Goal: Task Accomplishment & Management: Complete application form

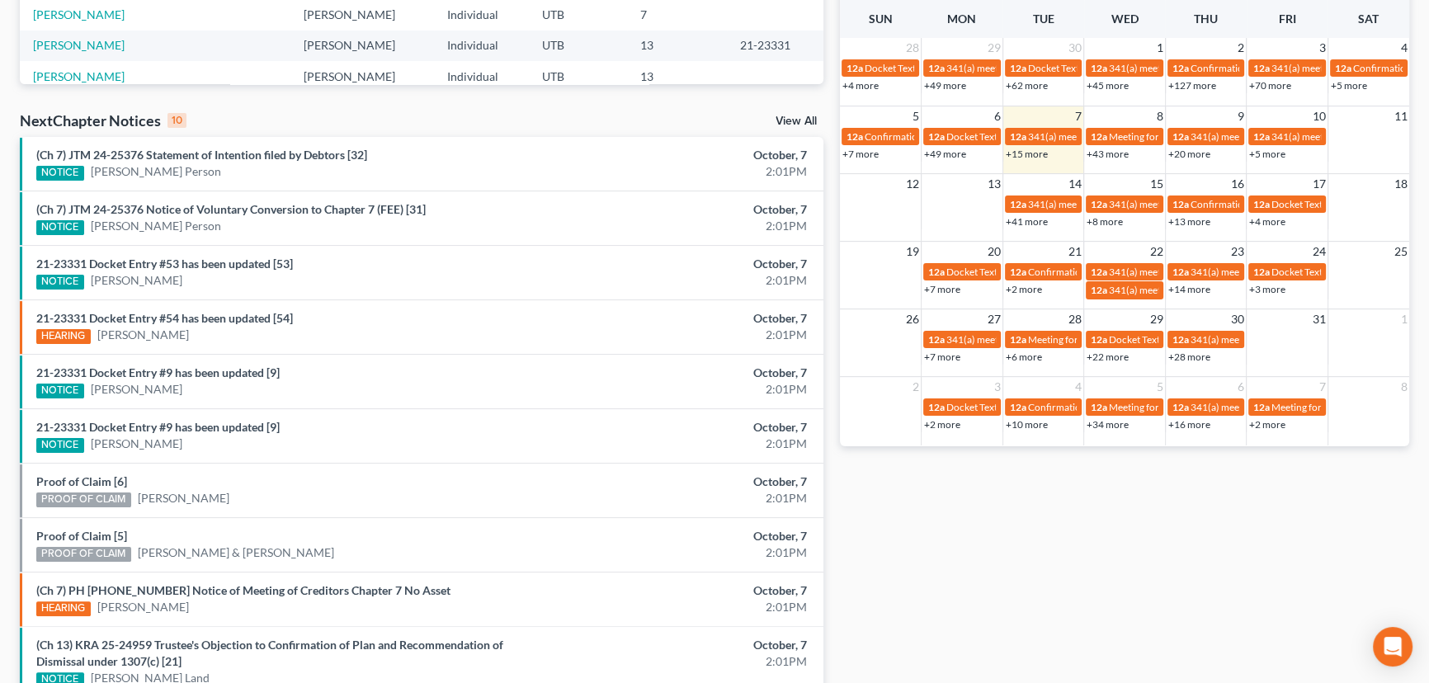
scroll to position [450, 0]
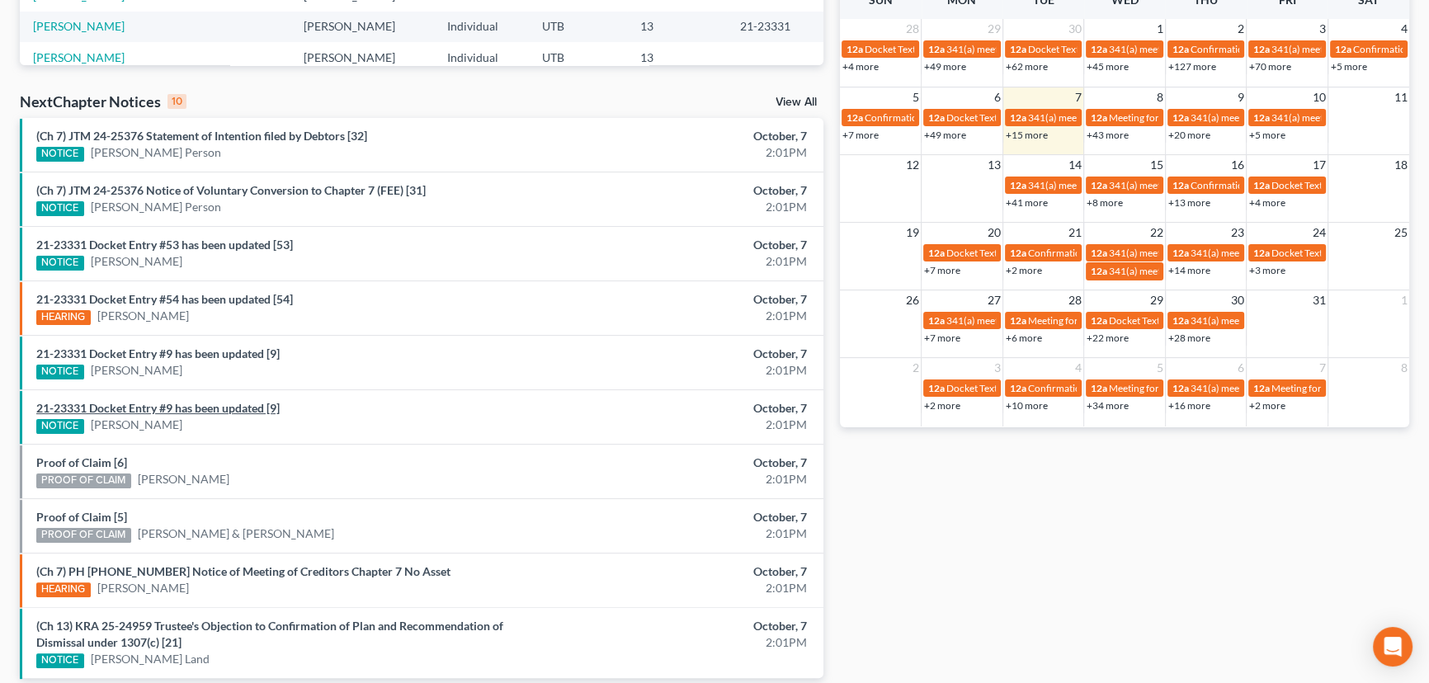
click at [206, 408] on link "21-23331 Docket Entry #9 has been updated [9]" at bounding box center [157, 408] width 243 height 14
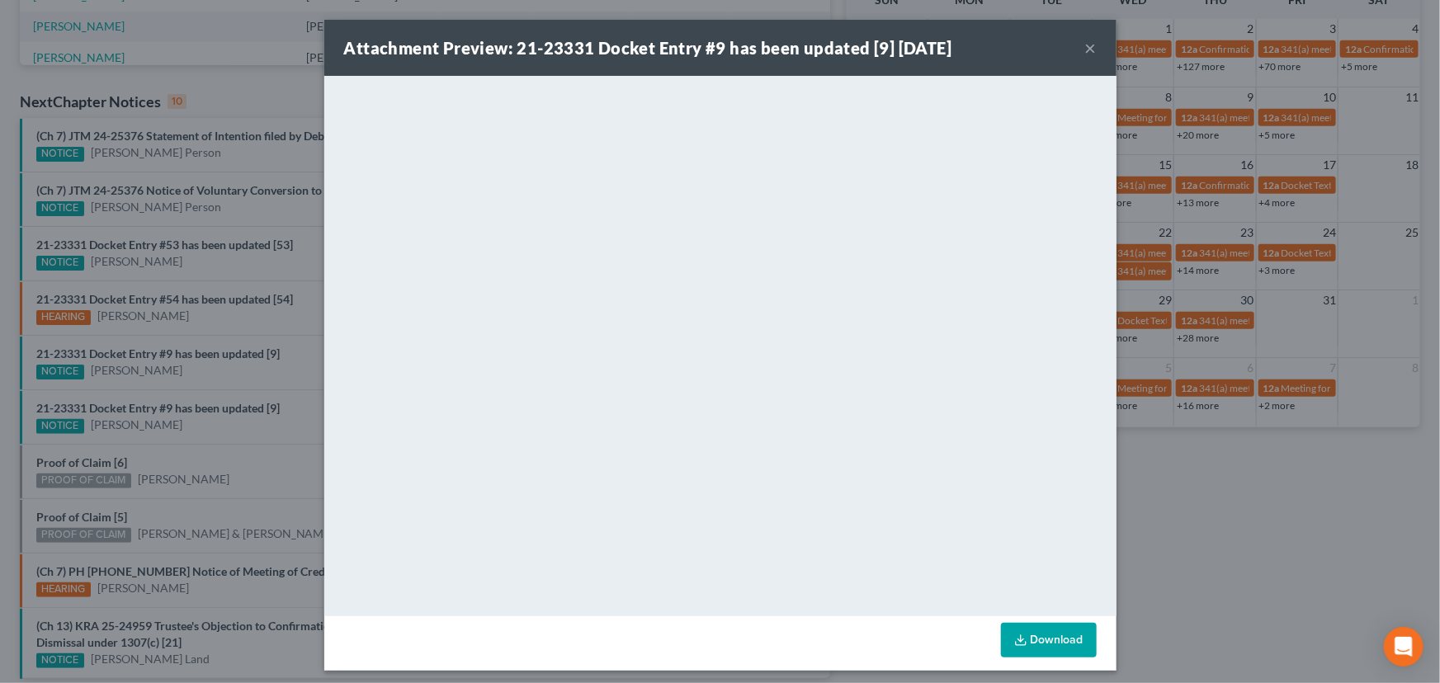
click at [202, 354] on div "Attachment Preview: 21-23331 Docket Entry #9 has been updated [9] 10/07/2025 × …" at bounding box center [720, 341] width 1440 height 683
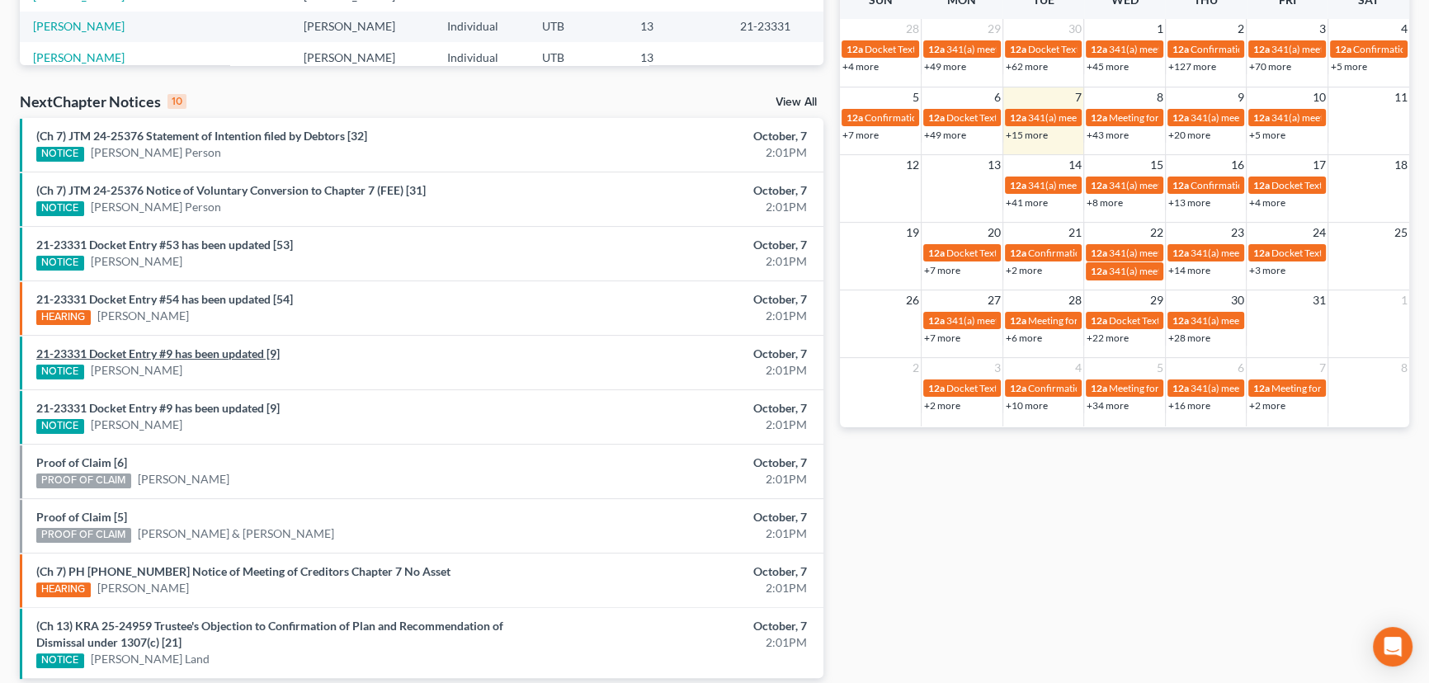
click at [202, 354] on link "21-23331 Docket Entry #9 has been updated [9]" at bounding box center [157, 354] width 243 height 14
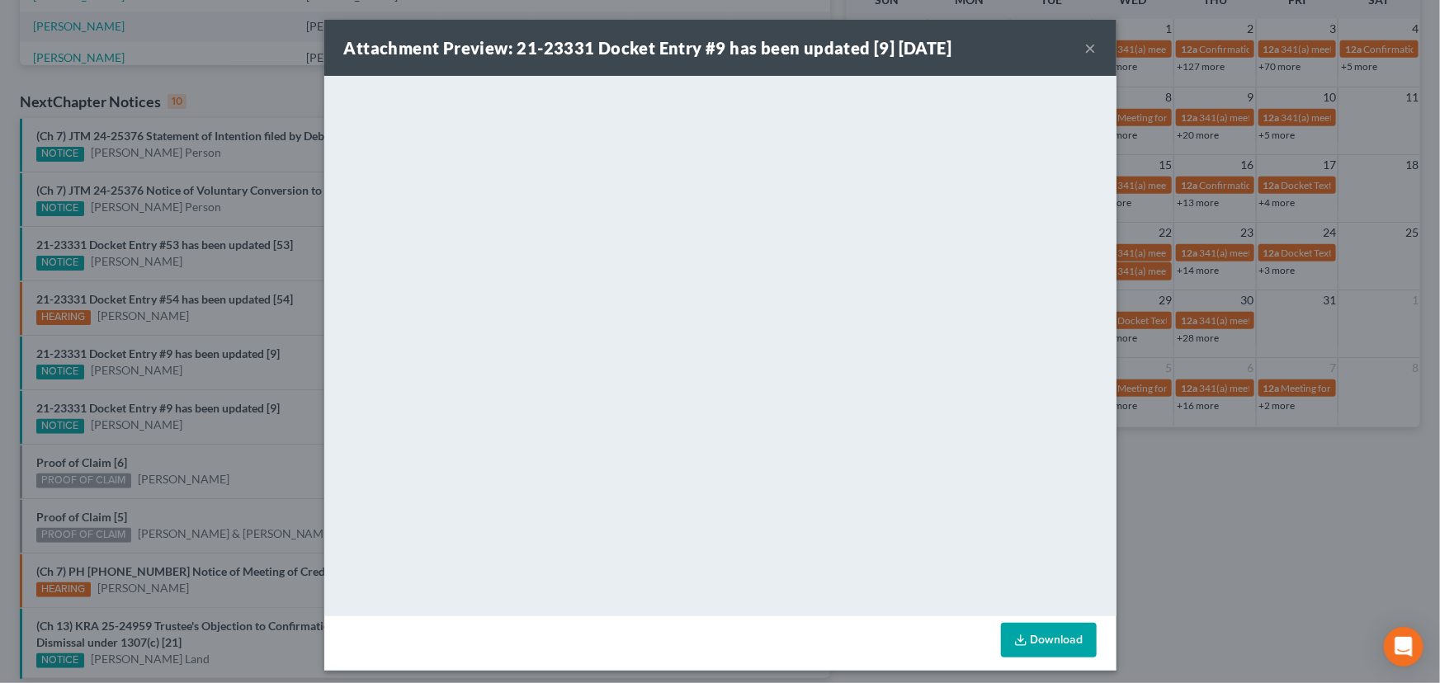
drag, startPoint x: 205, startPoint y: 345, endPoint x: 207, endPoint y: 332, distance: 13.4
click at [205, 345] on div "Attachment Preview: 21-23331 Docket Entry #9 has been updated [9] 10/07/2025 × …" at bounding box center [720, 341] width 1440 height 683
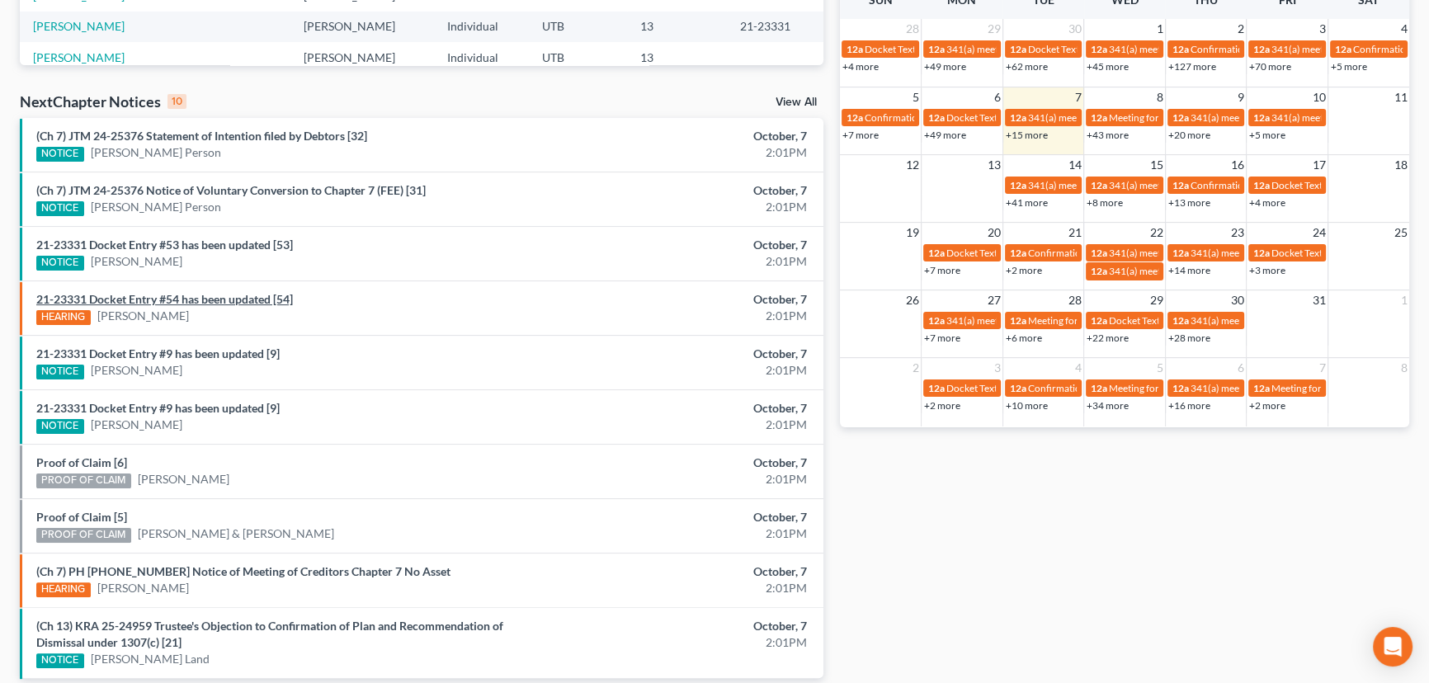
click at [213, 296] on link "21-23331 Docket Entry #54 has been updated [54]" at bounding box center [164, 299] width 257 height 14
click at [204, 250] on link "21-23331 Docket Entry #53 has been updated [53]" at bounding box center [164, 245] width 257 height 14
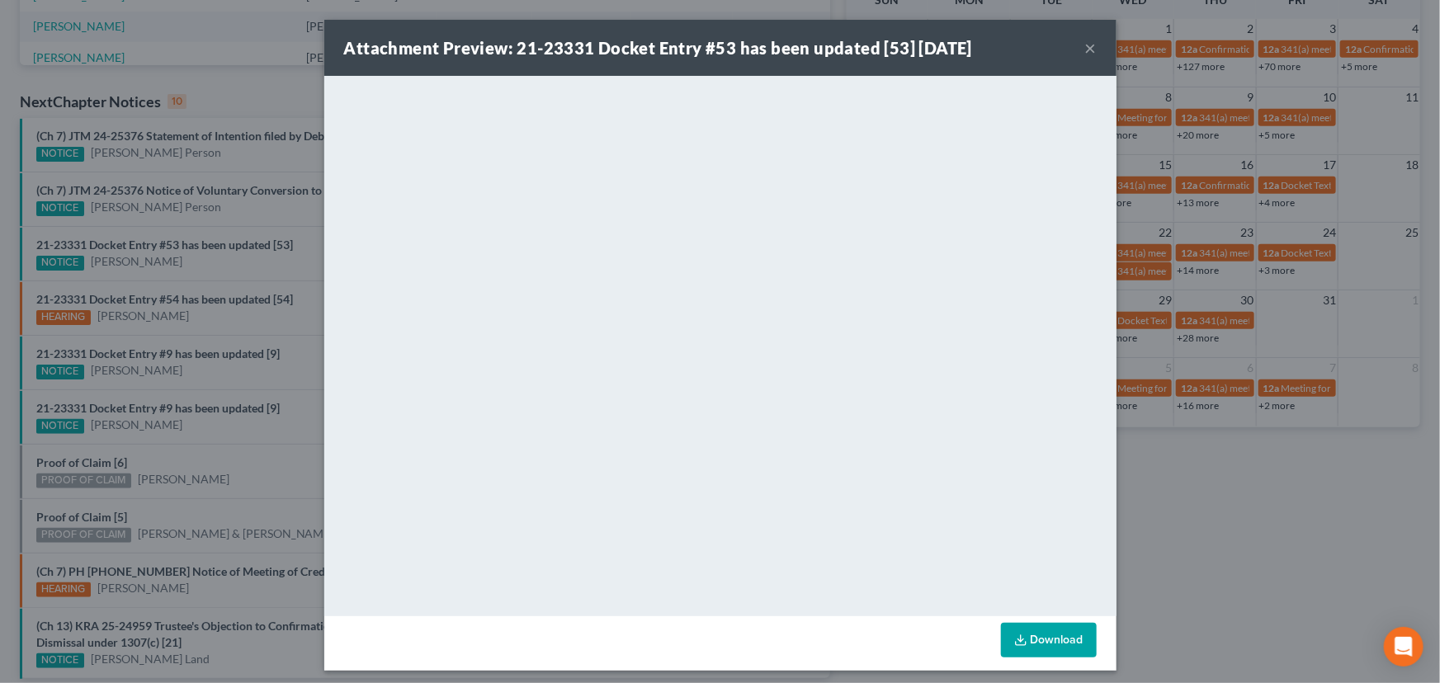
click at [187, 134] on div "Attachment Preview: 21-23331 Docket Entry #53 has been updated [53] 10/07/2025 …" at bounding box center [720, 341] width 1440 height 683
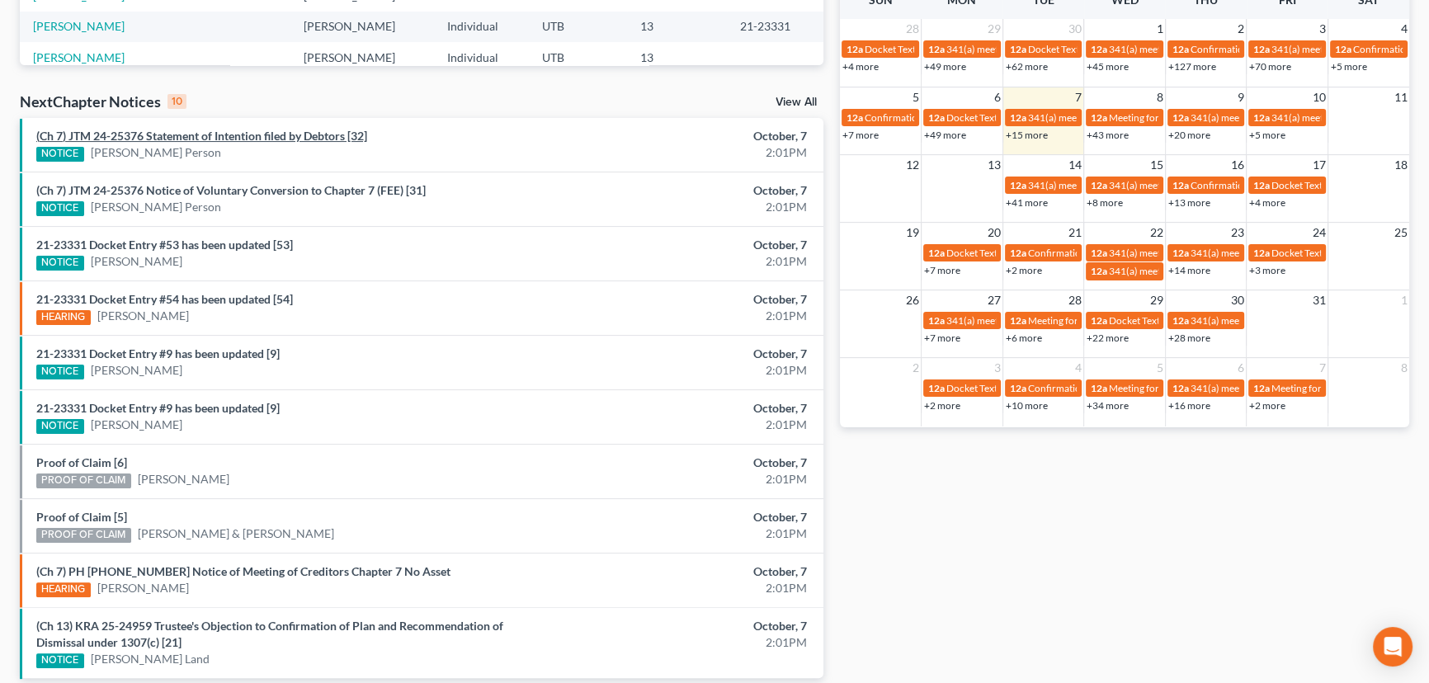
click at [187, 137] on link "(Ch 7) JTM 24-25376 Statement of Intention filed by Debtors [32]" at bounding box center [201, 136] width 331 height 14
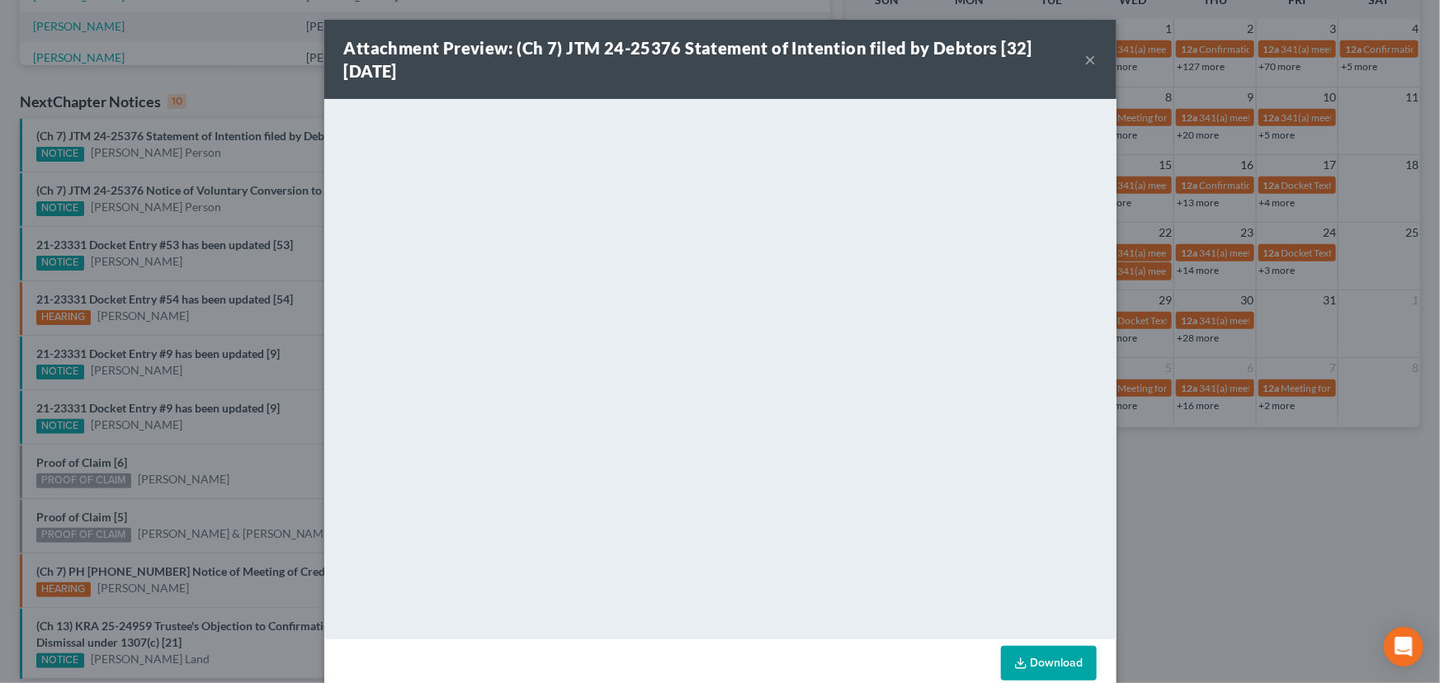
click at [201, 448] on div "Attachment Preview: (Ch 7) JTM 24-25376 Statement of Intention filed by Debtors…" at bounding box center [720, 341] width 1440 height 683
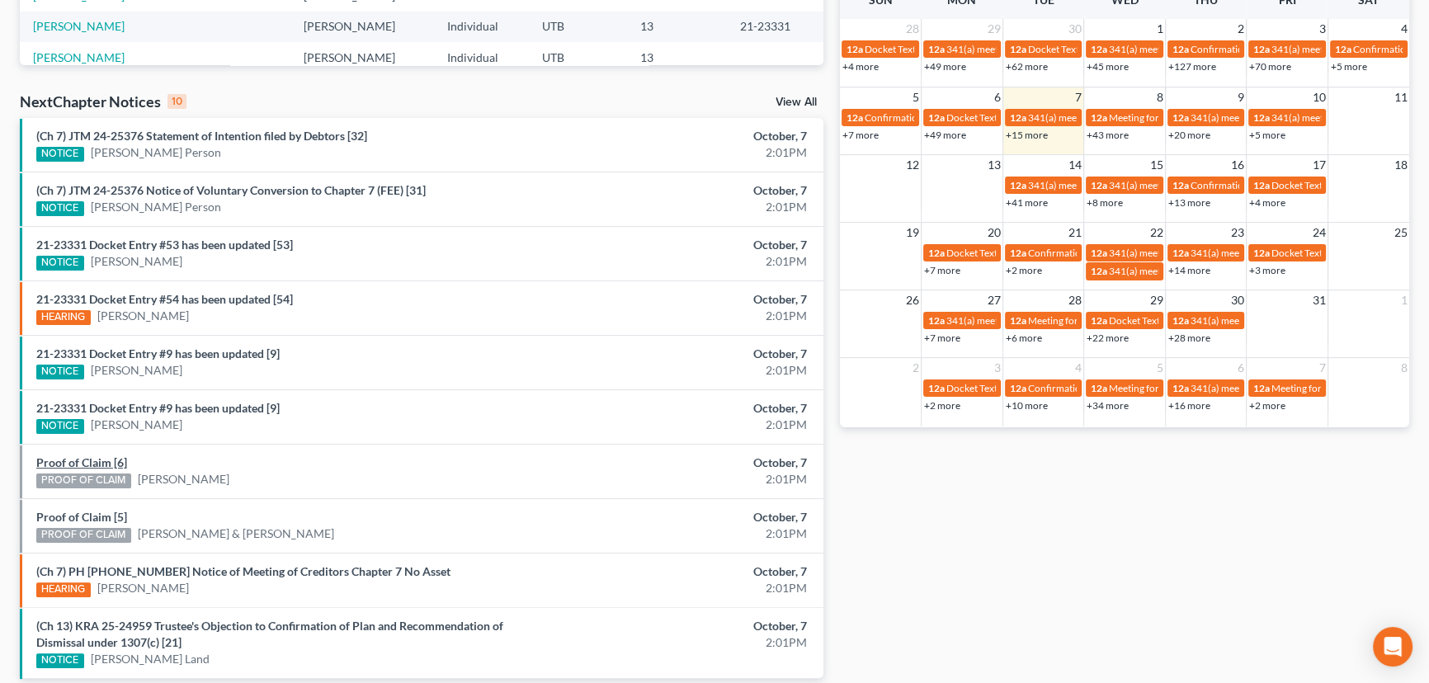
click at [98, 459] on link "Proof of Claim [6]" at bounding box center [81, 463] width 91 height 14
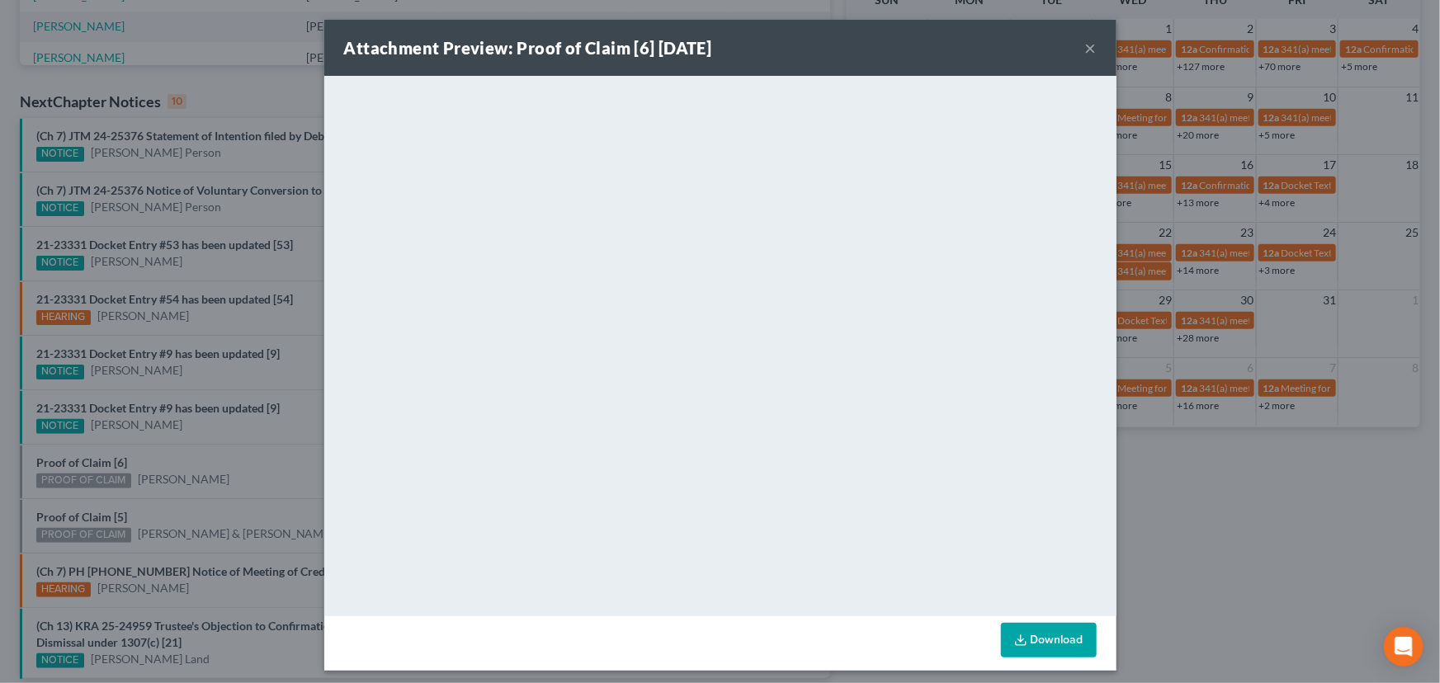
drag, startPoint x: 191, startPoint y: 453, endPoint x: 151, endPoint y: 493, distance: 56.0
click at [189, 461] on div "Attachment Preview: Proof of Claim [6] 10/07/2025 × <object ng-attr-data='https…" at bounding box center [720, 341] width 1440 height 683
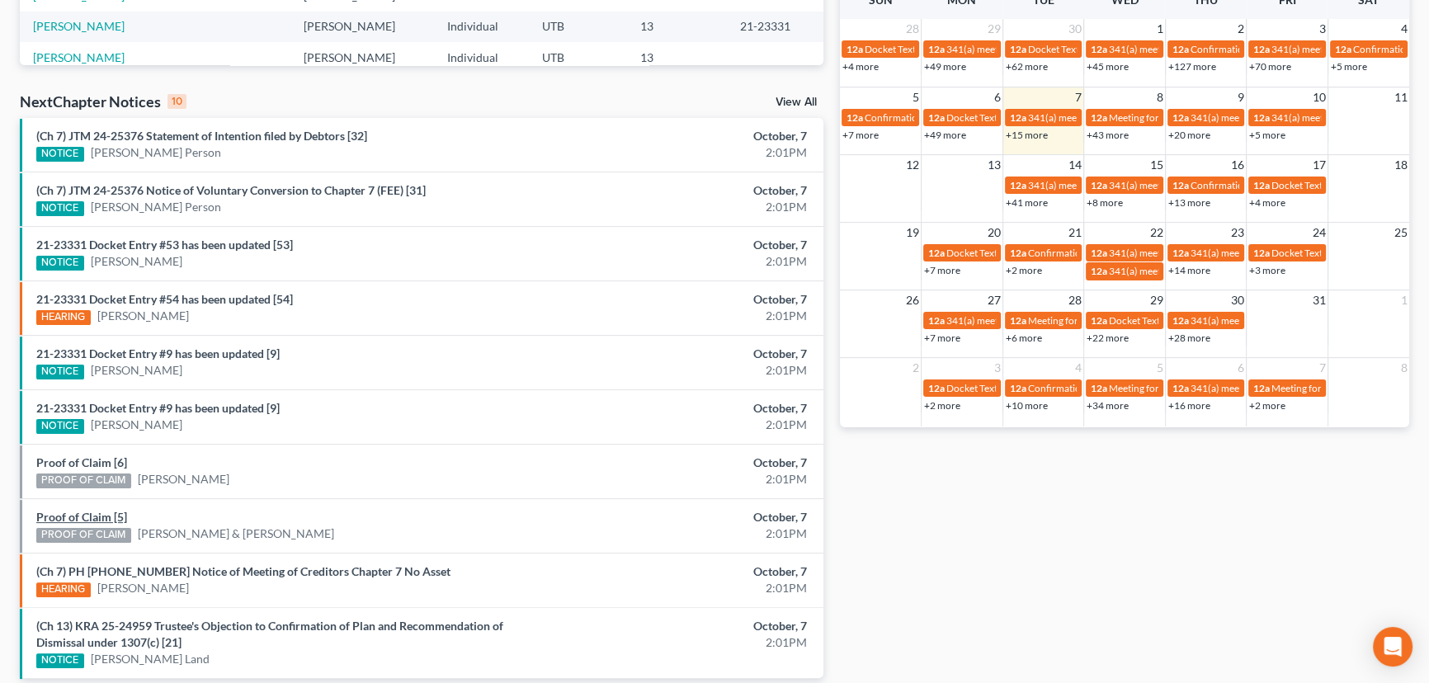
click at [95, 513] on link "Proof of Claim [5]" at bounding box center [81, 517] width 91 height 14
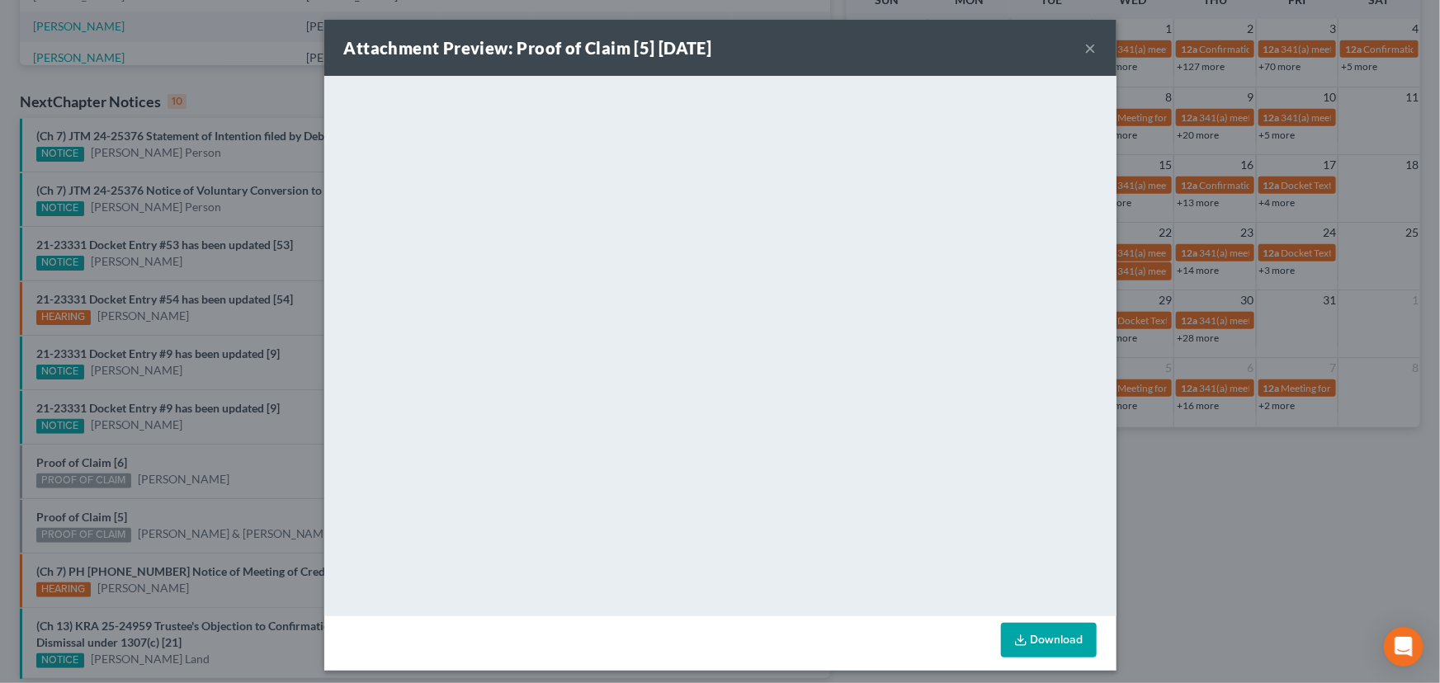
click at [205, 487] on div "Attachment Preview: Proof of Claim [5] 10/07/2025 × <object ng-attr-data='https…" at bounding box center [720, 341] width 1440 height 683
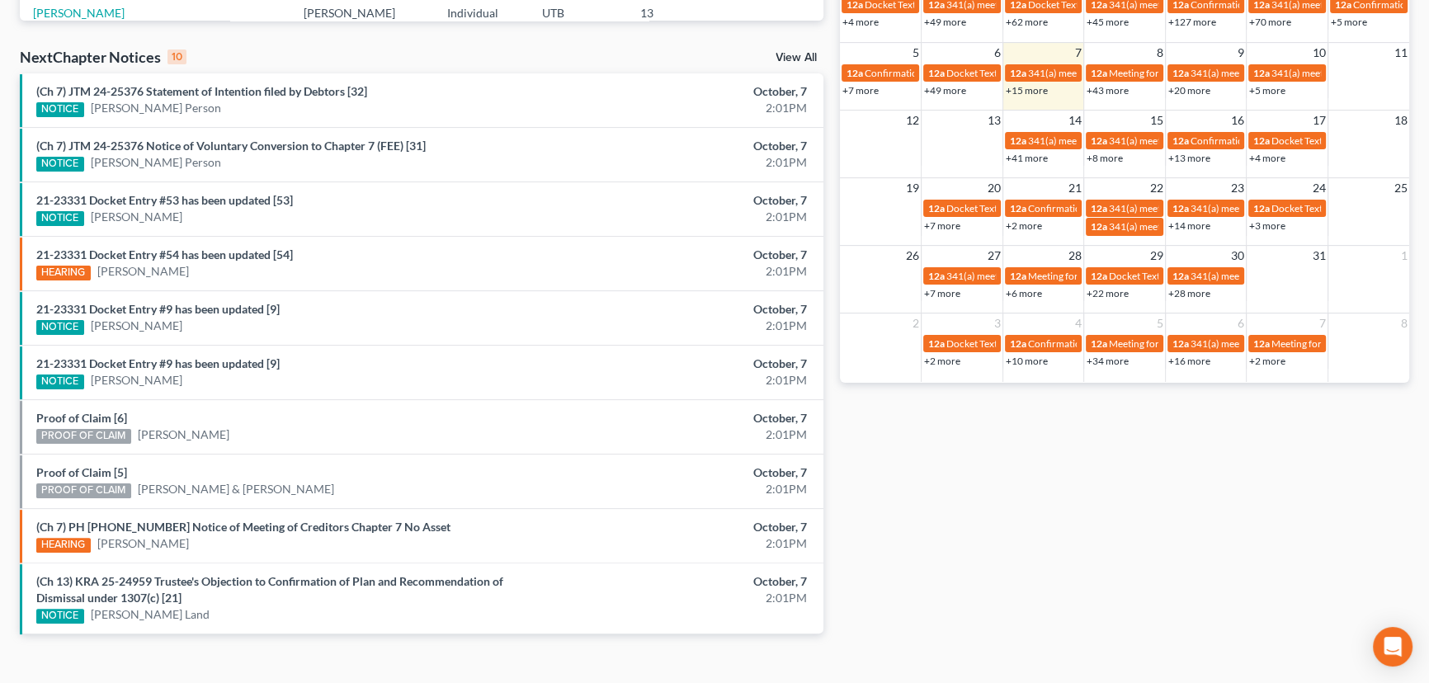
scroll to position [517, 0]
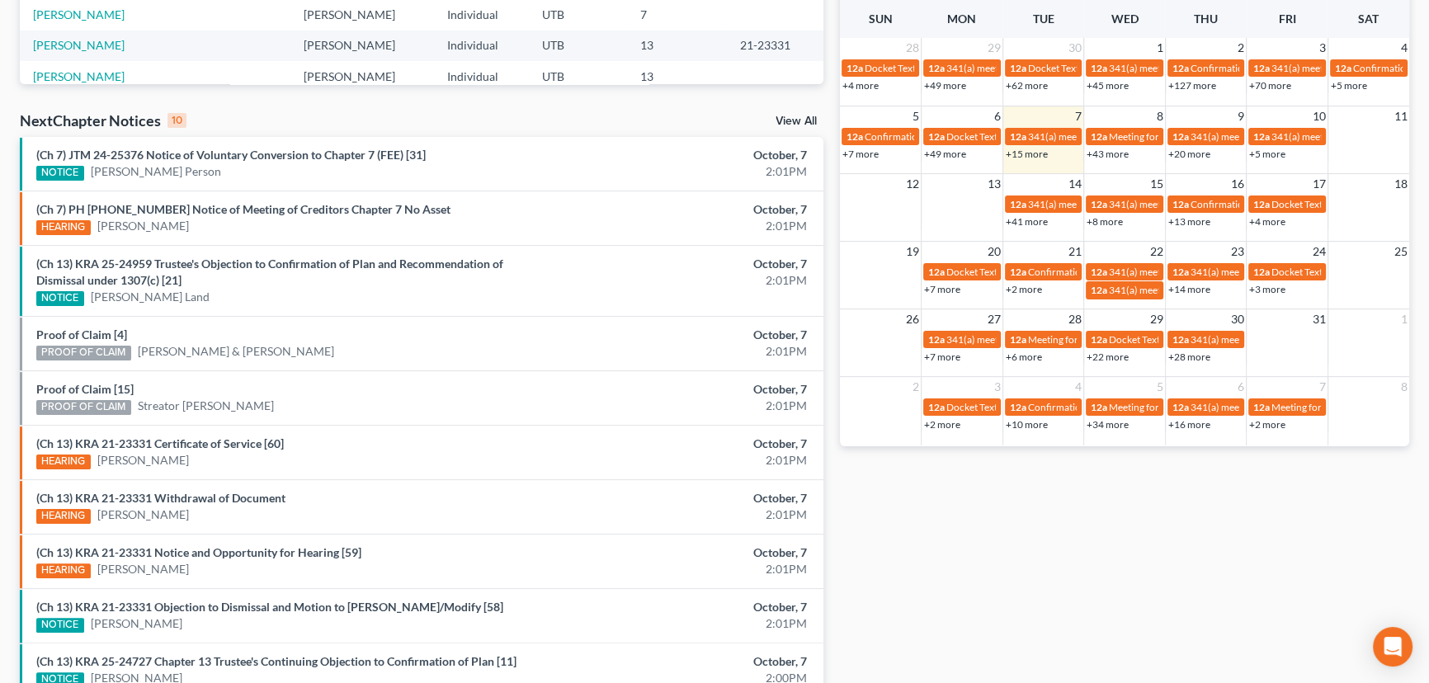
scroll to position [450, 0]
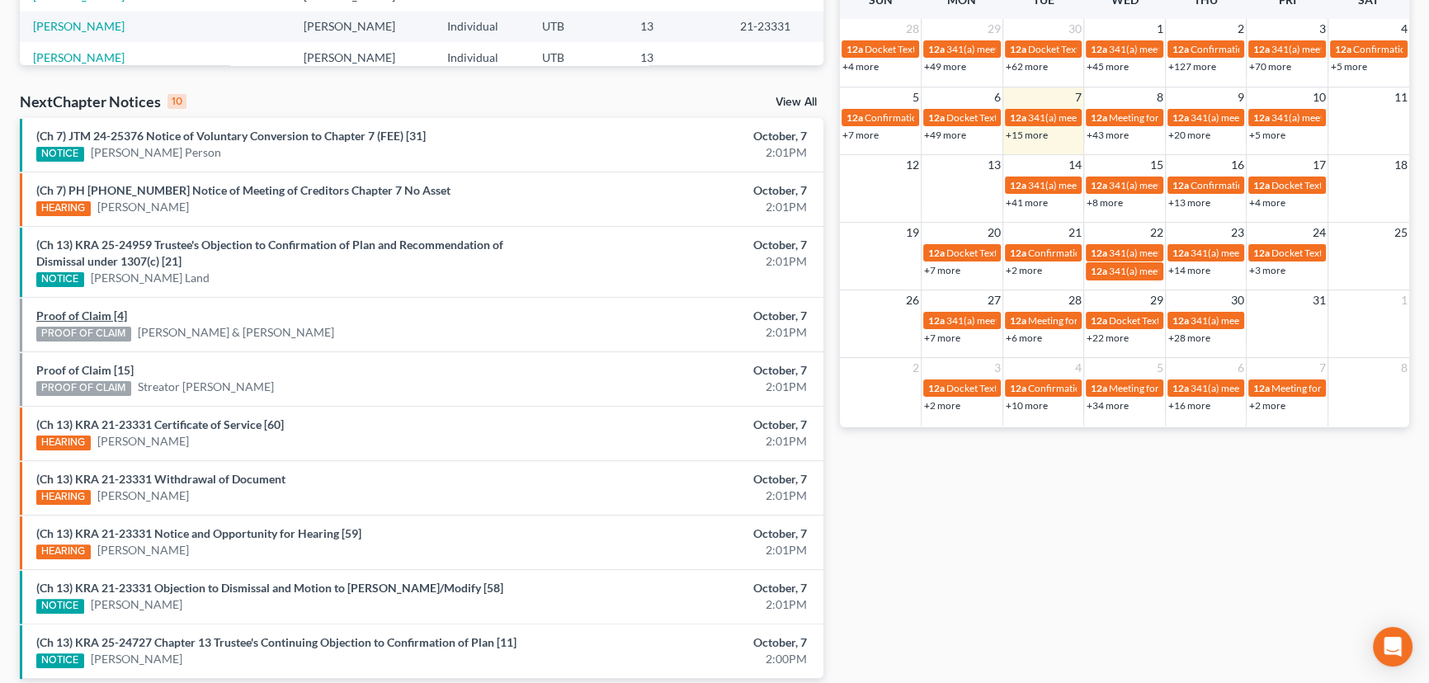
click at [57, 314] on link "Proof of Claim [4]" at bounding box center [81, 316] width 91 height 14
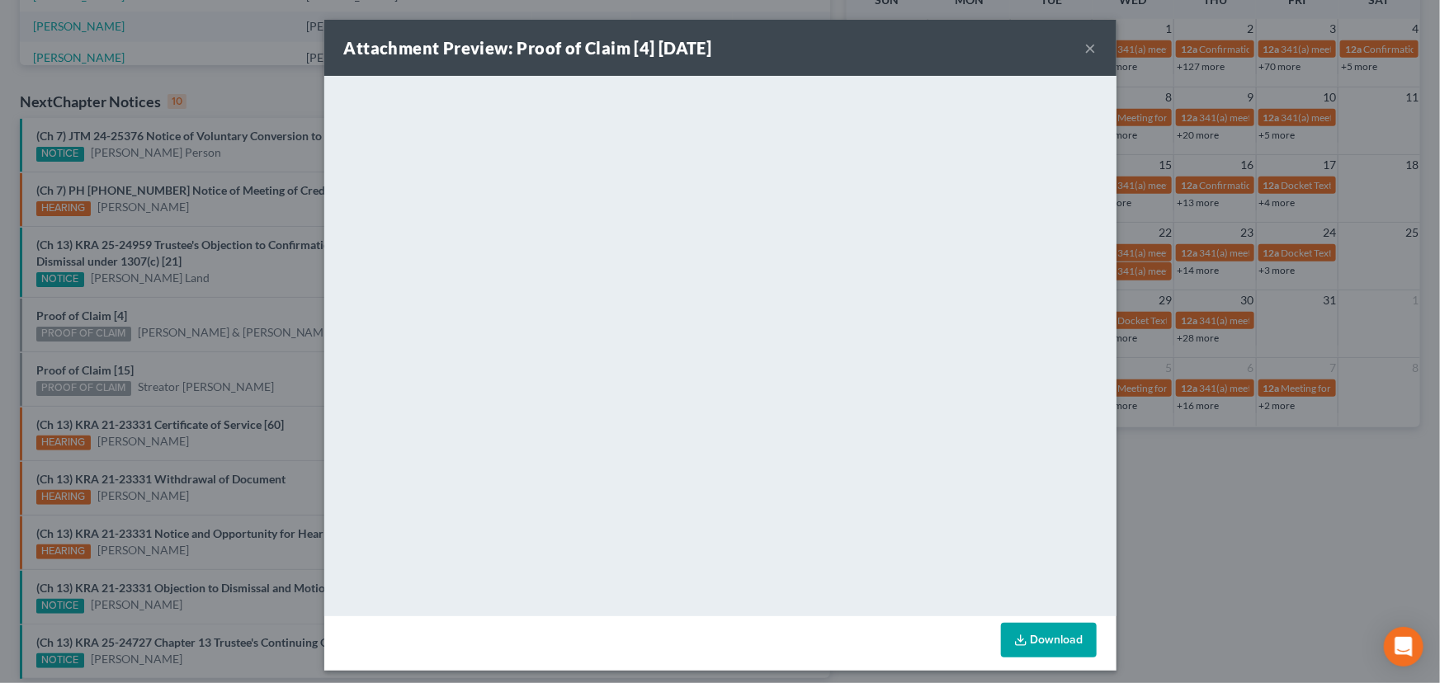
drag, startPoint x: 193, startPoint y: 347, endPoint x: 166, endPoint y: 352, distance: 27.7
click at [193, 347] on div "Attachment Preview: Proof of Claim [4] 10/07/2025 × <object ng-attr-data='https…" at bounding box center [720, 341] width 1440 height 683
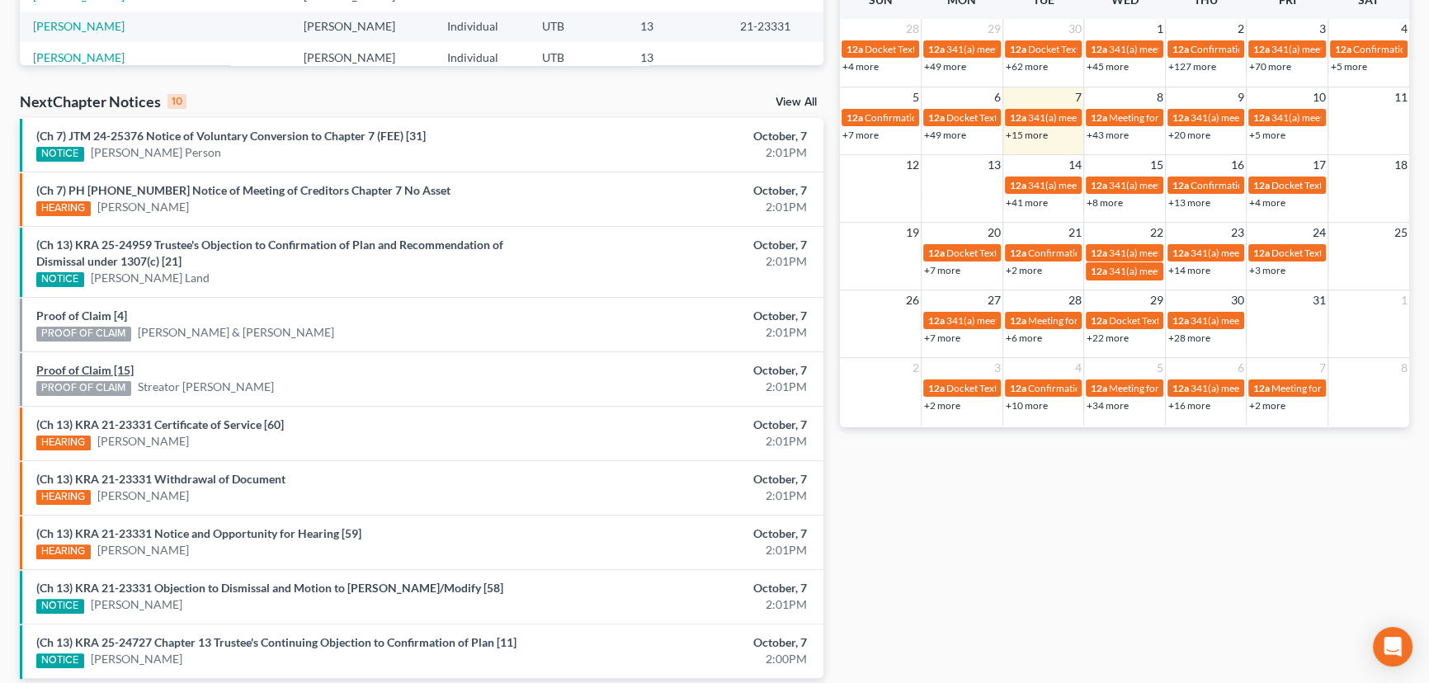
click at [91, 370] on link "Proof of Claim [15]" at bounding box center [84, 370] width 97 height 14
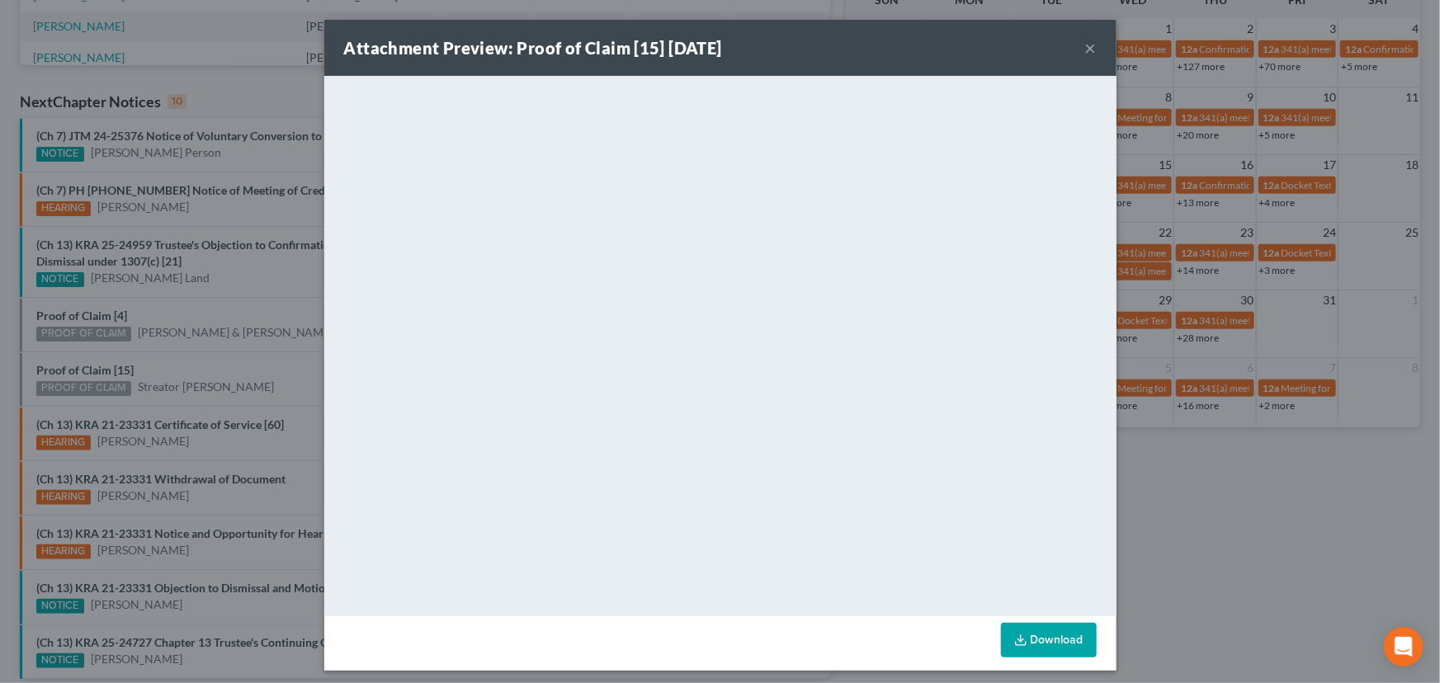
click at [206, 367] on div "Attachment Preview: Proof of Claim [15] 10/07/2025 × <object ng-attr-data='http…" at bounding box center [720, 341] width 1440 height 683
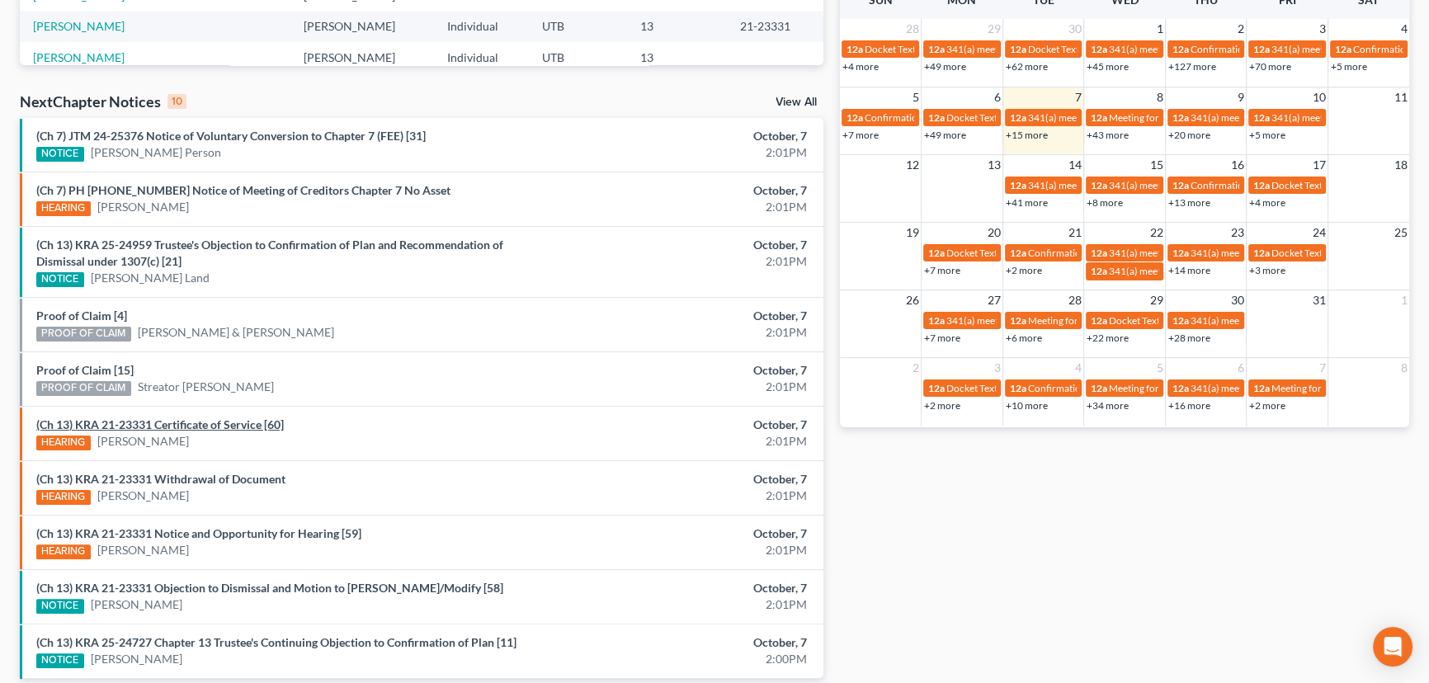
click at [206, 423] on link "(Ch 13) KRA 21-23331 Certificate of Service [60]" at bounding box center [160, 425] width 248 height 14
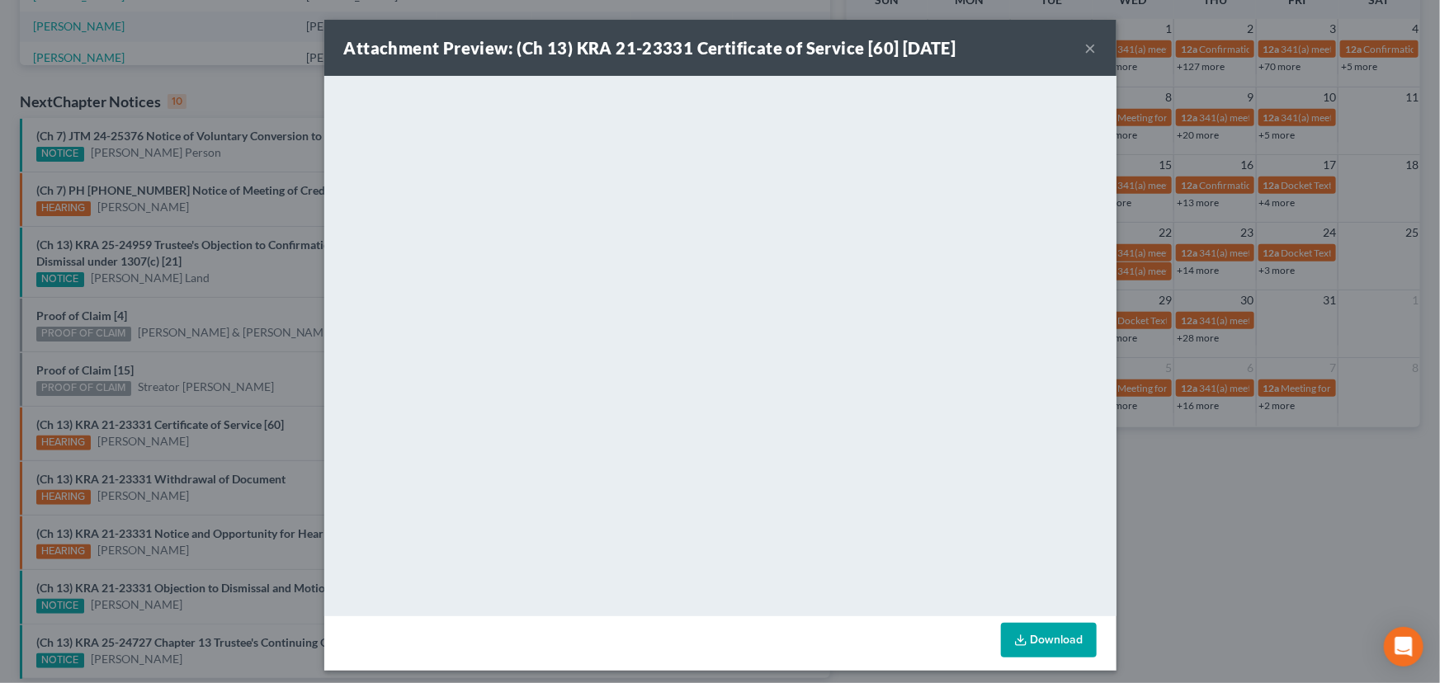
drag, startPoint x: 239, startPoint y: 352, endPoint x: 228, endPoint y: 408, distance: 57.3
click at [239, 352] on div "Attachment Preview: (Ch 13) KRA 21-23331 Certificate of Service [60] 10/07/2025…" at bounding box center [720, 341] width 1440 height 683
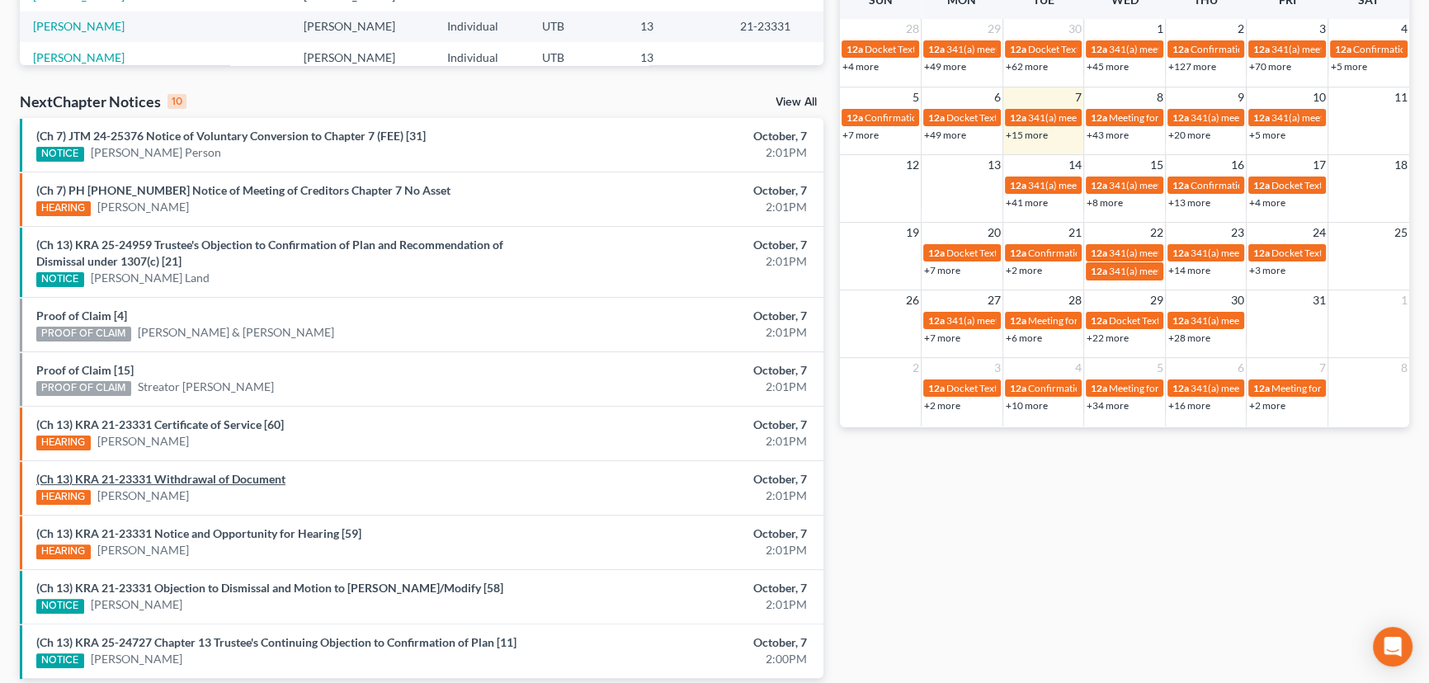
click at [208, 476] on link "(Ch 13) KRA 21-23331 Withdrawal of Document" at bounding box center [160, 479] width 249 height 14
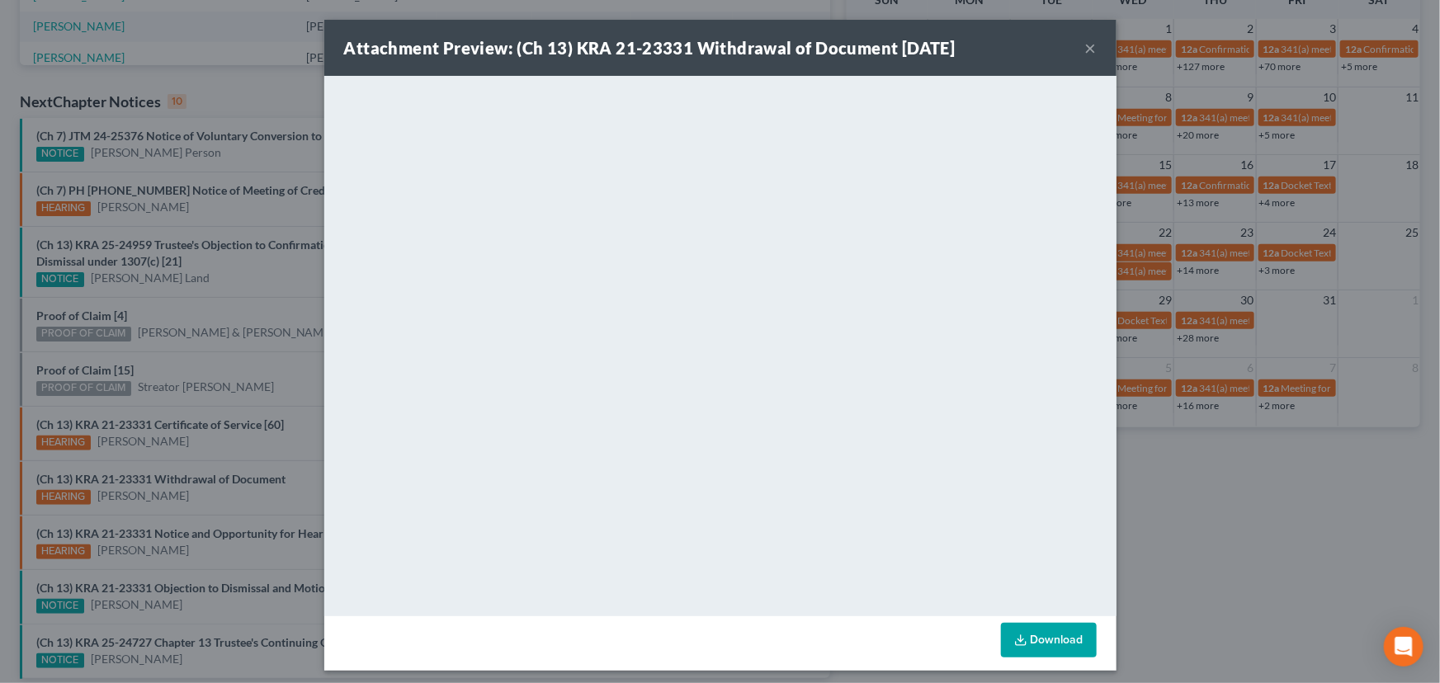
click at [206, 503] on div "Attachment Preview: (Ch 13) KRA 21-23331 Withdrawal of Document 10/07/2025 × <o…" at bounding box center [720, 341] width 1440 height 683
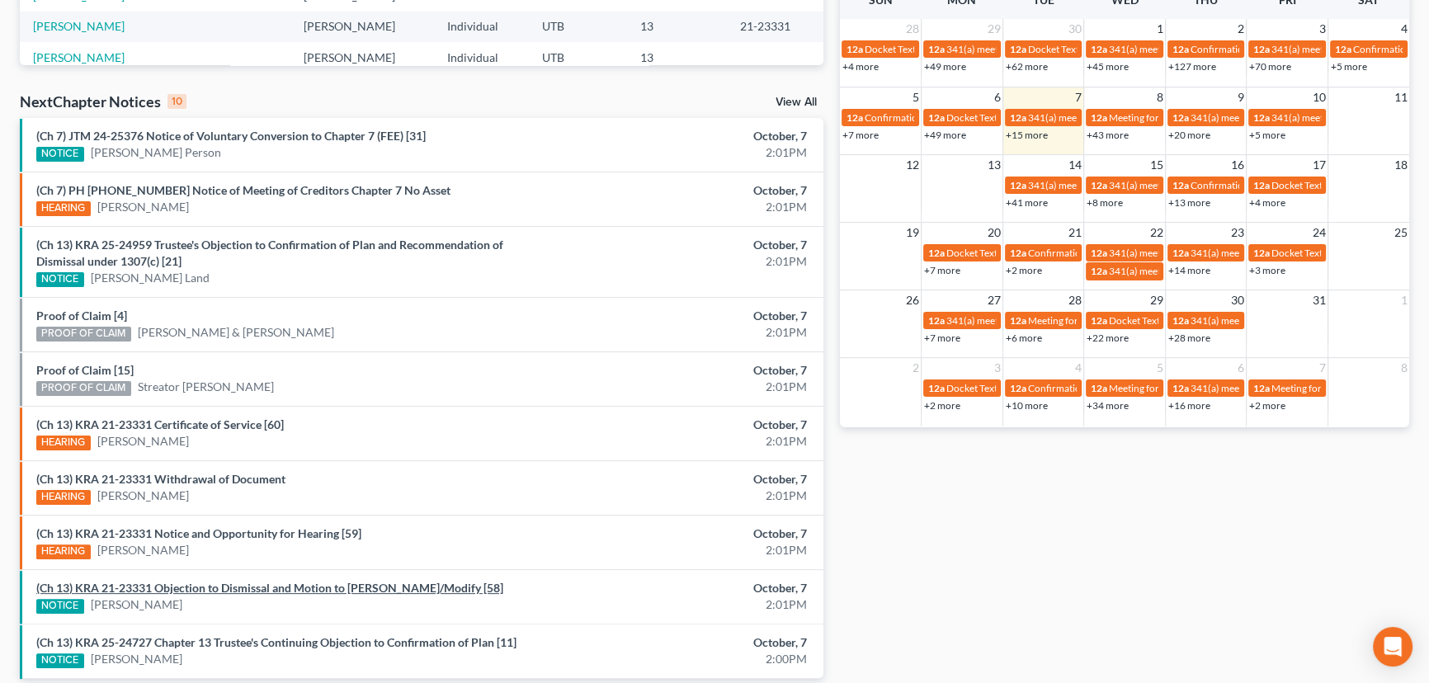
click at [196, 588] on link "(Ch 13) KRA 21-23331 Objection to Dismissal and Motion to Abate/Modify [58]" at bounding box center [269, 588] width 467 height 14
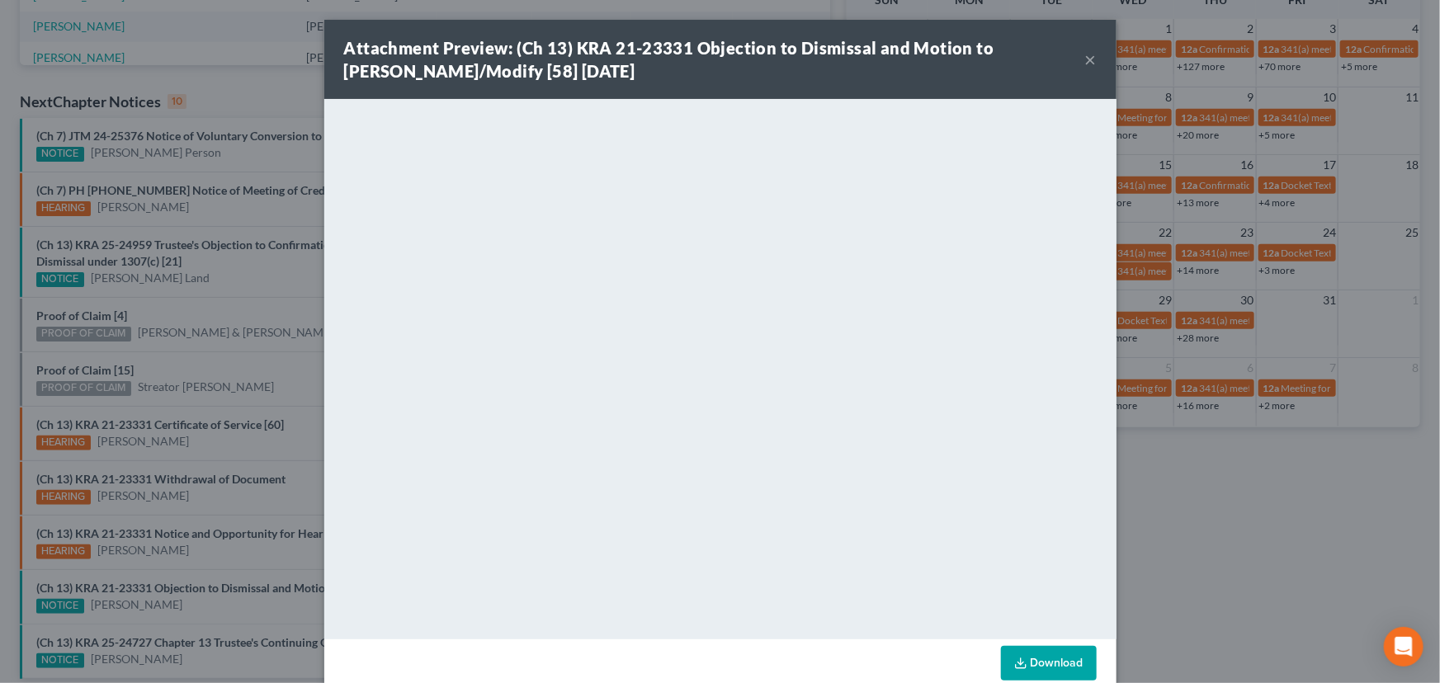
click at [205, 605] on div "Attachment Preview: (Ch 13) KRA 21-23331 Objection to Dismissal and Motion to A…" at bounding box center [720, 341] width 1440 height 683
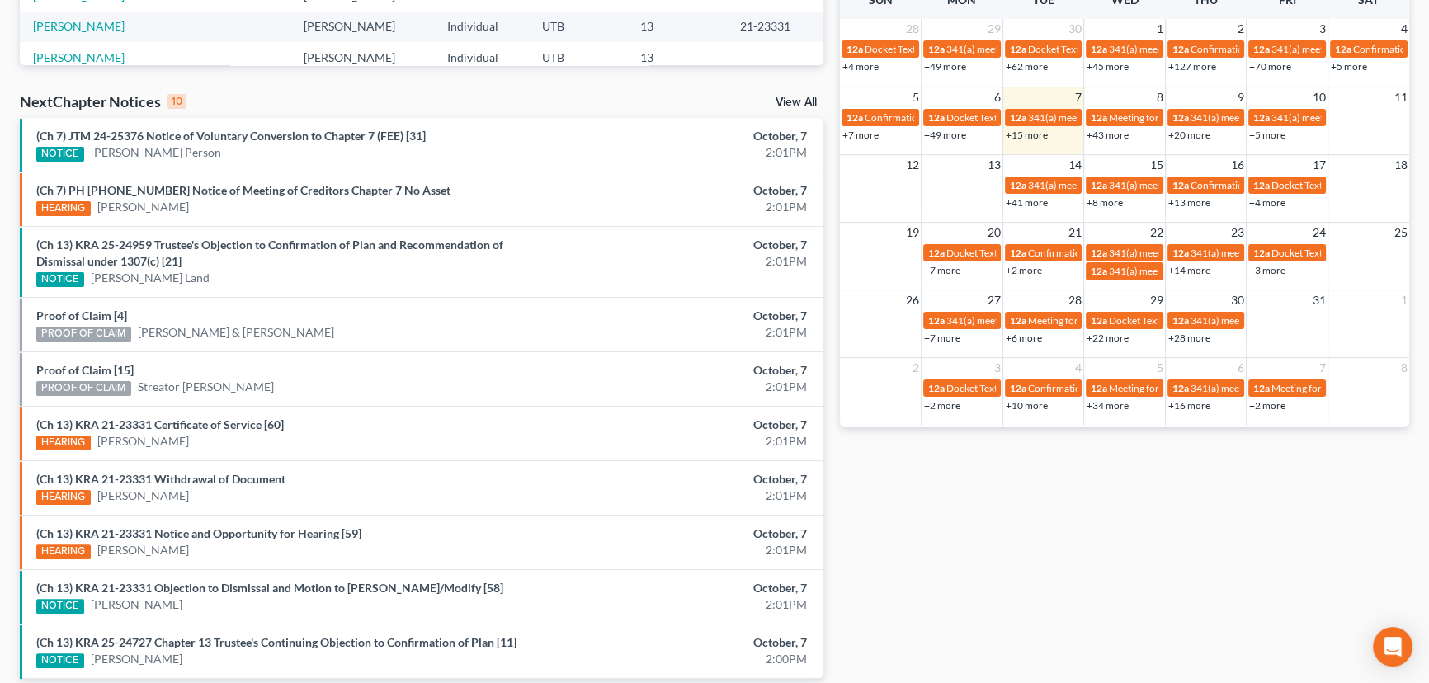
scroll to position [517, 0]
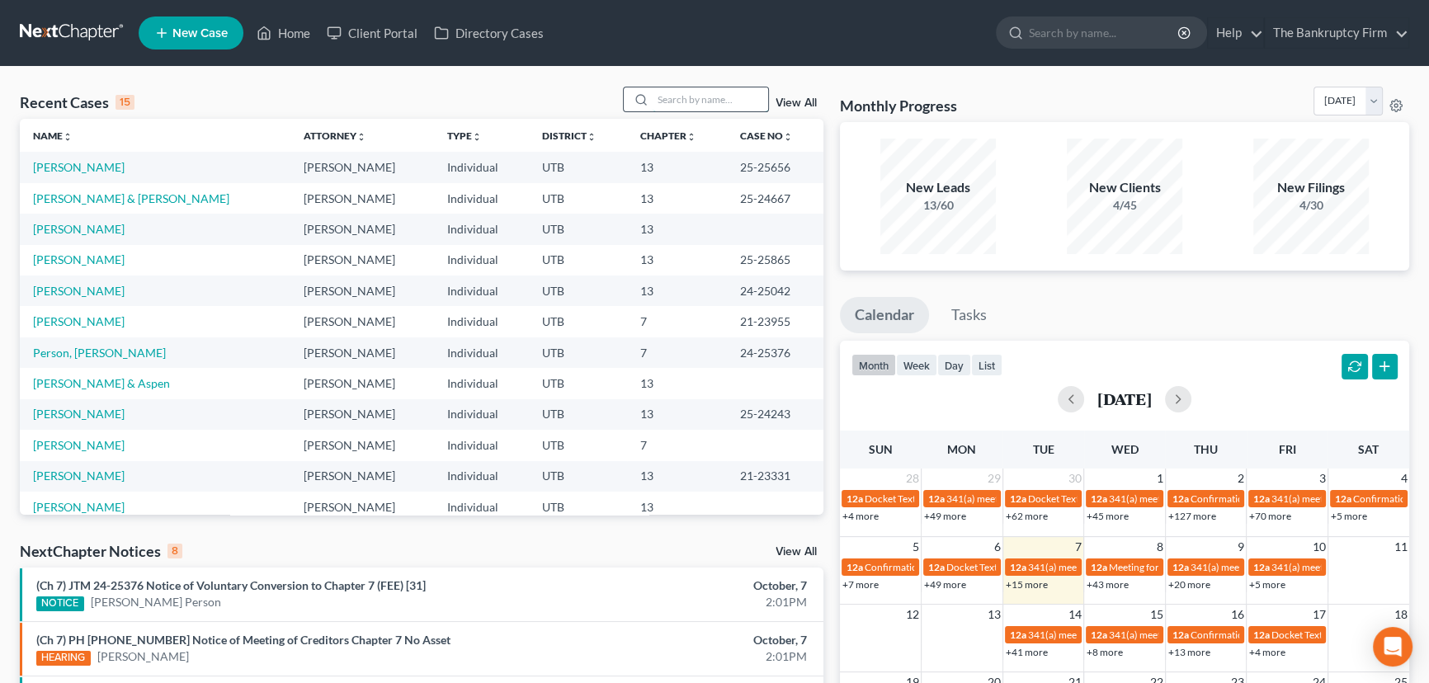
click at [677, 106] on input "search" at bounding box center [711, 99] width 116 height 24
type input "Stafford"
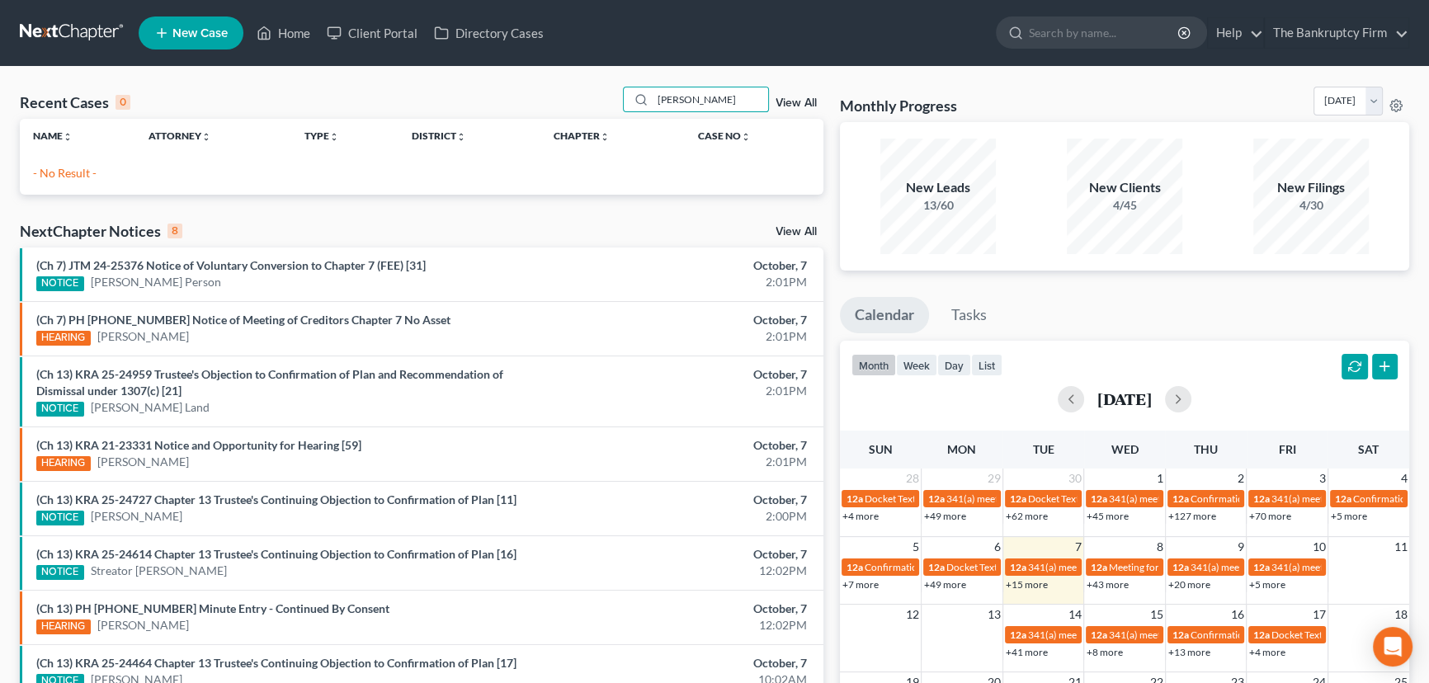
click at [789, 102] on link "View All" at bounding box center [796, 103] width 41 height 12
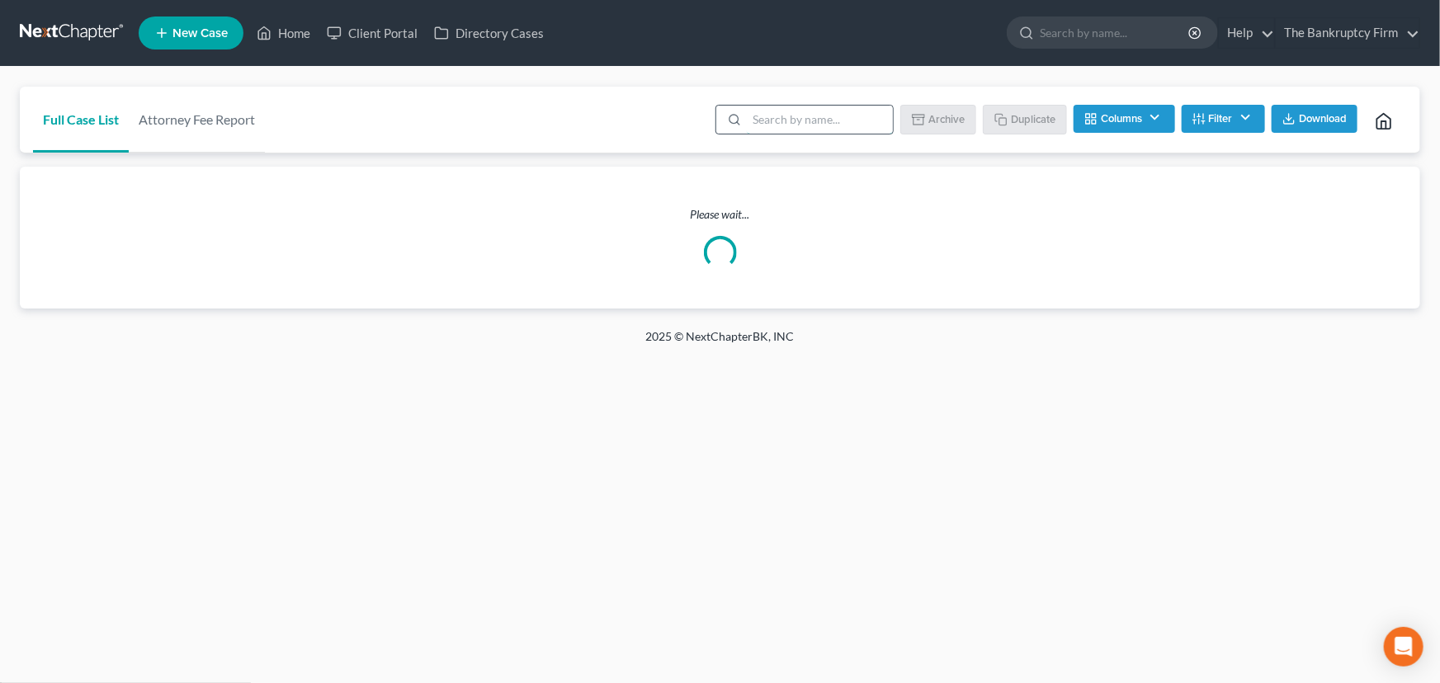
click at [768, 119] on input "search" at bounding box center [820, 120] width 146 height 28
type input "Stafford"
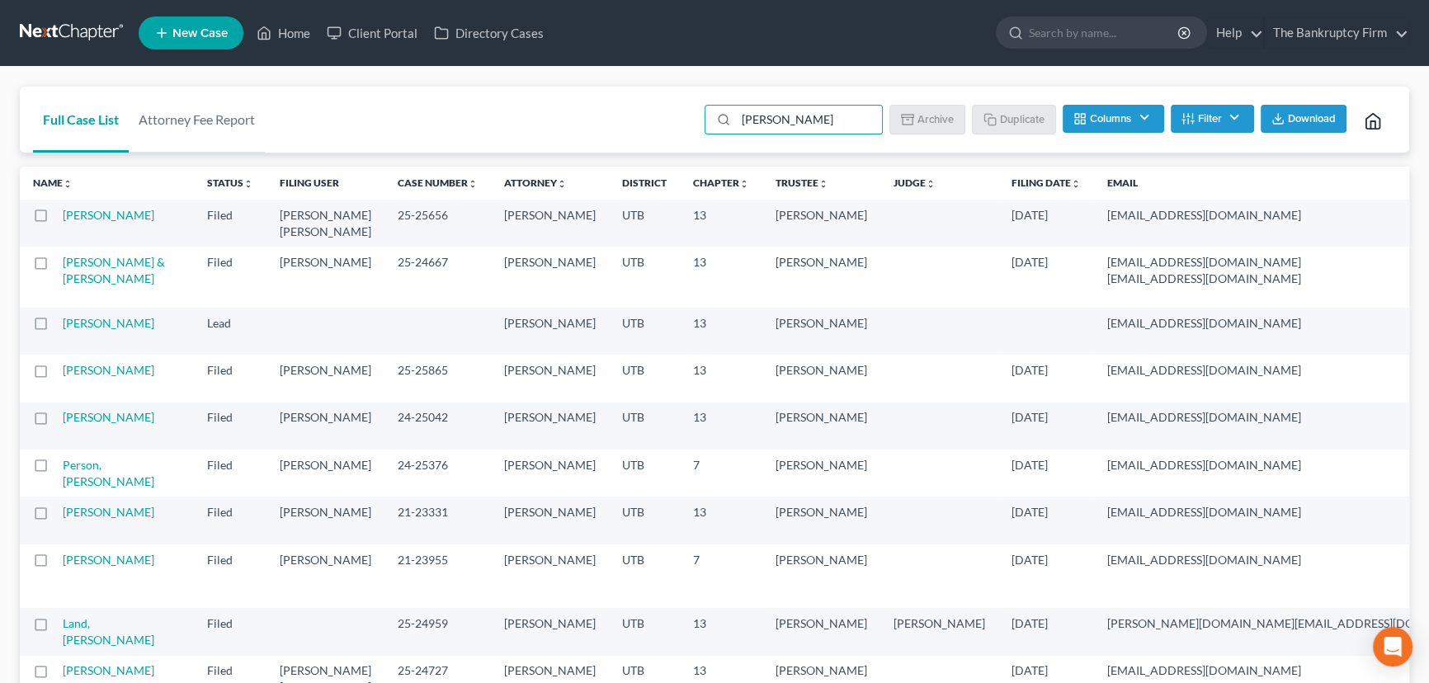
click at [1211, 116] on button "Filter" at bounding box center [1212, 119] width 83 height 28
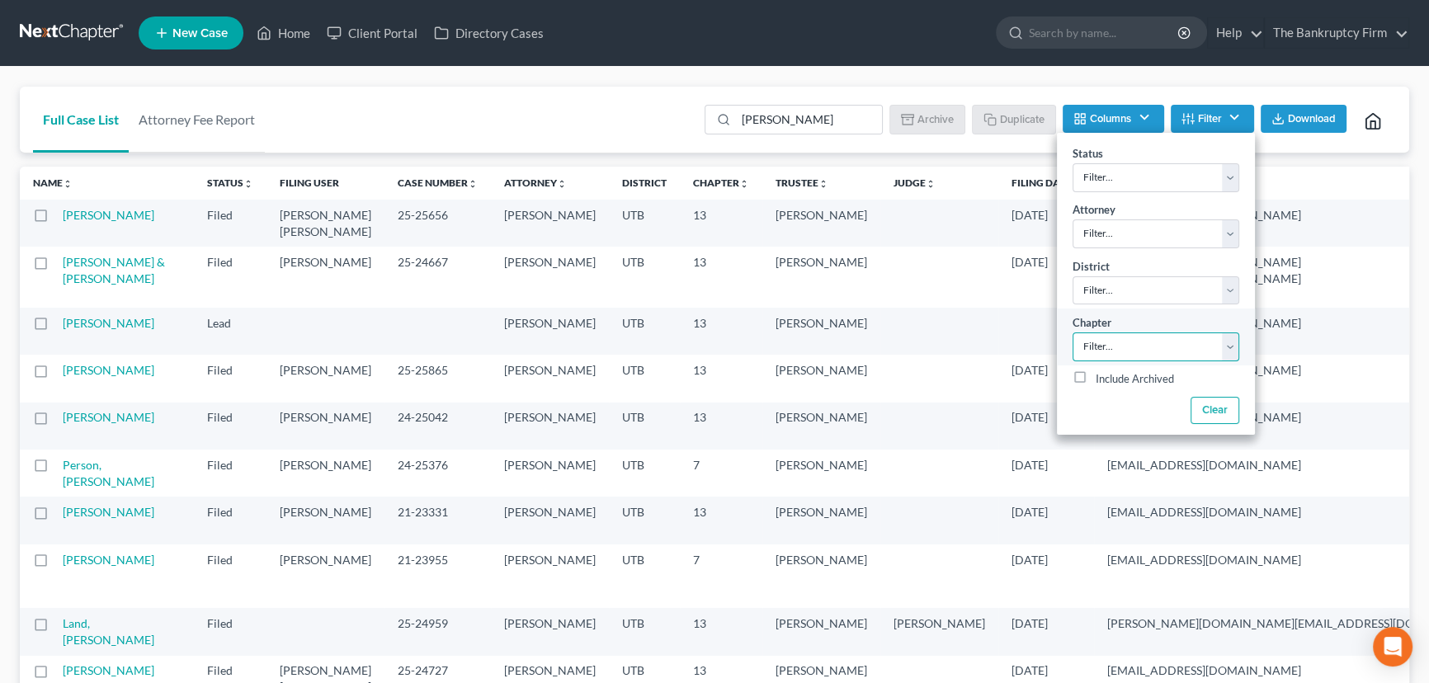
click at [1093, 341] on select "Filter... 7 11 13" at bounding box center [1156, 347] width 167 height 29
click at [1114, 341] on select "Filter... 7 11 13" at bounding box center [1156, 347] width 167 height 29
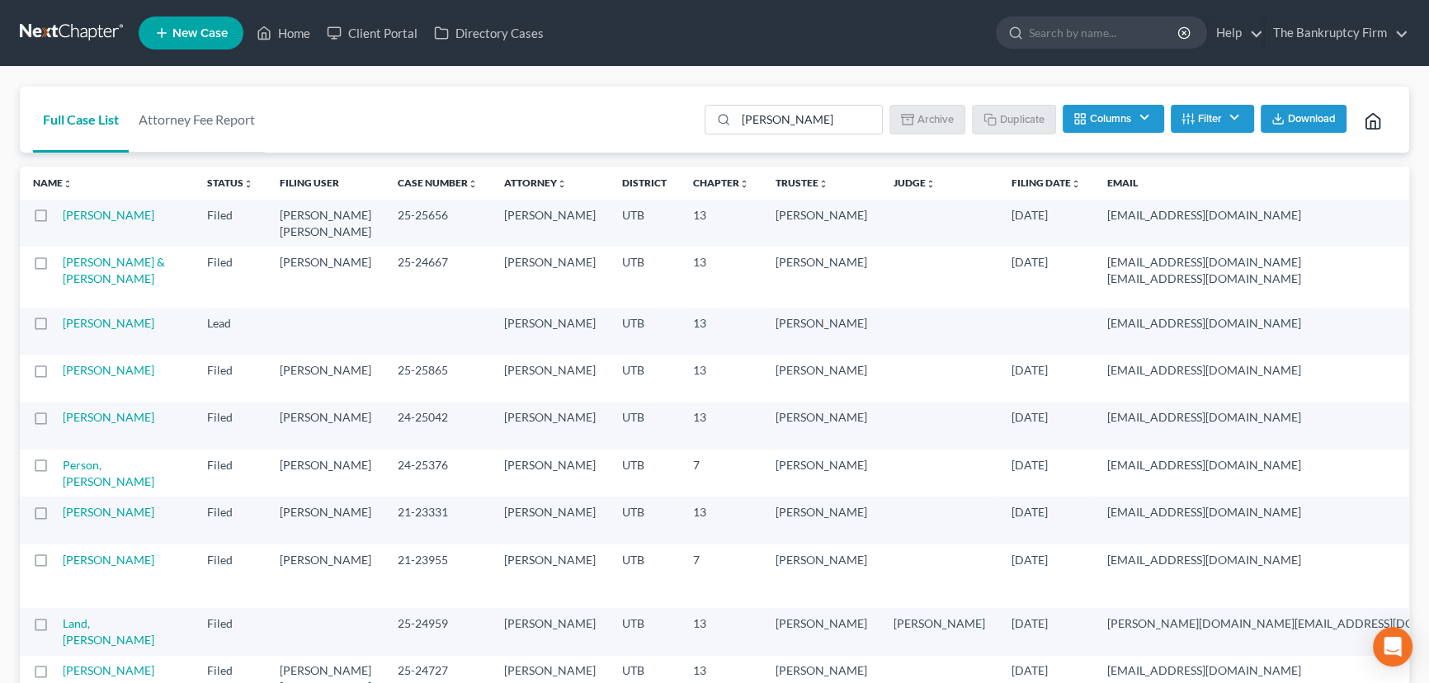
click at [1127, 116] on button "Columns" at bounding box center [1113, 119] width 101 height 28
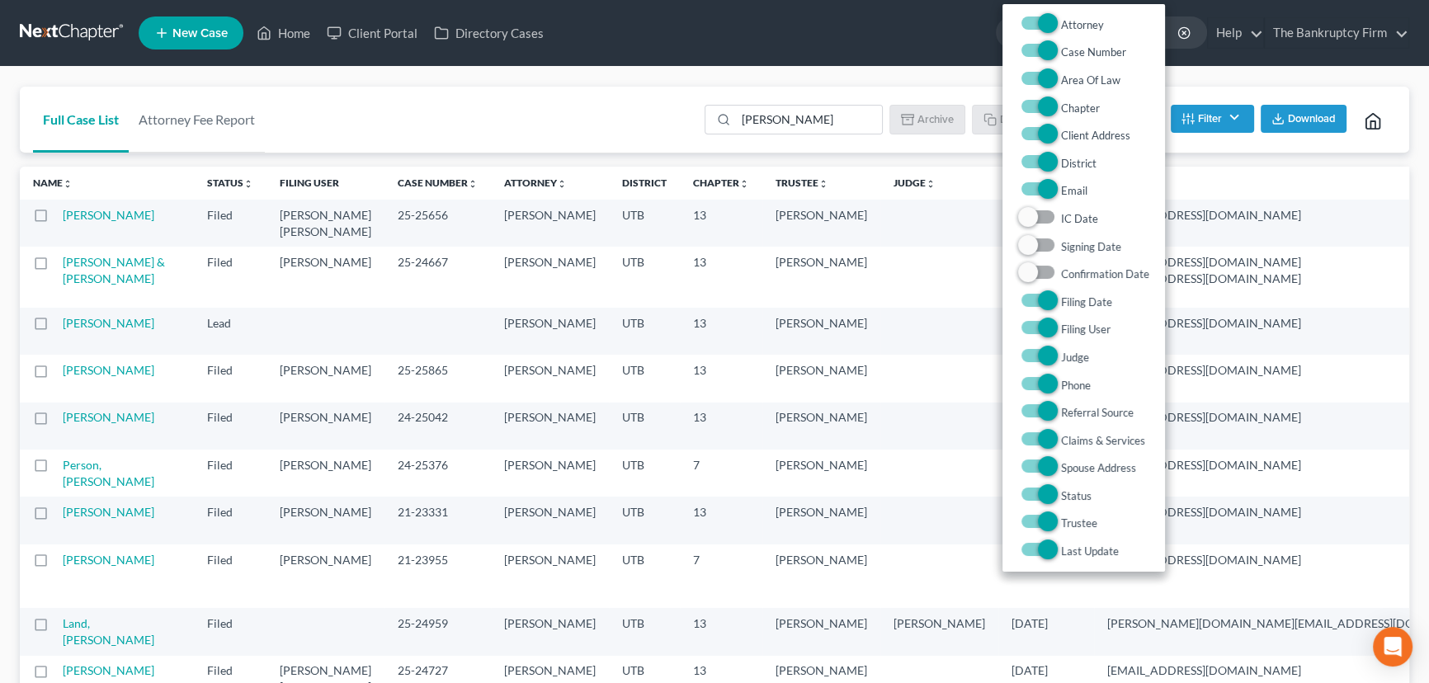
click at [1127, 116] on div "Chapter" at bounding box center [1083, 108] width 131 height 20
click at [1231, 94] on div "Stafford Batch Download Archive Un-archive Duplicate Columns Attorney Case Numb…" at bounding box center [1046, 120] width 702 height 66
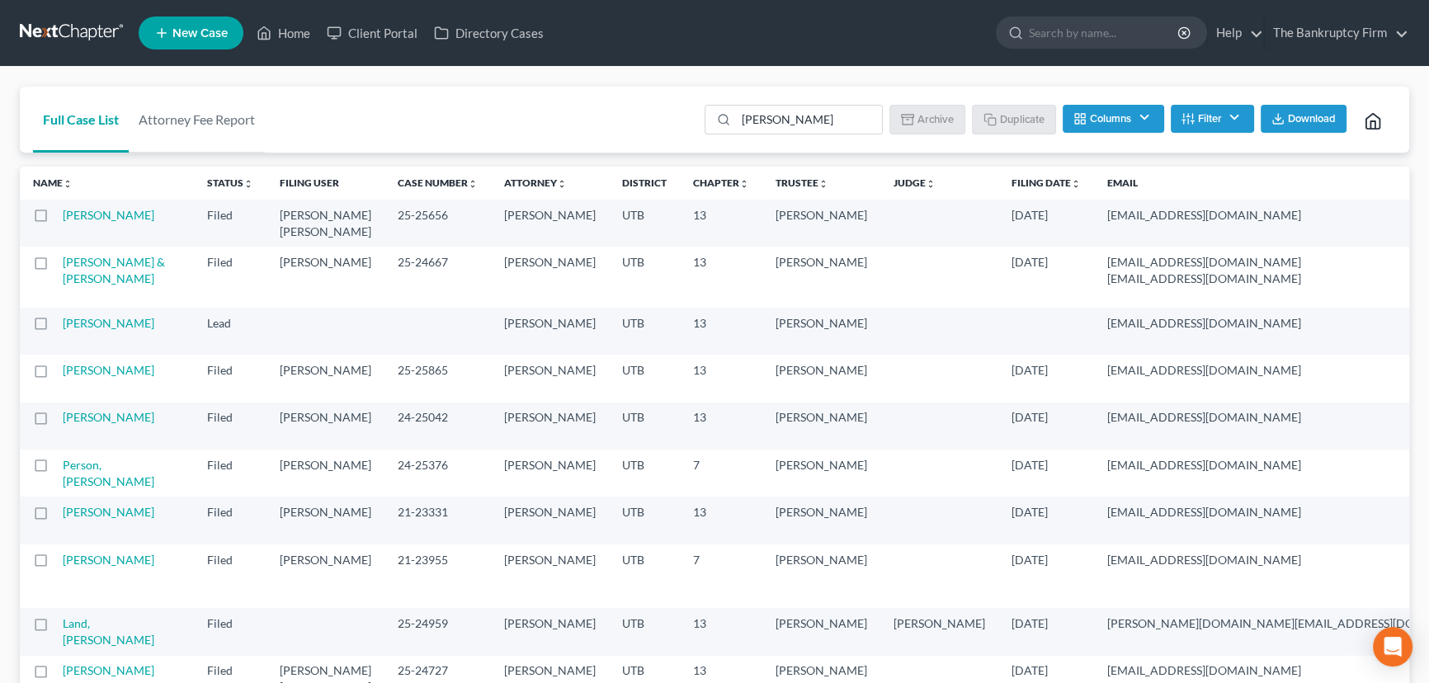
click at [1197, 116] on button "Filter" at bounding box center [1212, 119] width 83 height 28
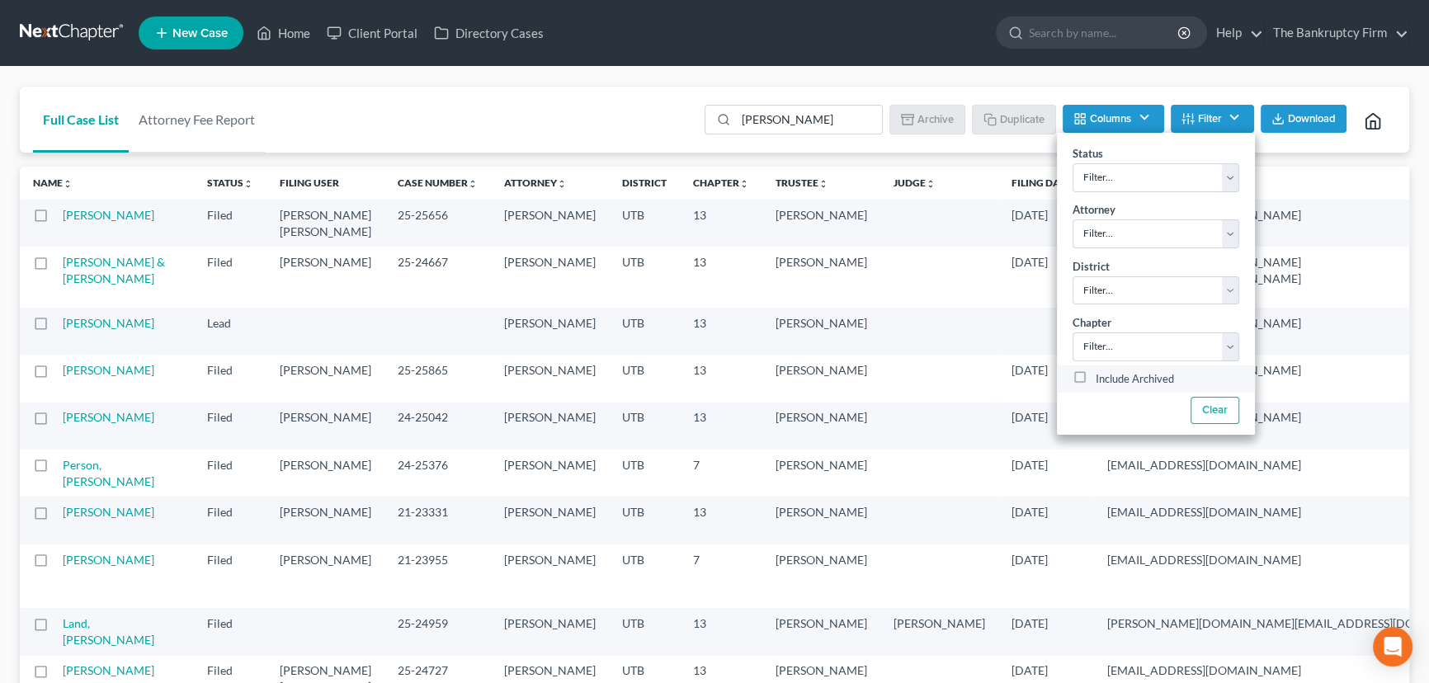
click at [1096, 376] on label "Include Archived" at bounding box center [1135, 380] width 78 height 20
click at [1103, 376] on input "Include Archived" at bounding box center [1108, 375] width 11 height 11
checkbox input "true"
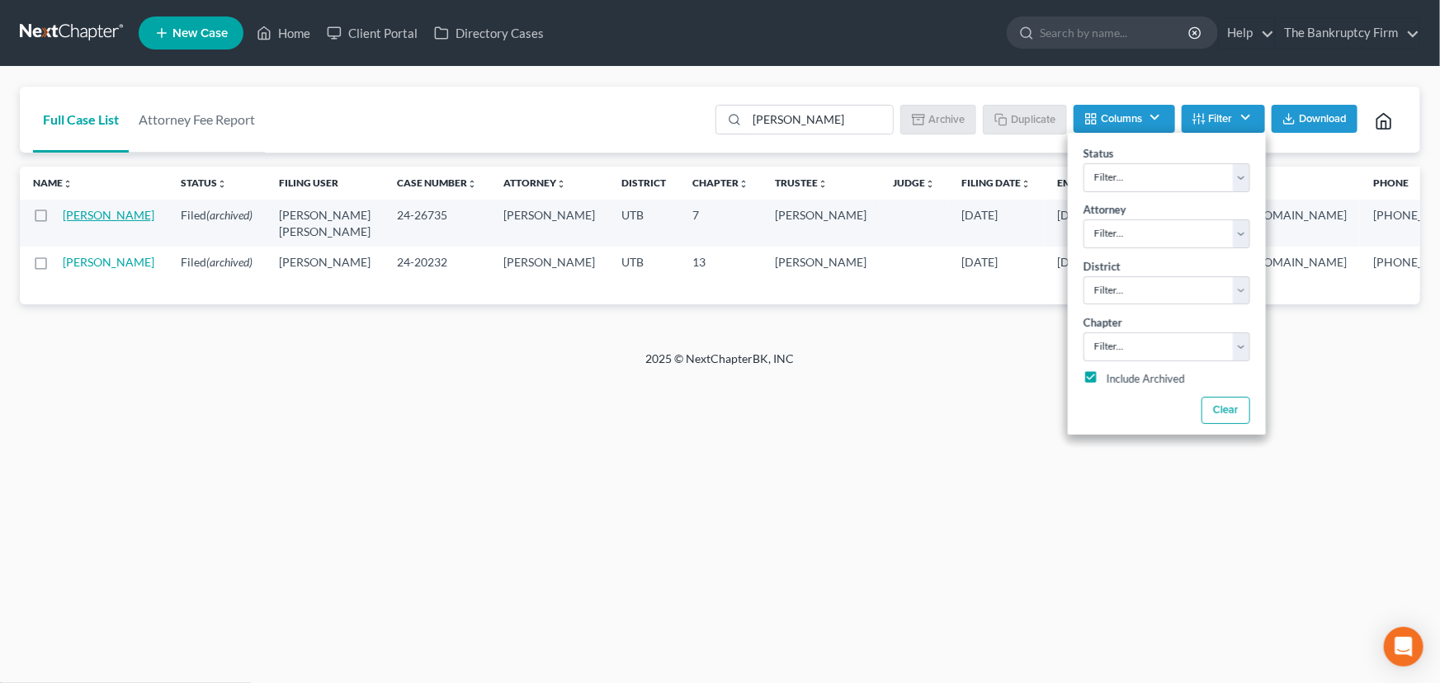
click at [73, 220] on link "Stafford, Steven" at bounding box center [109, 215] width 92 height 14
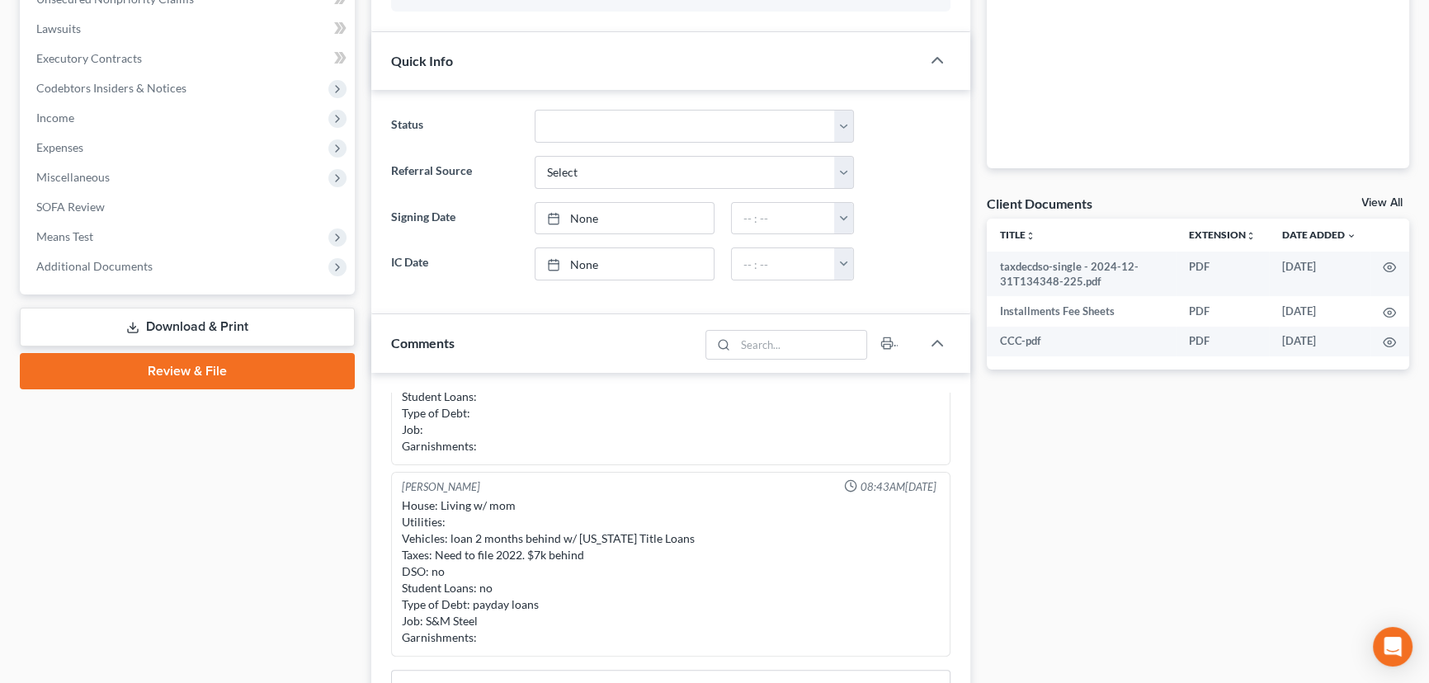
scroll to position [450, 0]
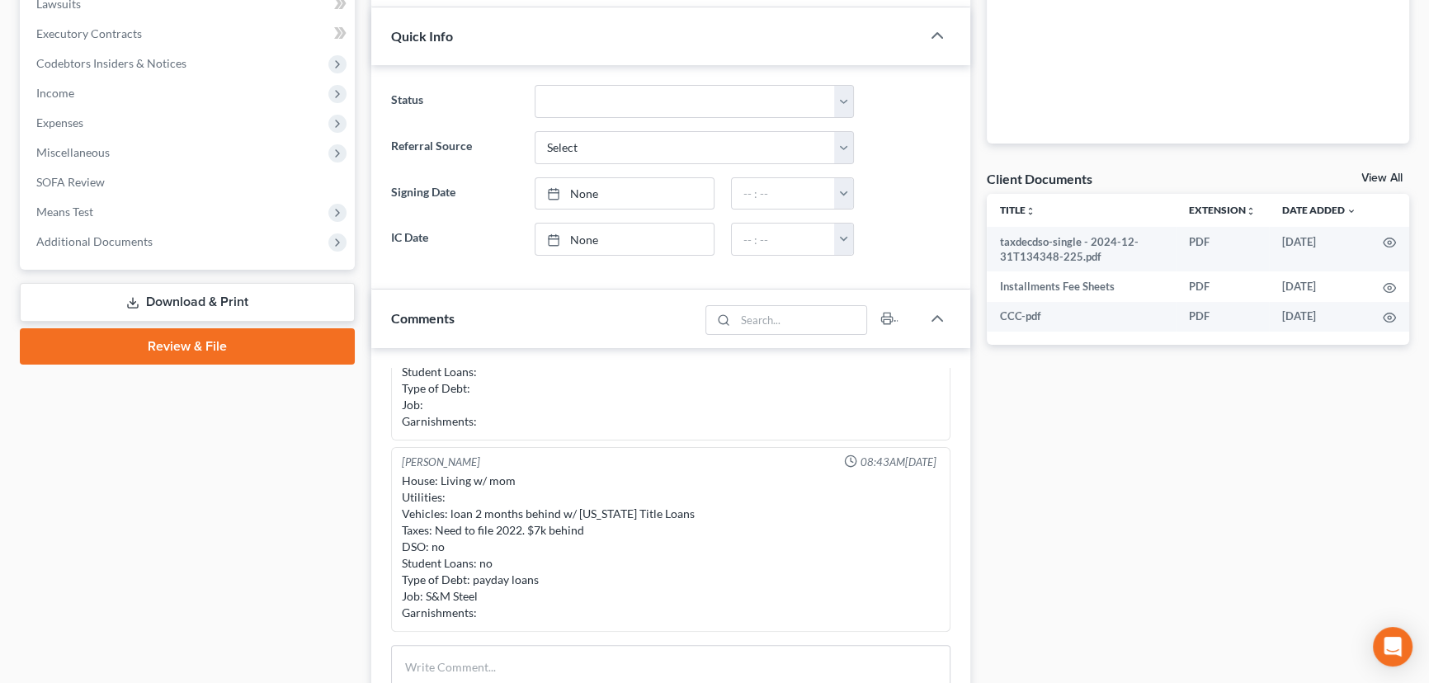
click at [1377, 176] on link "View All" at bounding box center [1382, 178] width 41 height 12
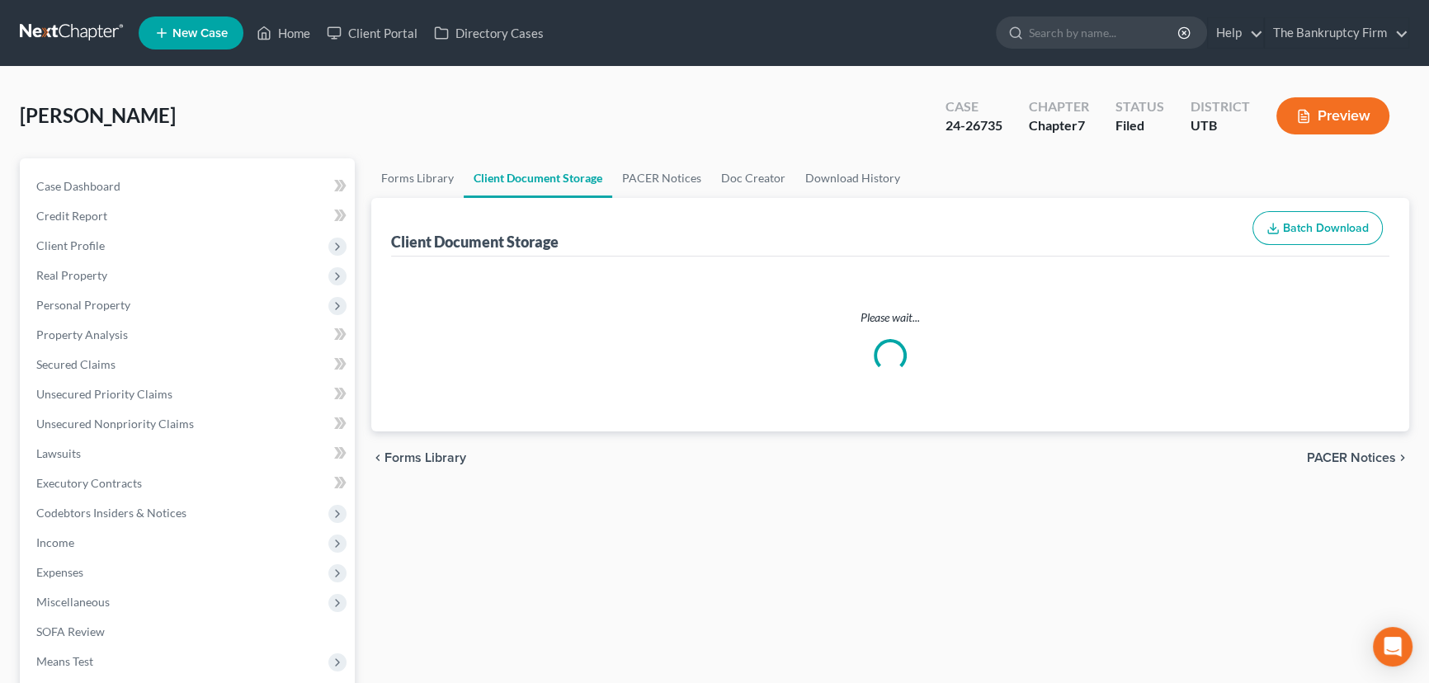
select select "30"
select select "53"
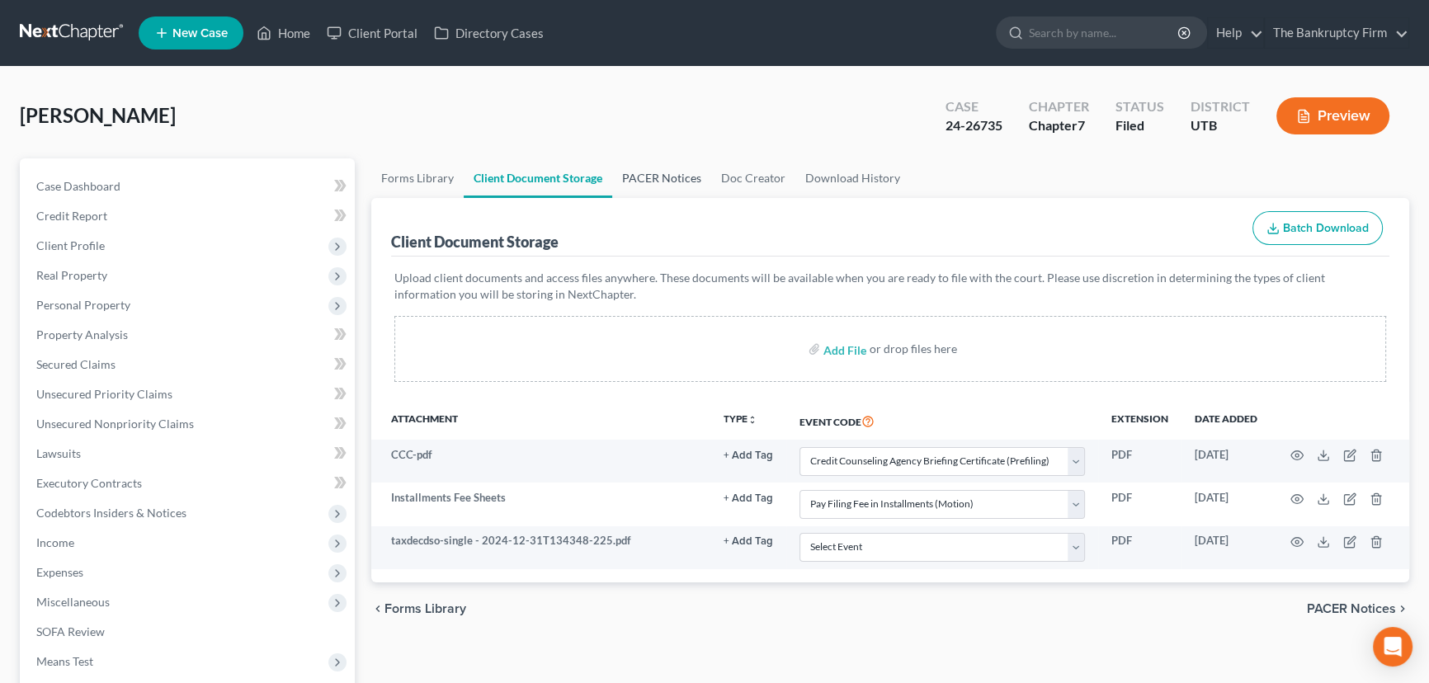
click at [669, 178] on link "PACER Notices" at bounding box center [661, 178] width 99 height 40
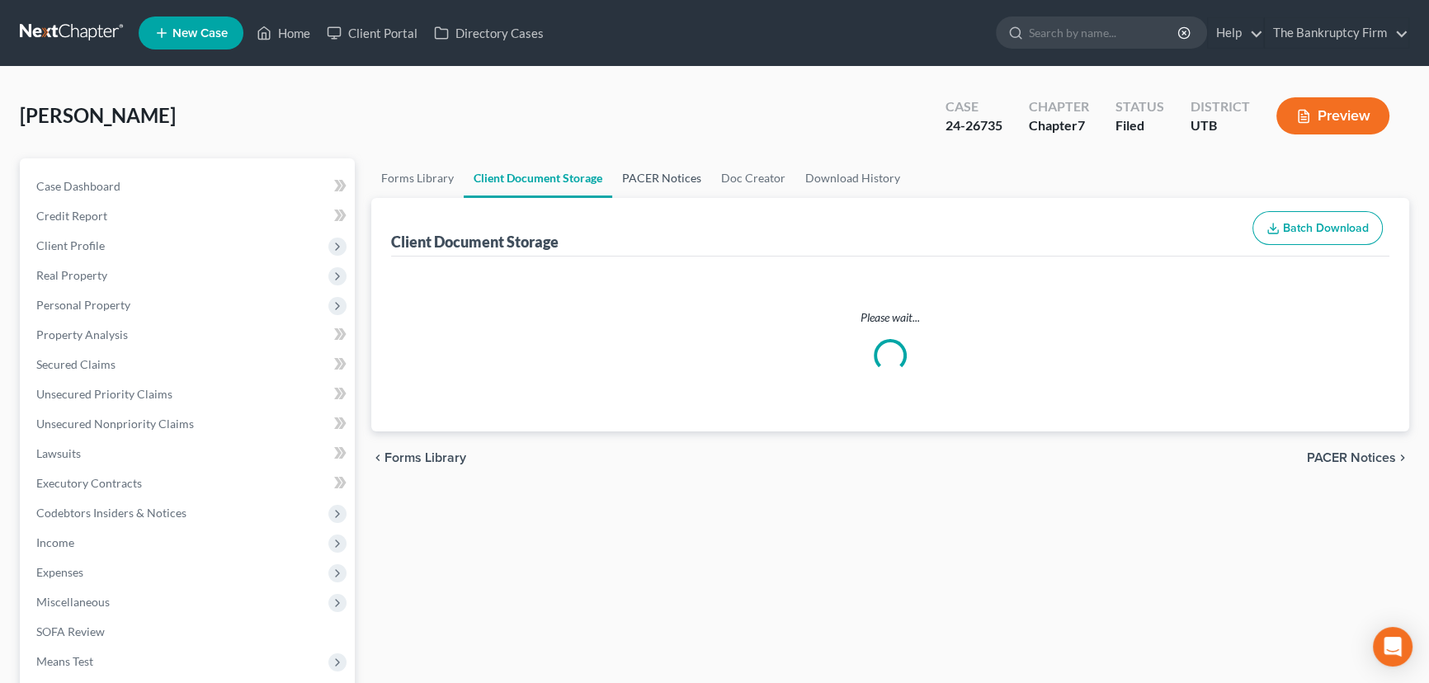
select select "30"
select select "53"
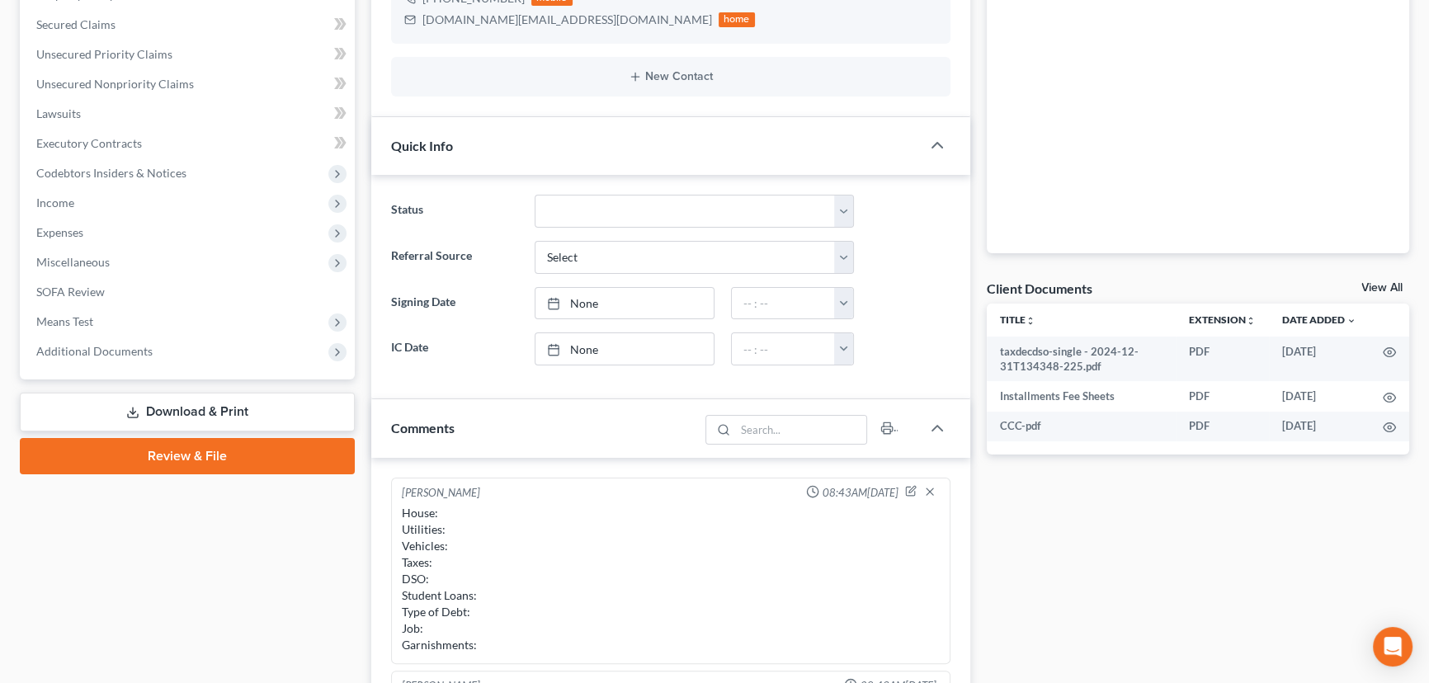
scroll to position [114, 0]
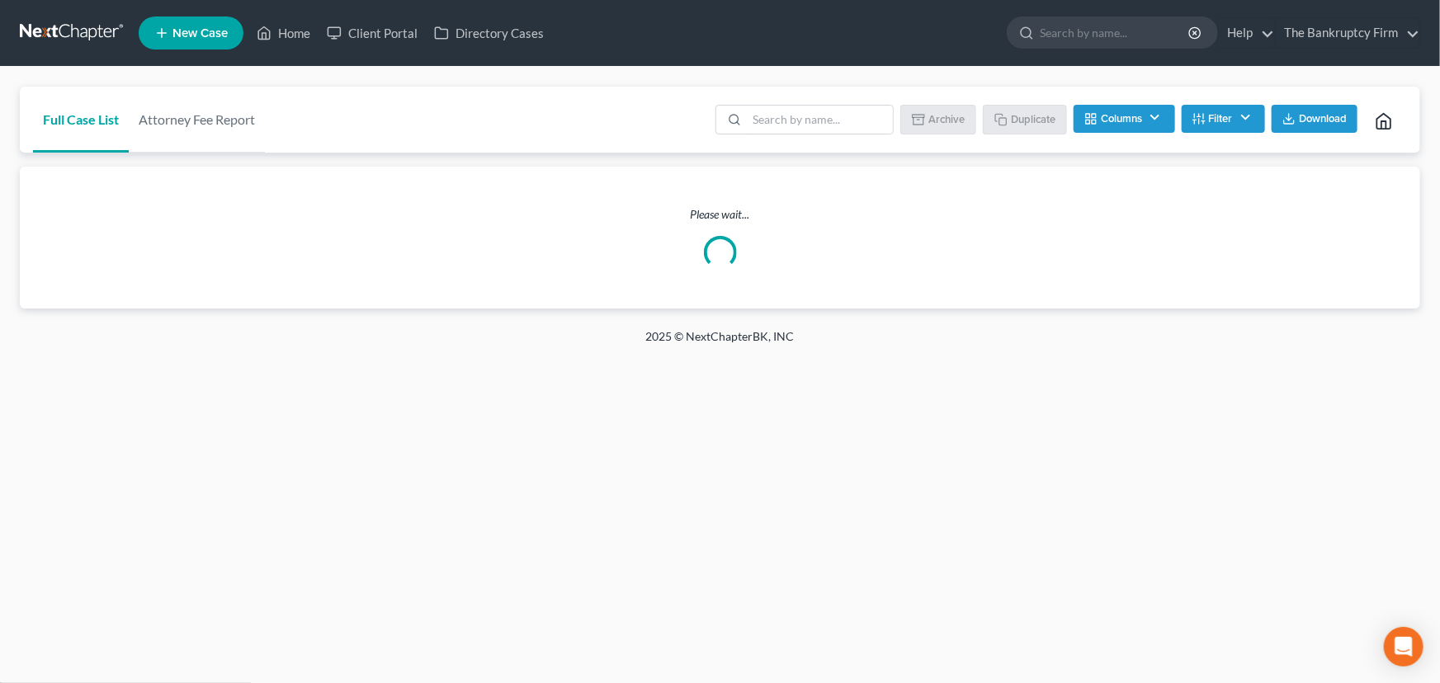
click at [1238, 112] on button "Filter" at bounding box center [1223, 119] width 83 height 28
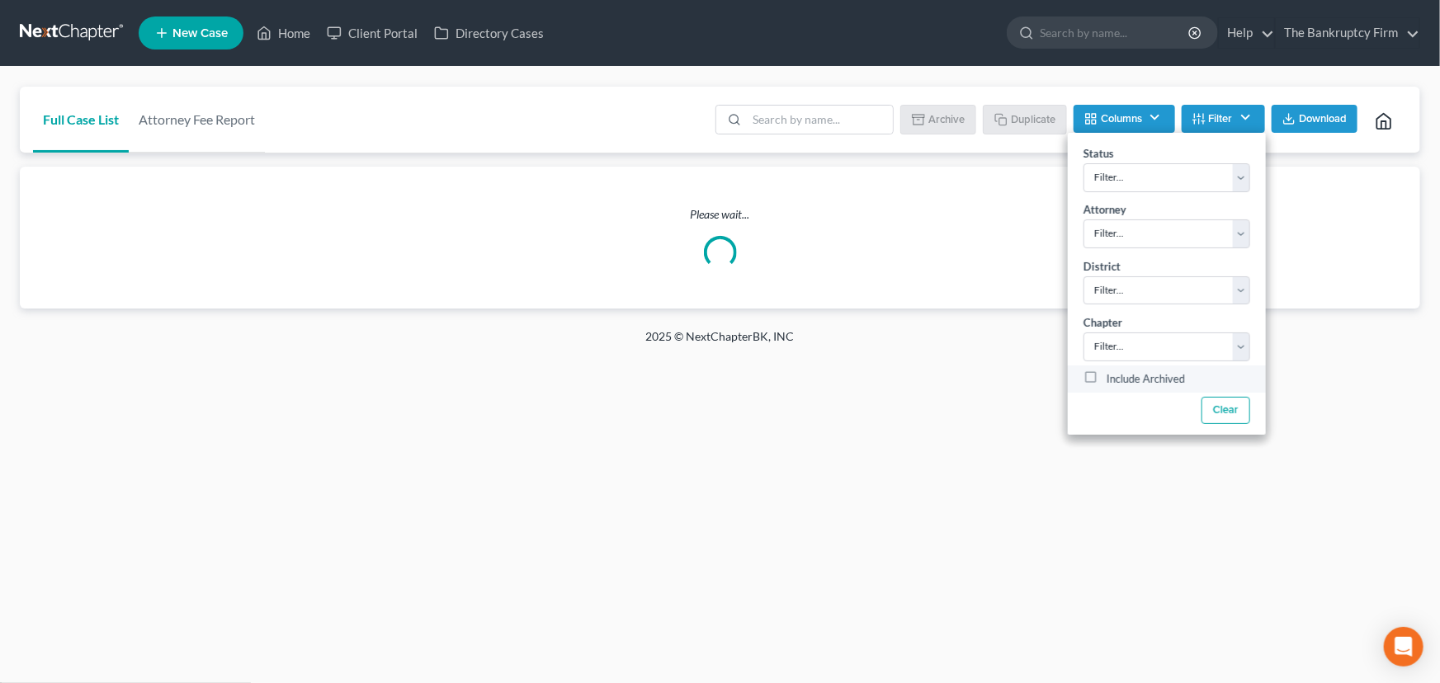
click at [1107, 374] on label "Include Archived" at bounding box center [1146, 380] width 78 height 20
click at [1113, 374] on input "Include Archived" at bounding box center [1118, 375] width 11 height 11
checkbox input "true"
drag, startPoint x: 746, startPoint y: 124, endPoint x: 783, endPoint y: 125, distance: 37.2
click at [747, 124] on input "search" at bounding box center [820, 120] width 146 height 28
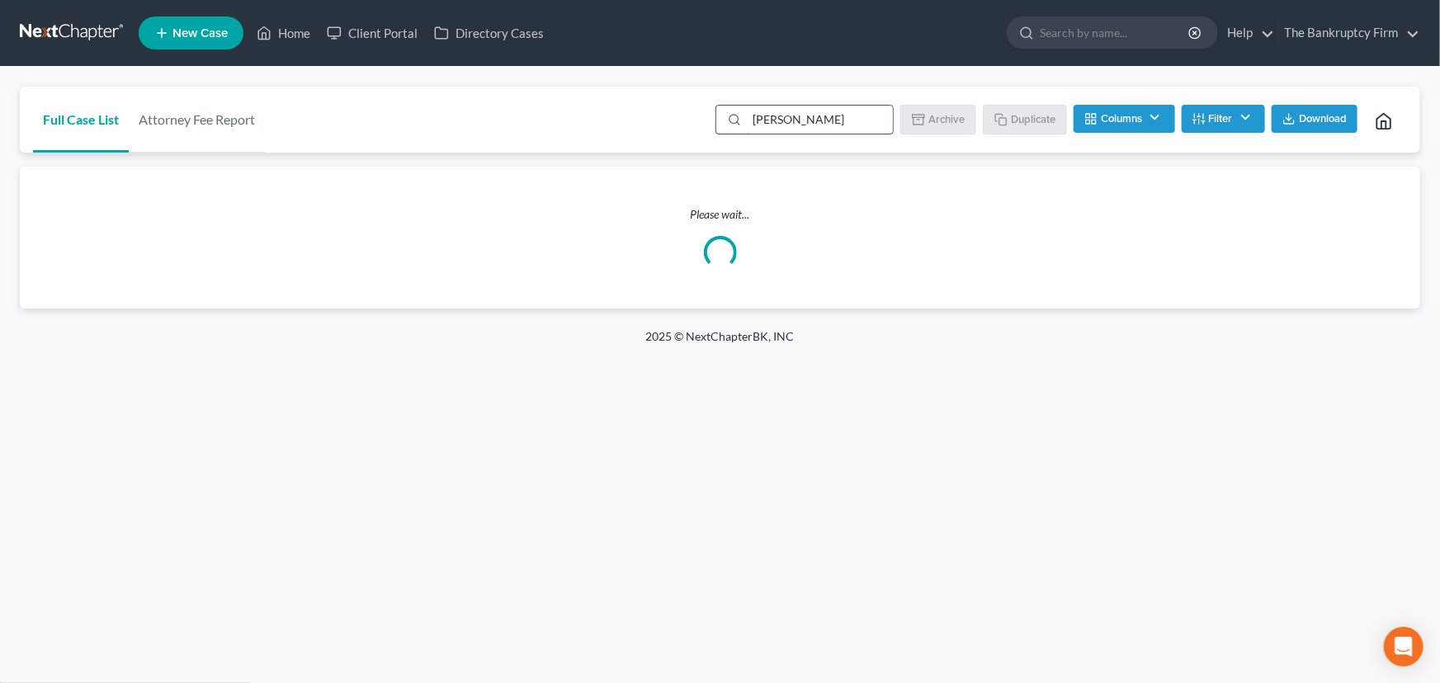
type input "Stafford"
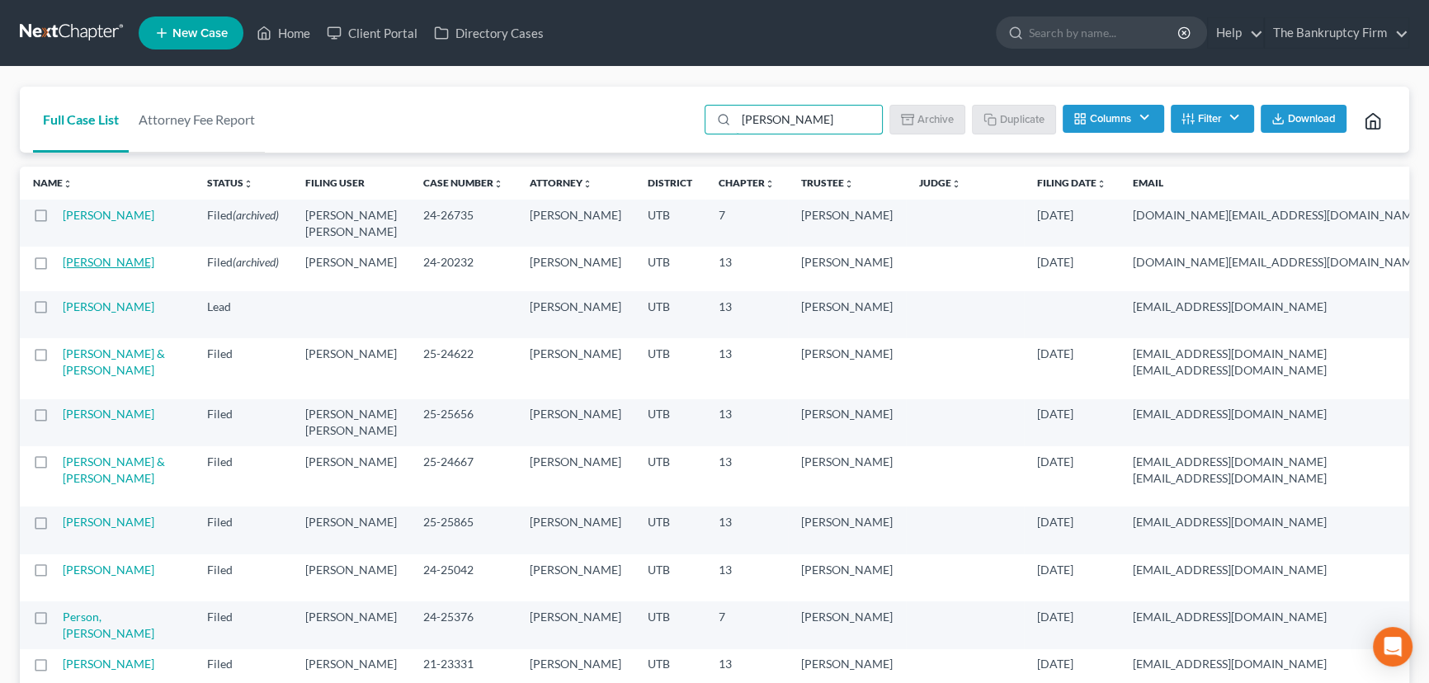
click at [86, 269] on link "Stafford, Steven" at bounding box center [109, 262] width 92 height 14
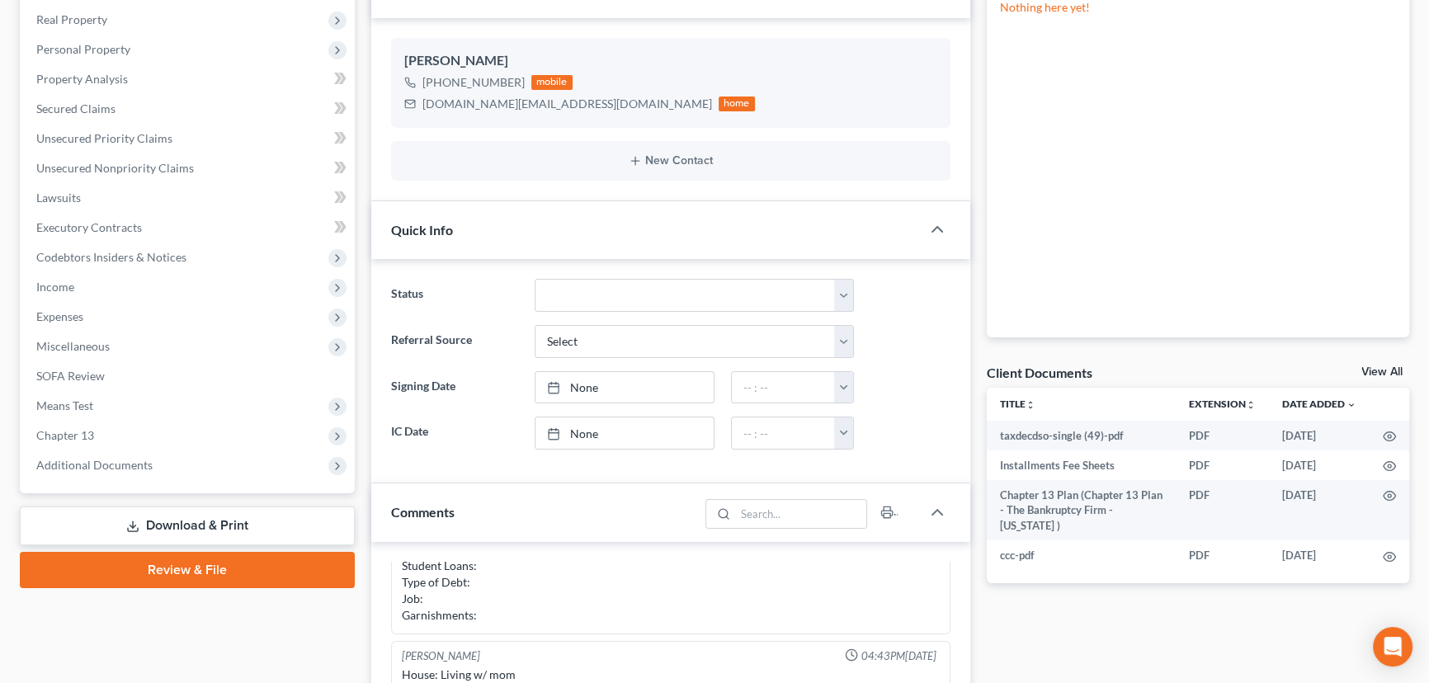
scroll to position [300, 0]
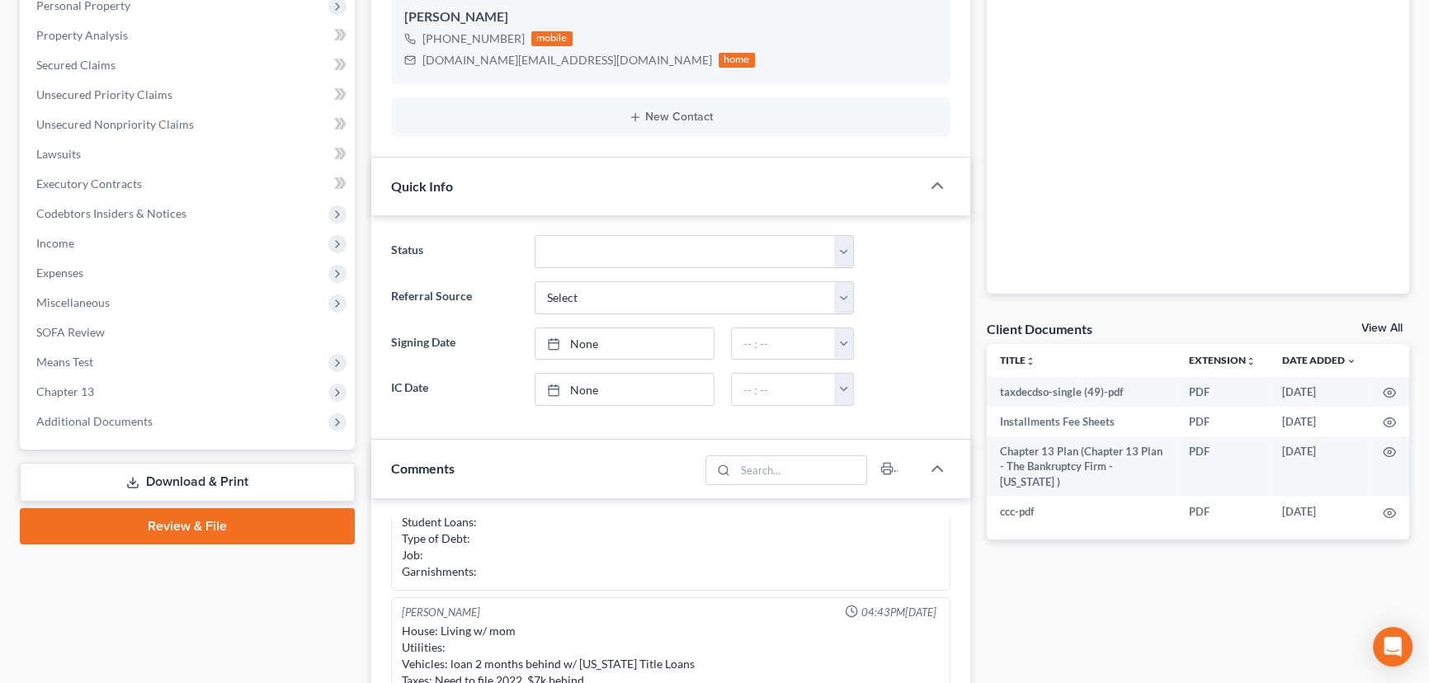
click at [1372, 328] on link "View All" at bounding box center [1382, 329] width 41 height 12
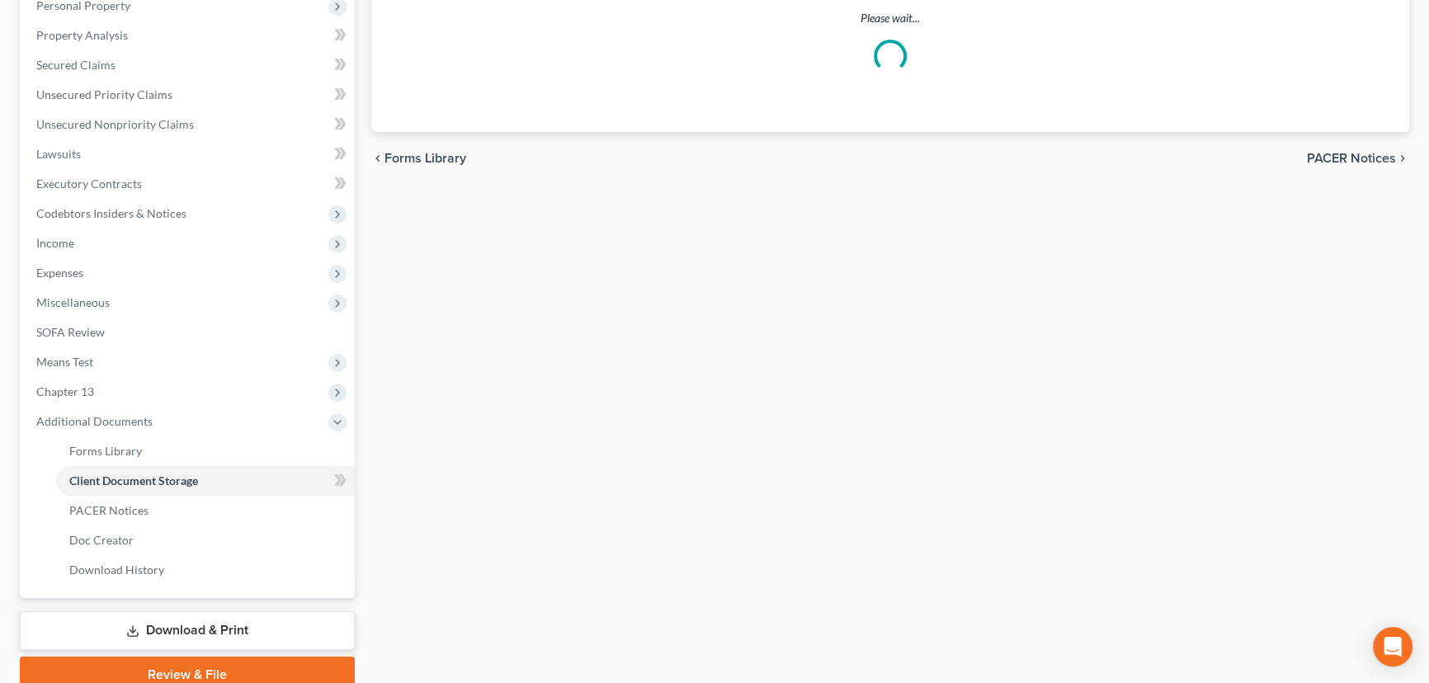
scroll to position [219, 0]
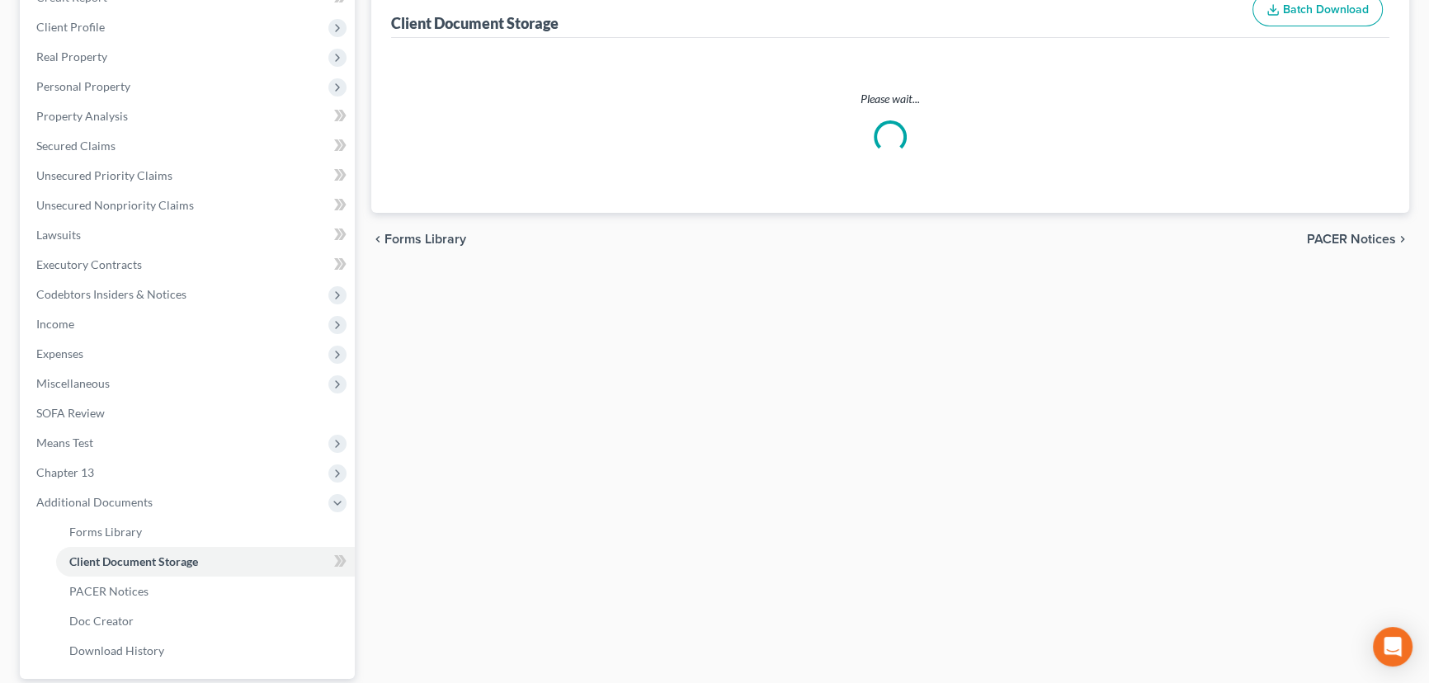
select select "30"
select select "26"
select select "53"
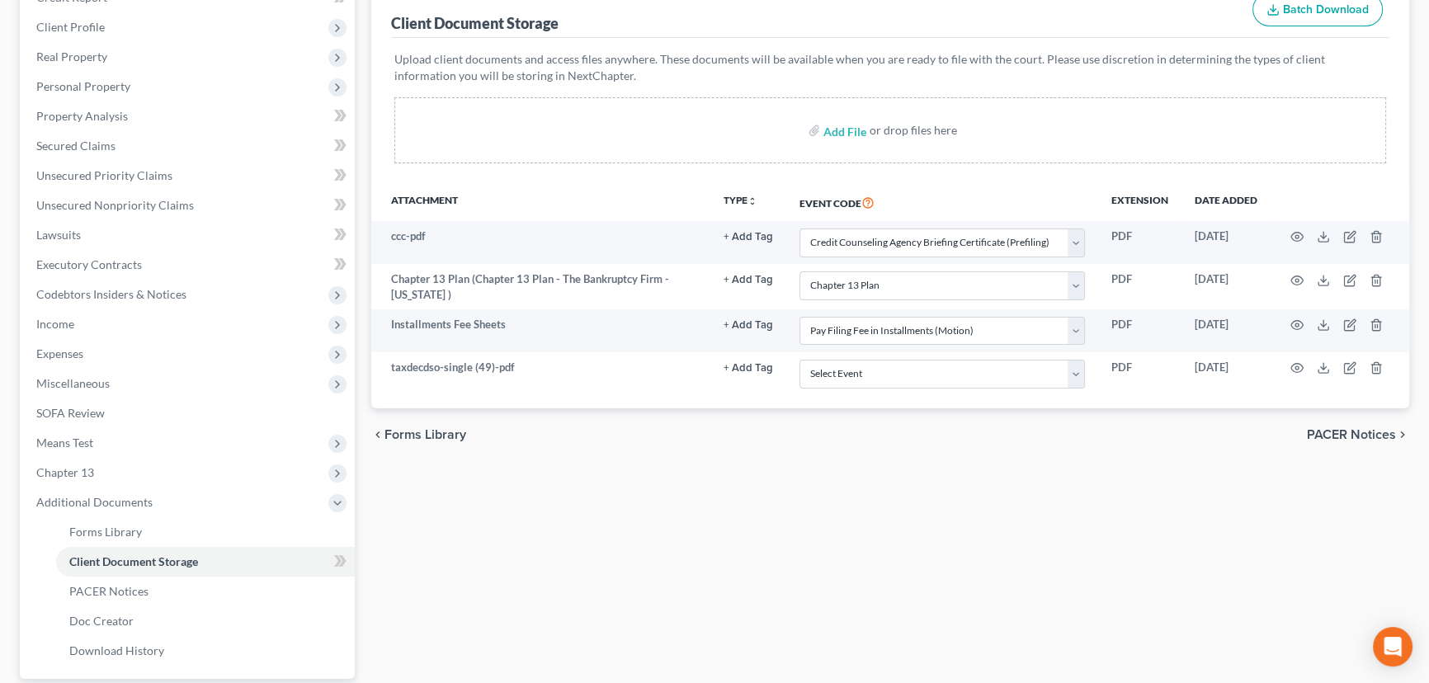
scroll to position [0, 0]
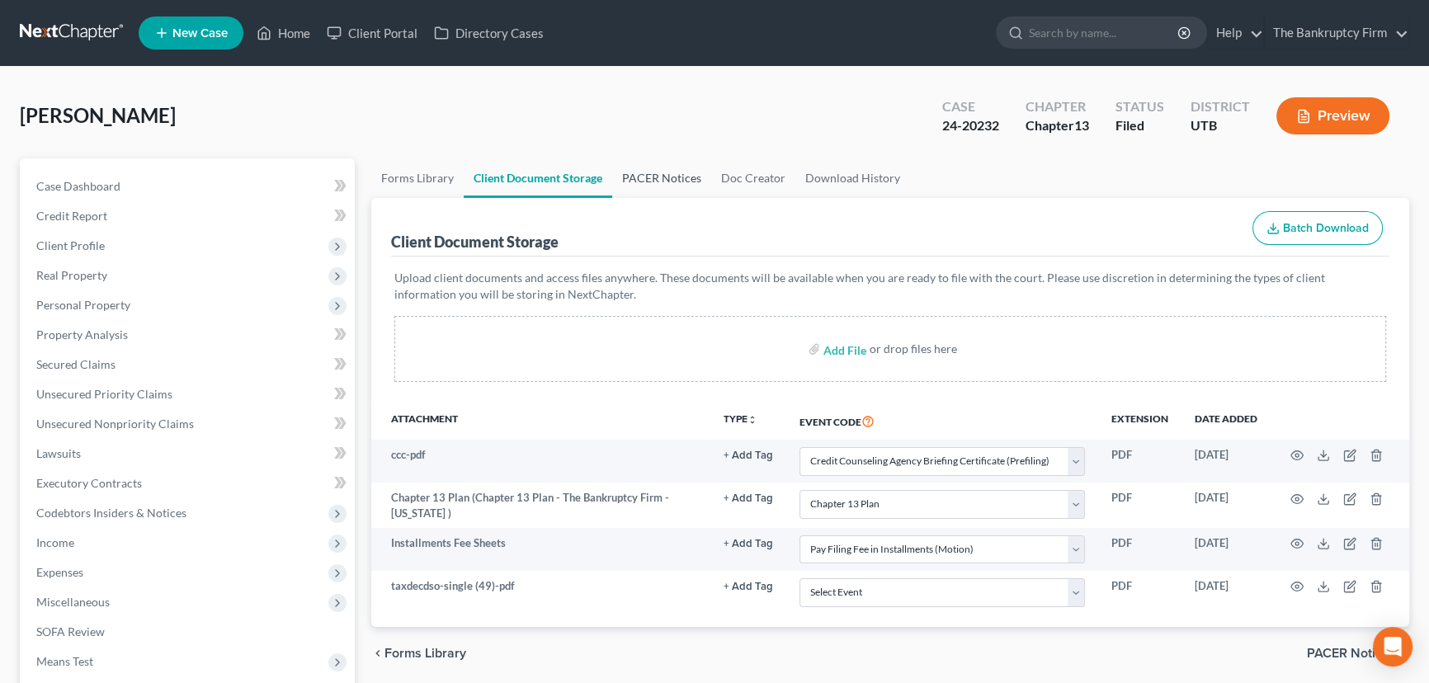
click at [656, 173] on link "PACER Notices" at bounding box center [661, 178] width 99 height 40
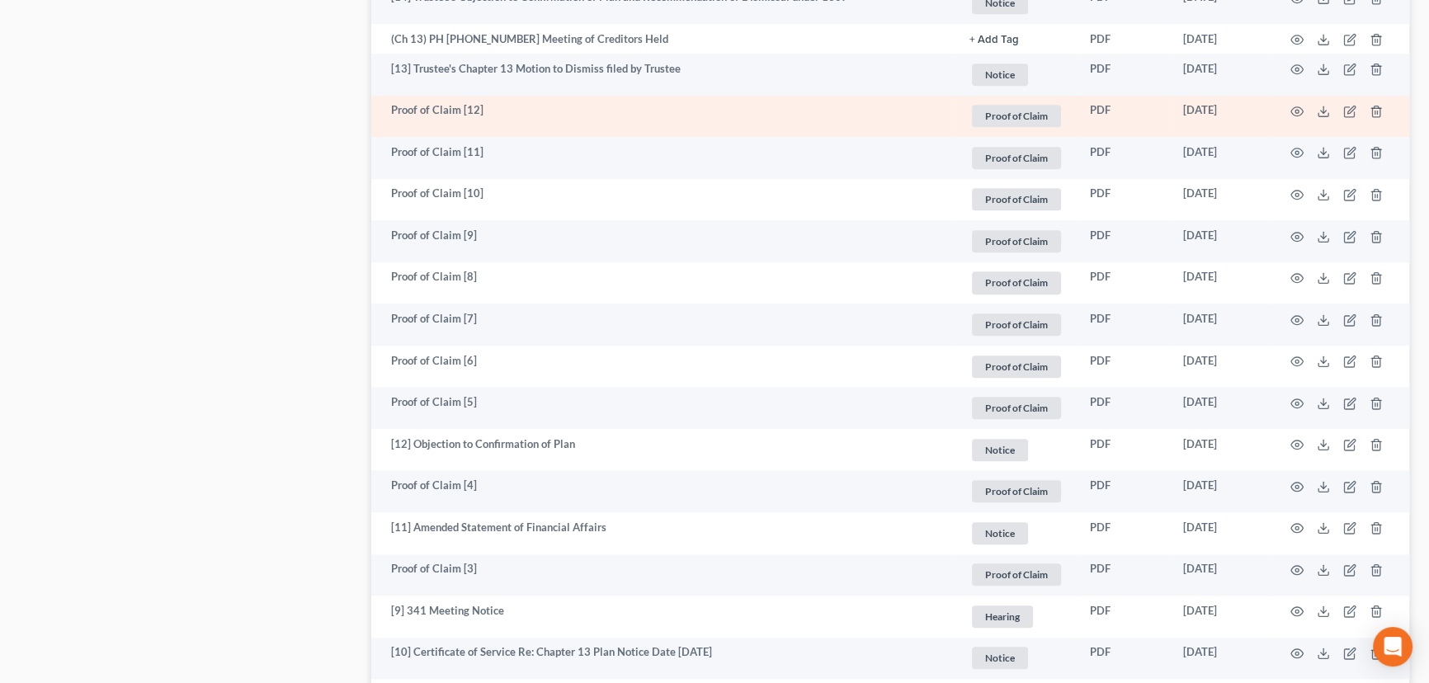
scroll to position [2176, 0]
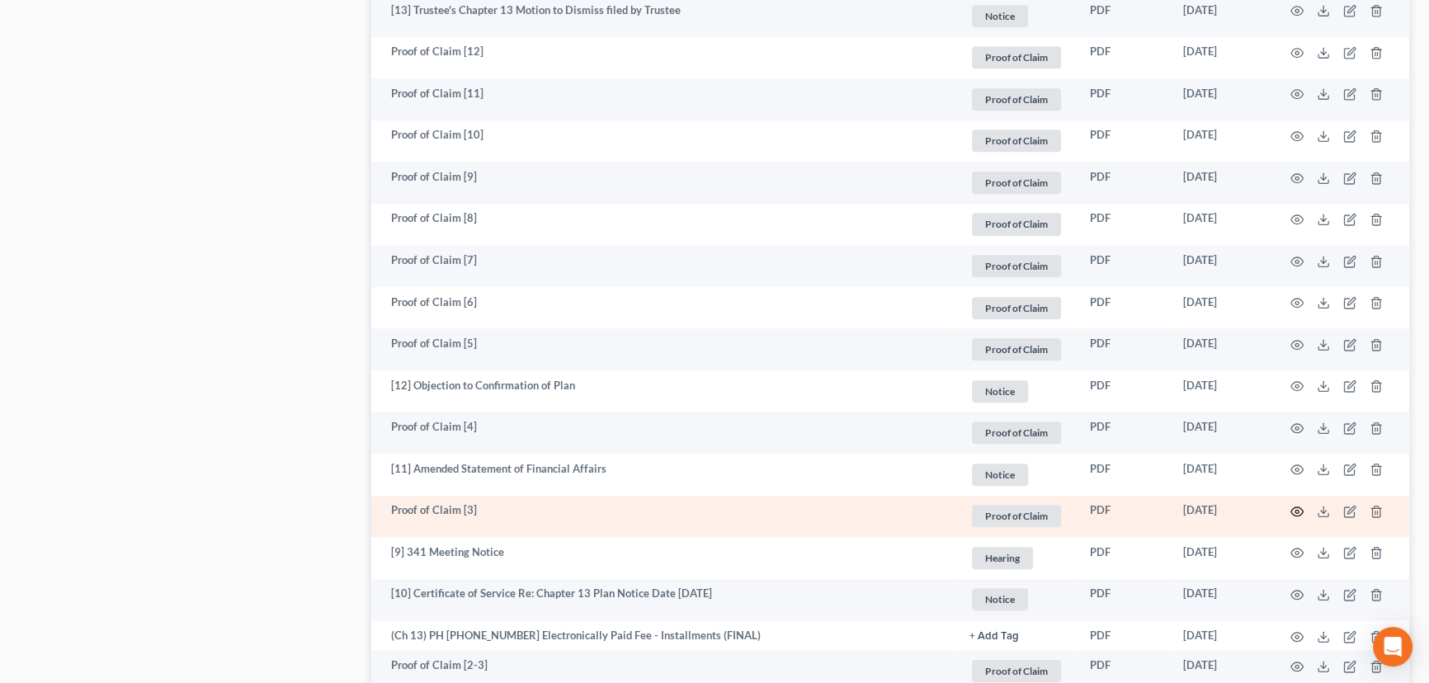
click at [1297, 510] on circle "button" at bounding box center [1297, 511] width 3 height 3
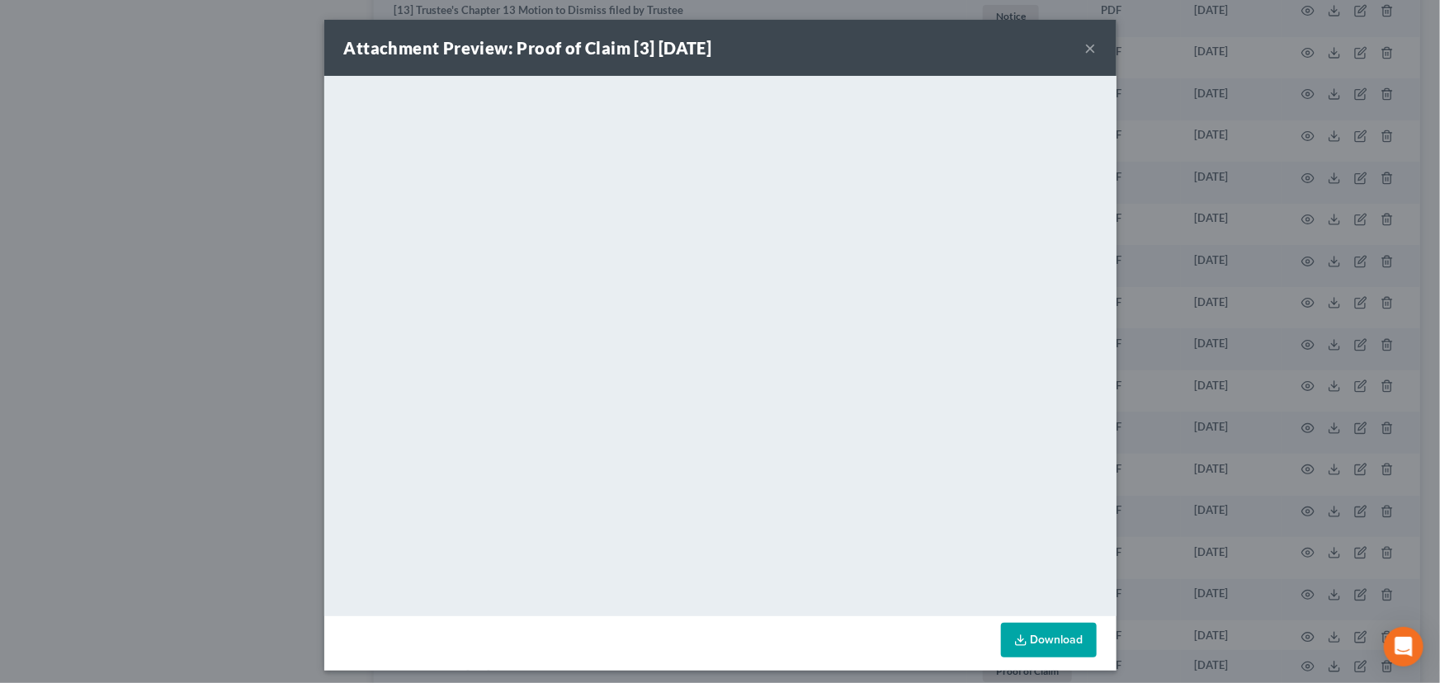
click at [1085, 46] on button "×" at bounding box center [1091, 48] width 12 height 20
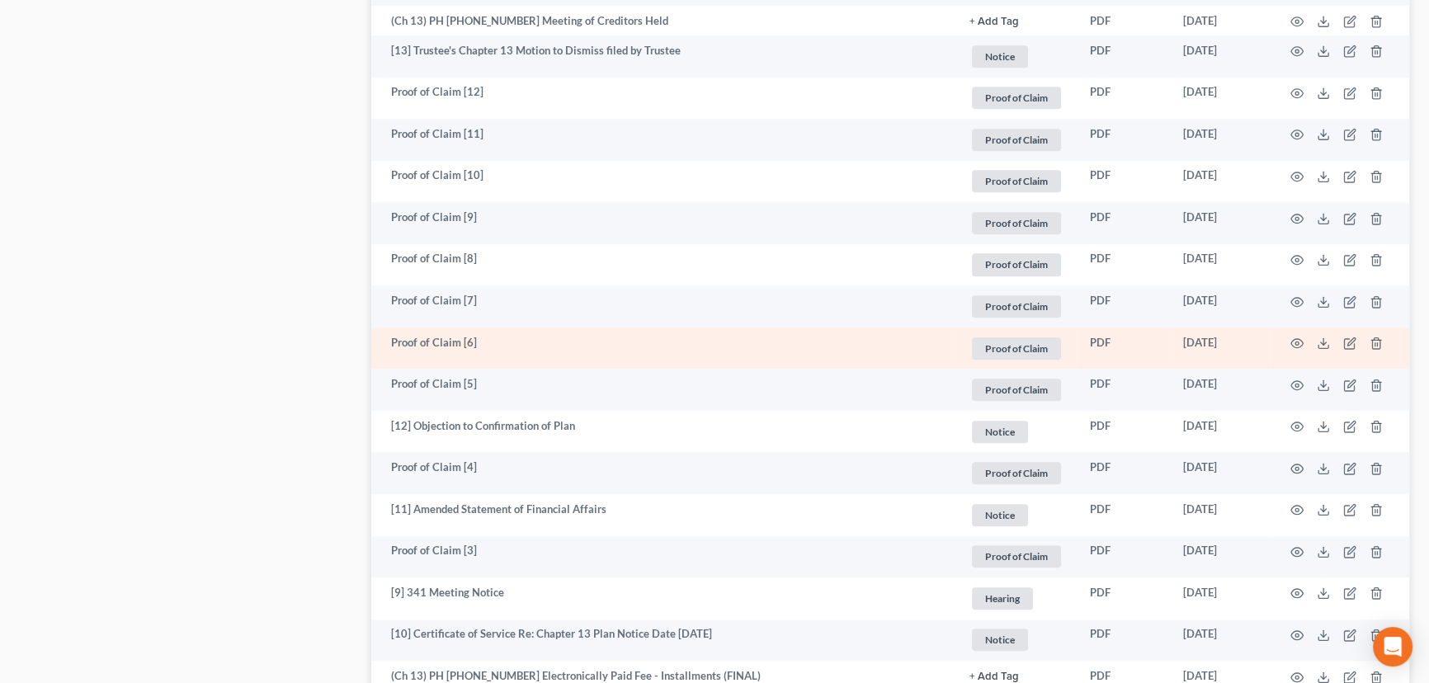
scroll to position [2100, 0]
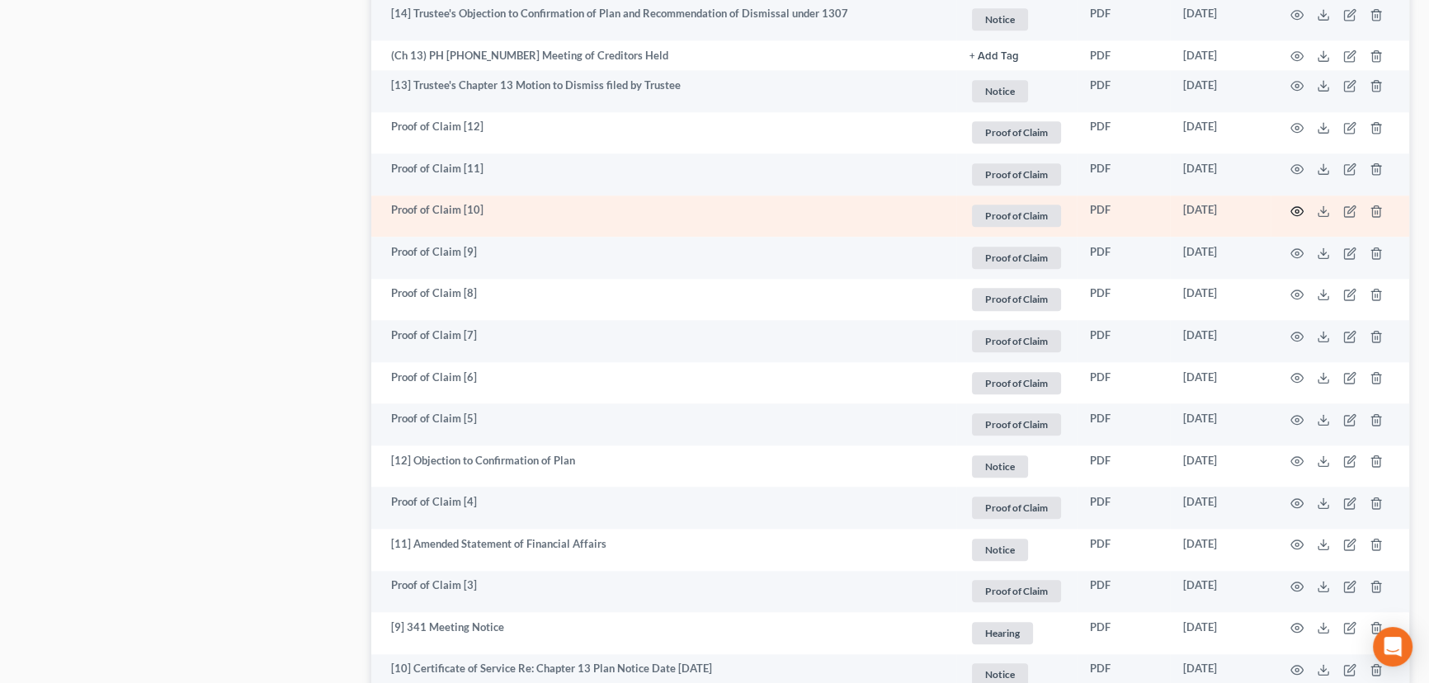
click at [1296, 206] on icon "button" at bounding box center [1297, 211] width 13 height 13
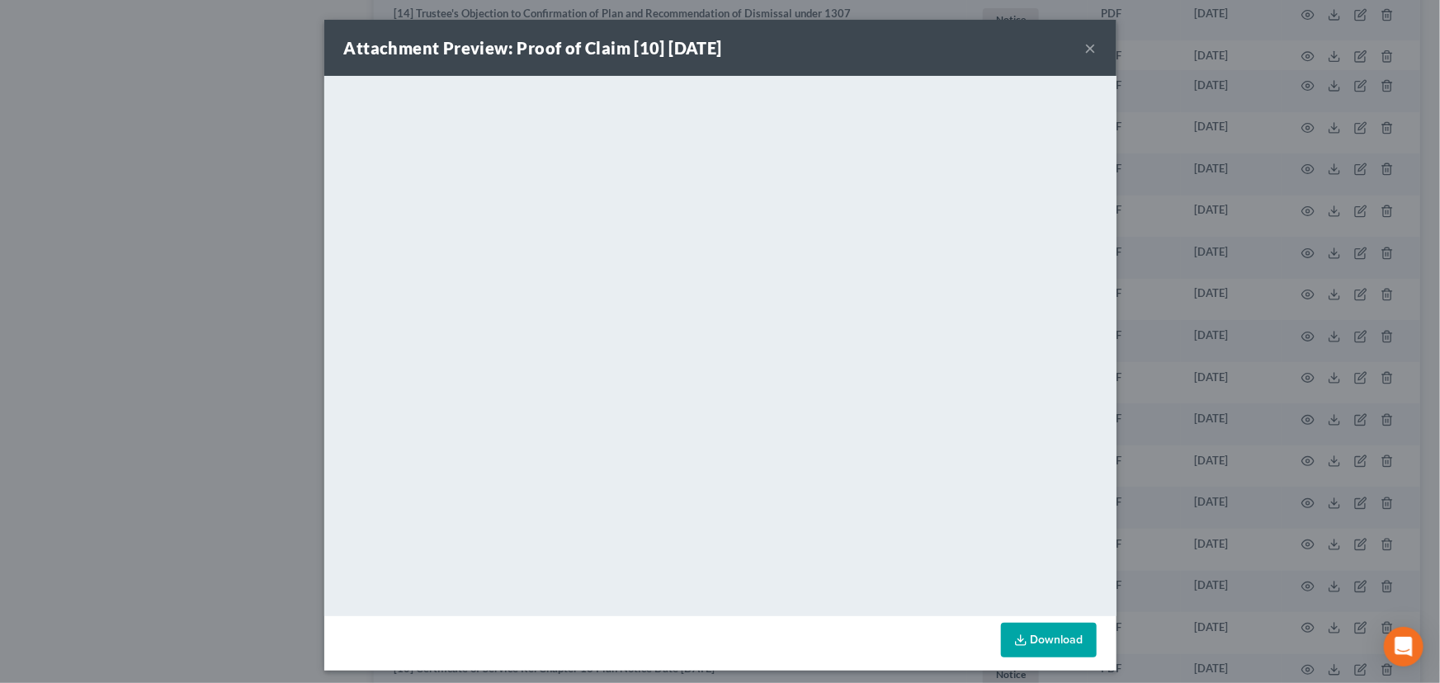
click at [1085, 51] on button "×" at bounding box center [1091, 48] width 12 height 20
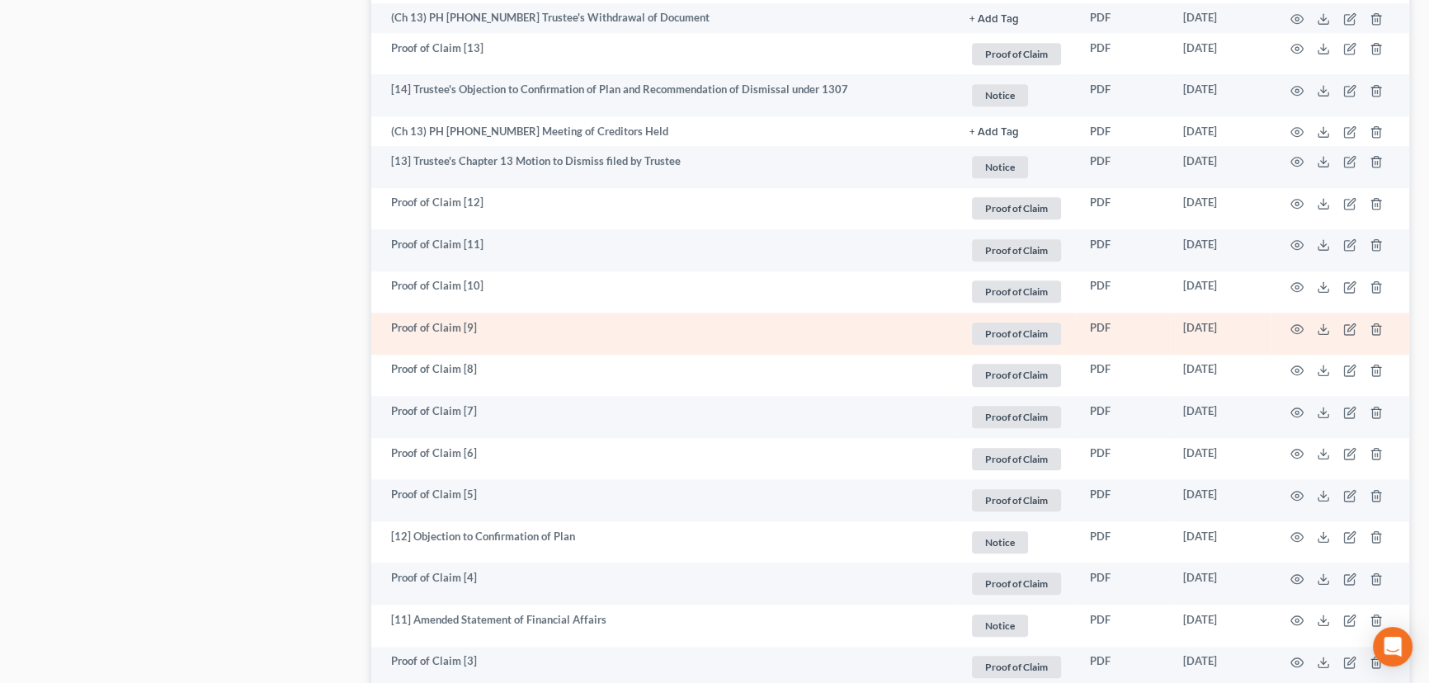
scroll to position [2025, 0]
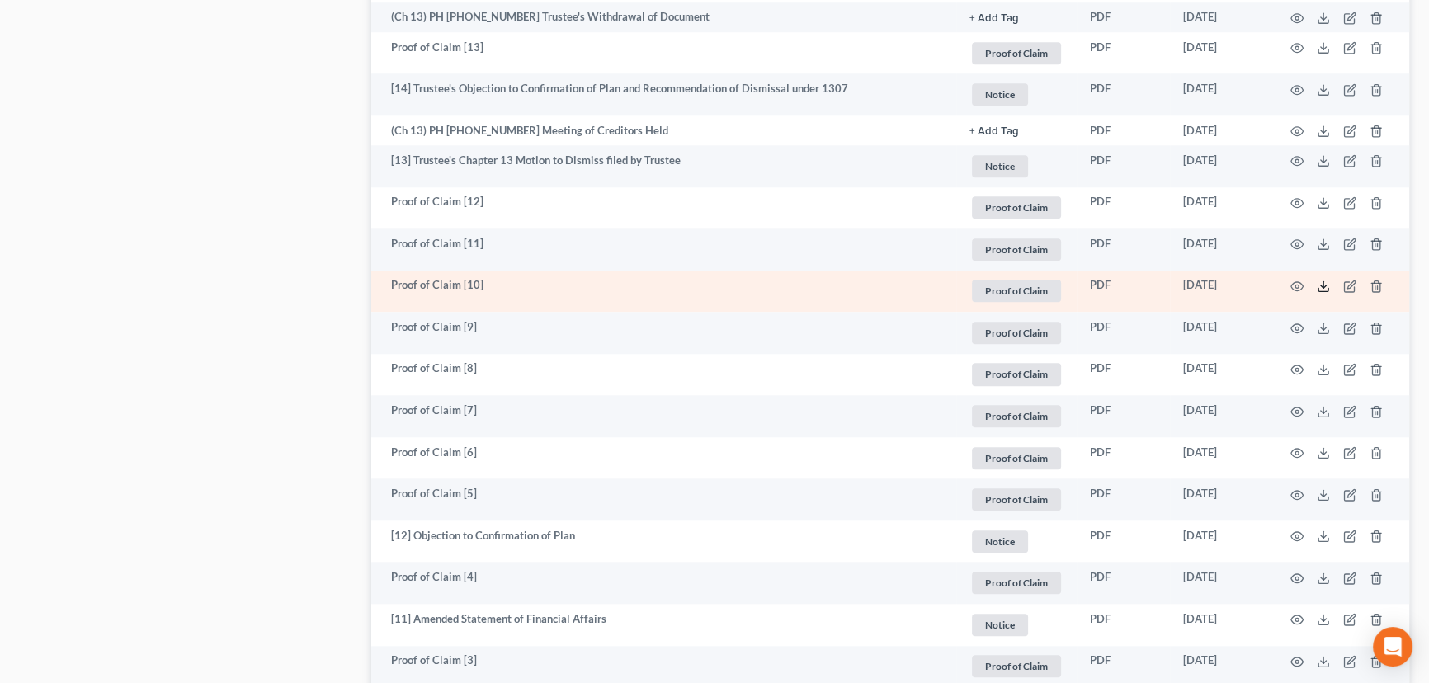
click at [1325, 286] on polyline at bounding box center [1324, 287] width 6 height 2
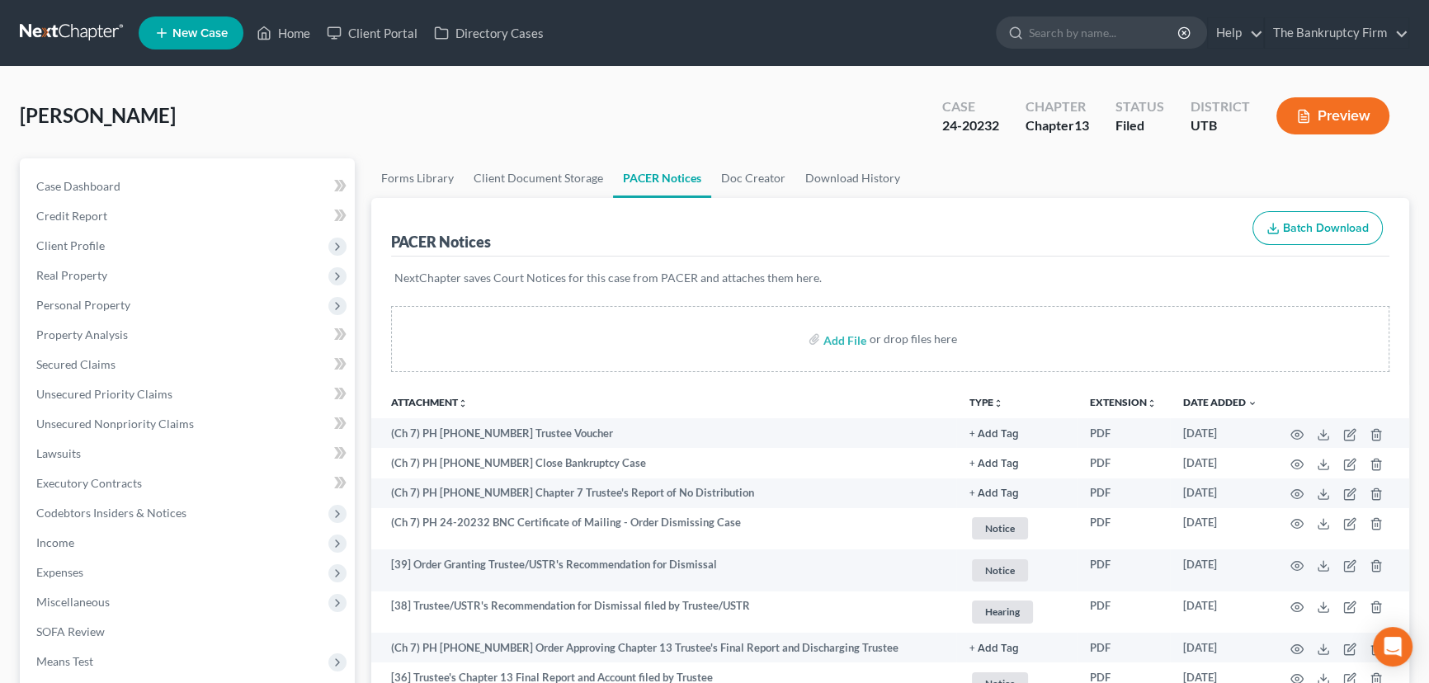
scroll to position [0, 0]
click at [298, 31] on link "Home" at bounding box center [283, 33] width 70 height 30
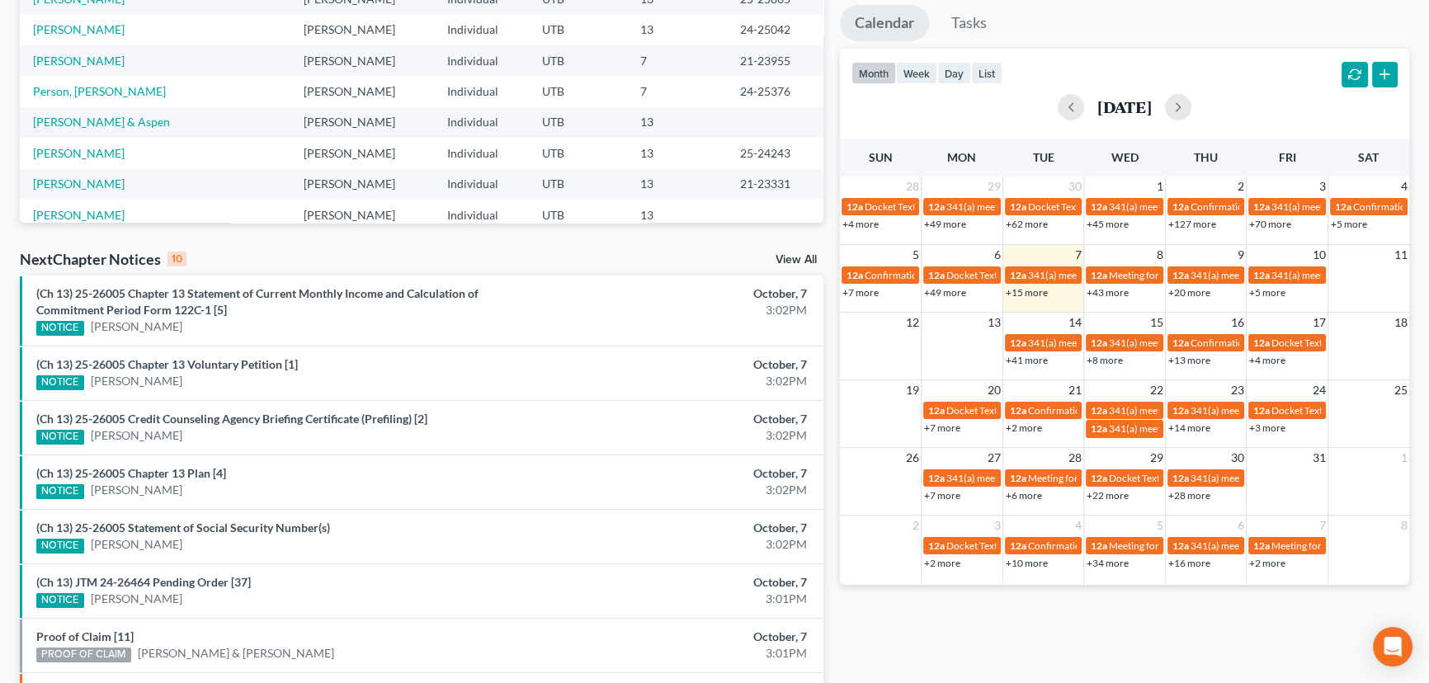
scroll to position [300, 0]
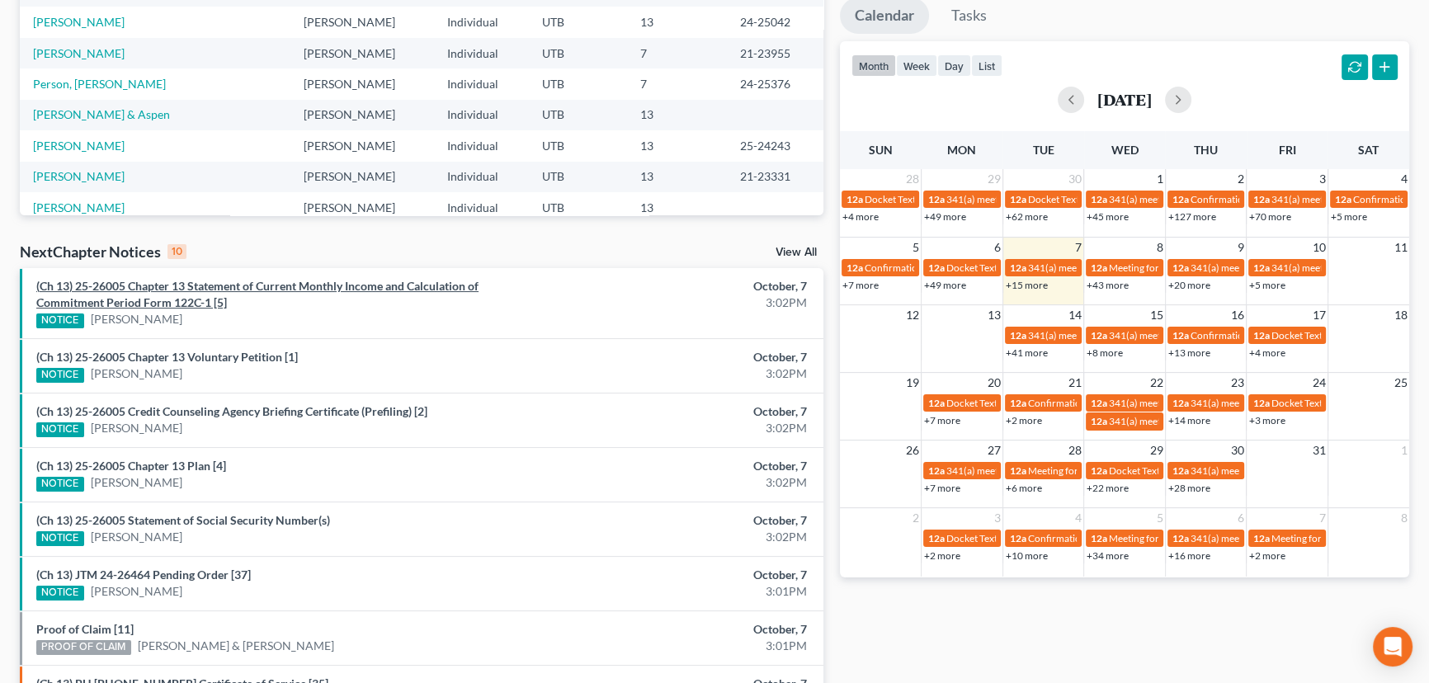
click at [161, 286] on link "(Ch 13) 25-26005 Chapter 13 Statement of Current Monthly Income and Calculation…" at bounding box center [257, 294] width 442 height 31
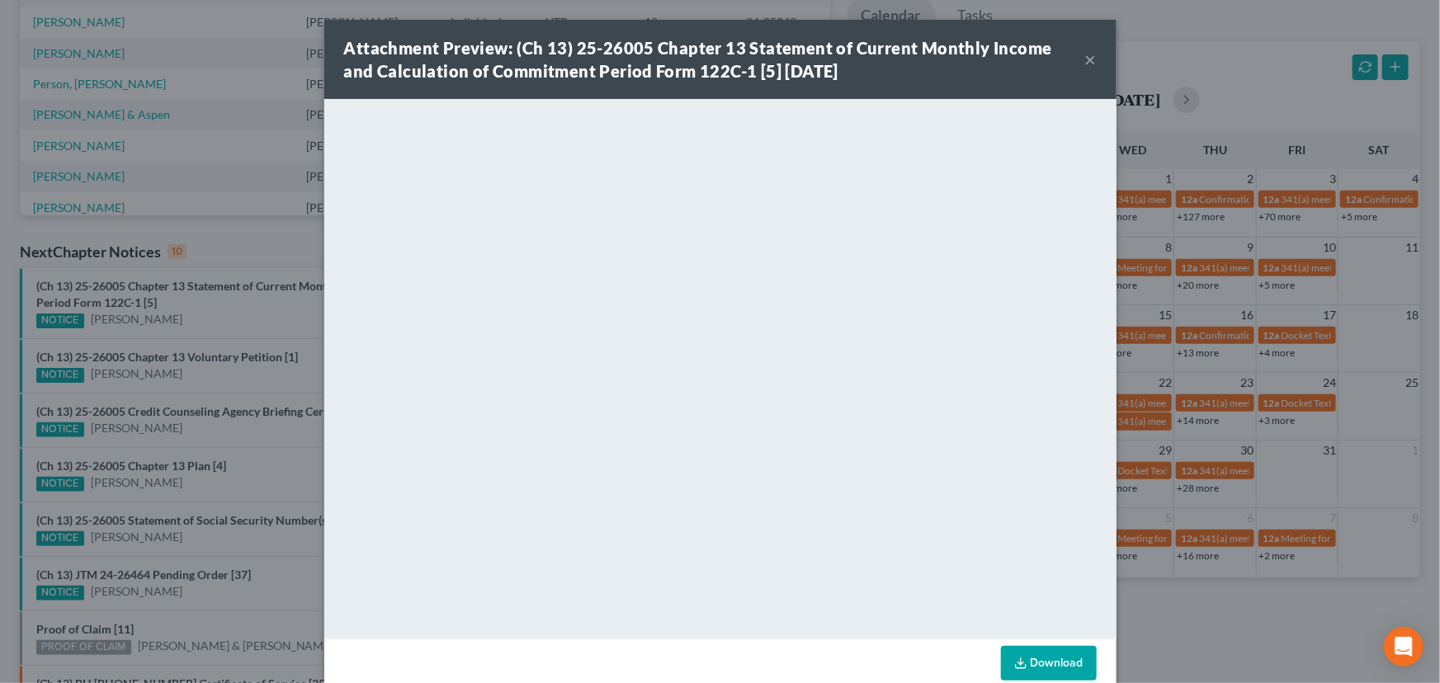
click at [156, 337] on div "Attachment Preview: (Ch 13) 25-26005 Chapter 13 Statement of Current Monthly In…" at bounding box center [720, 341] width 1440 height 683
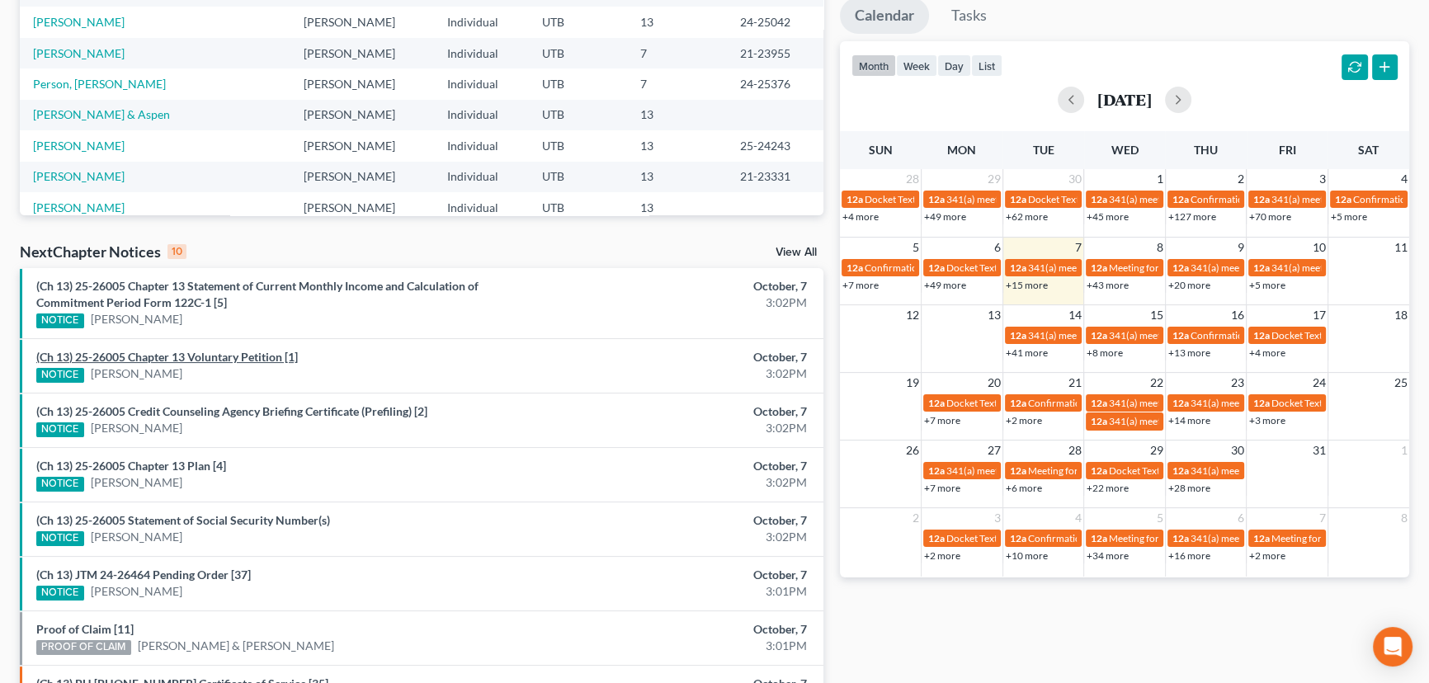
click at [168, 356] on link "(Ch 13) 25-26005 Chapter 13 Voluntary Petition [1]" at bounding box center [167, 357] width 262 height 14
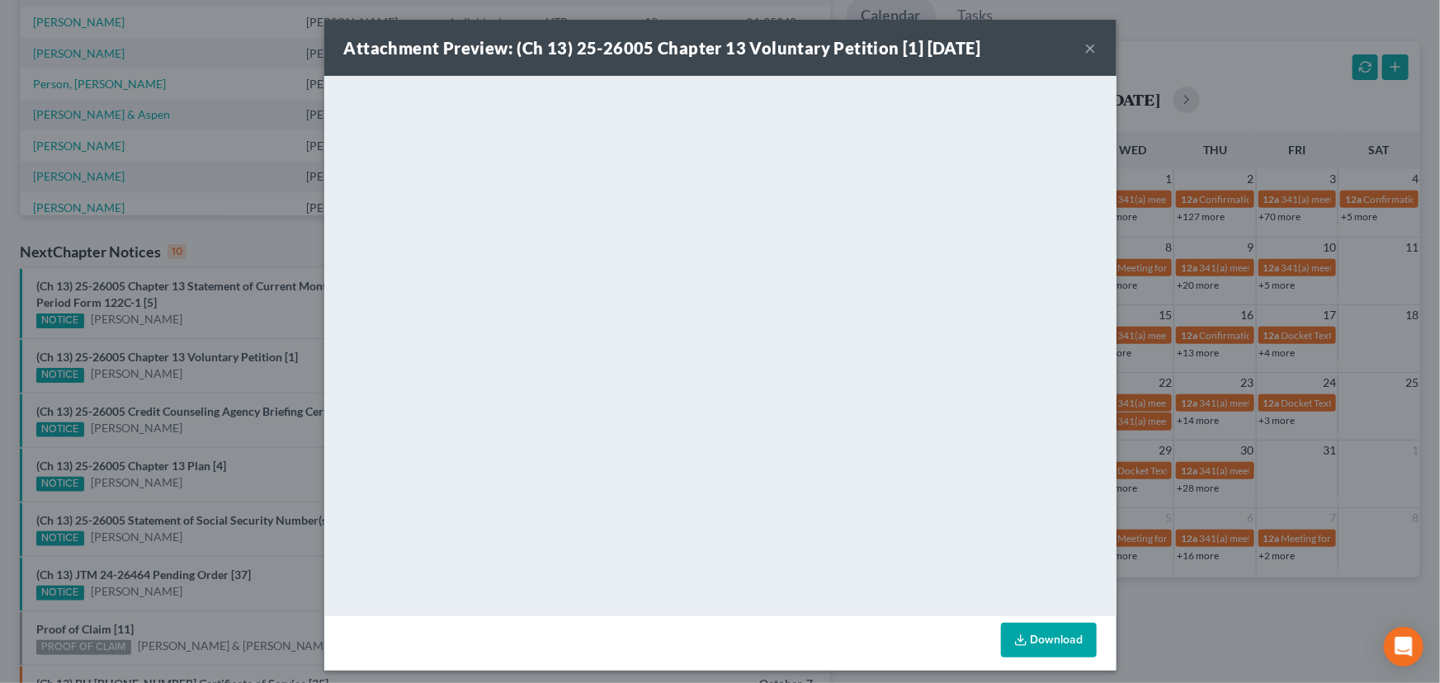
drag, startPoint x: 177, startPoint y: 380, endPoint x: 192, endPoint y: 401, distance: 25.9
click at [177, 380] on div "Attachment Preview: (Ch 13) 25-26005 Chapter 13 Voluntary Petition [1] 10/07/20…" at bounding box center [720, 341] width 1440 height 683
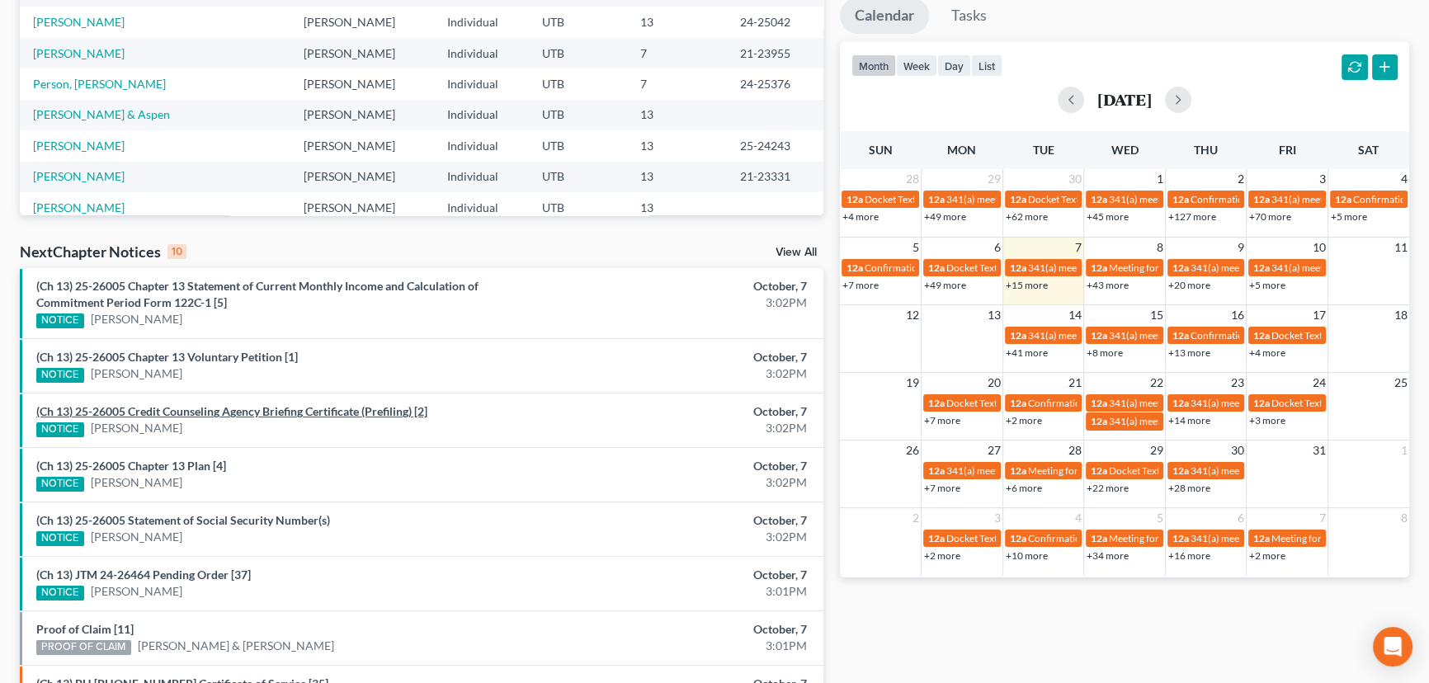
click at [191, 412] on link "(Ch 13) 25-26005 Credit Counseling Agency Briefing Certificate (Prefiling) [2]" at bounding box center [231, 411] width 391 height 14
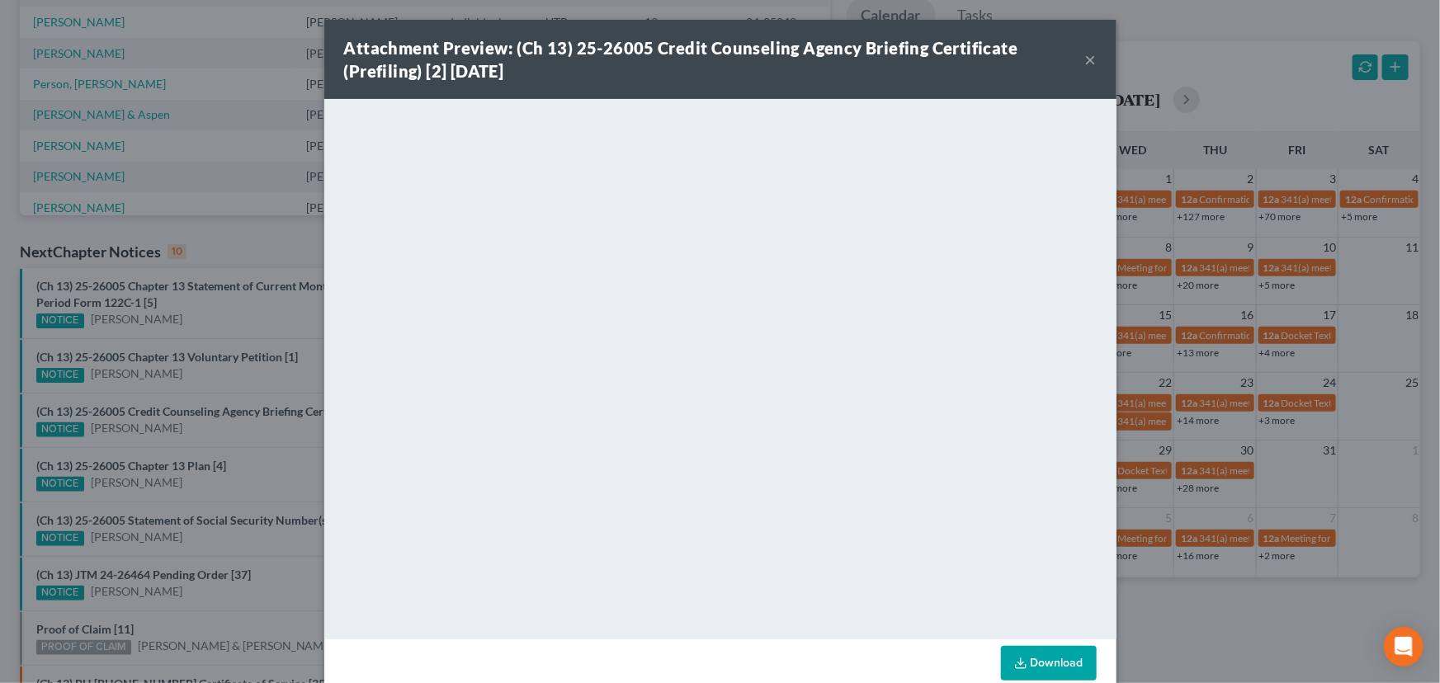
drag, startPoint x: 191, startPoint y: 429, endPoint x: 183, endPoint y: 449, distance: 21.5
click at [191, 432] on div "Attachment Preview: (Ch 13) 25-26005 Credit Counseling Agency Briefing Certific…" at bounding box center [720, 341] width 1440 height 683
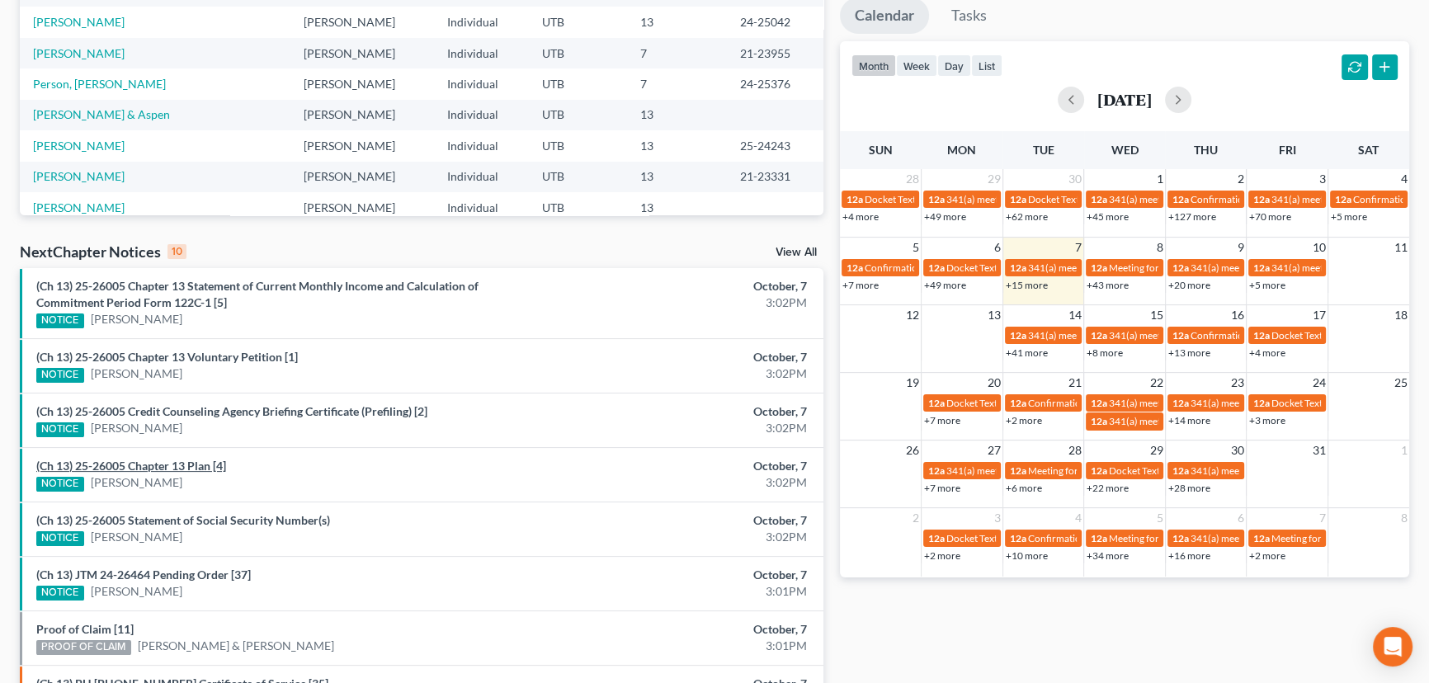
click at [168, 465] on link "(Ch 13) 25-26005 Chapter 13 Plan [4]" at bounding box center [131, 466] width 190 height 14
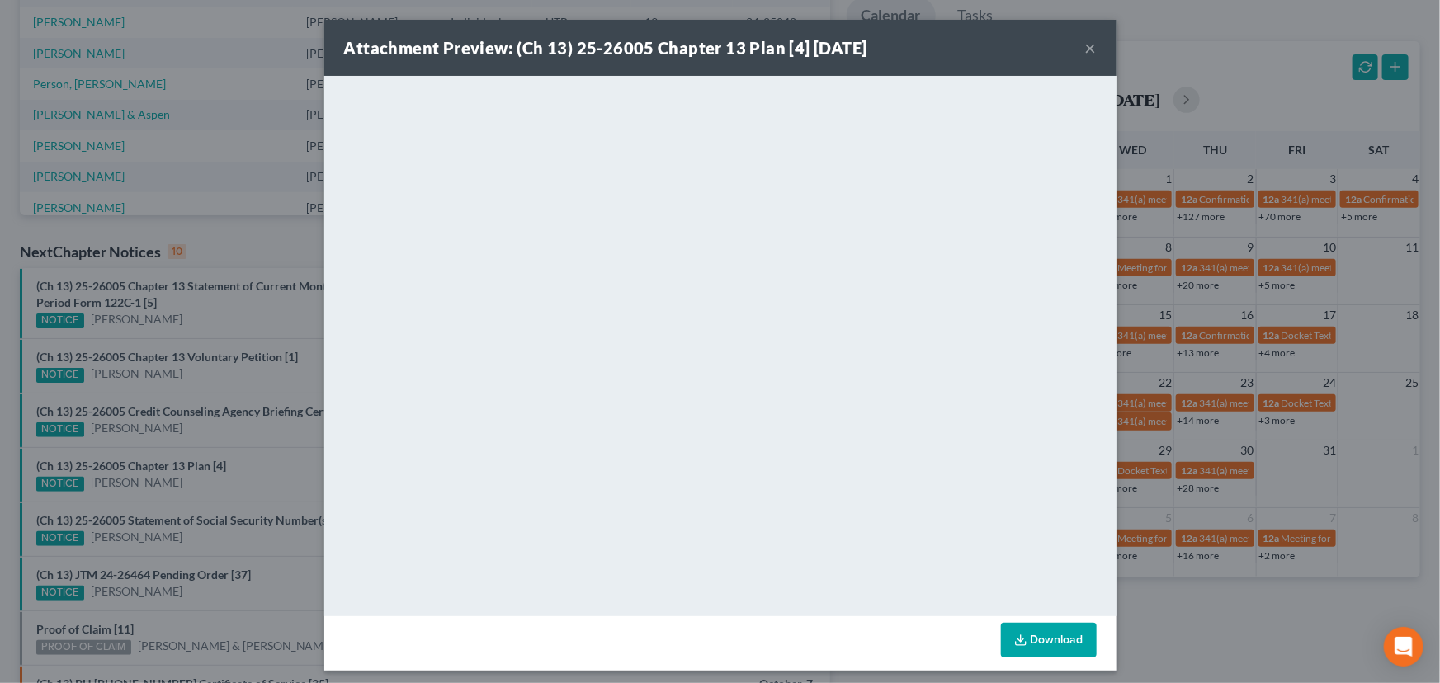
drag, startPoint x: 177, startPoint y: 489, endPoint x: 173, endPoint y: 508, distance: 19.3
click at [177, 490] on div "Attachment Preview: (Ch 13) 25-26005 Chapter 13 Plan [4] 10/07/2025 × <object n…" at bounding box center [720, 341] width 1440 height 683
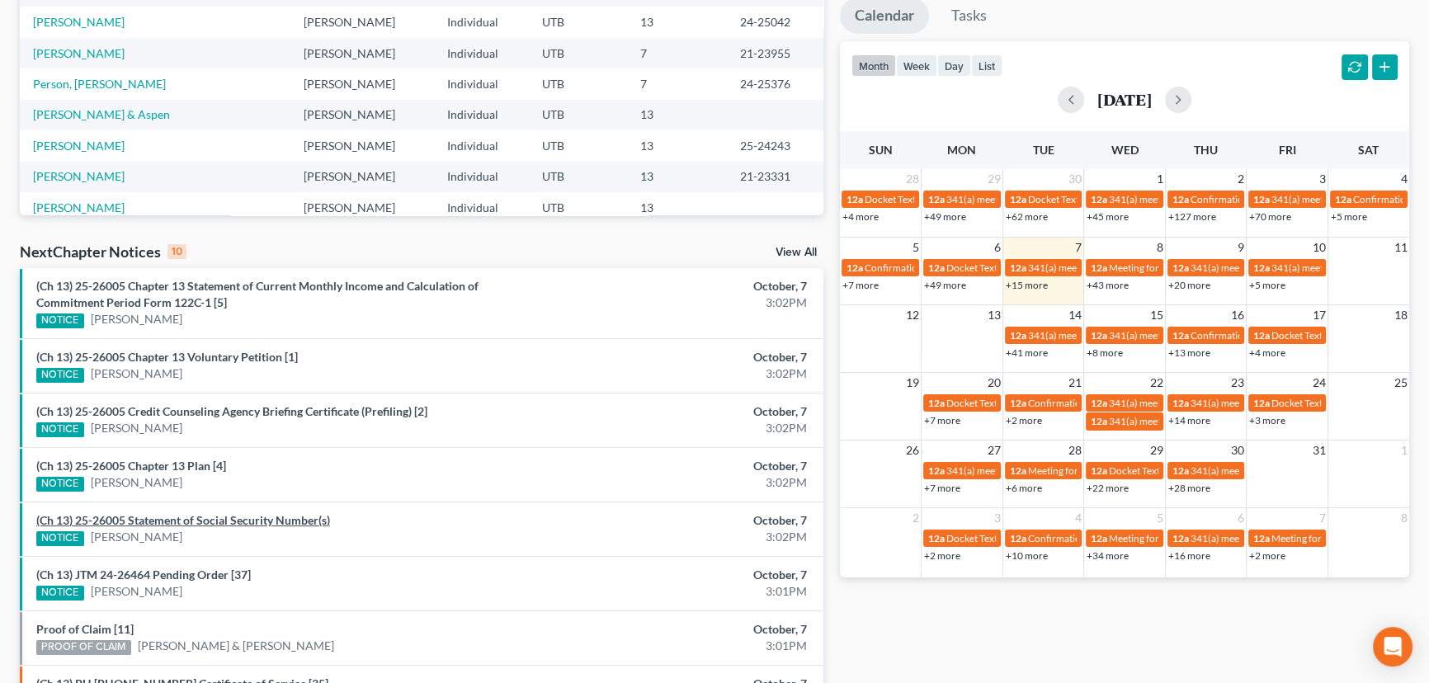
click at [170, 520] on link "(Ch 13) 25-26005 Statement of Social Security Number(s)" at bounding box center [183, 520] width 294 height 14
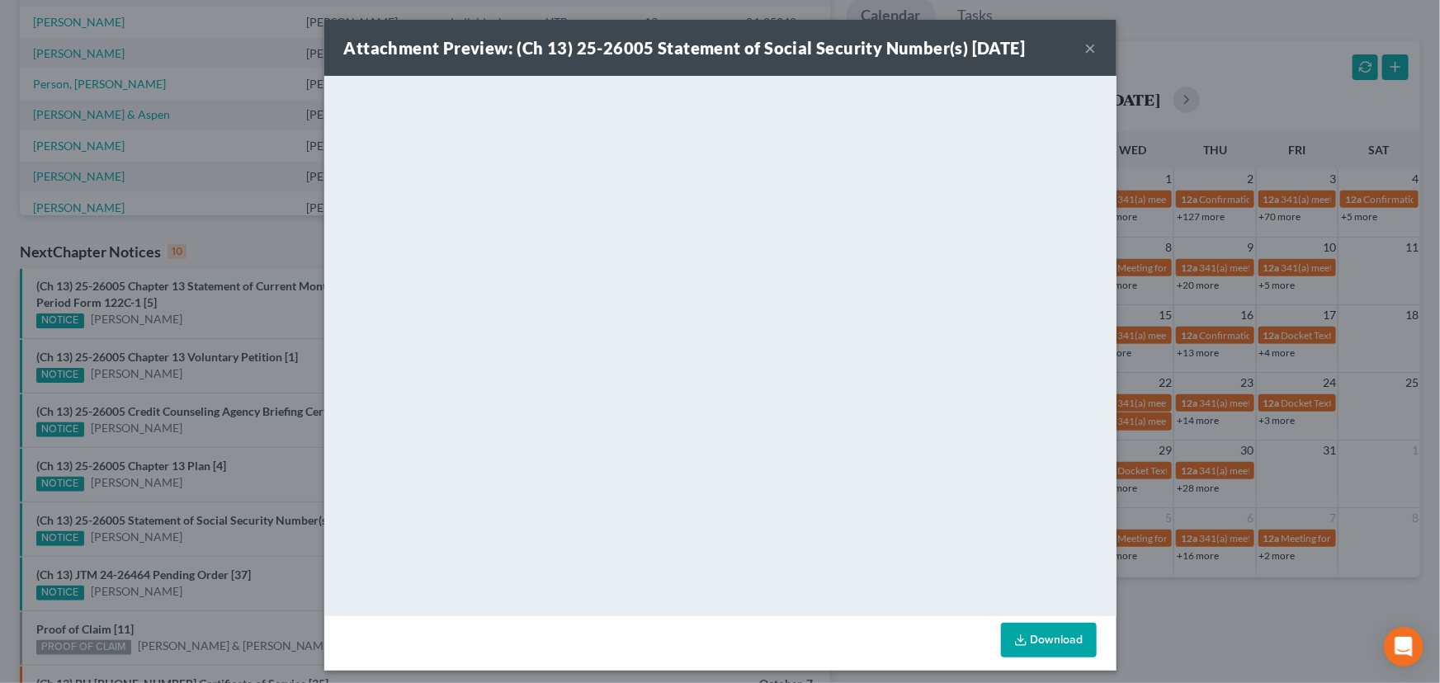
click at [183, 550] on div "Attachment Preview: (Ch 13) 25-26005 Statement of Social Security Number(s) 10/…" at bounding box center [720, 341] width 1440 height 683
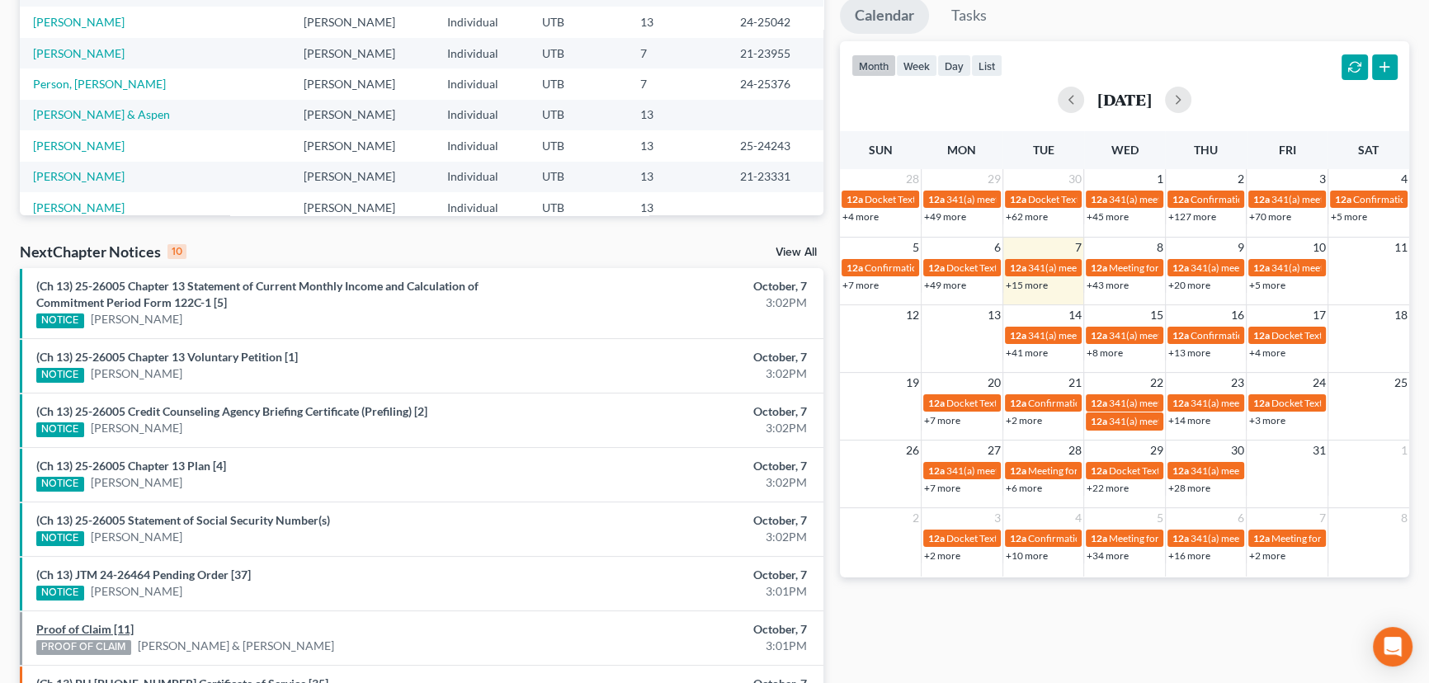
click at [93, 622] on link "Proof of Claim [11]" at bounding box center [84, 629] width 97 height 14
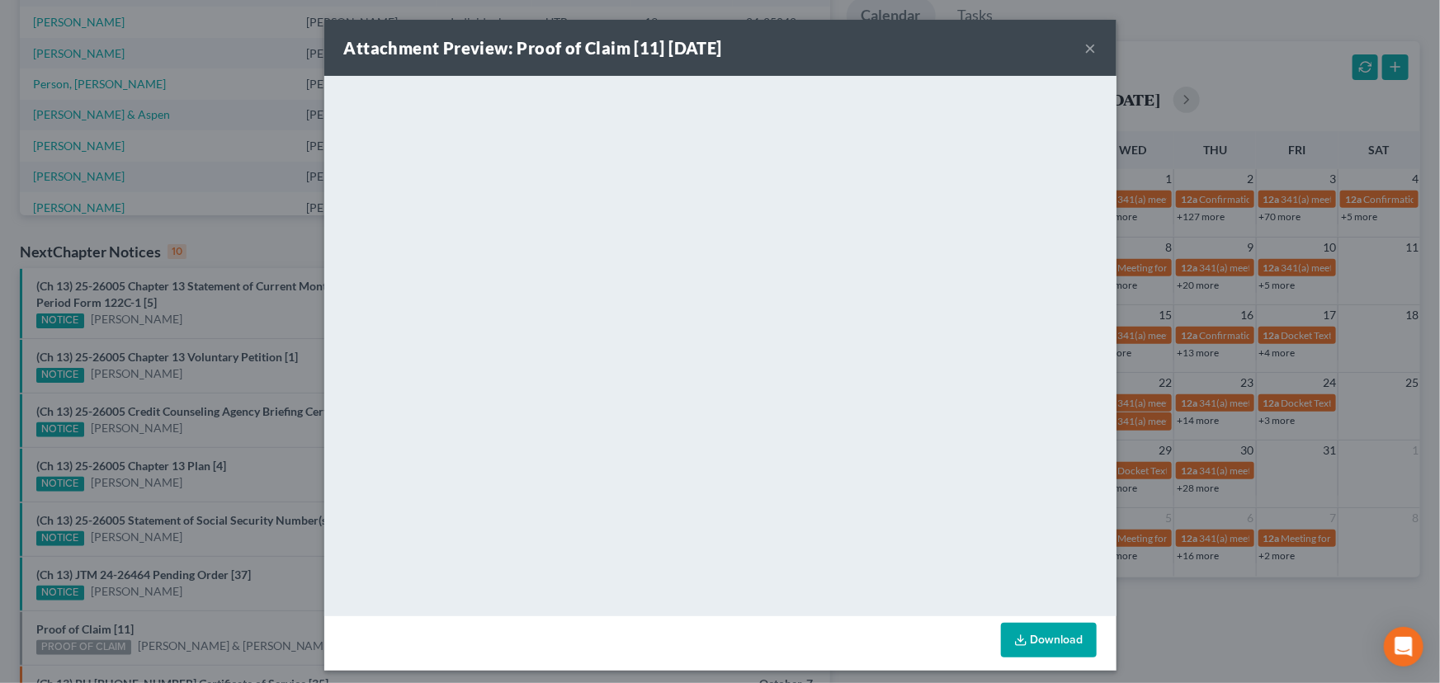
click at [163, 623] on div "Attachment Preview: Proof of Claim [11] 10/07/2025 × <object ng-attr-data='http…" at bounding box center [720, 341] width 1440 height 683
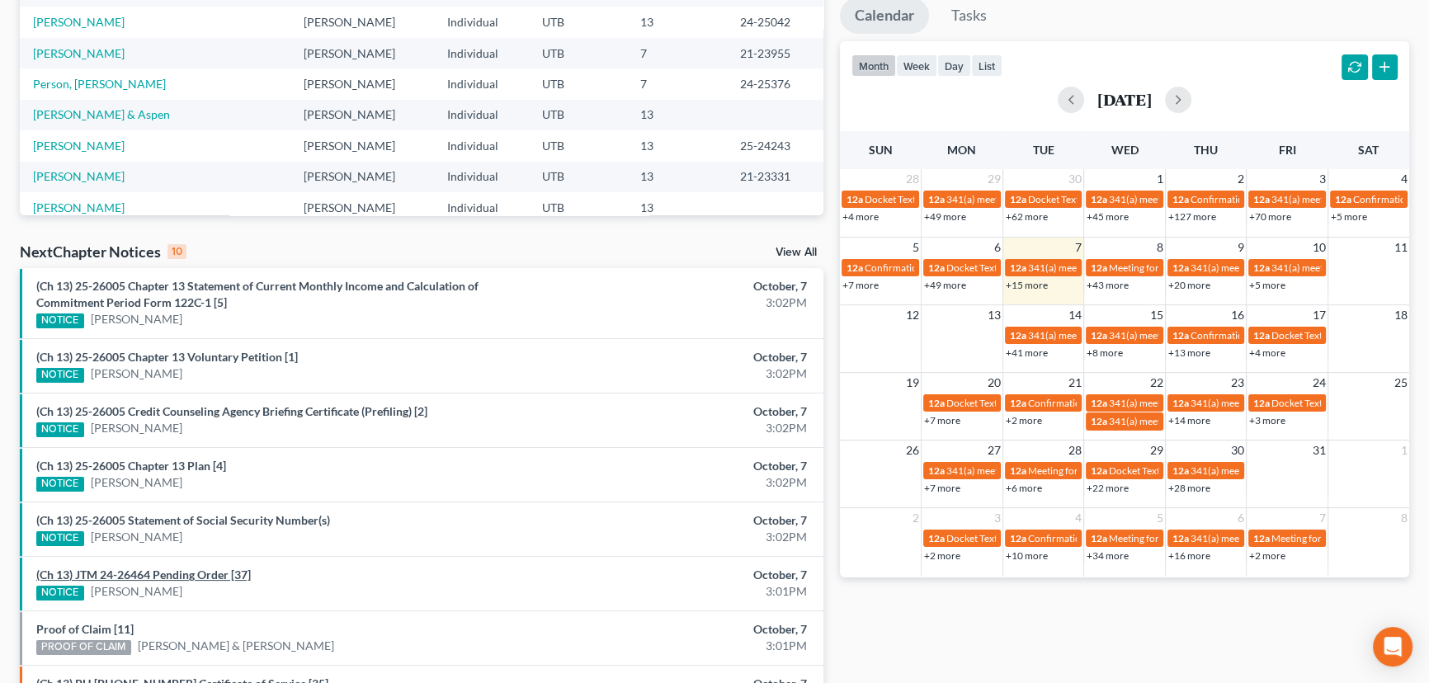
click at [193, 574] on link "(Ch 13) JTM 24-26464 Pending Order [37]" at bounding box center [143, 575] width 215 height 14
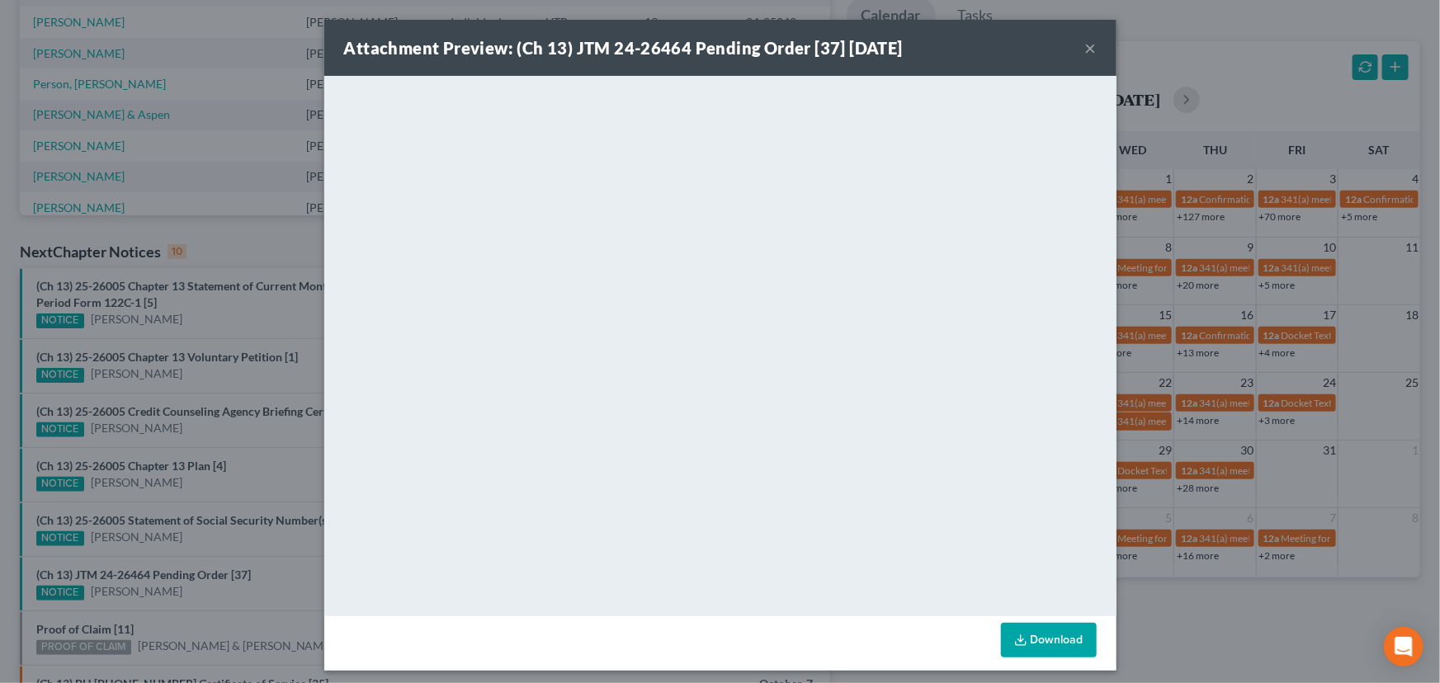
click at [1087, 52] on button "×" at bounding box center [1091, 48] width 12 height 20
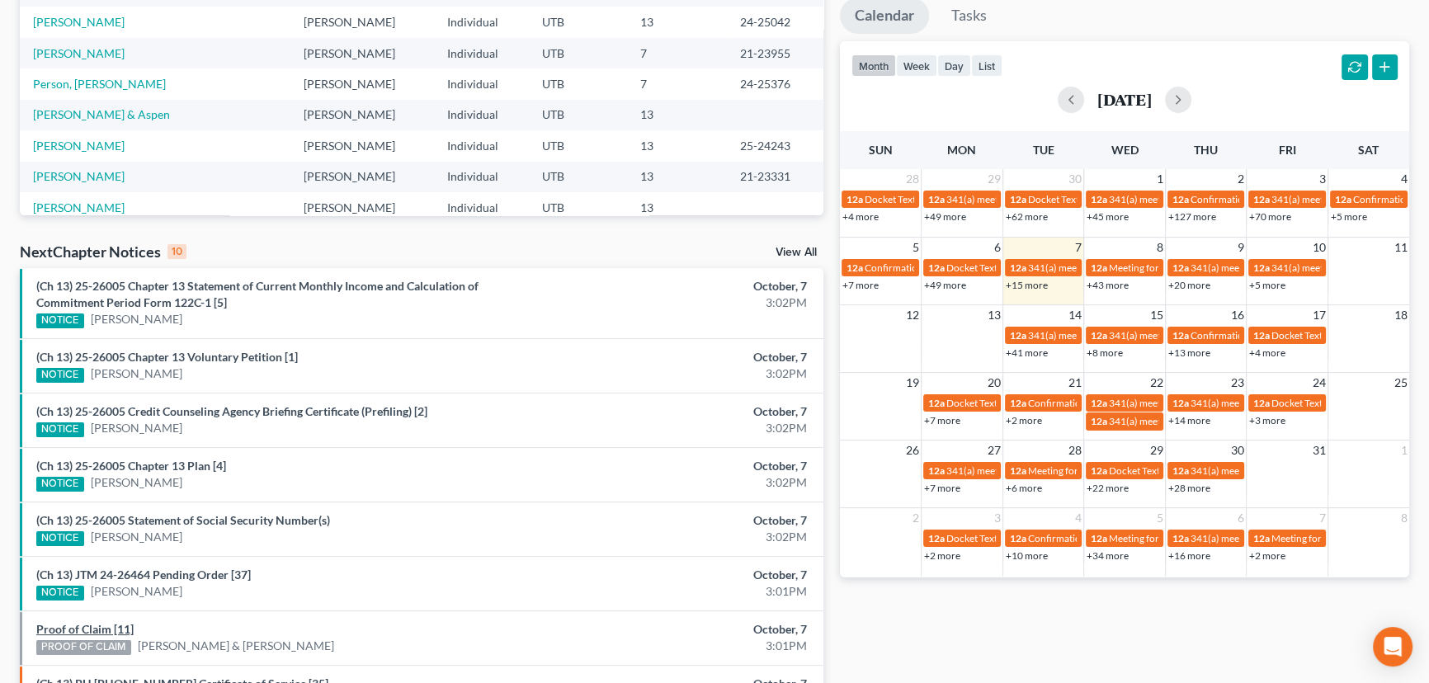
click at [109, 627] on link "Proof of Claim [11]" at bounding box center [84, 629] width 97 height 14
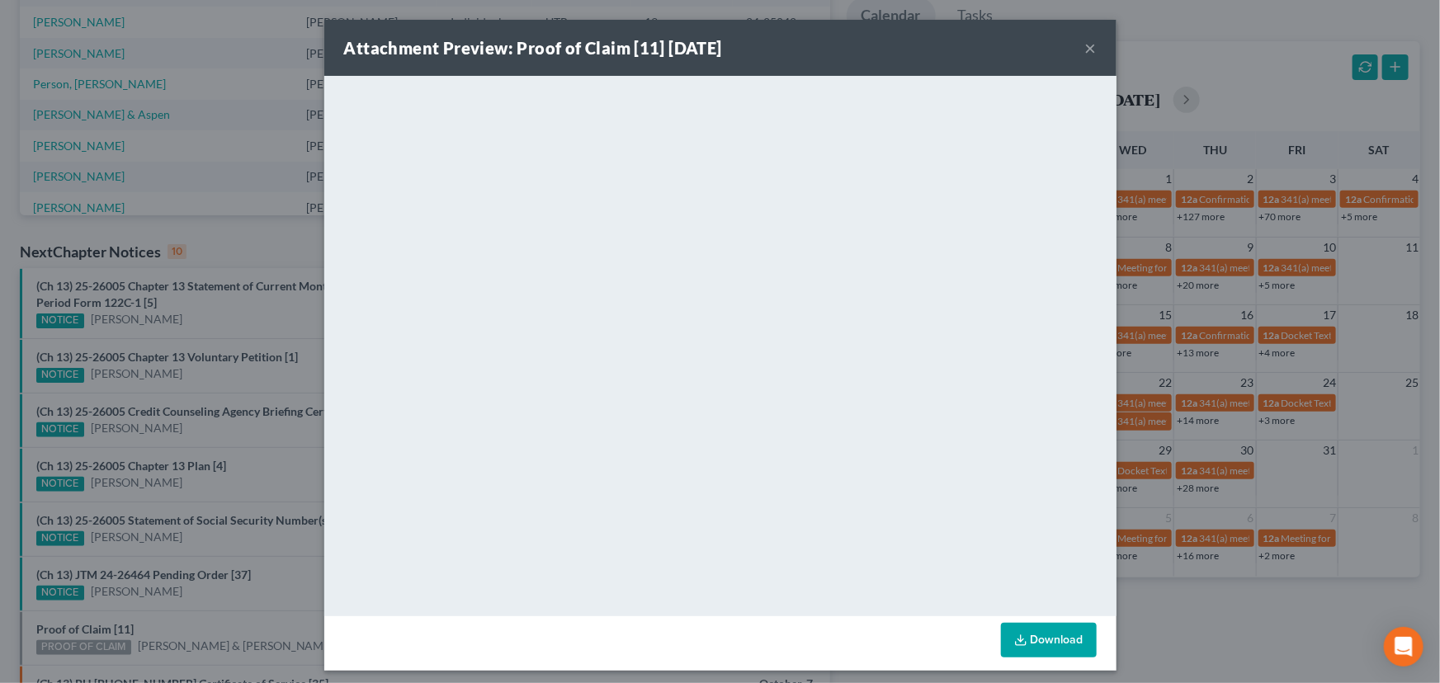
click at [187, 617] on div "Attachment Preview: Proof of Claim [11] 10/07/2025 × <object ng-attr-data='http…" at bounding box center [720, 341] width 1440 height 683
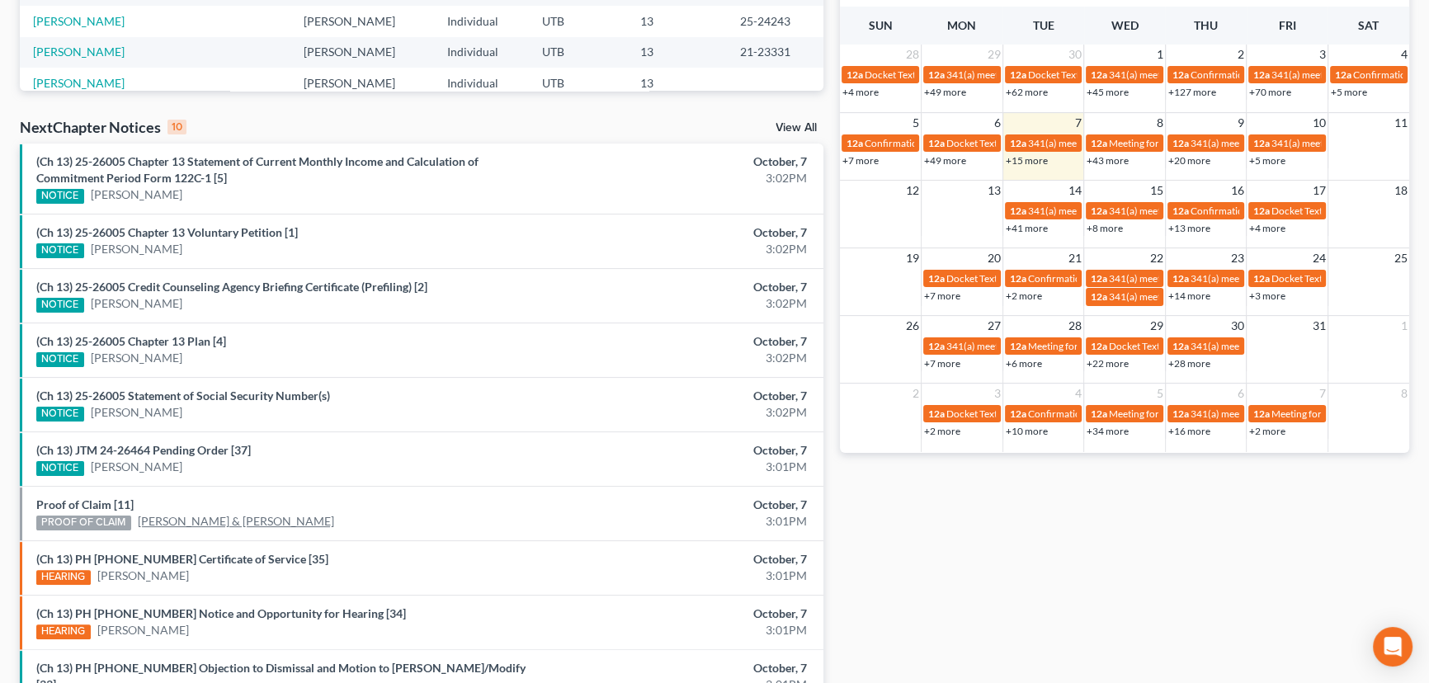
scroll to position [517, 0]
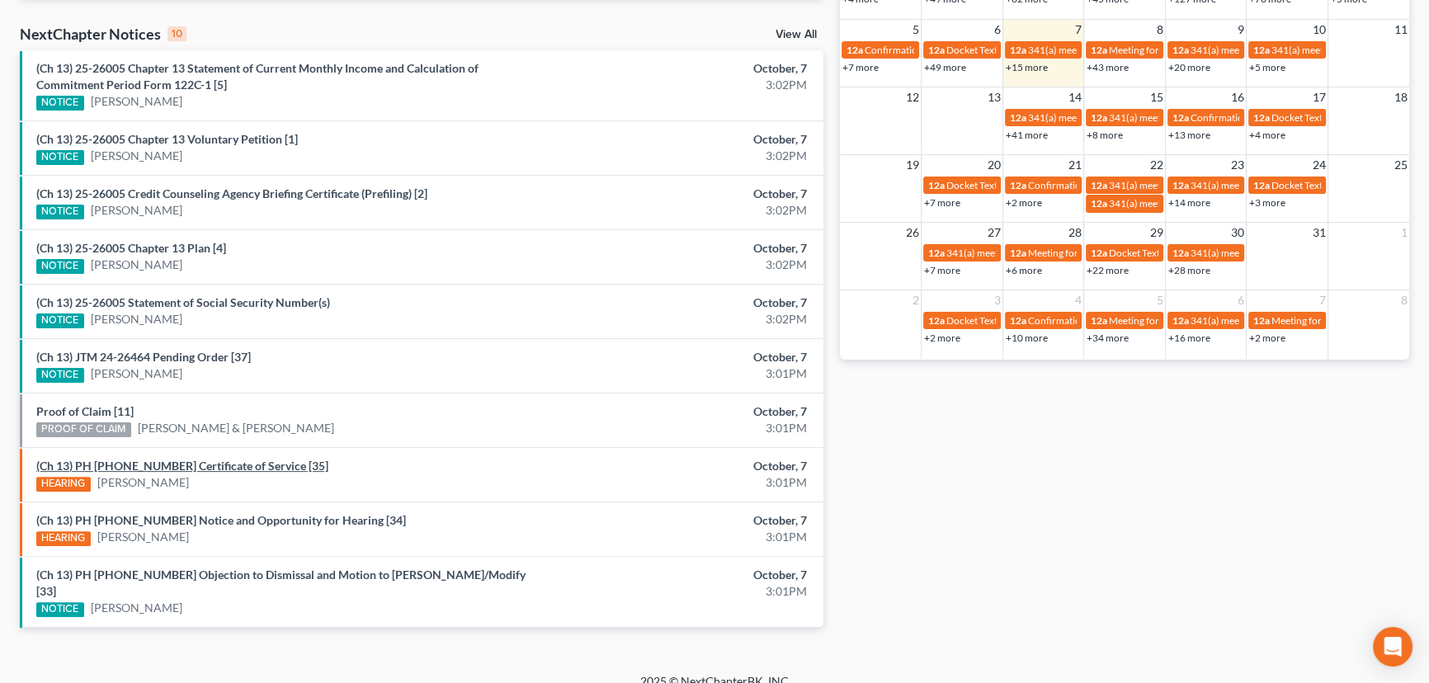
click at [181, 465] on link "(Ch 13) PH 24-25042 Certificate of Service [35]" at bounding box center [182, 466] width 292 height 14
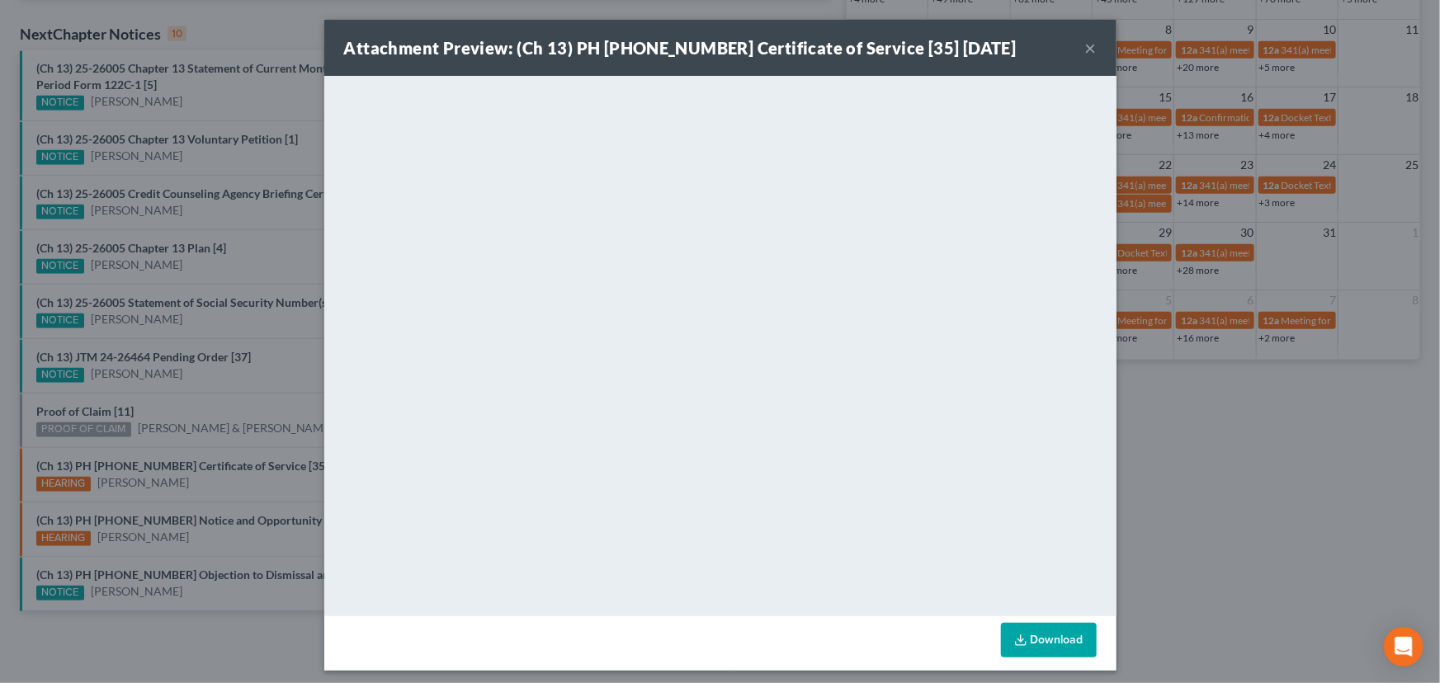
click at [183, 479] on div "Attachment Preview: (Ch 13) PH 24-25042 Certificate of Service [35] 10/07/2025 …" at bounding box center [720, 341] width 1440 height 683
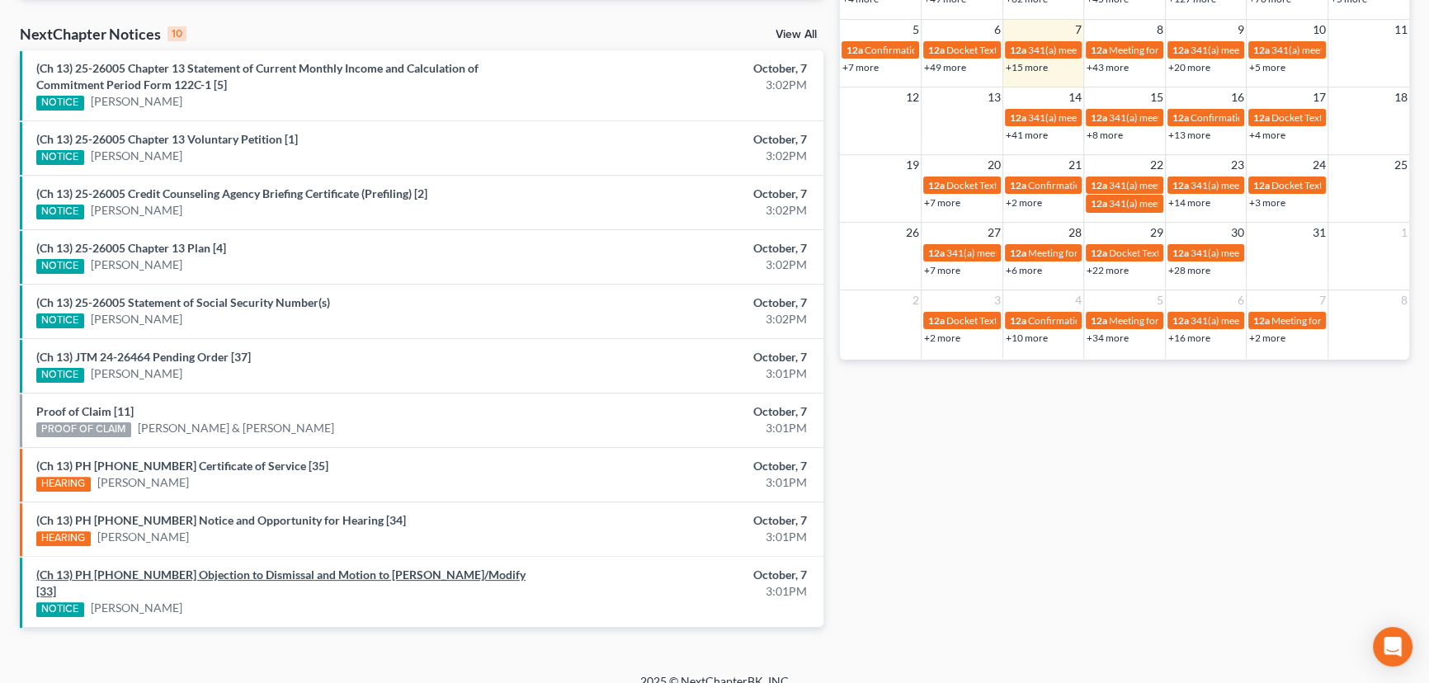
click at [187, 572] on link "(Ch 13) PH 24-25042 Objection to Dismissal and Motion to Abate/Modify [33]" at bounding box center [280, 583] width 489 height 31
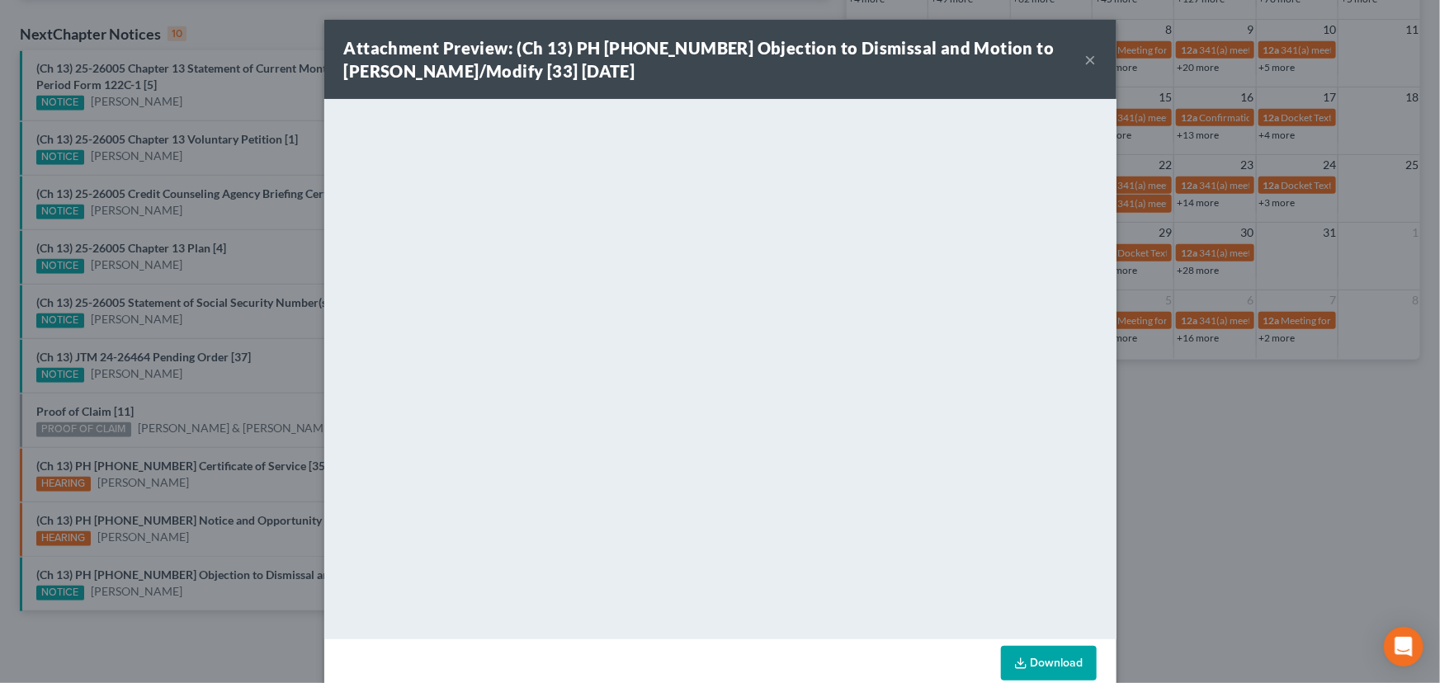
click at [195, 473] on div "Attachment Preview: (Ch 13) PH 24-25042 Objection to Dismissal and Motion to Ab…" at bounding box center [720, 341] width 1440 height 683
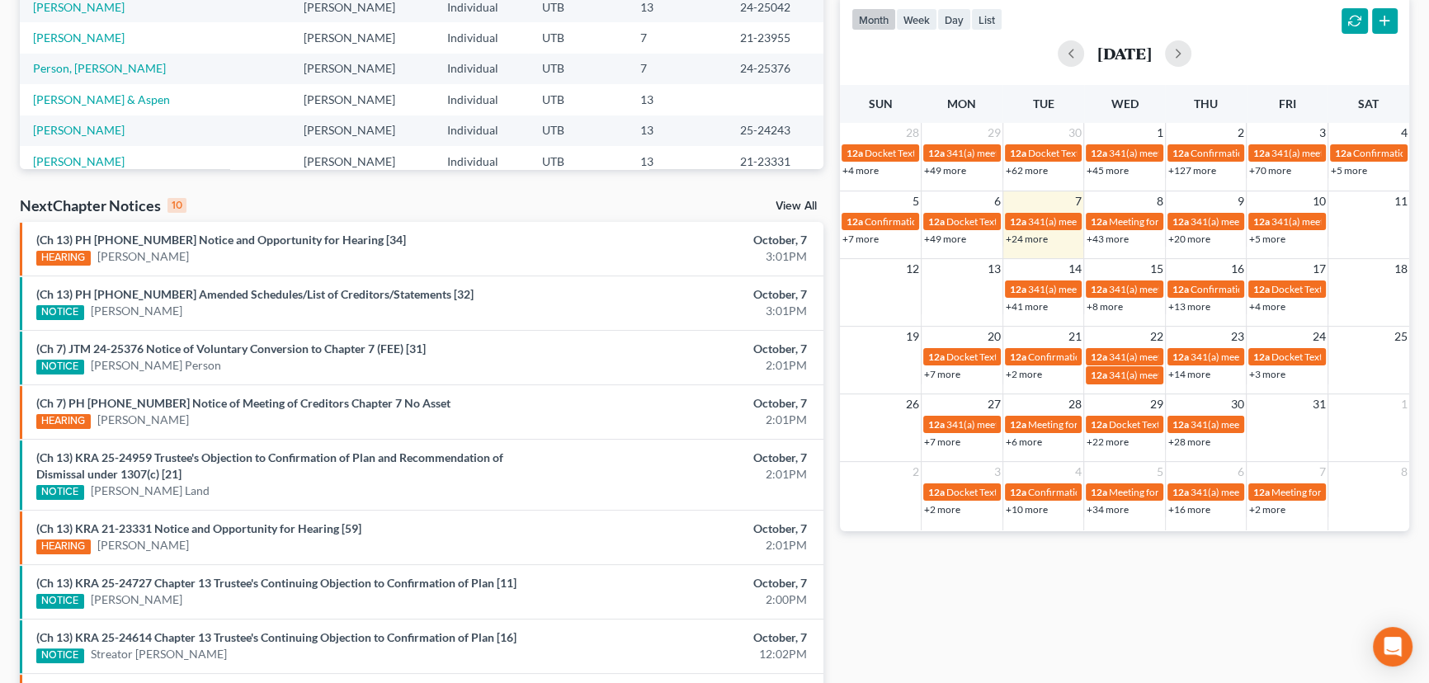
scroll to position [375, 0]
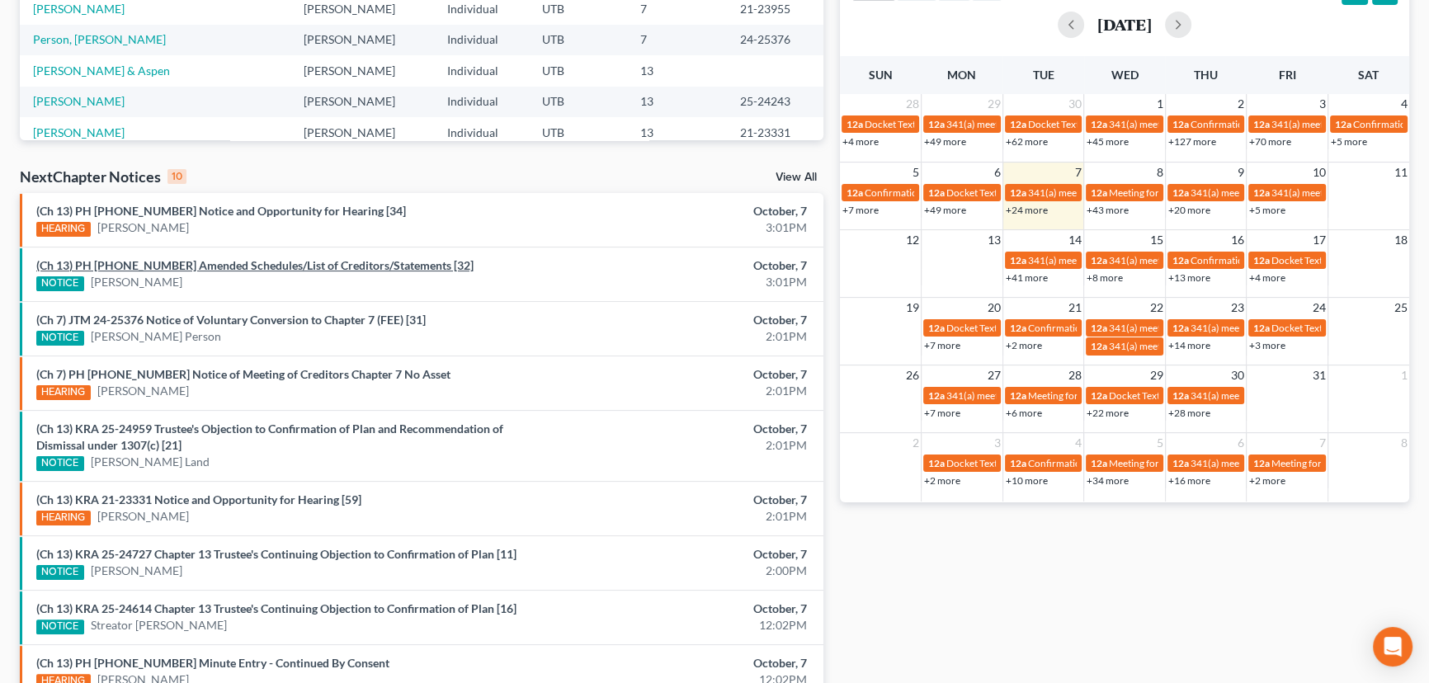
click at [172, 266] on link "(Ch 13) PH [PHONE_NUMBER] Amended Schedules/List of Creditors/Statements [32]" at bounding box center [254, 265] width 437 height 14
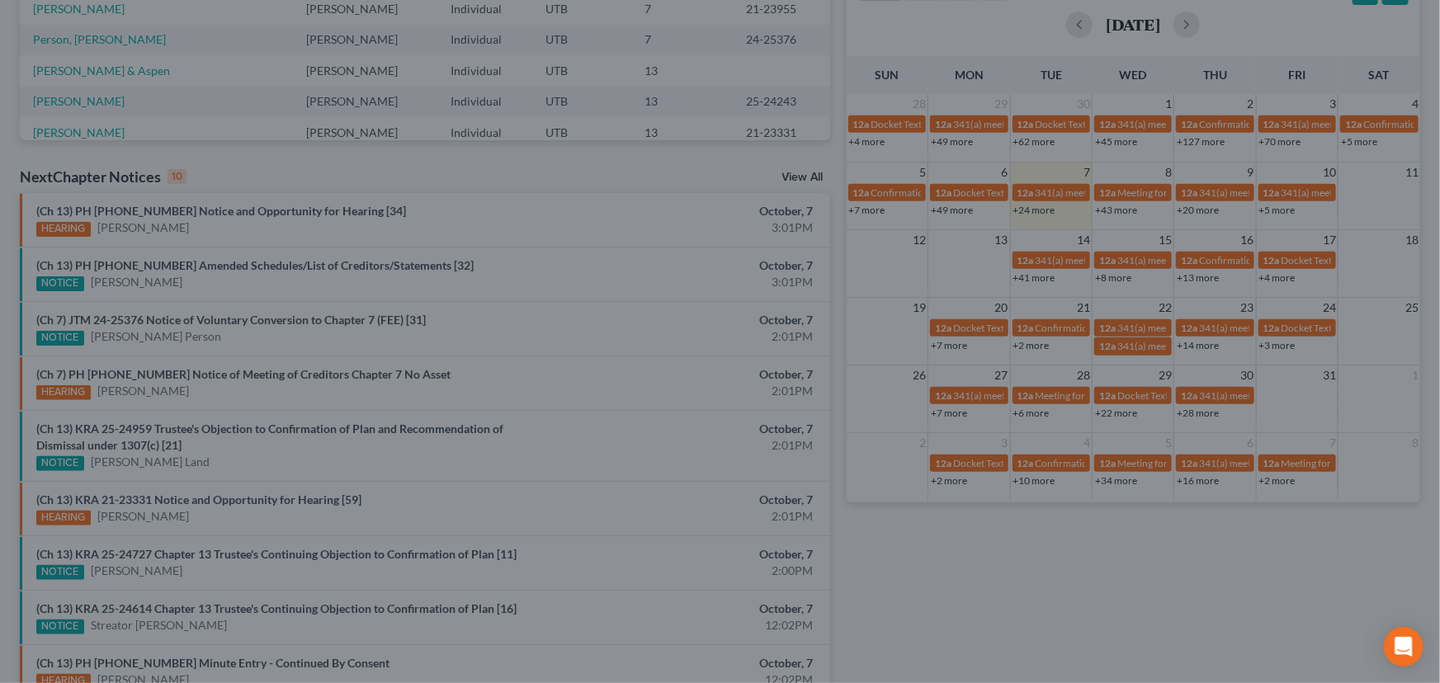
click at [177, 283] on div "Attachment Preview: (Ch 13) PH [PHONE_NUMBER] Amended Schedules/List of Credito…" at bounding box center [720, 341] width 1440 height 683
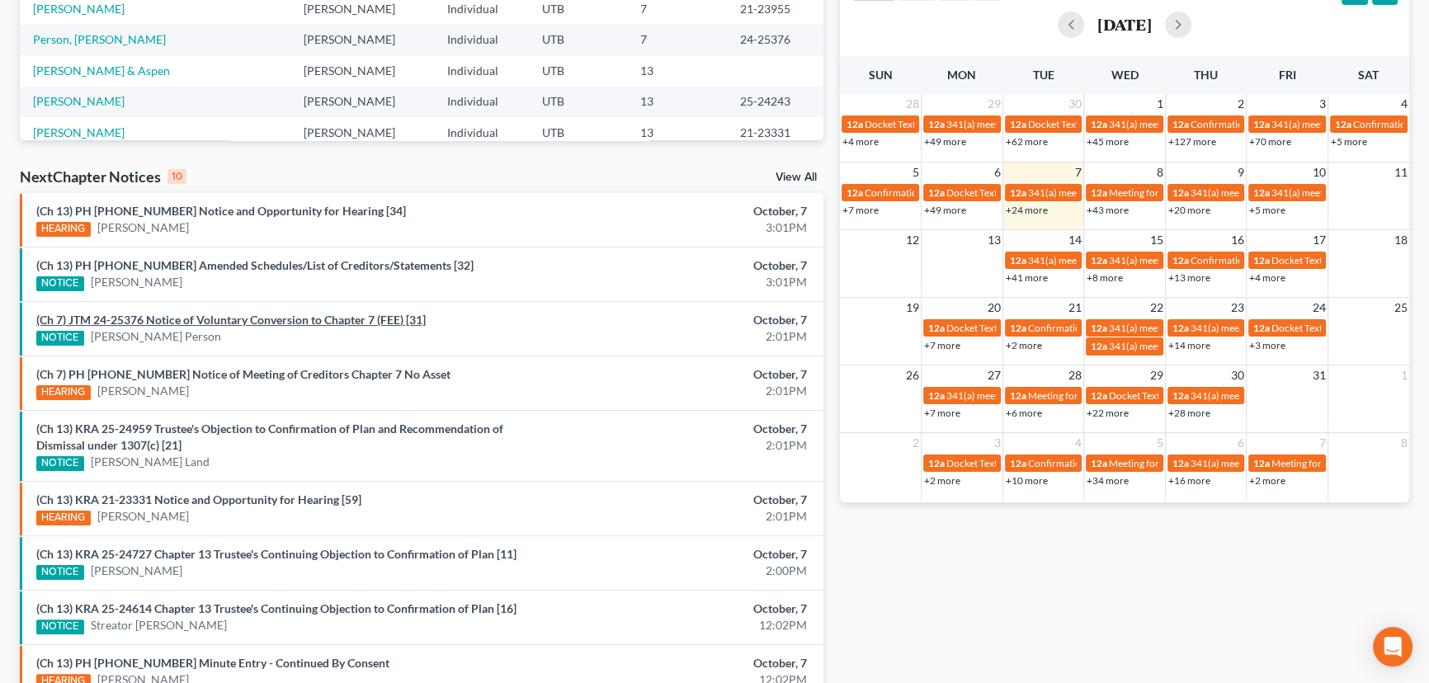
click at [212, 324] on link "(Ch 7) JTM 24-25376 Notice of Voluntary Conversion to Chapter 7 (FEE) [31]" at bounding box center [231, 320] width 390 height 14
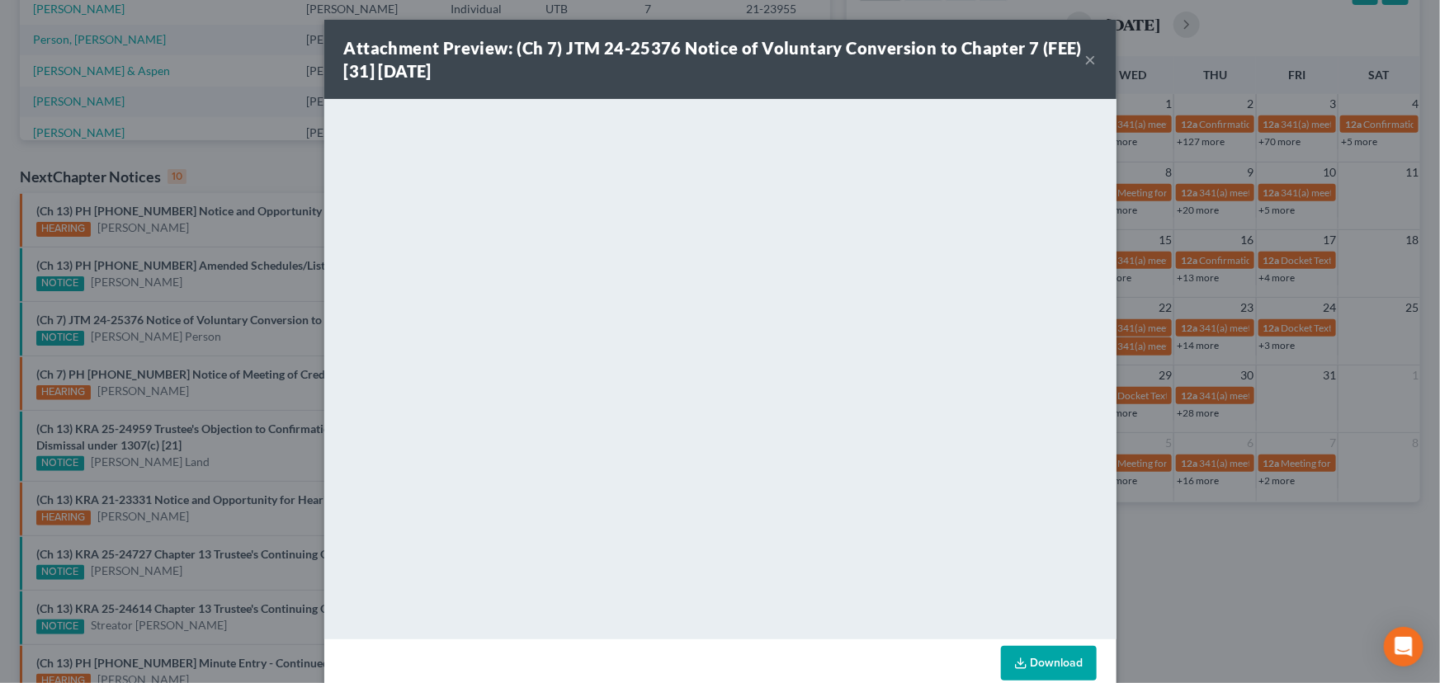
click at [203, 337] on div "Attachment Preview: (Ch 7) JTM 24-25376 Notice of Voluntary Conversion to Chapt…" at bounding box center [720, 341] width 1440 height 683
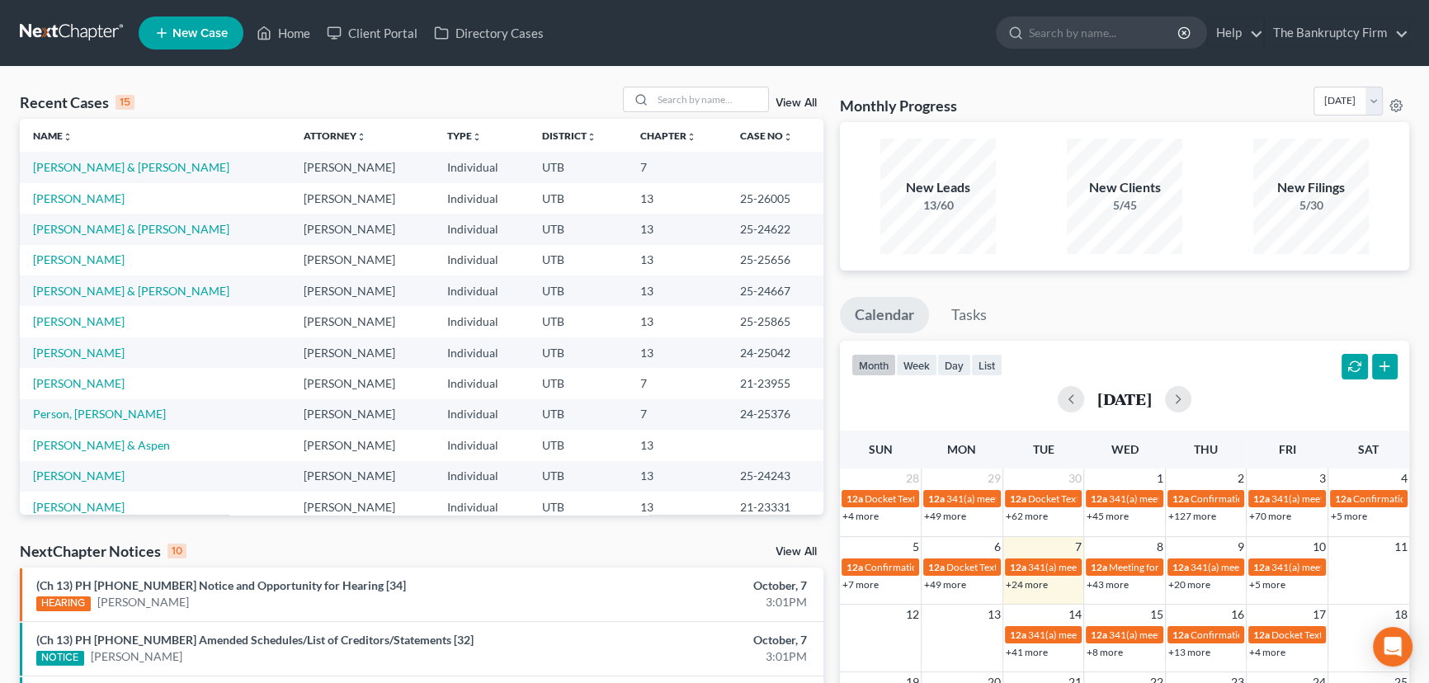
scroll to position [0, 0]
click at [78, 381] on link "[PERSON_NAME]" at bounding box center [79, 383] width 92 height 14
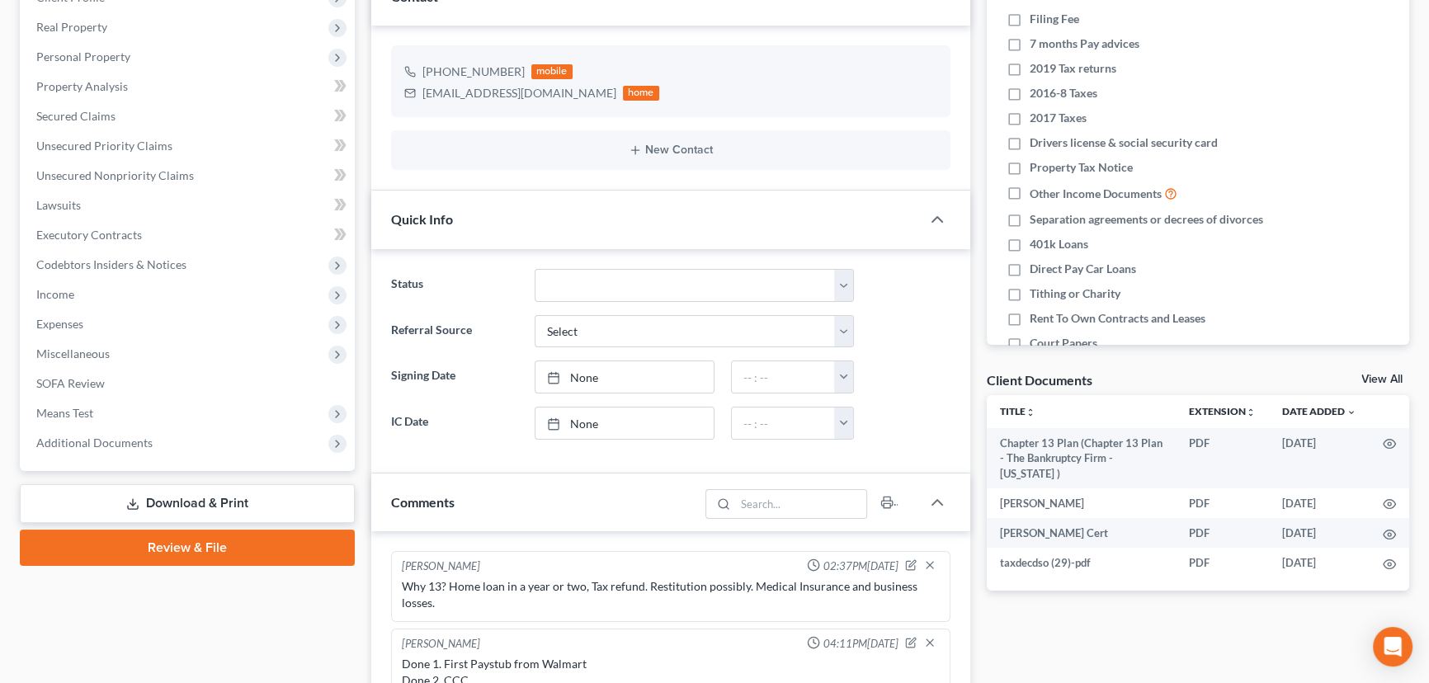
scroll to position [300, 0]
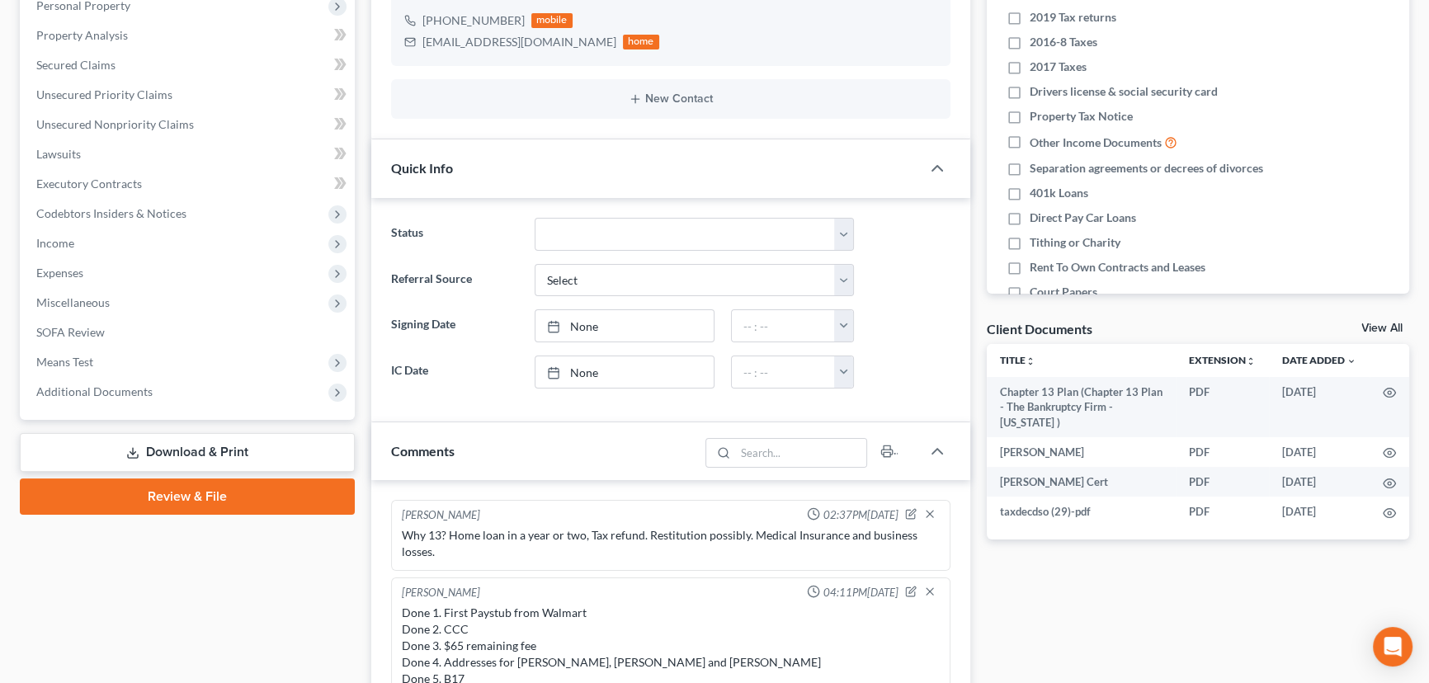
click at [1372, 324] on link "View All" at bounding box center [1382, 329] width 41 height 12
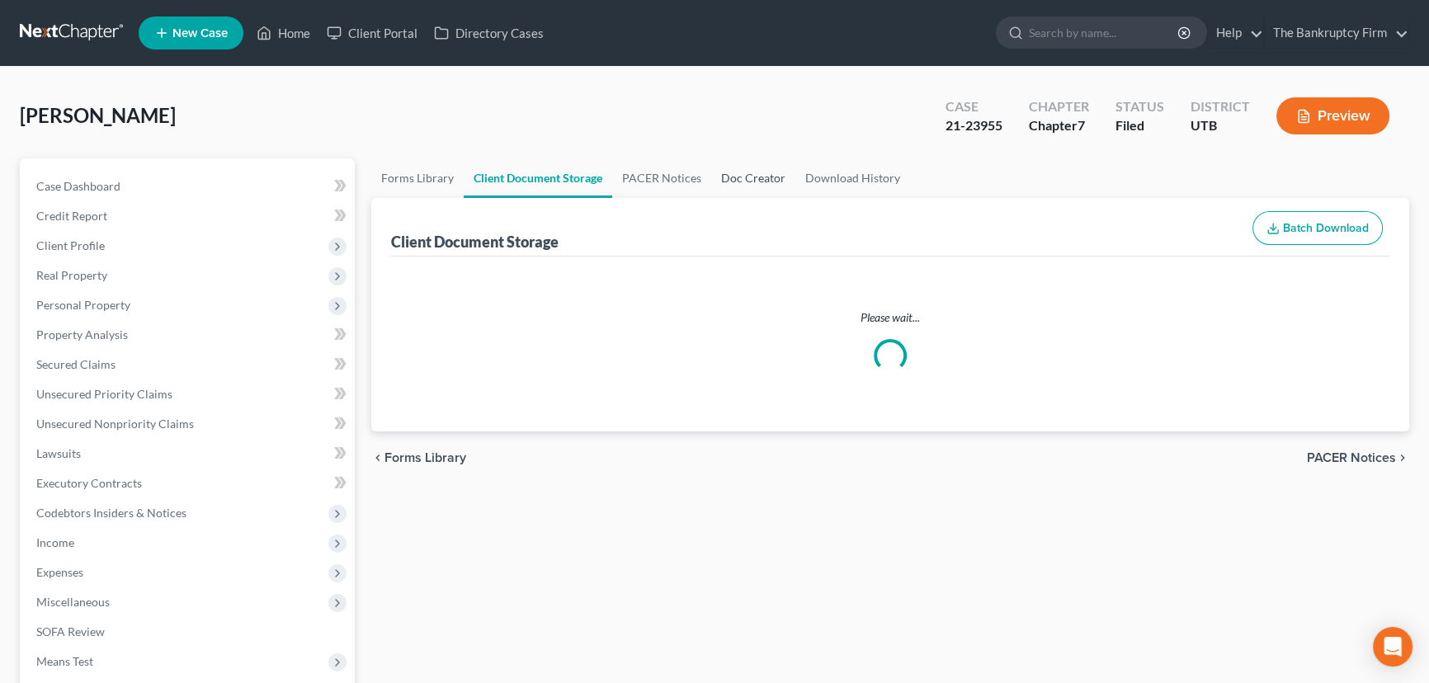
select select "30"
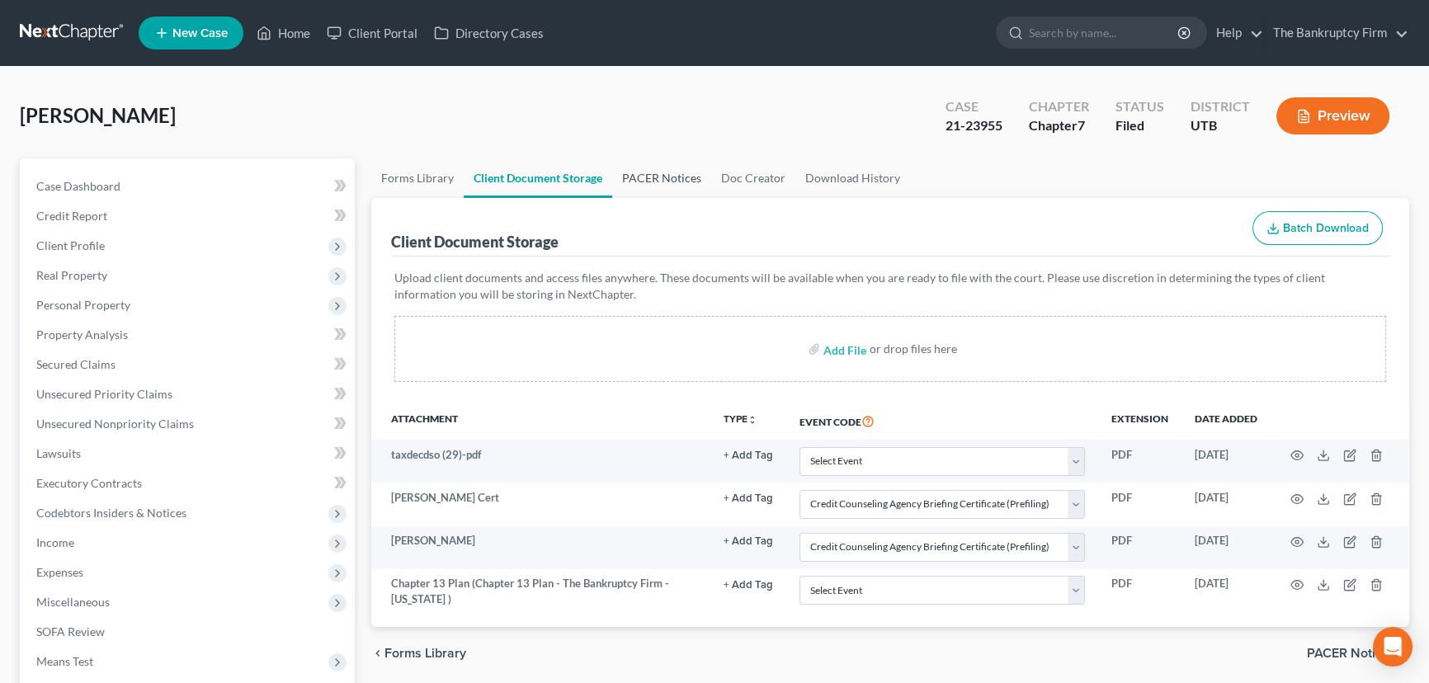
click at [673, 181] on link "PACER Notices" at bounding box center [661, 178] width 99 height 40
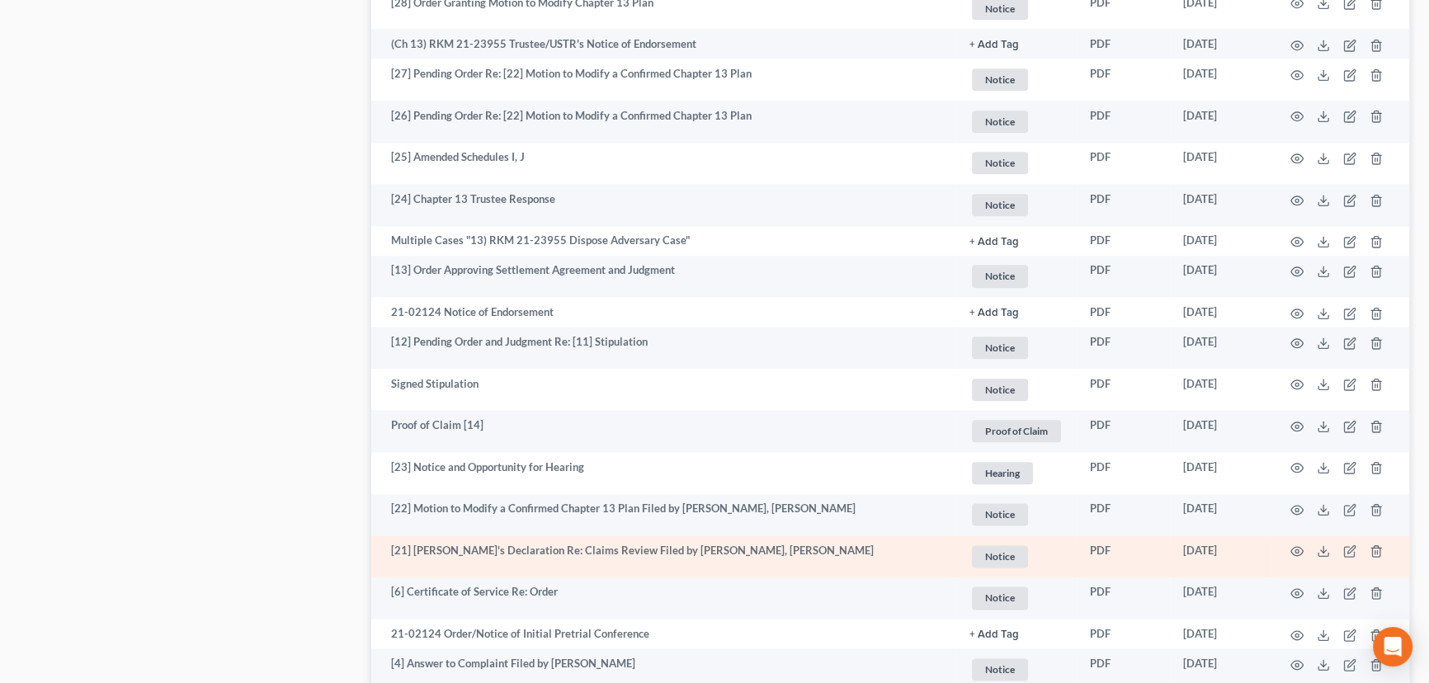
scroll to position [2526, 0]
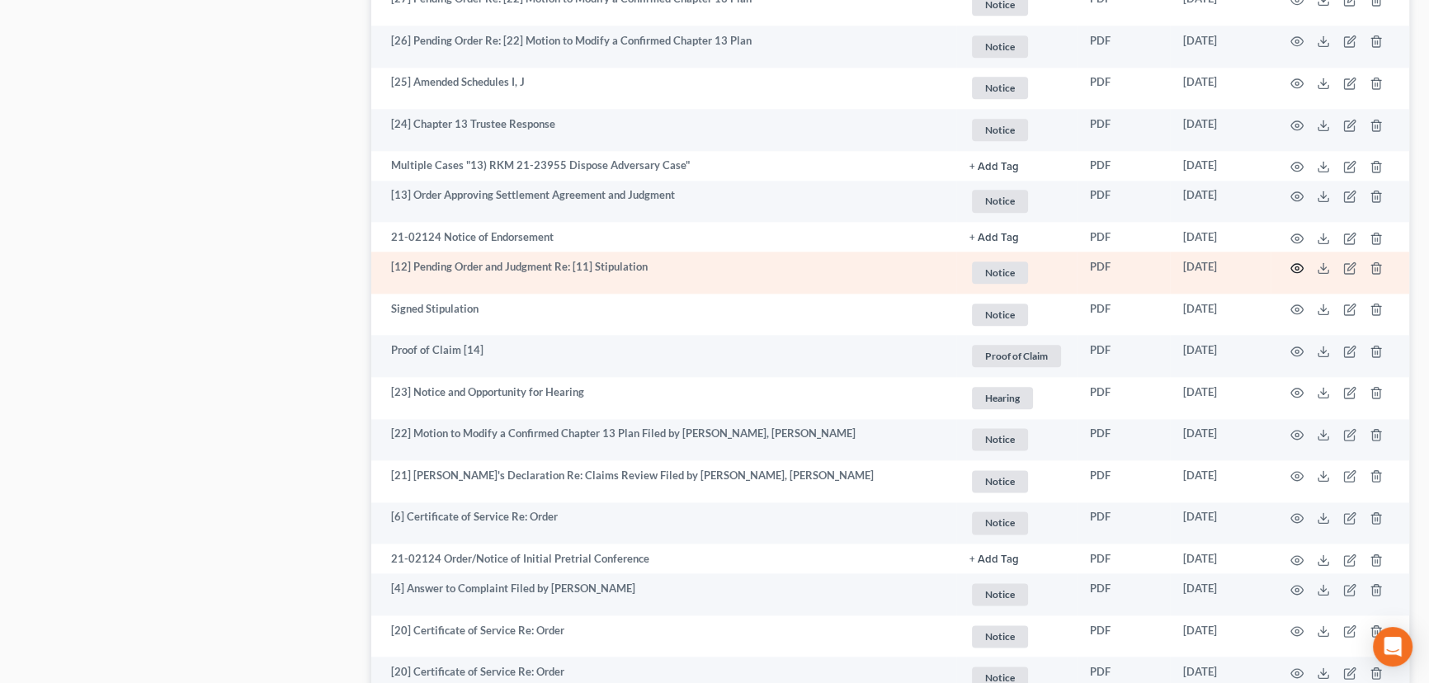
click at [1296, 267] on circle "button" at bounding box center [1297, 268] width 3 height 3
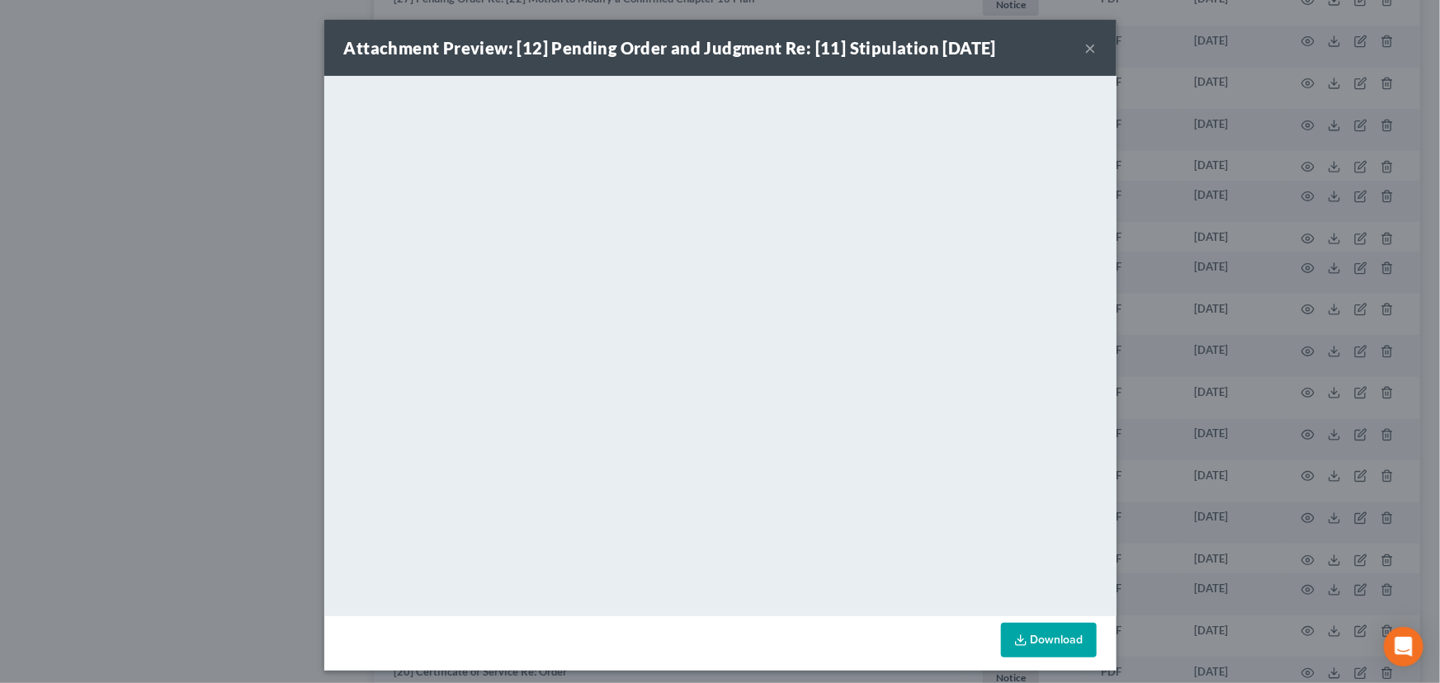
click at [1085, 47] on button "×" at bounding box center [1091, 48] width 12 height 20
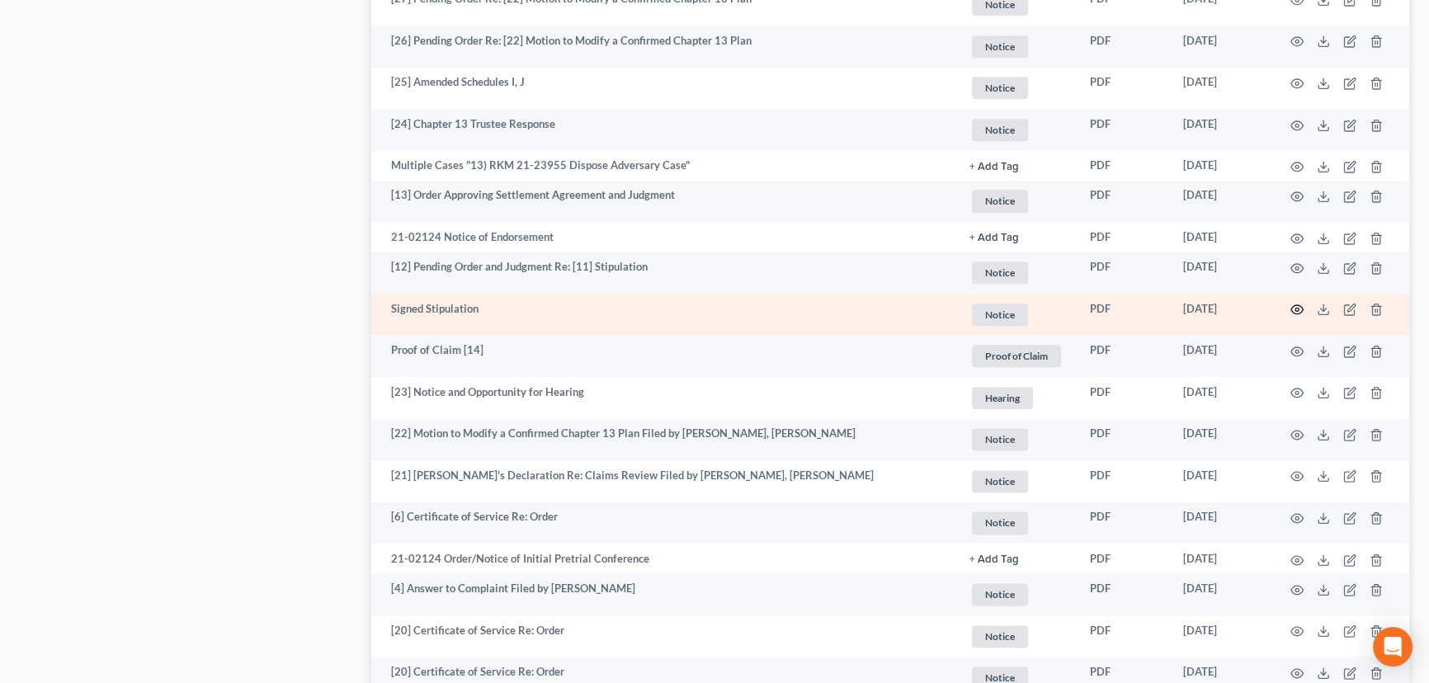
click at [1295, 309] on icon "button" at bounding box center [1298, 309] width 12 height 9
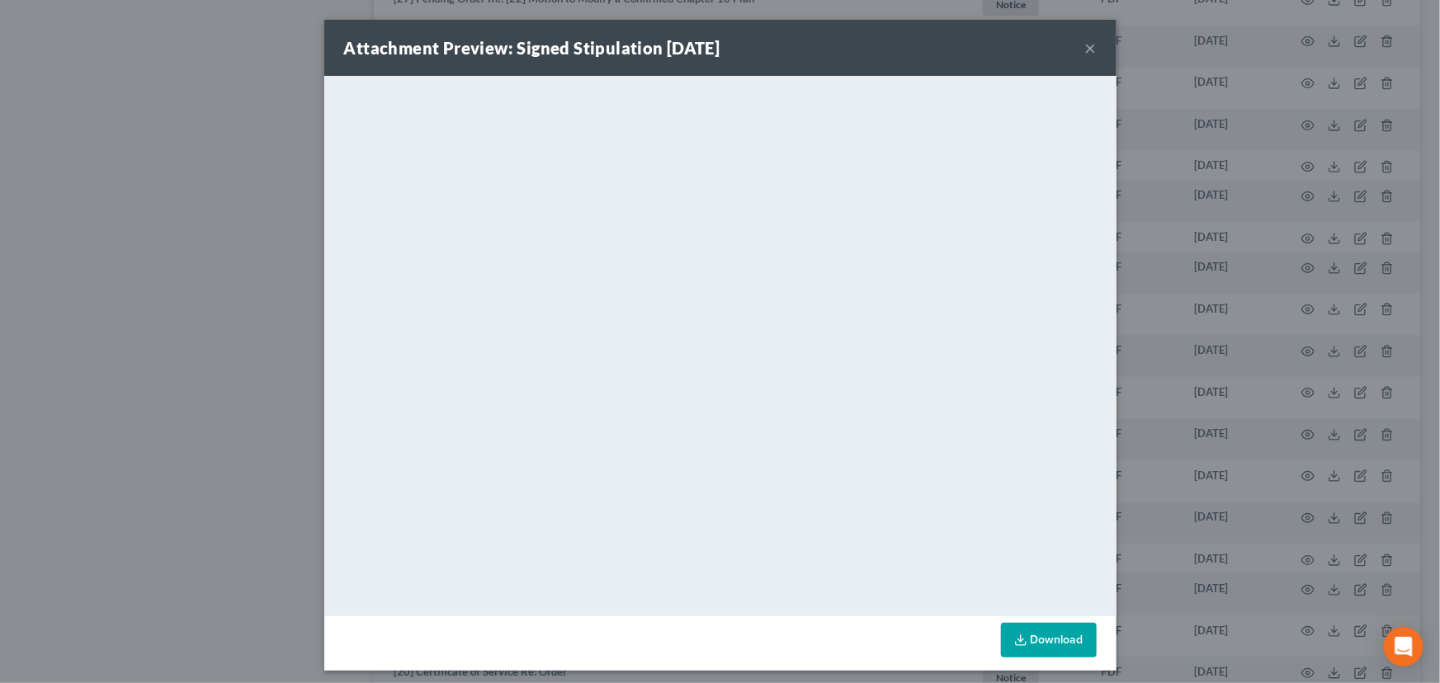
click at [1085, 49] on button "×" at bounding box center [1091, 48] width 12 height 20
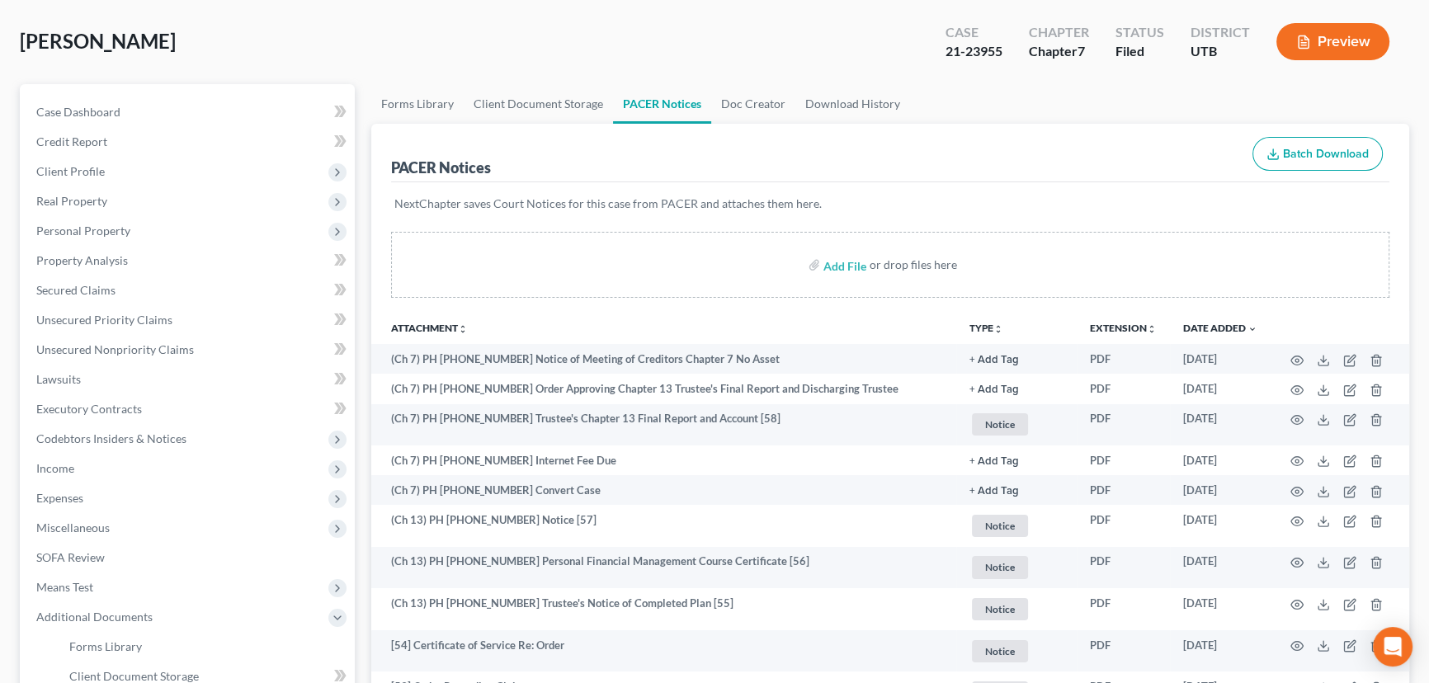
scroll to position [0, 0]
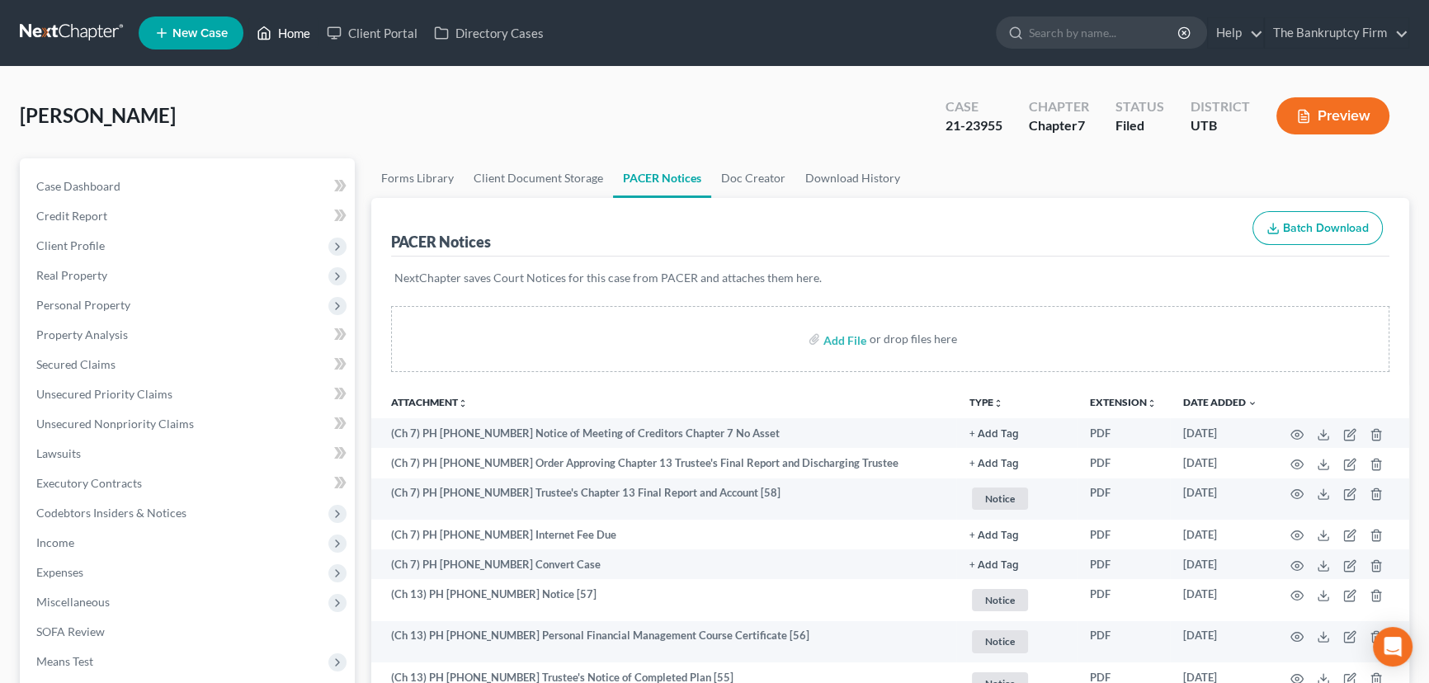
click at [299, 34] on link "Home" at bounding box center [283, 33] width 70 height 30
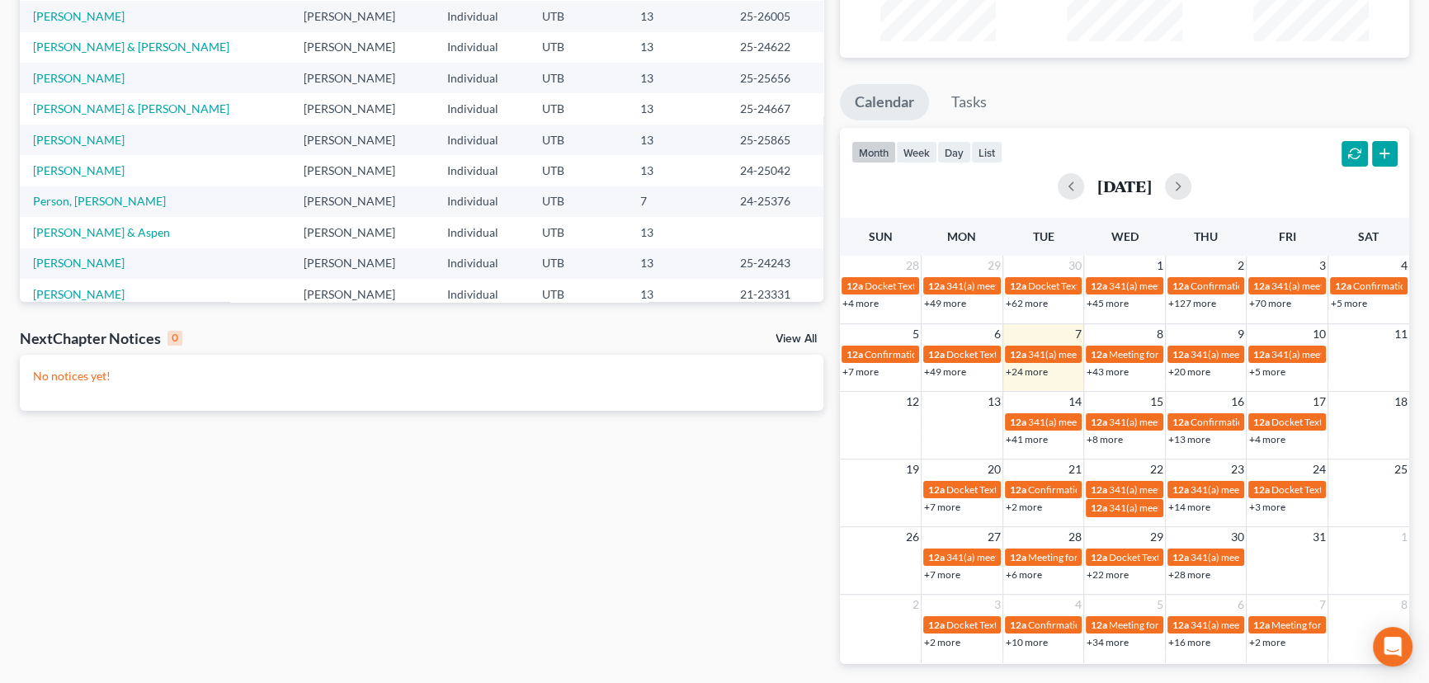
scroll to position [269, 0]
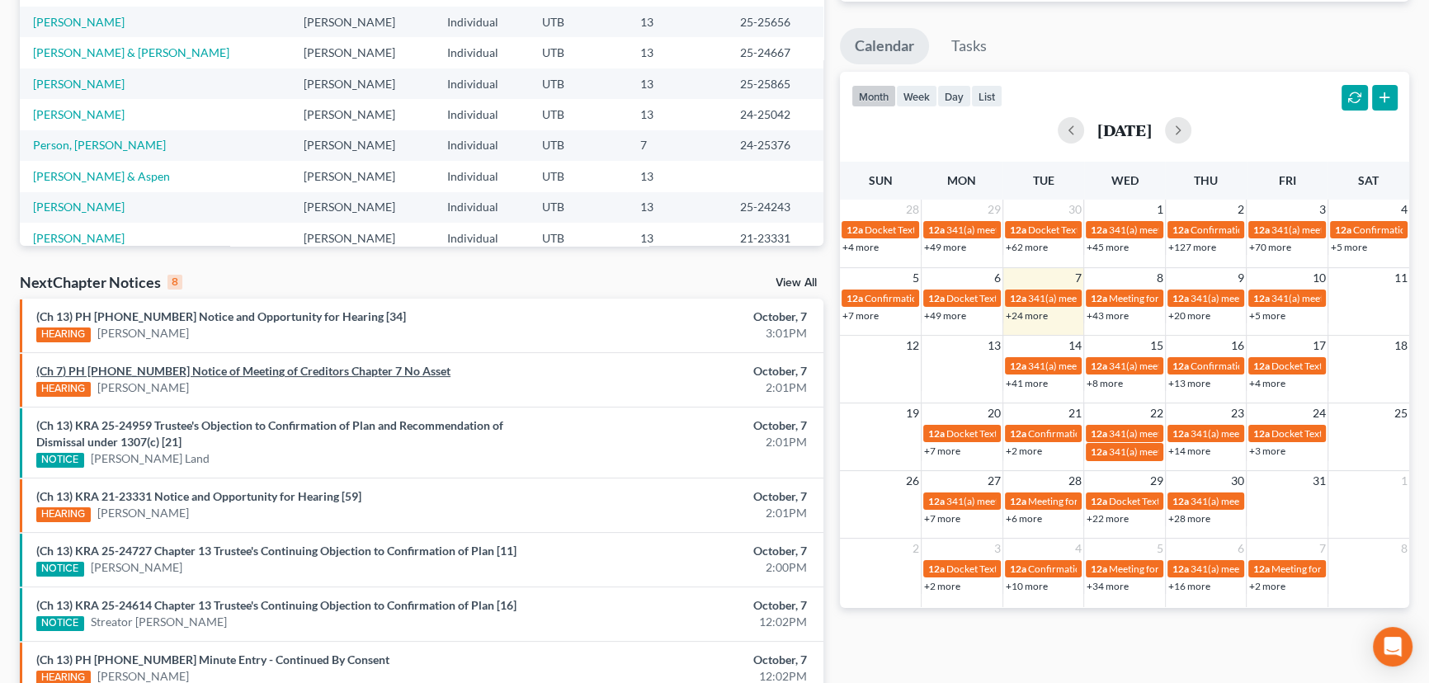
click at [187, 374] on link "(Ch 7) PH 21-23955 Notice of Meeting of Creditors Chapter 7 No Asset" at bounding box center [243, 371] width 414 height 14
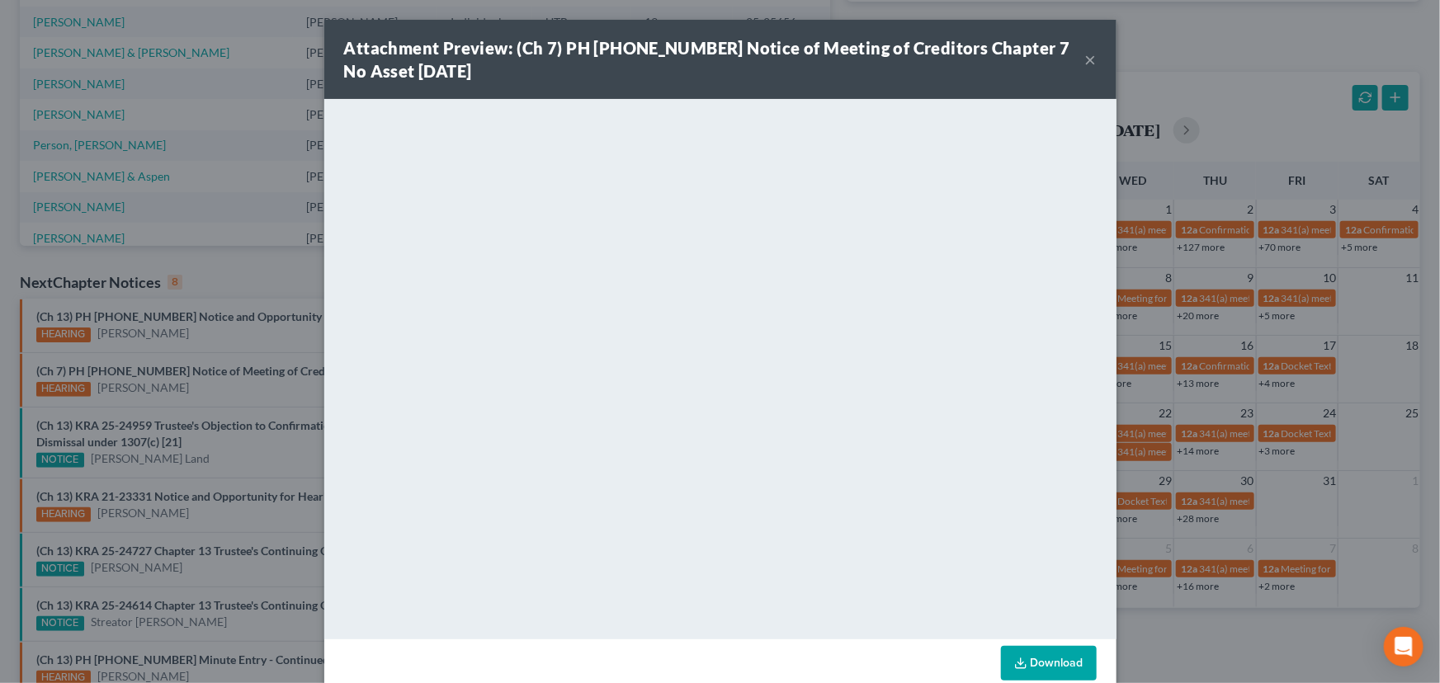
click at [196, 393] on div "Attachment Preview: (Ch 7) PH 21-23955 Notice of Meeting of Creditors Chapter 7…" at bounding box center [720, 341] width 1440 height 683
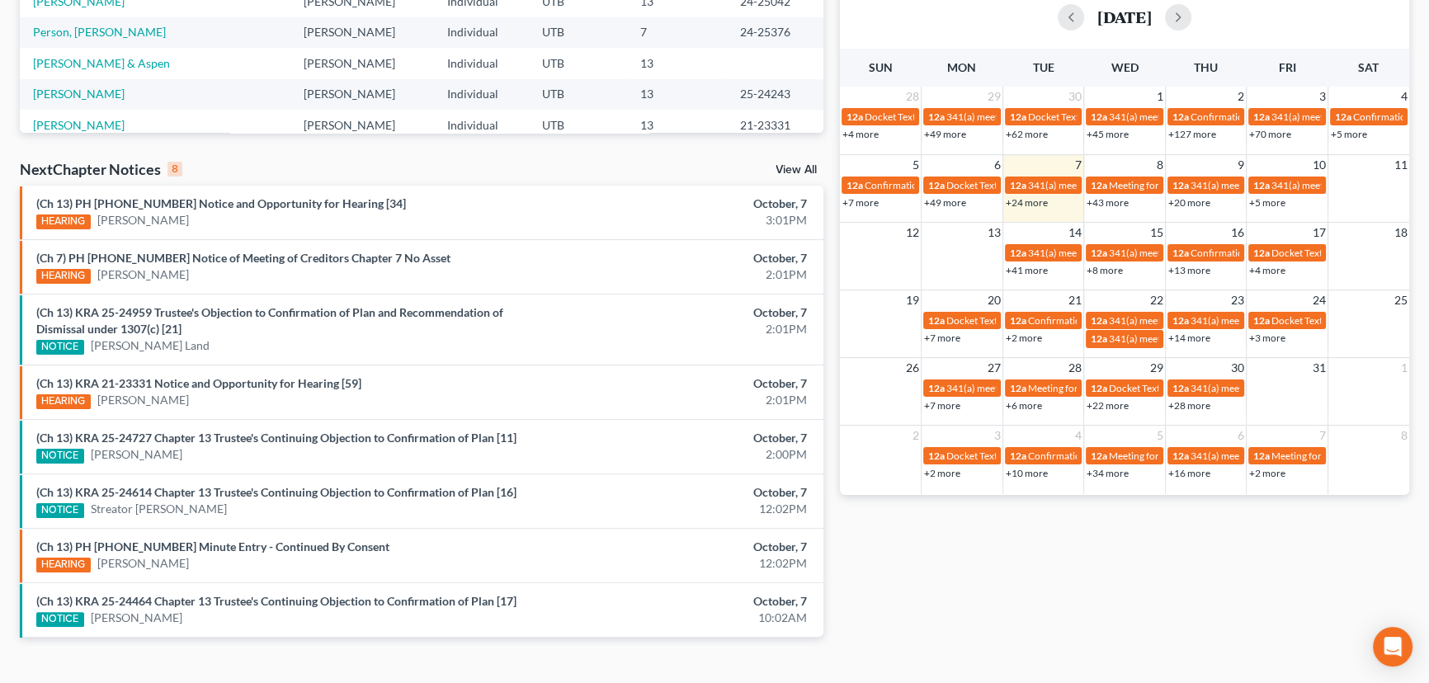
scroll to position [409, 0]
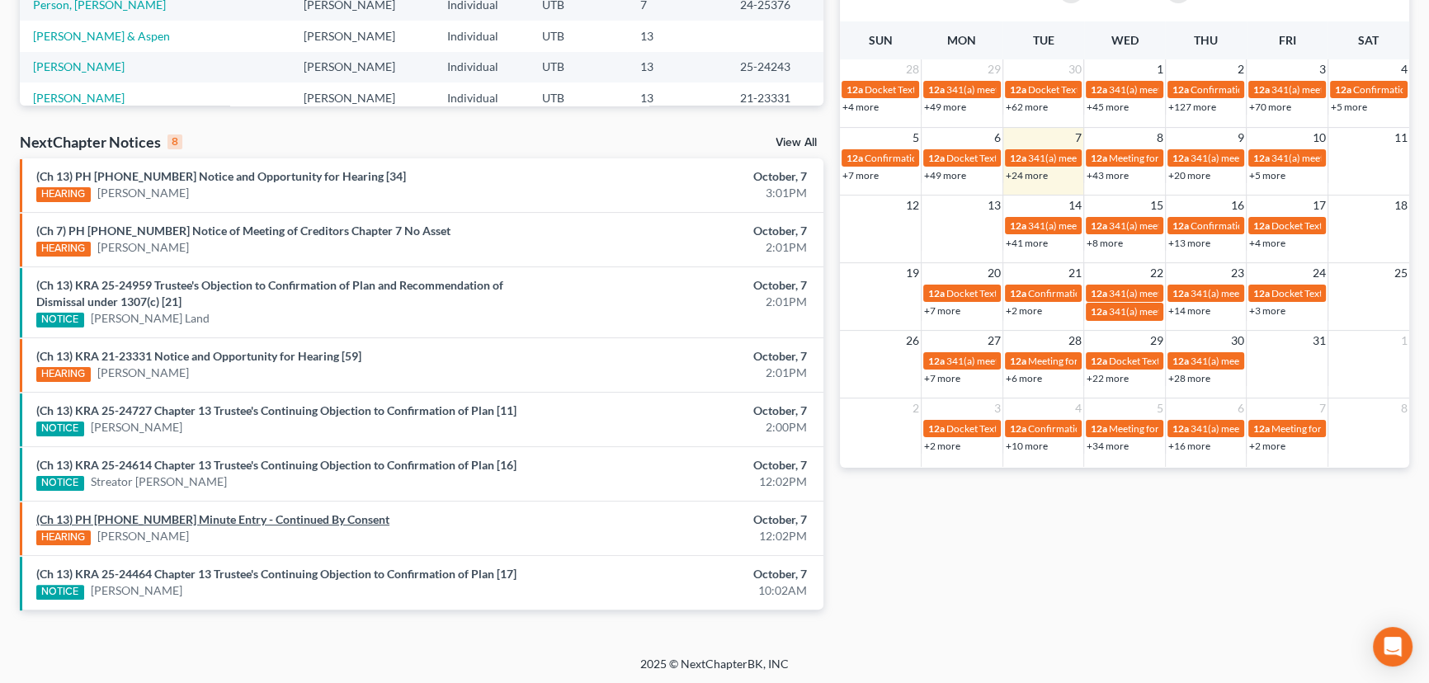
click at [270, 518] on link "(Ch 13) PH 25-23815 Minute Entry - Continued By Consent" at bounding box center [212, 520] width 353 height 14
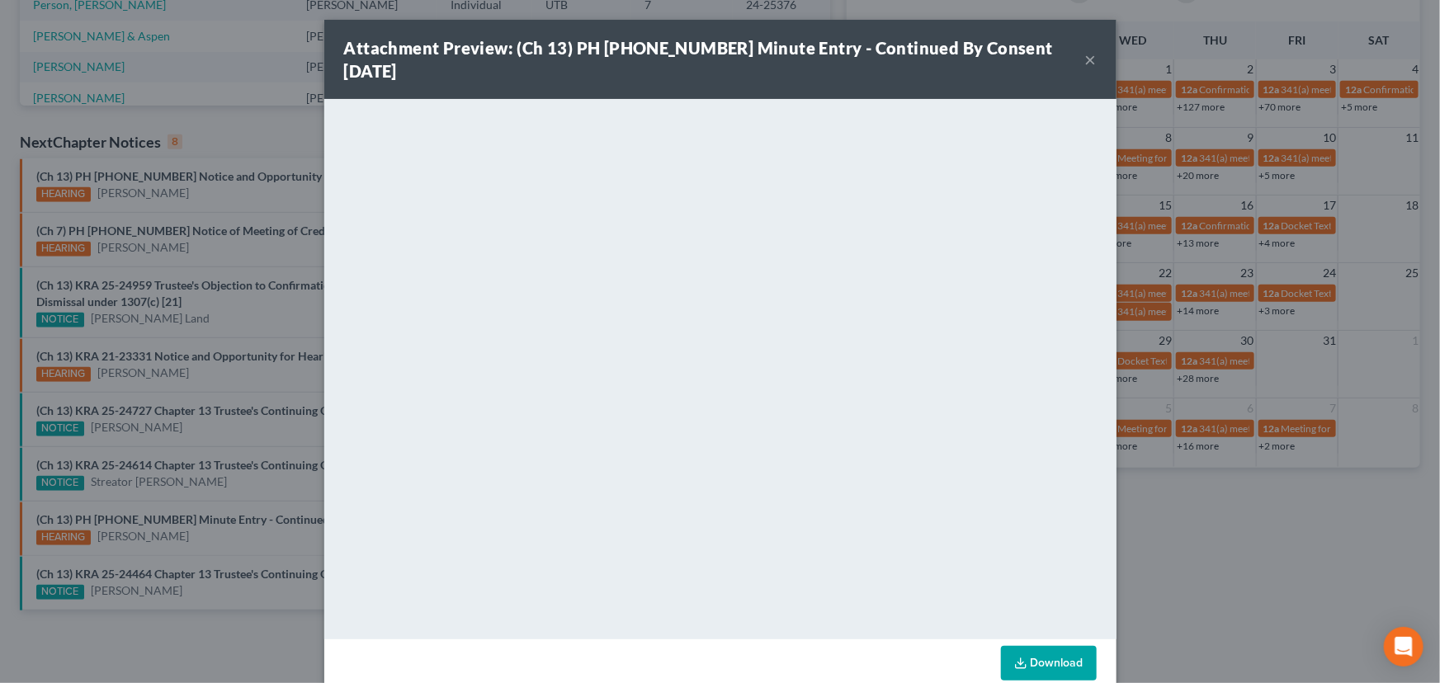
click at [1086, 50] on button "×" at bounding box center [1091, 60] width 12 height 20
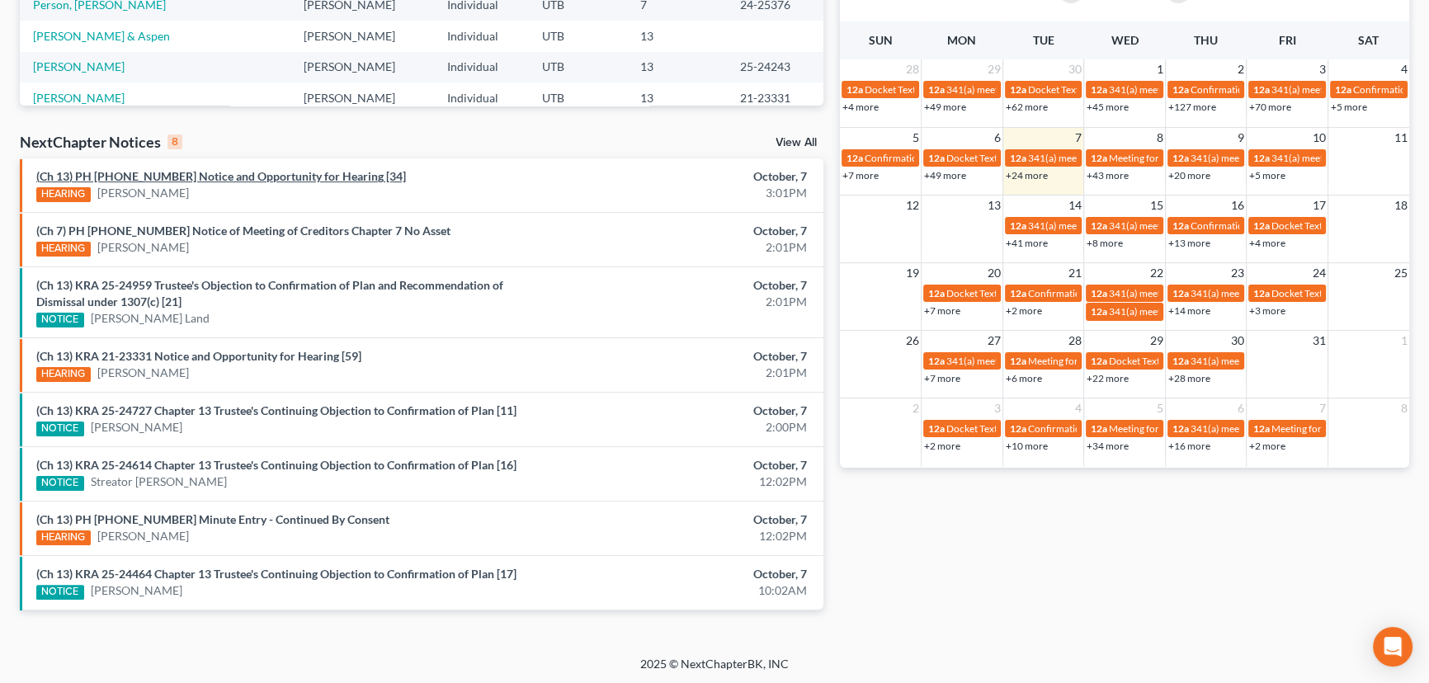
click at [206, 177] on link "(Ch 13) PH 24-25042 Notice and Opportunity for Hearing [34]" at bounding box center [221, 176] width 370 height 14
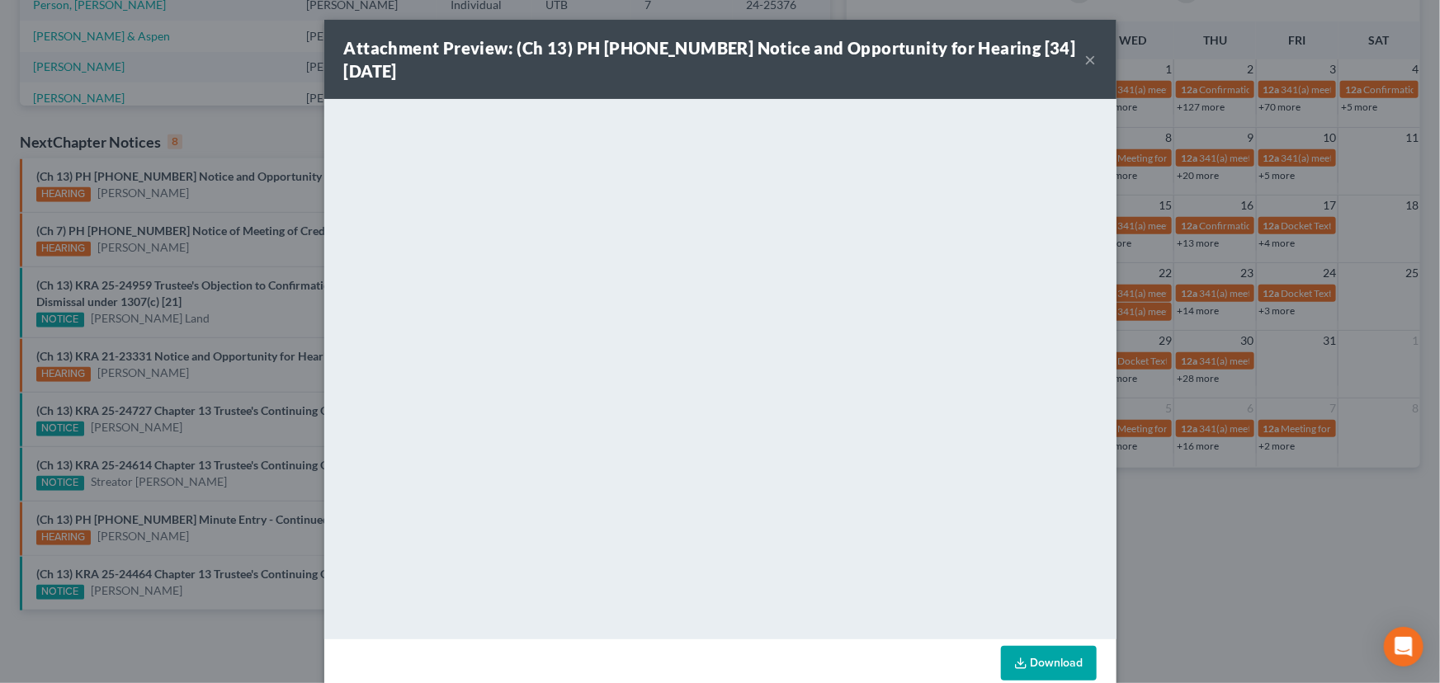
click at [216, 177] on div "Attachment Preview: (Ch 13) PH 24-25042 Notice and Opportunity for Hearing [34]…" at bounding box center [720, 341] width 1440 height 683
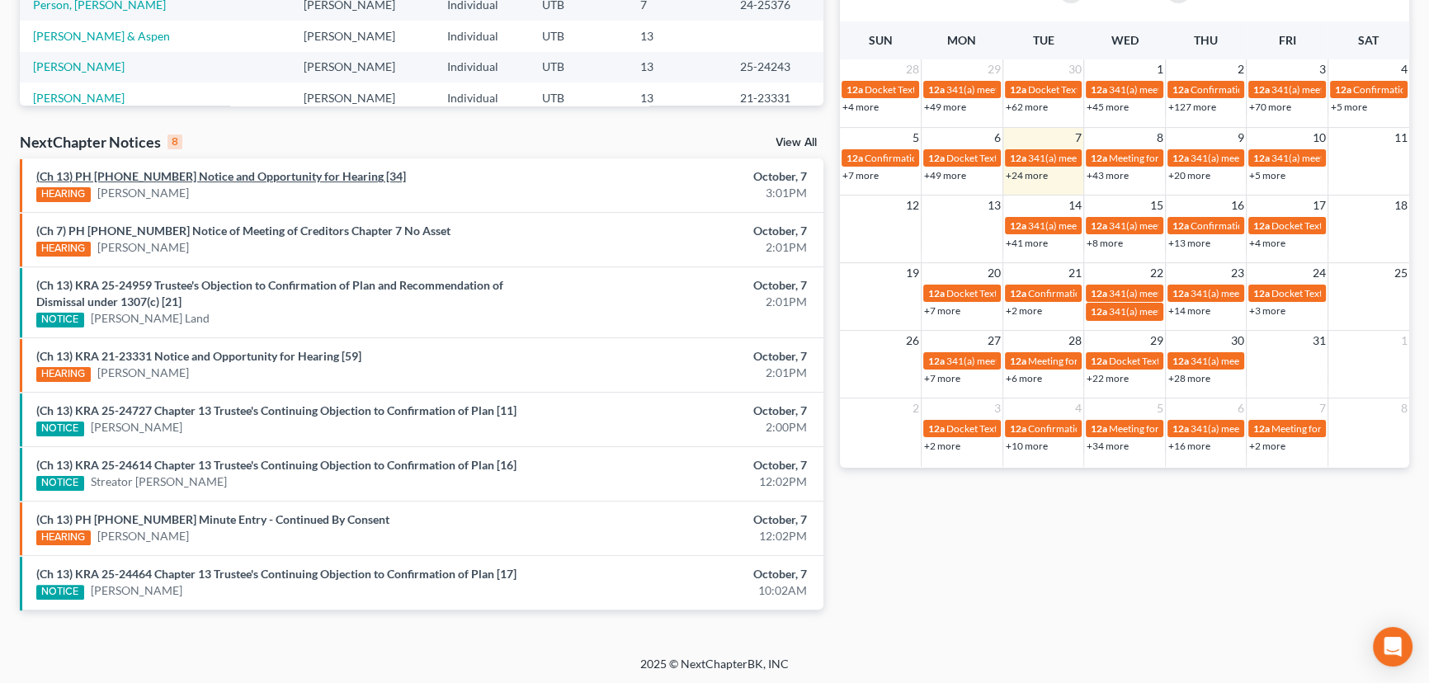
click at [222, 177] on link "(Ch 13) PH 24-25042 Notice and Opportunity for Hearing [34]" at bounding box center [221, 176] width 370 height 14
click at [201, 354] on link "(Ch 13) KRA 21-23331 Notice and Opportunity for Hearing [59]" at bounding box center [198, 356] width 325 height 14
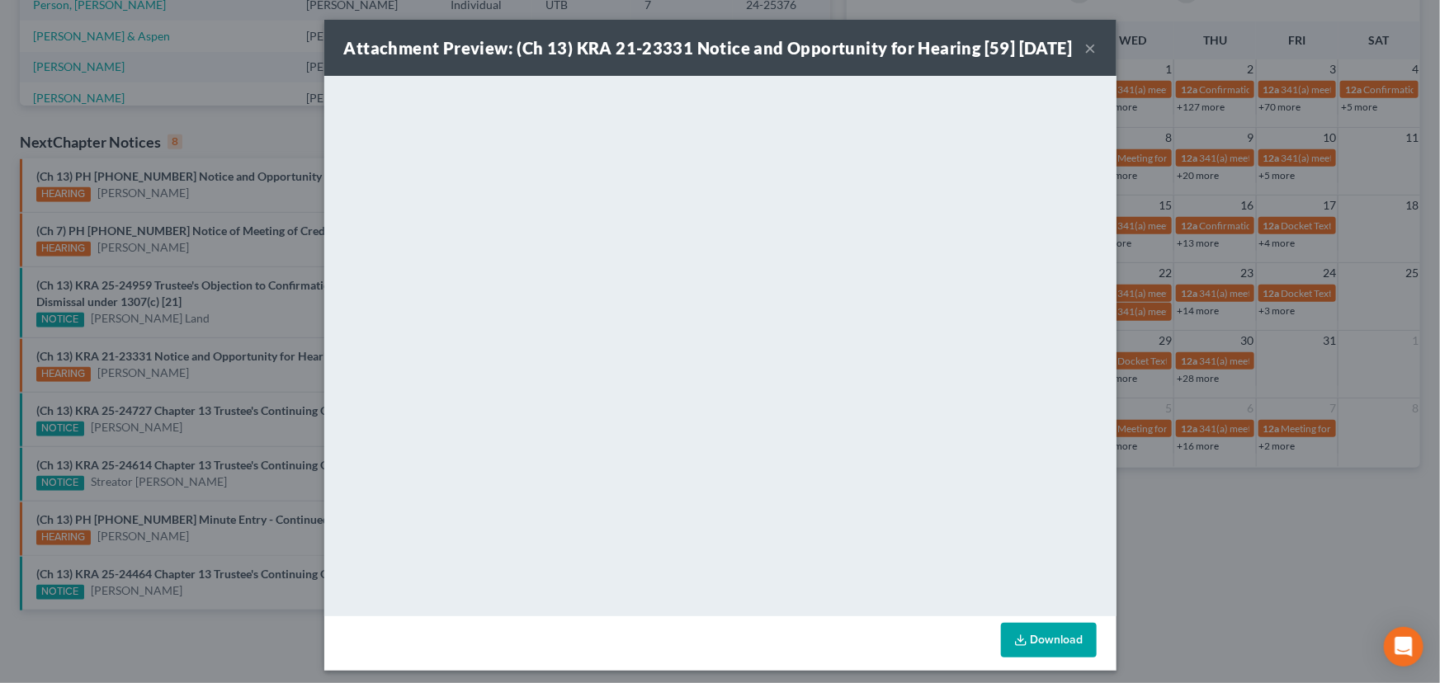
click at [207, 376] on div "Attachment Preview: (Ch 13) KRA 21-23331 Notice and Opportunity for Hearing [59…" at bounding box center [720, 341] width 1440 height 683
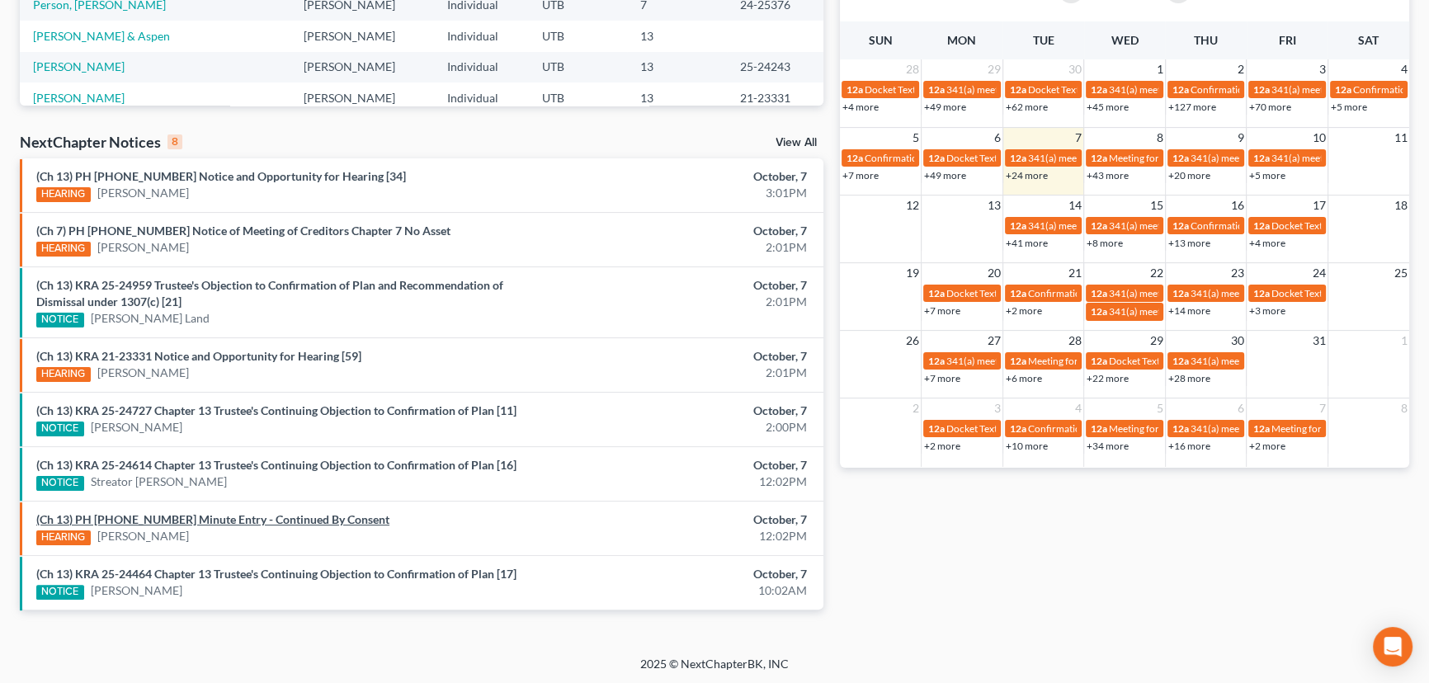
click at [236, 520] on link "(Ch 13) PH 25-23815 Minute Entry - Continued By Consent" at bounding box center [212, 520] width 353 height 14
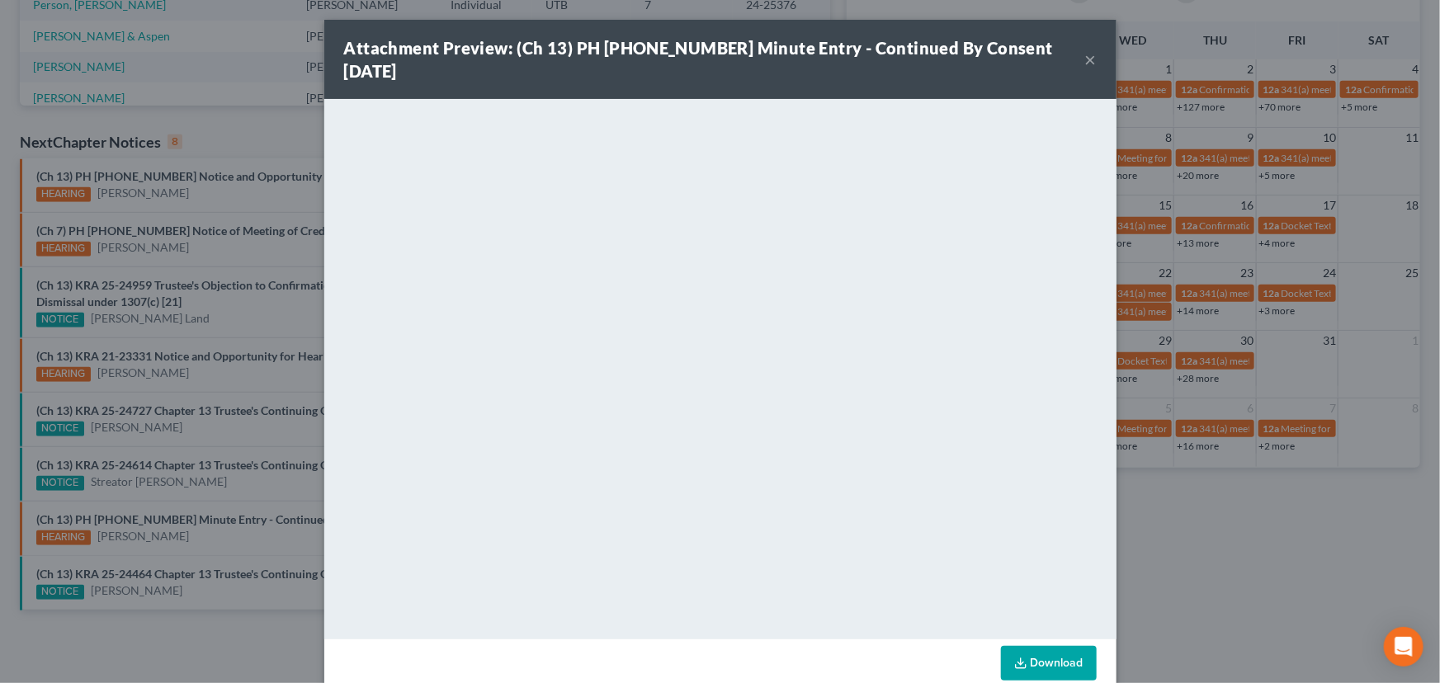
drag, startPoint x: 233, startPoint y: 538, endPoint x: 241, endPoint y: 534, distance: 9.2
click at [233, 538] on div "Attachment Preview: (Ch 13) PH 25-23815 Minute Entry - Continued By Consent 10/…" at bounding box center [720, 341] width 1440 height 683
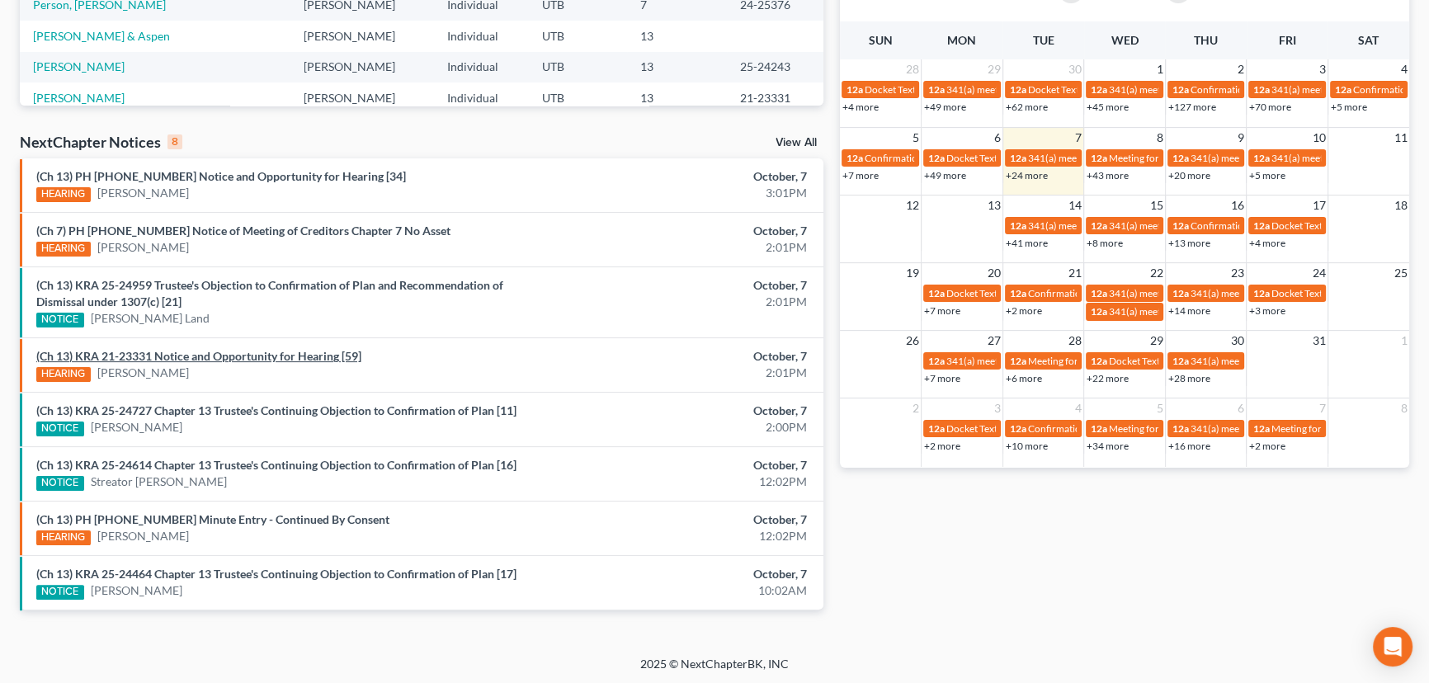
click at [214, 359] on link "(Ch 13) KRA 21-23331 Notice and Opportunity for Hearing [59]" at bounding box center [198, 356] width 325 height 14
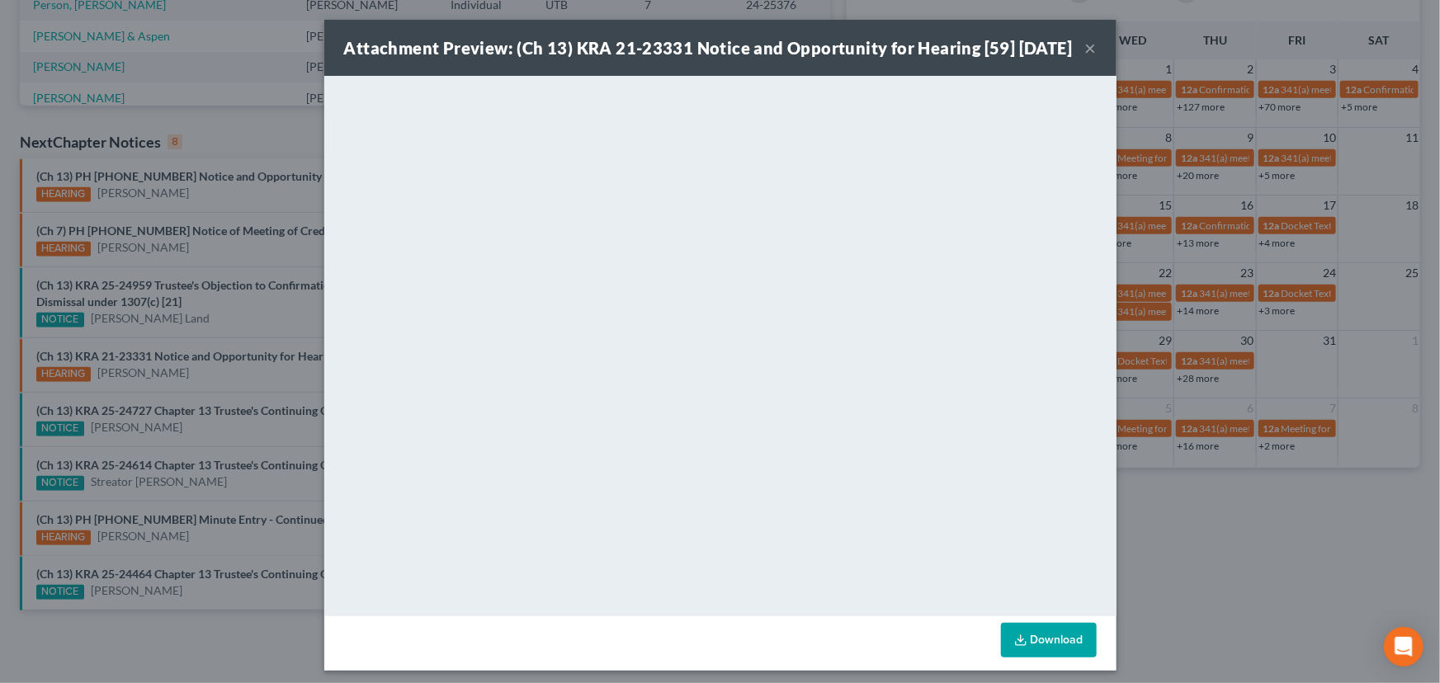
click at [200, 351] on div "Attachment Preview: (Ch 13) KRA 21-23331 Notice and Opportunity for Hearing [59…" at bounding box center [720, 341] width 1440 height 683
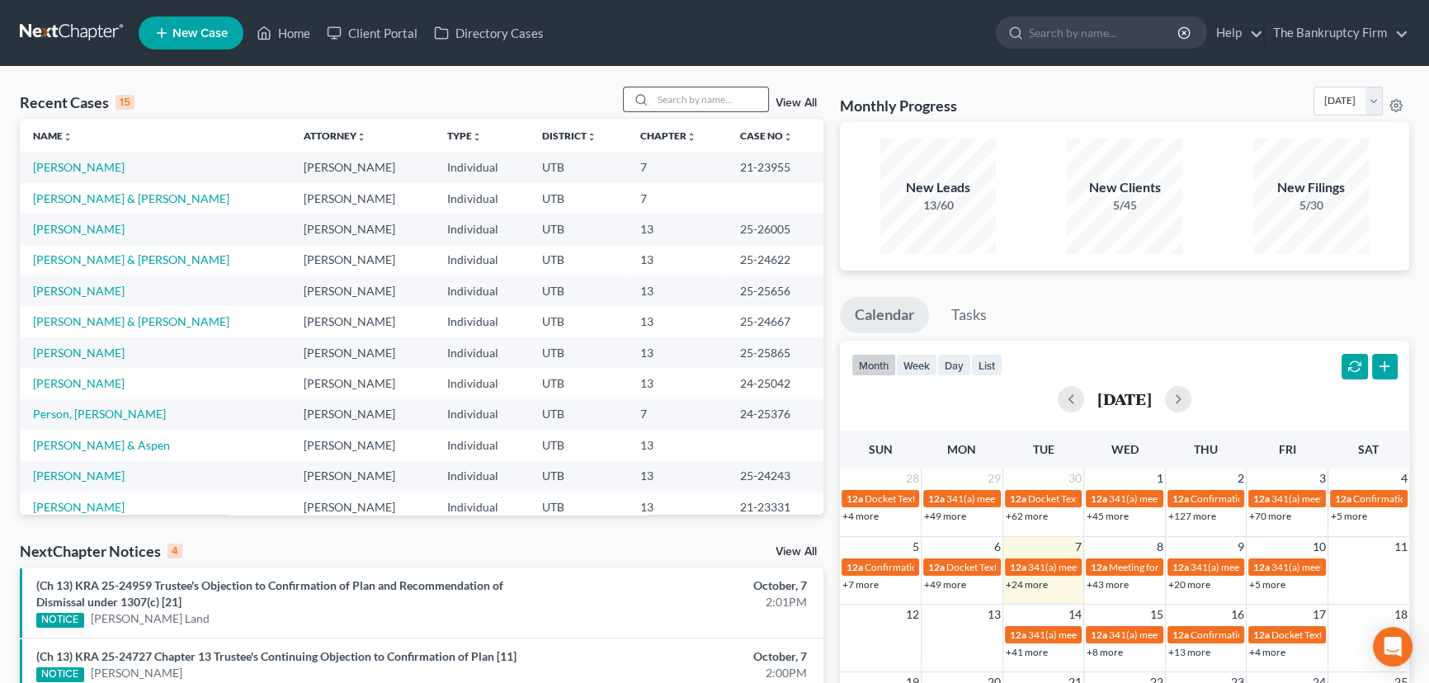
click at [671, 100] on input "search" at bounding box center [711, 99] width 116 height 24
type input "Hardy"
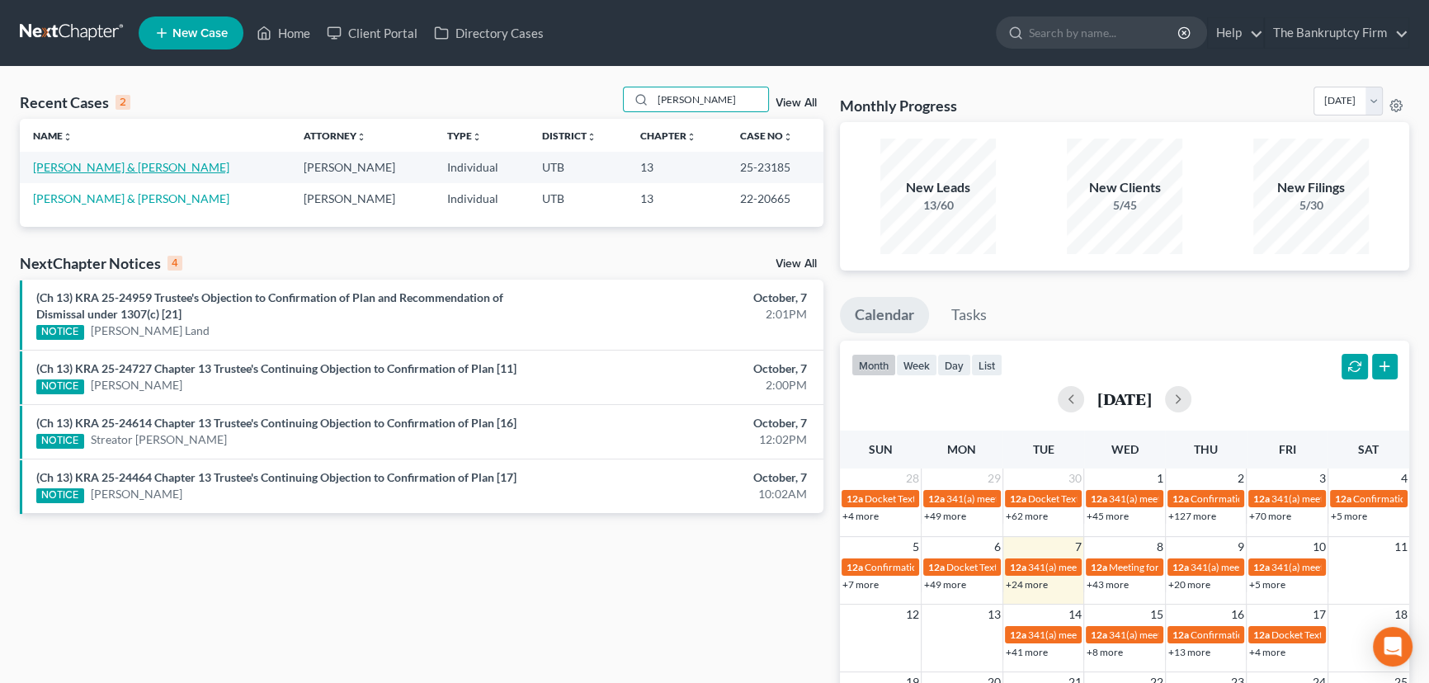
click at [102, 169] on link "[PERSON_NAME] & [PERSON_NAME]" at bounding box center [131, 167] width 196 height 14
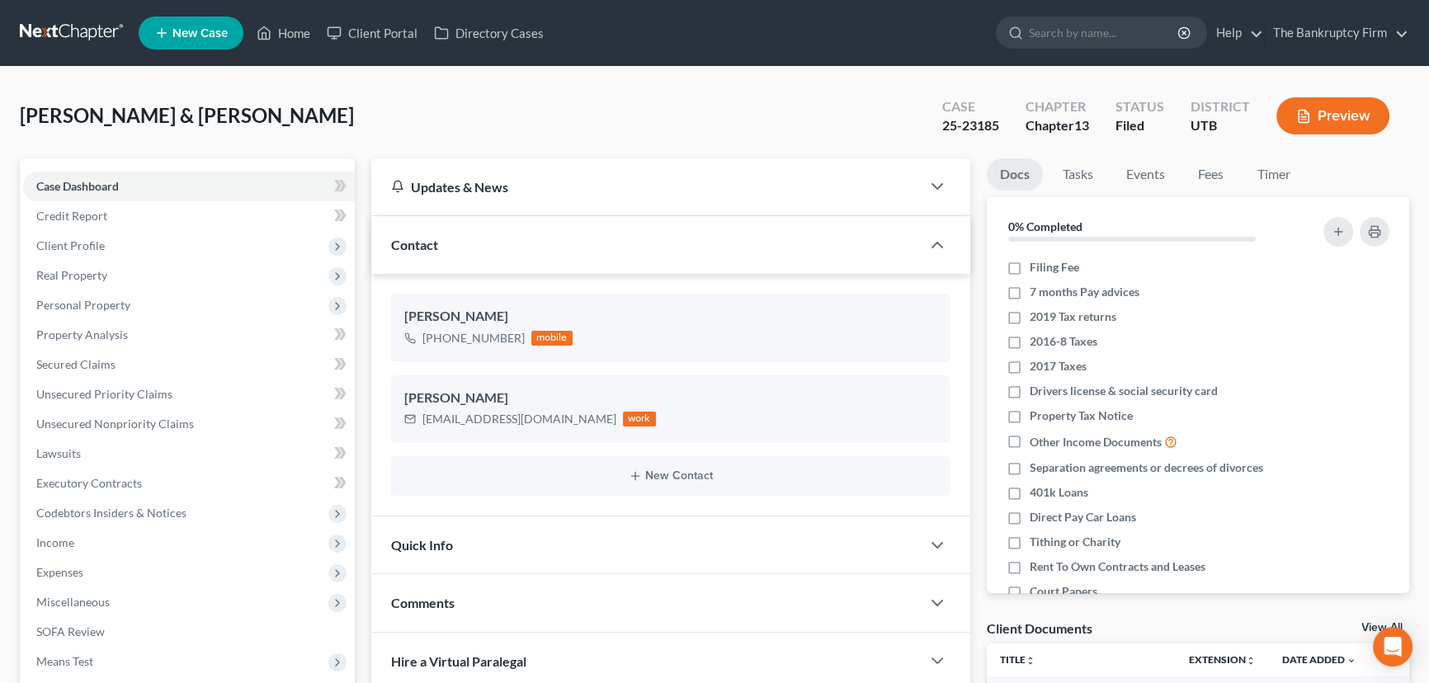
click at [1365, 628] on link "View All" at bounding box center [1382, 628] width 41 height 12
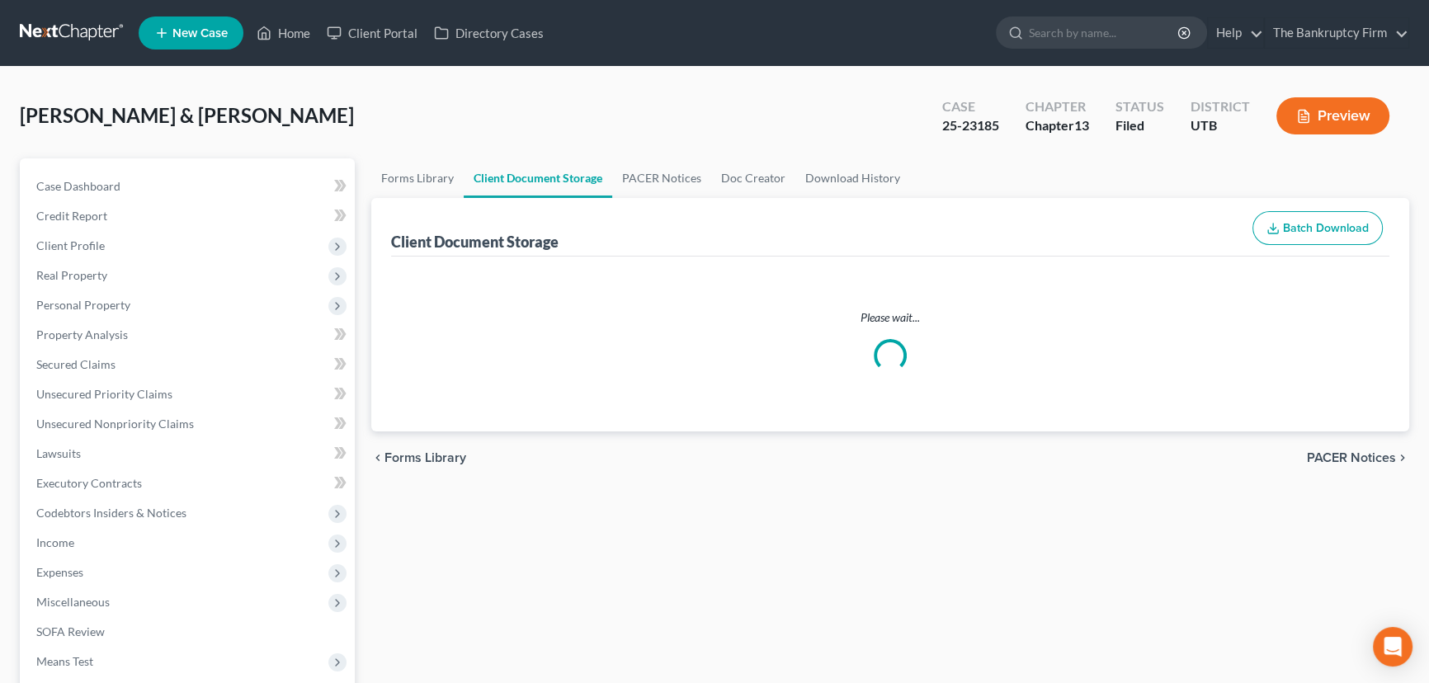
select select "26"
select select "30"
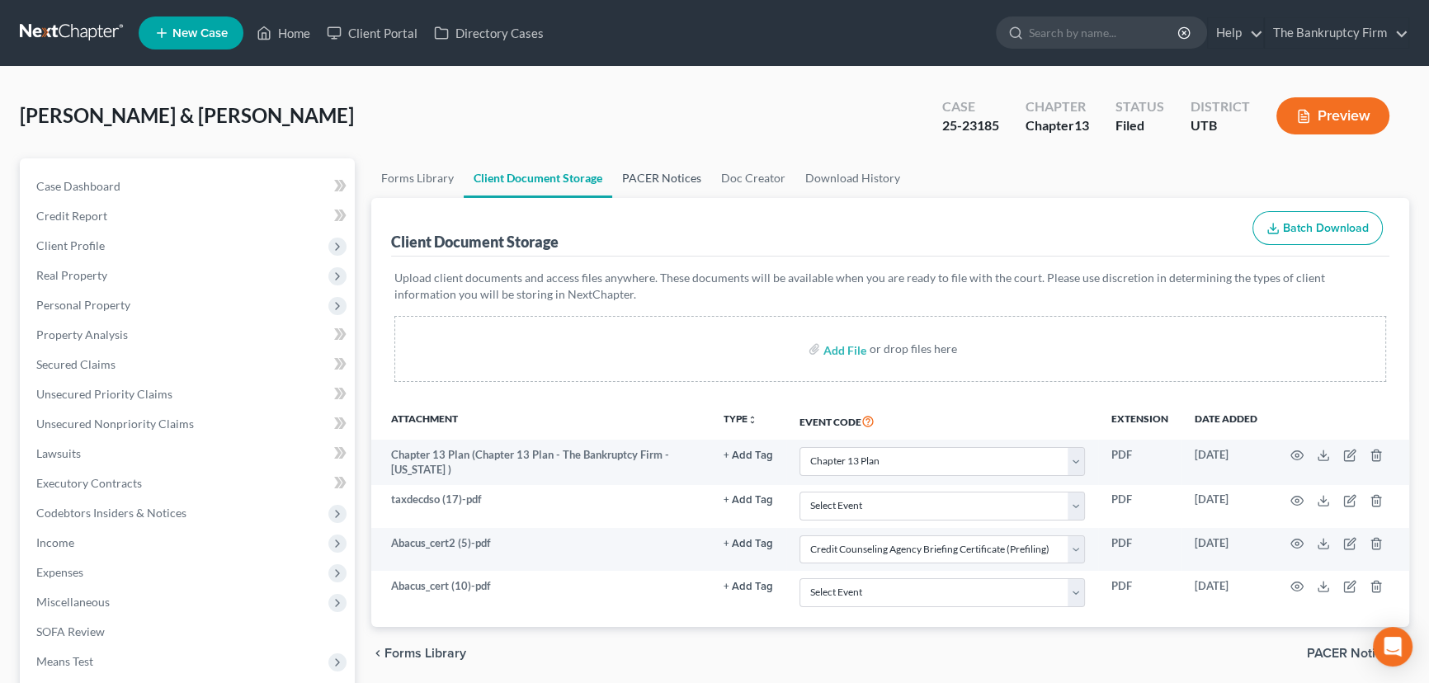
click at [649, 173] on link "PACER Notices" at bounding box center [661, 178] width 99 height 40
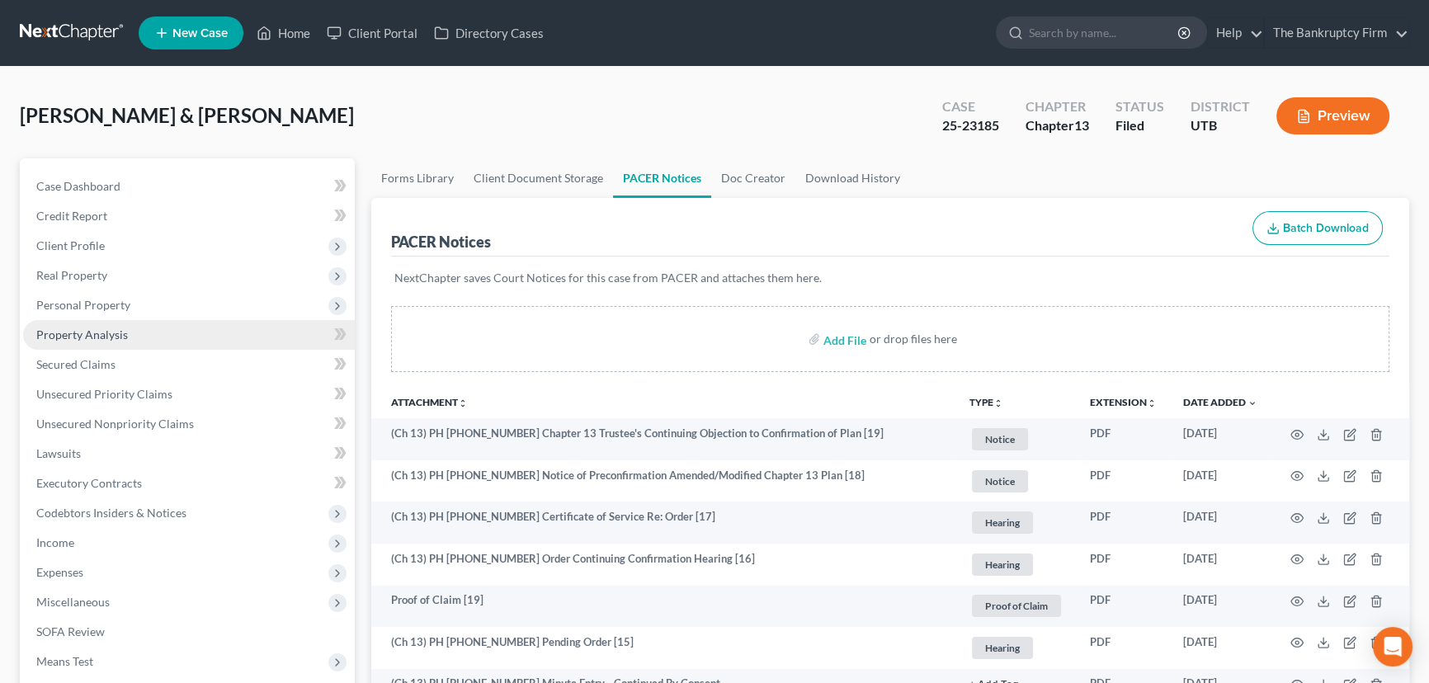
drag, startPoint x: 87, startPoint y: 337, endPoint x: 196, endPoint y: 343, distance: 109.1
click at [87, 337] on span "Property Analysis" at bounding box center [82, 335] width 92 height 14
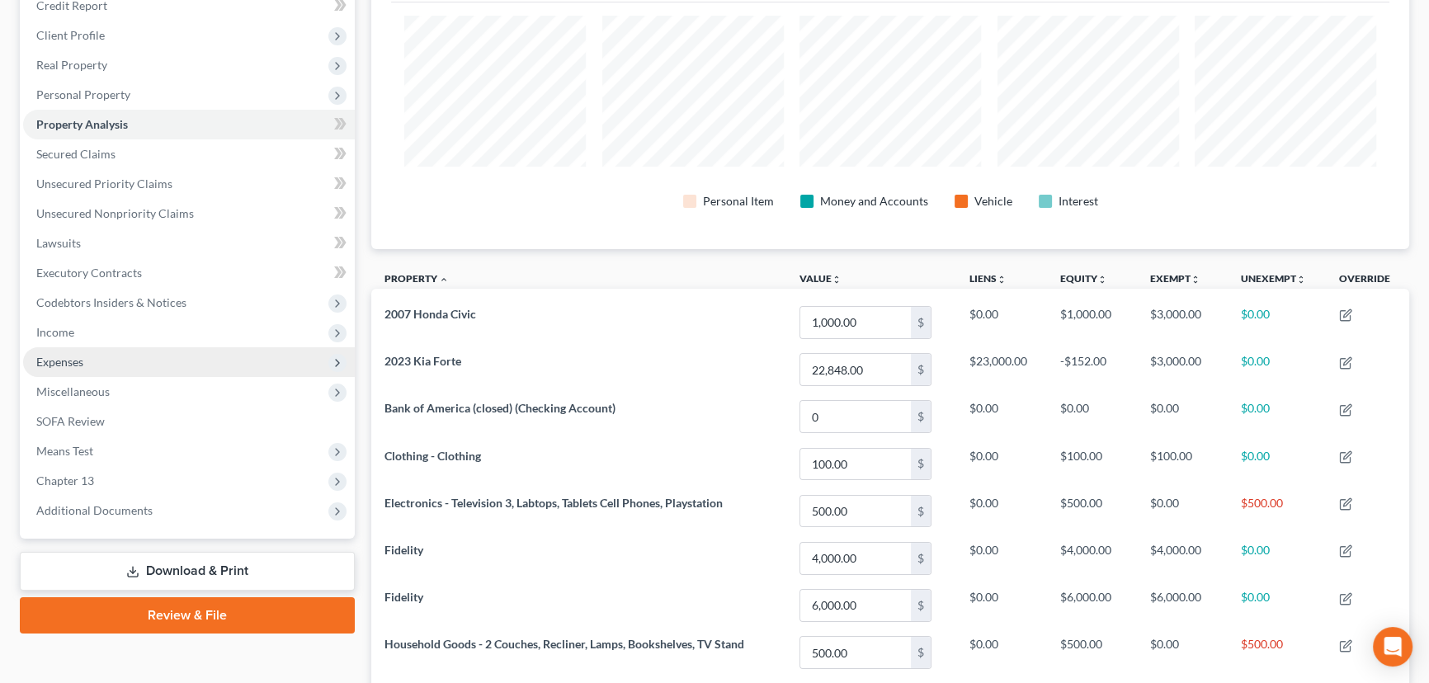
scroll to position [148, 0]
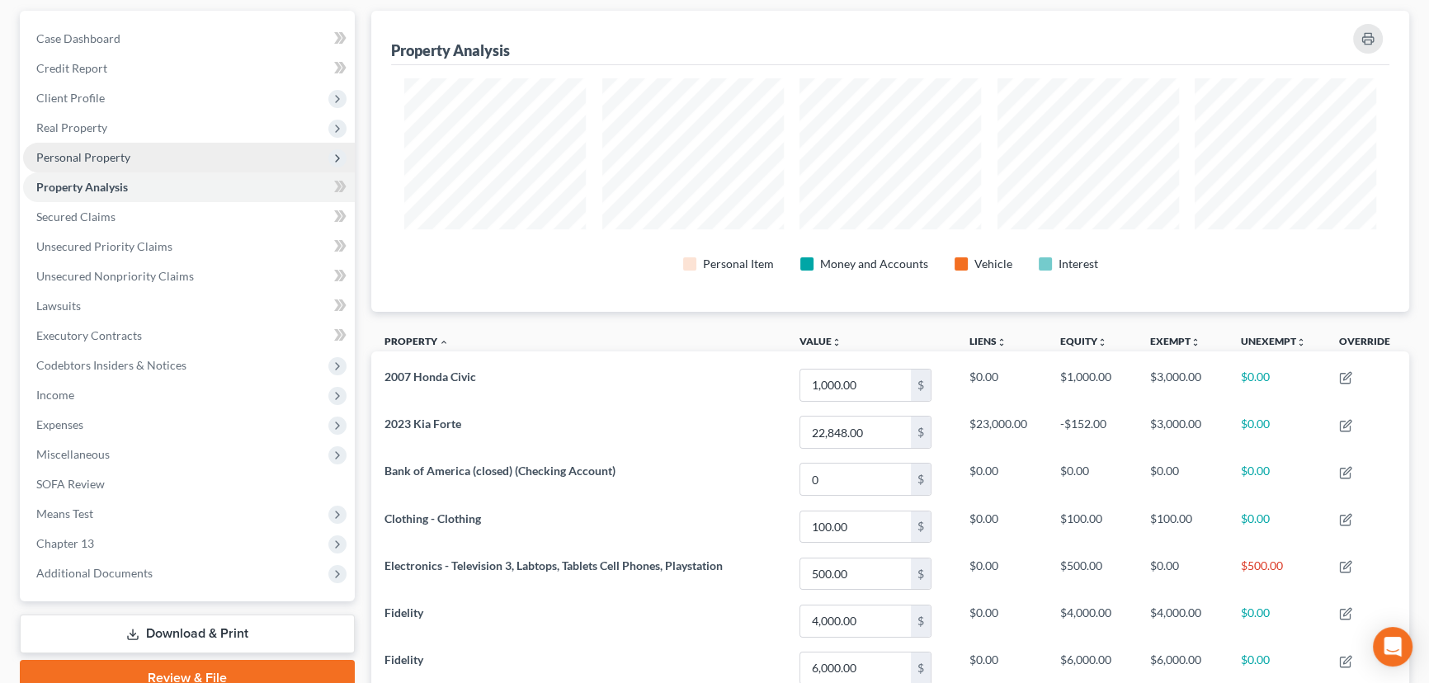
click at [87, 154] on span "Personal Property" at bounding box center [83, 157] width 94 height 14
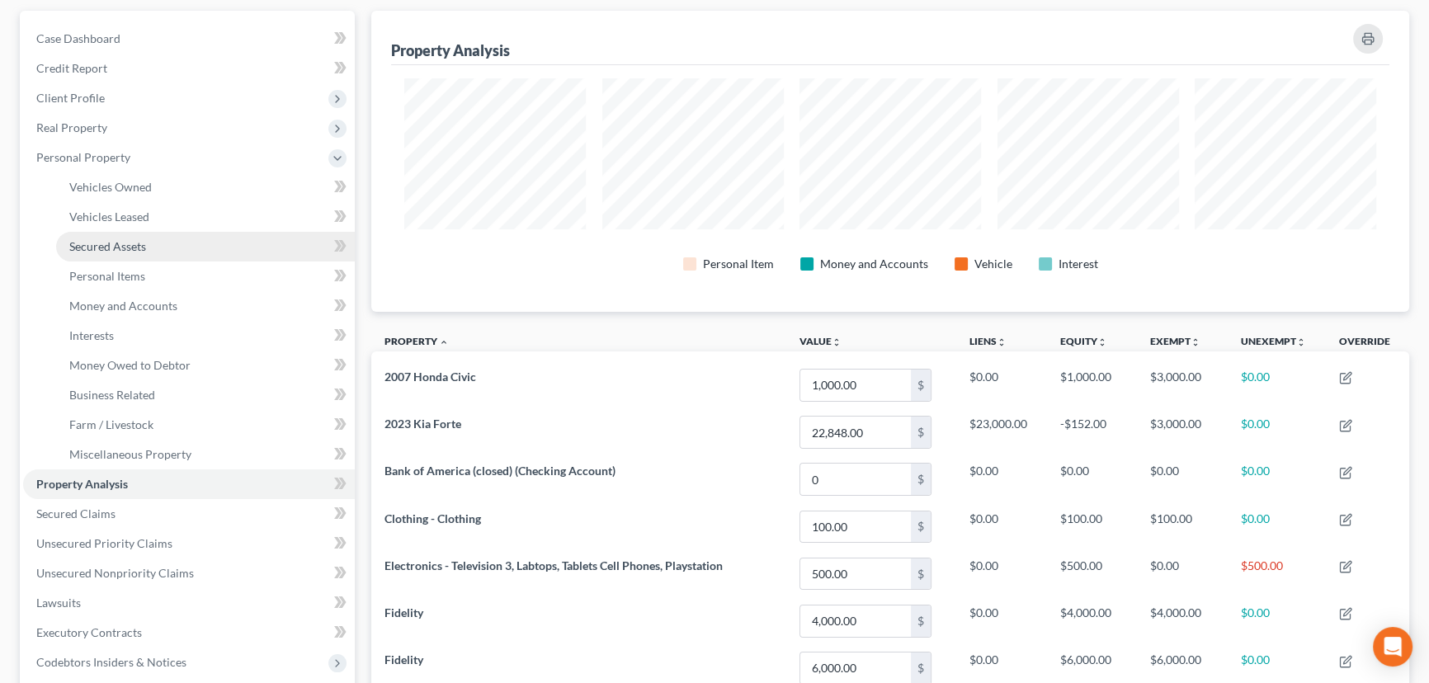
click at [126, 248] on span "Secured Assets" at bounding box center [107, 246] width 77 height 14
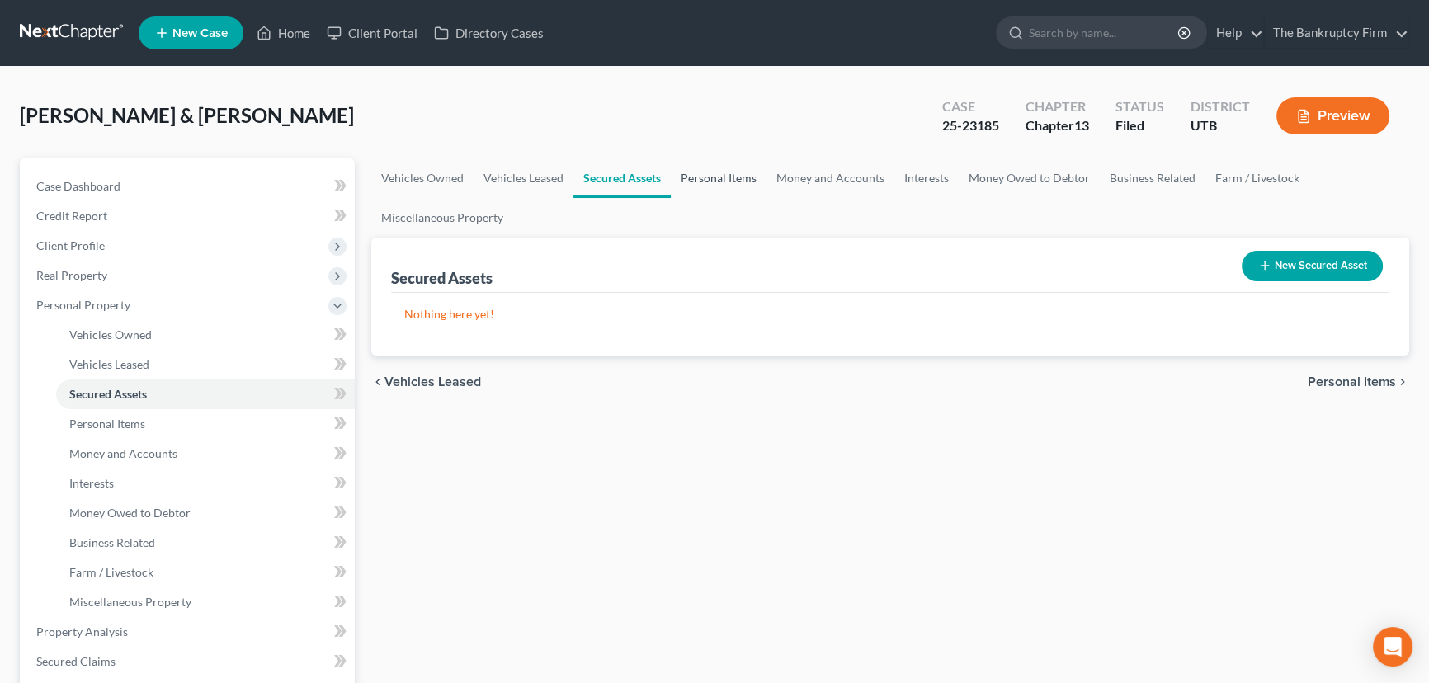
click at [689, 177] on link "Personal Items" at bounding box center [719, 178] width 96 height 40
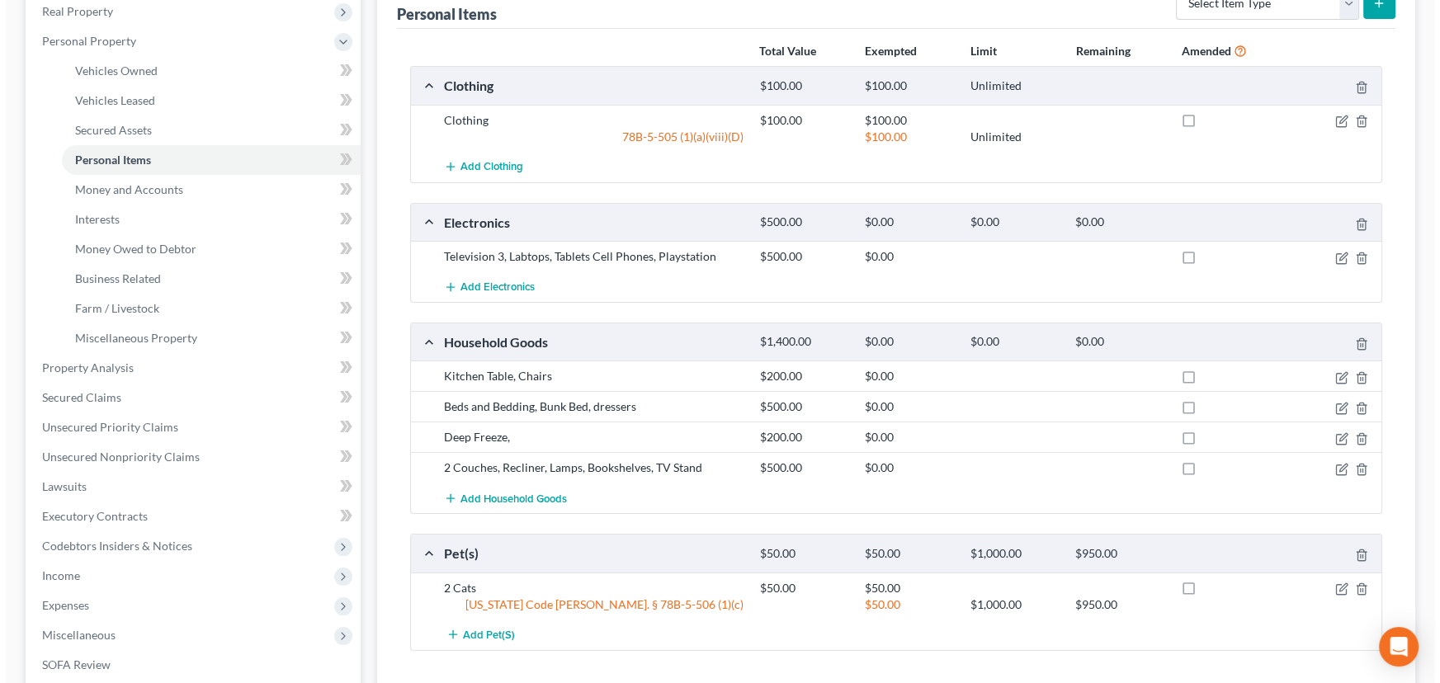
scroll to position [300, 0]
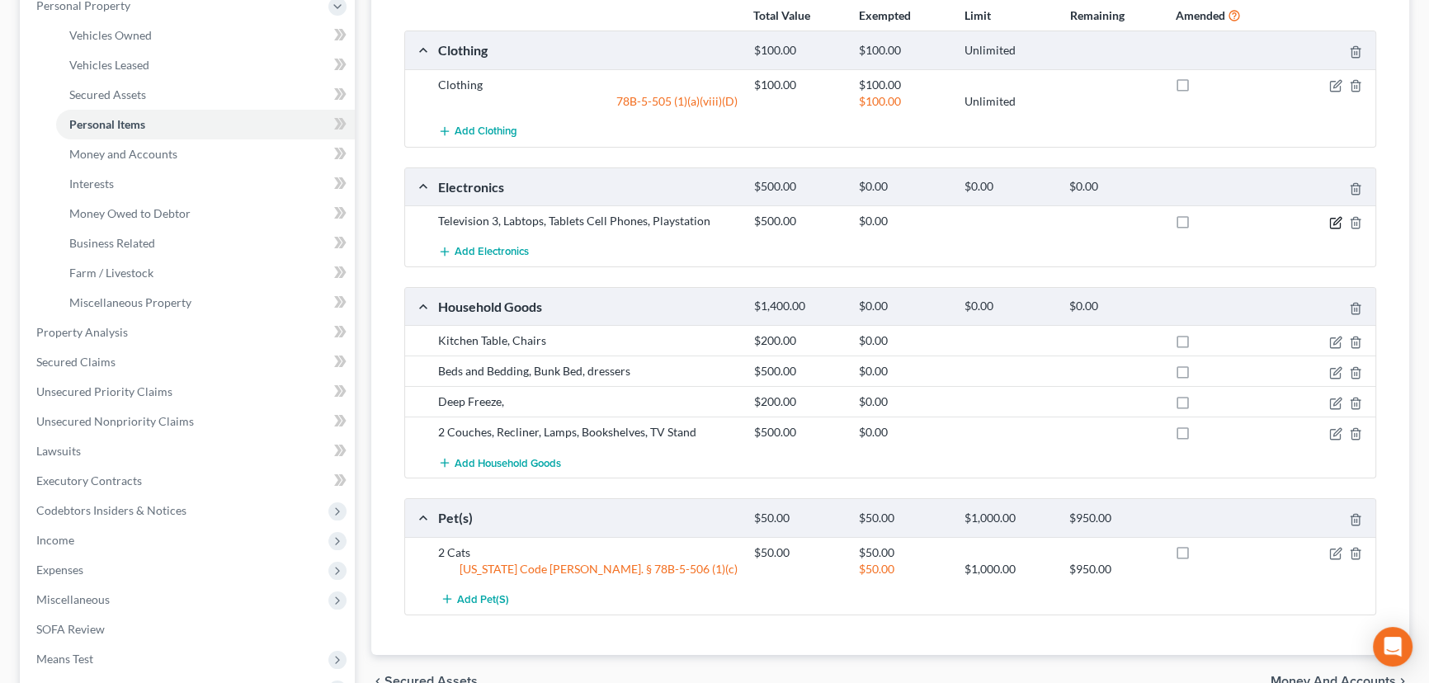
click at [1335, 222] on icon "button" at bounding box center [1337, 220] width 7 height 7
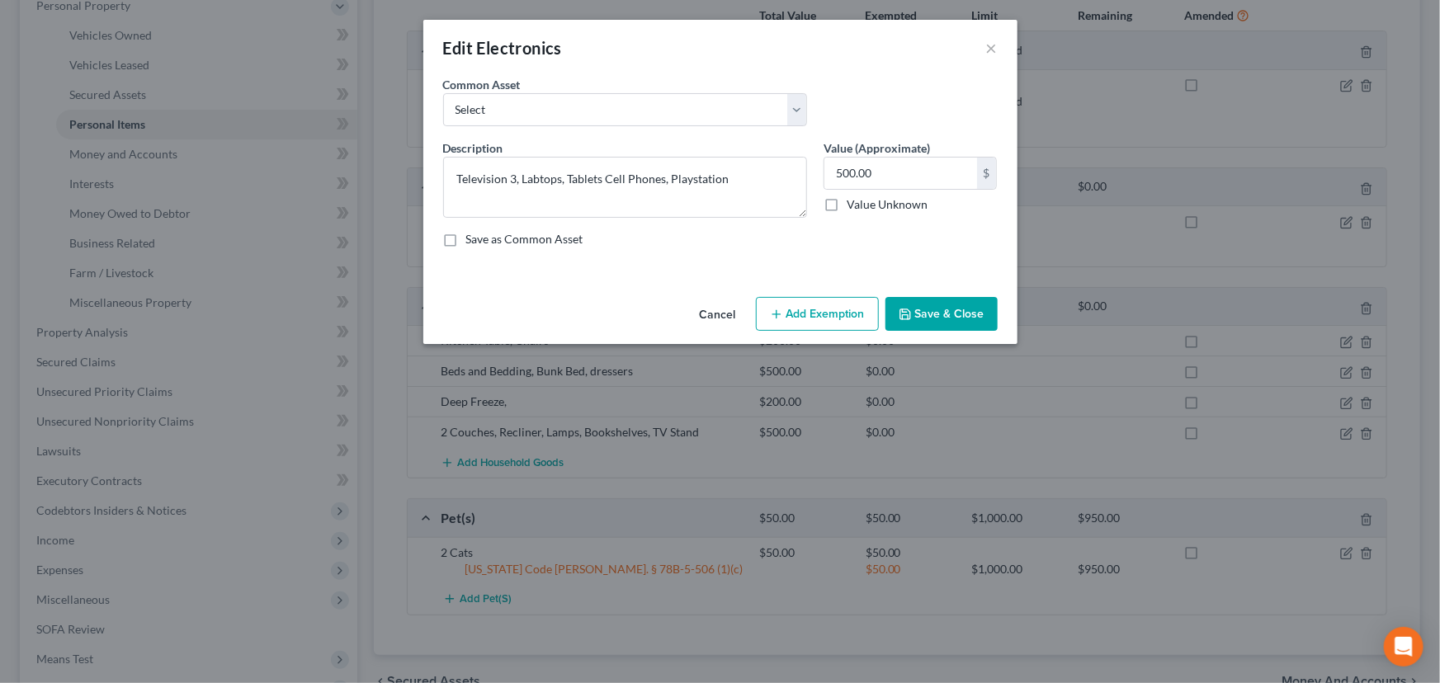
click at [825, 309] on button "Add Exemption" at bounding box center [817, 314] width 123 height 35
select select "2"
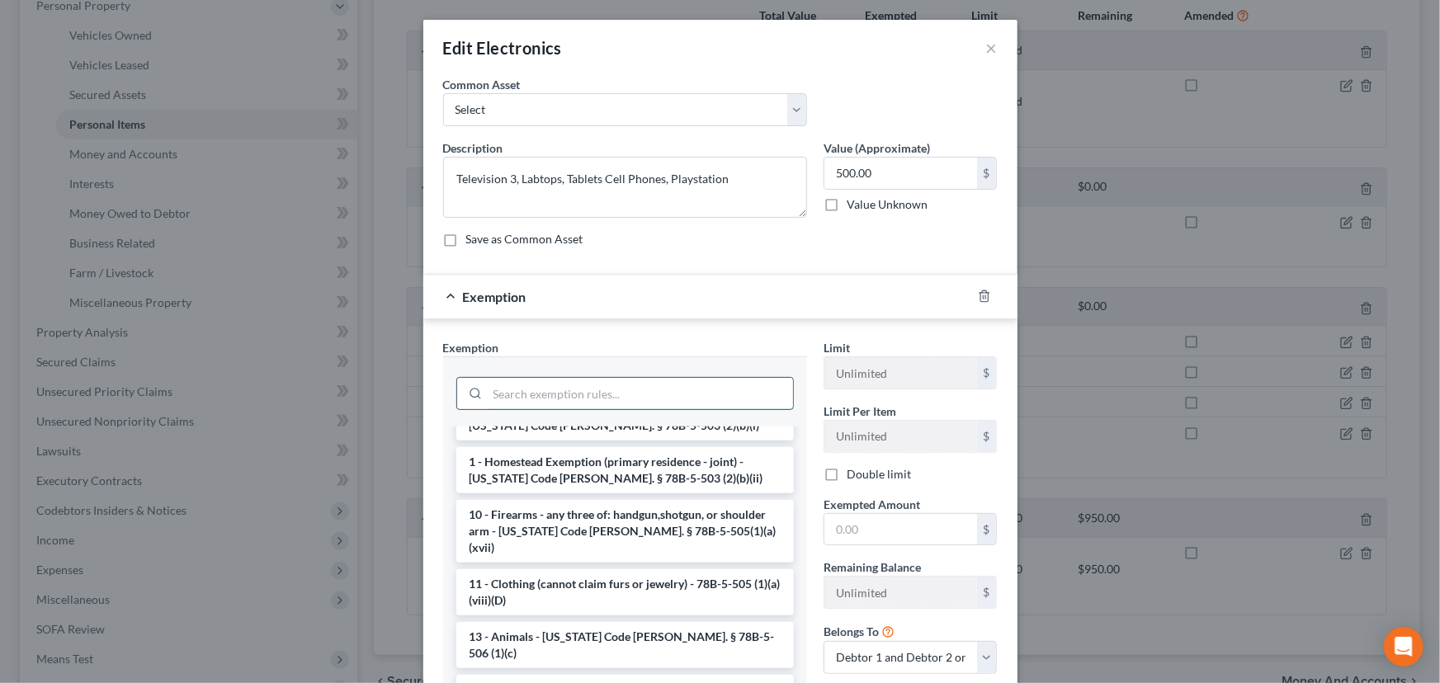
click at [504, 392] on input "search" at bounding box center [640, 393] width 305 height 31
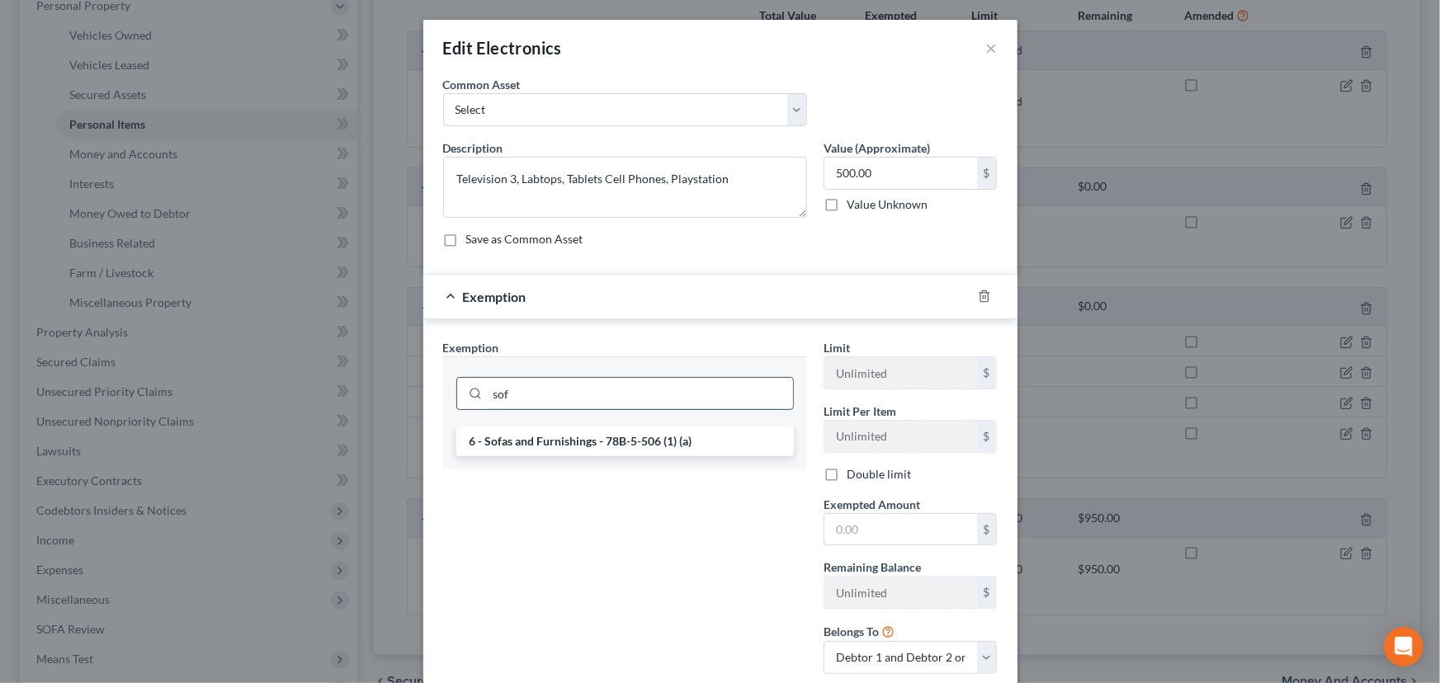
scroll to position [0, 0]
type input "sof"
click at [521, 437] on li "6 - Sofas and Furnishings - 78B-5-506 (1) (a)" at bounding box center [625, 442] width 338 height 30
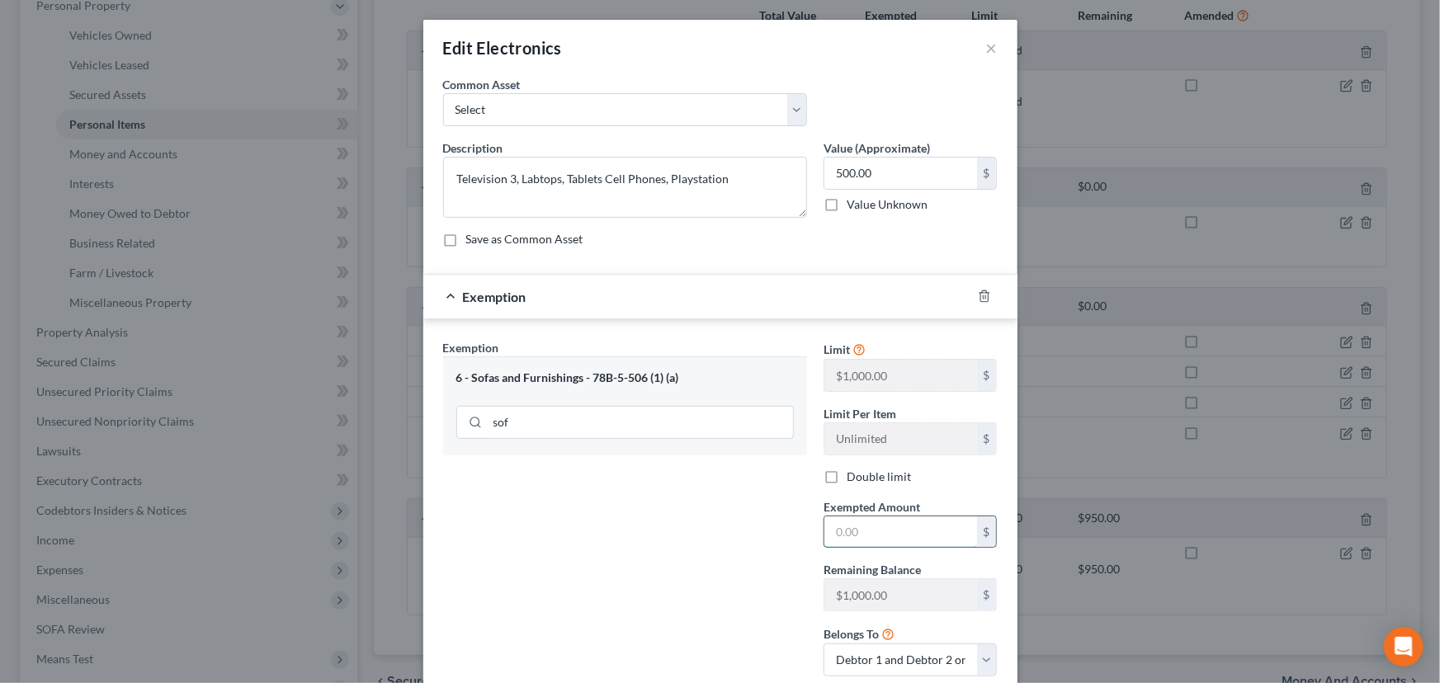
click at [827, 533] on input "text" at bounding box center [900, 532] width 153 height 31
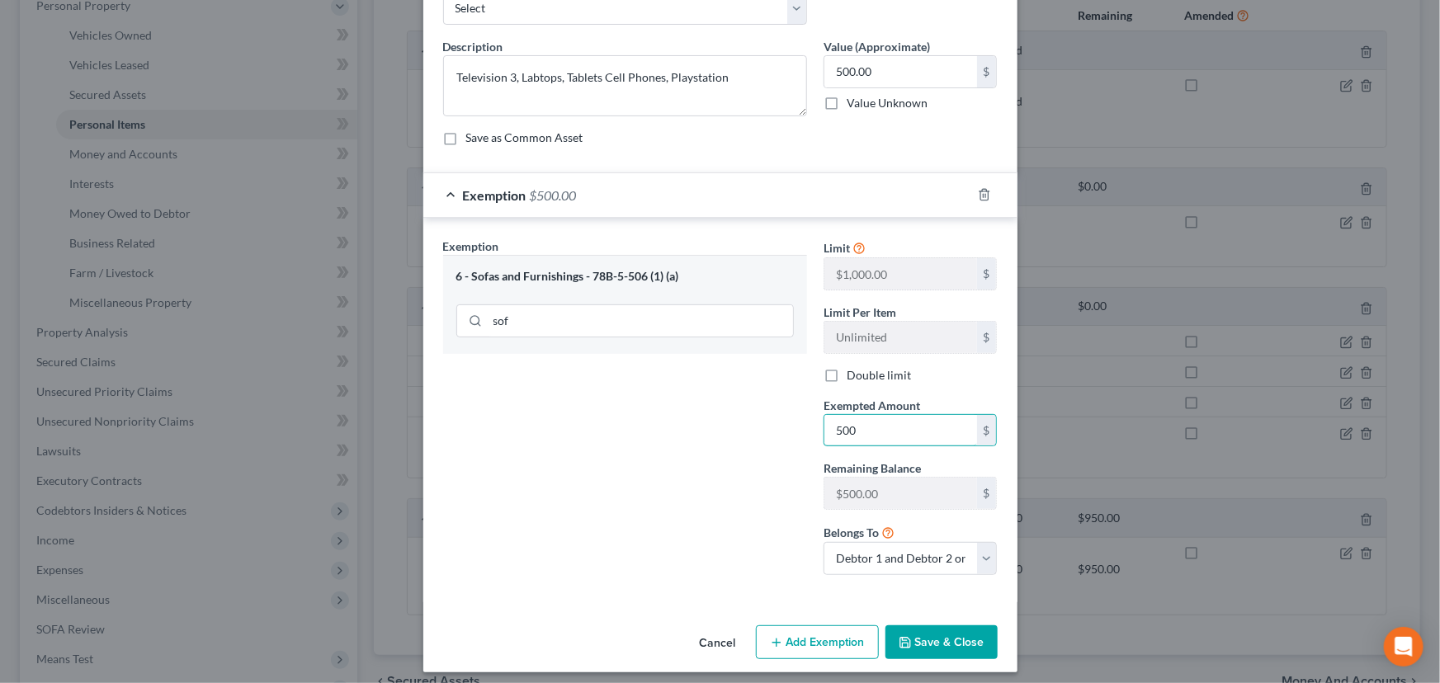
scroll to position [109, 0]
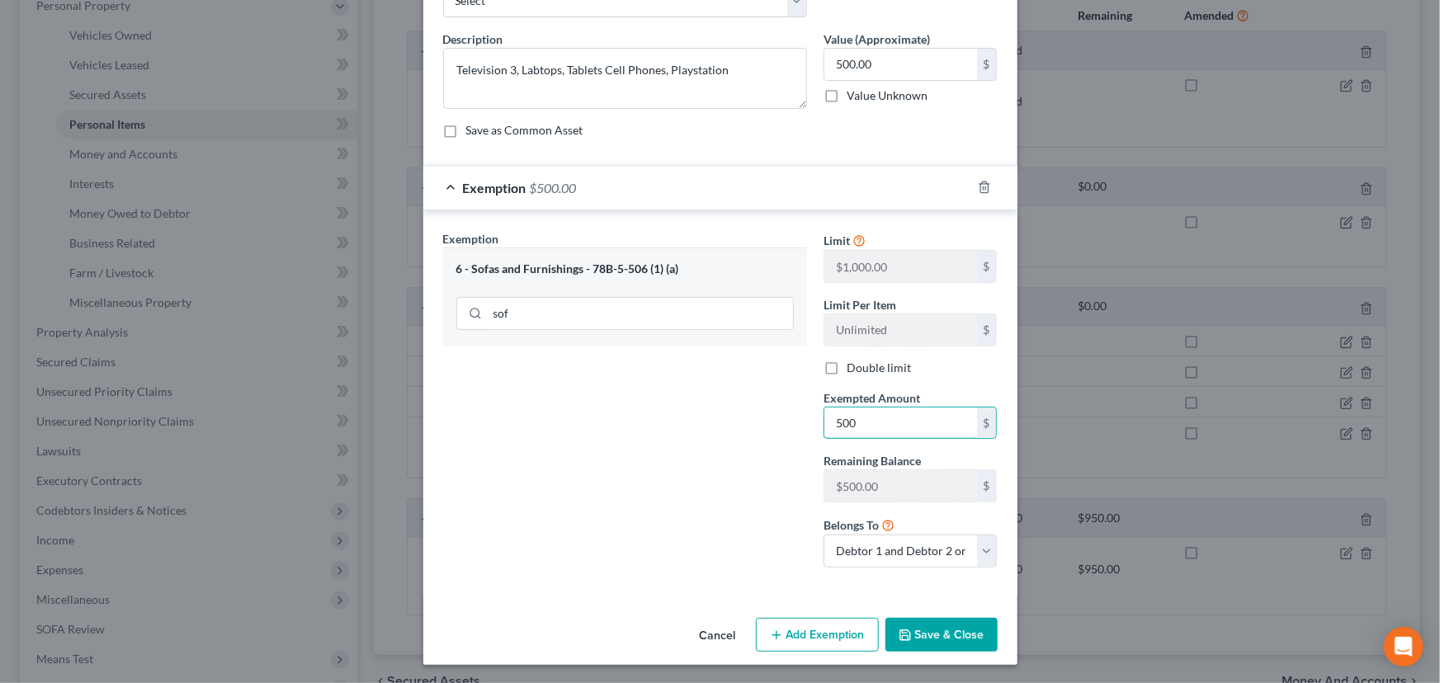
type input "500"
click at [927, 627] on button "Save & Close" at bounding box center [942, 635] width 112 height 35
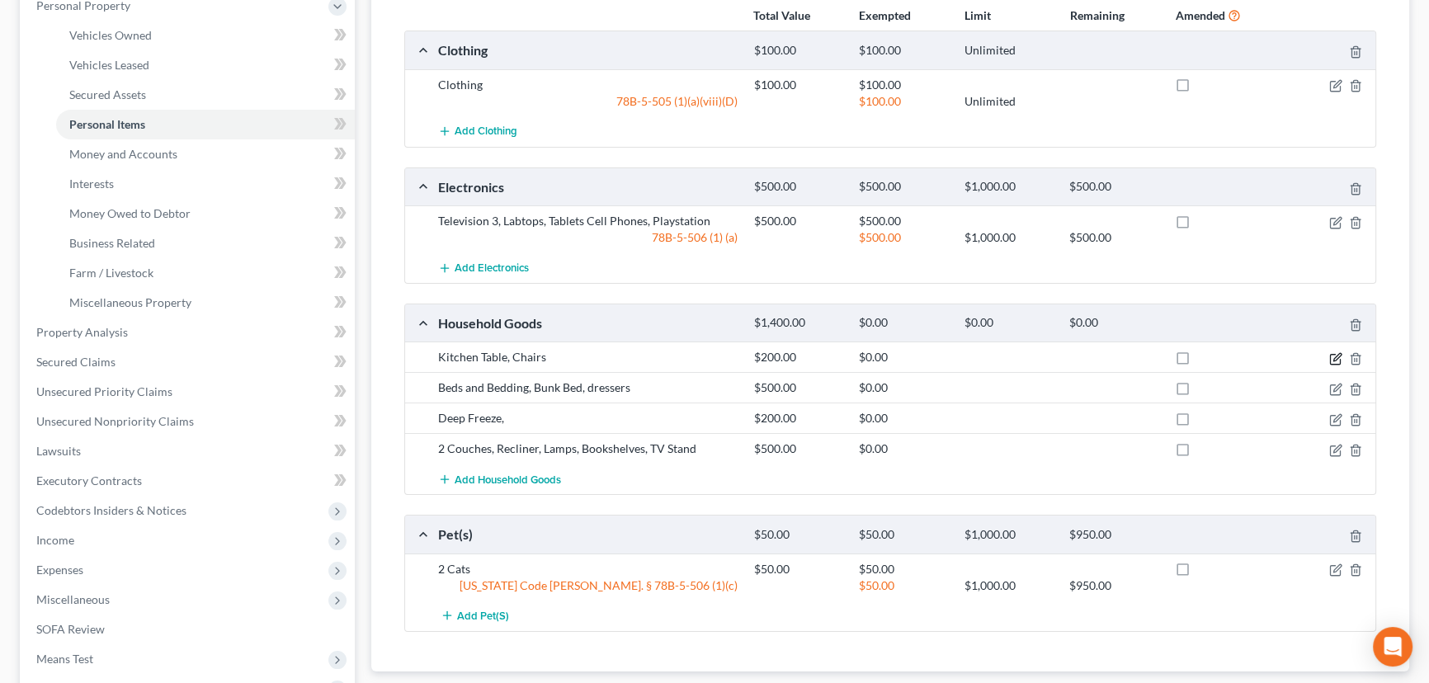
click at [1336, 352] on icon "button" at bounding box center [1336, 358] width 13 height 13
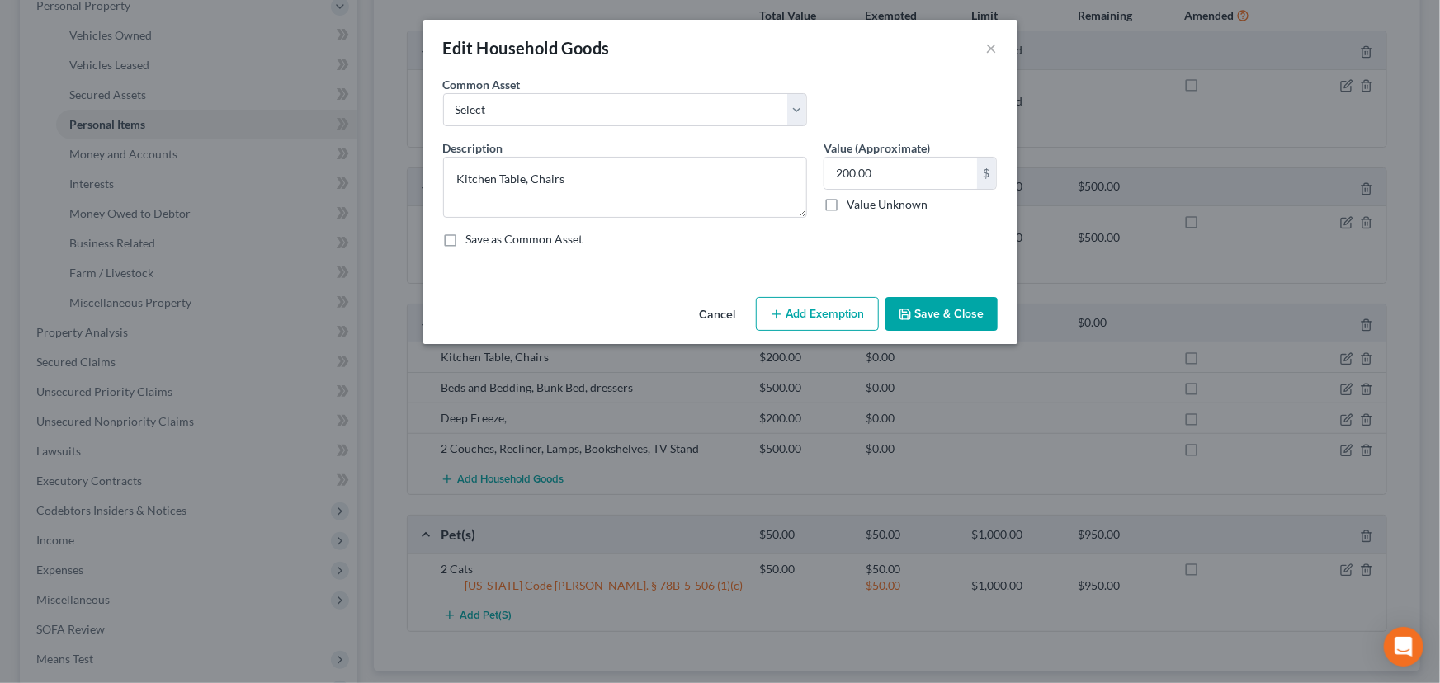
click at [807, 314] on button "Add Exemption" at bounding box center [817, 314] width 123 height 35
select select "2"
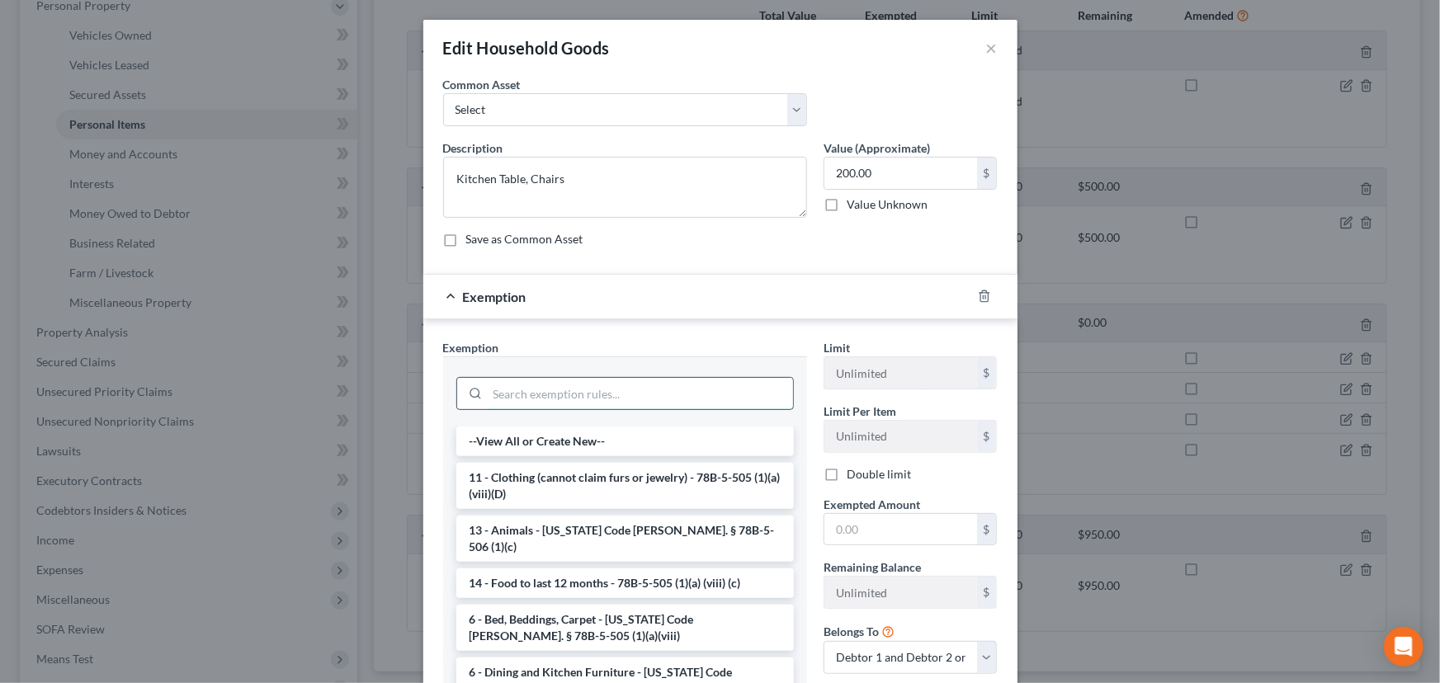
click at [590, 396] on input "search" at bounding box center [640, 393] width 305 height 31
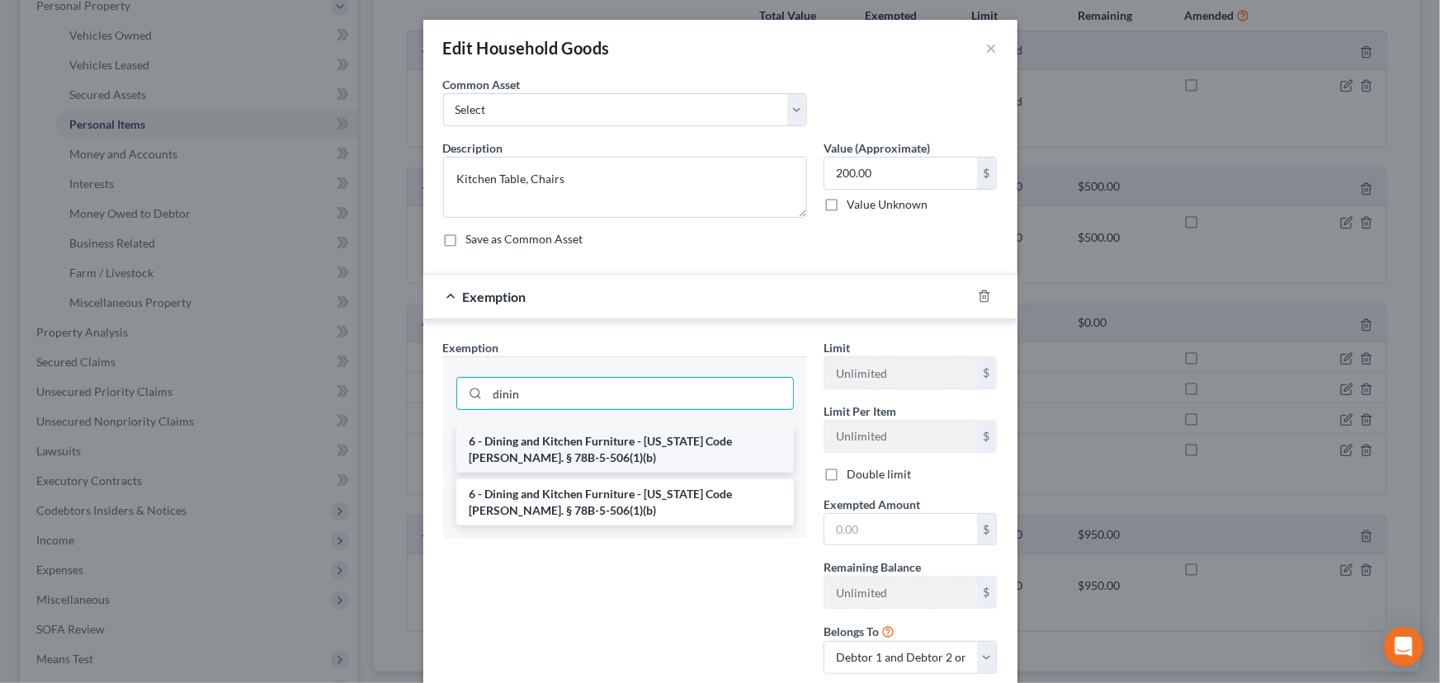
type input "dinin"
click at [576, 446] on li "6 - Dining and Kitchen Furniture - Utah Code Ann. § 78B-5-506(1)(b)" at bounding box center [625, 450] width 338 height 46
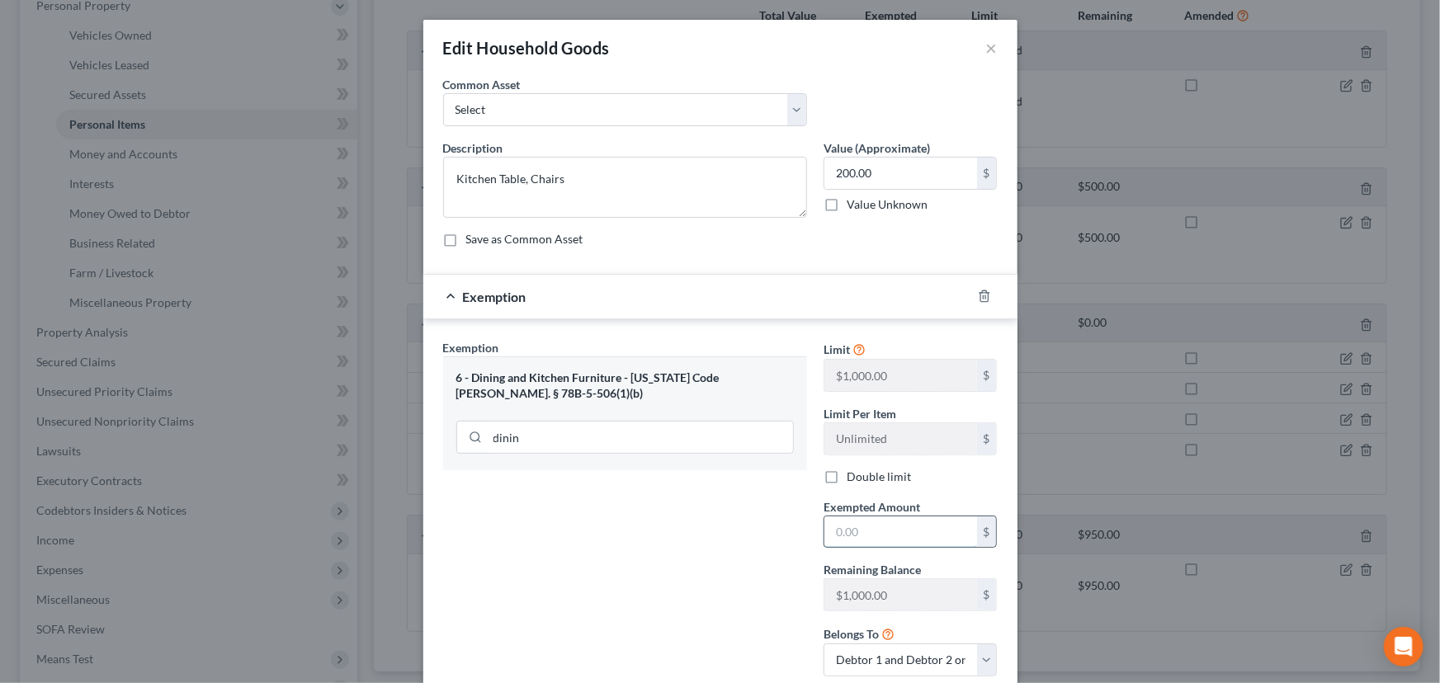
click at [829, 537] on input "text" at bounding box center [900, 532] width 153 height 31
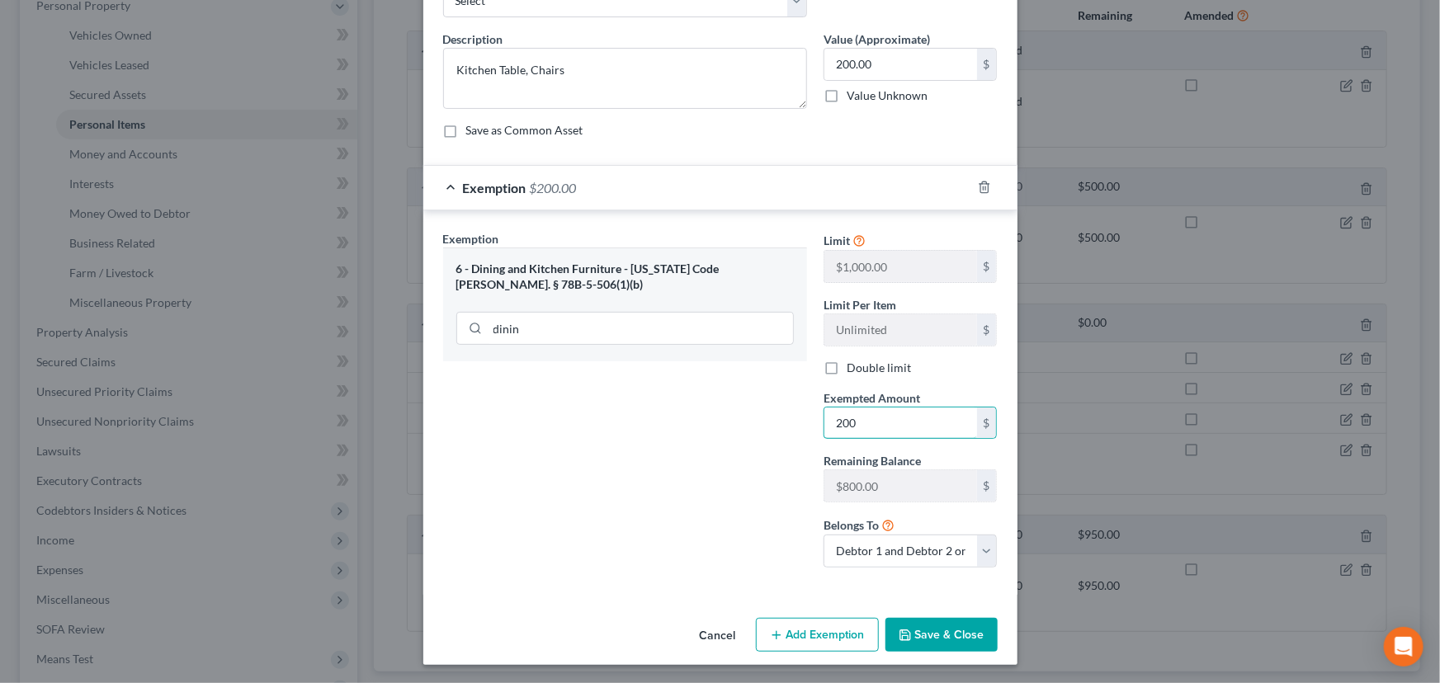
type input "200"
click at [950, 627] on button "Save & Close" at bounding box center [942, 635] width 112 height 35
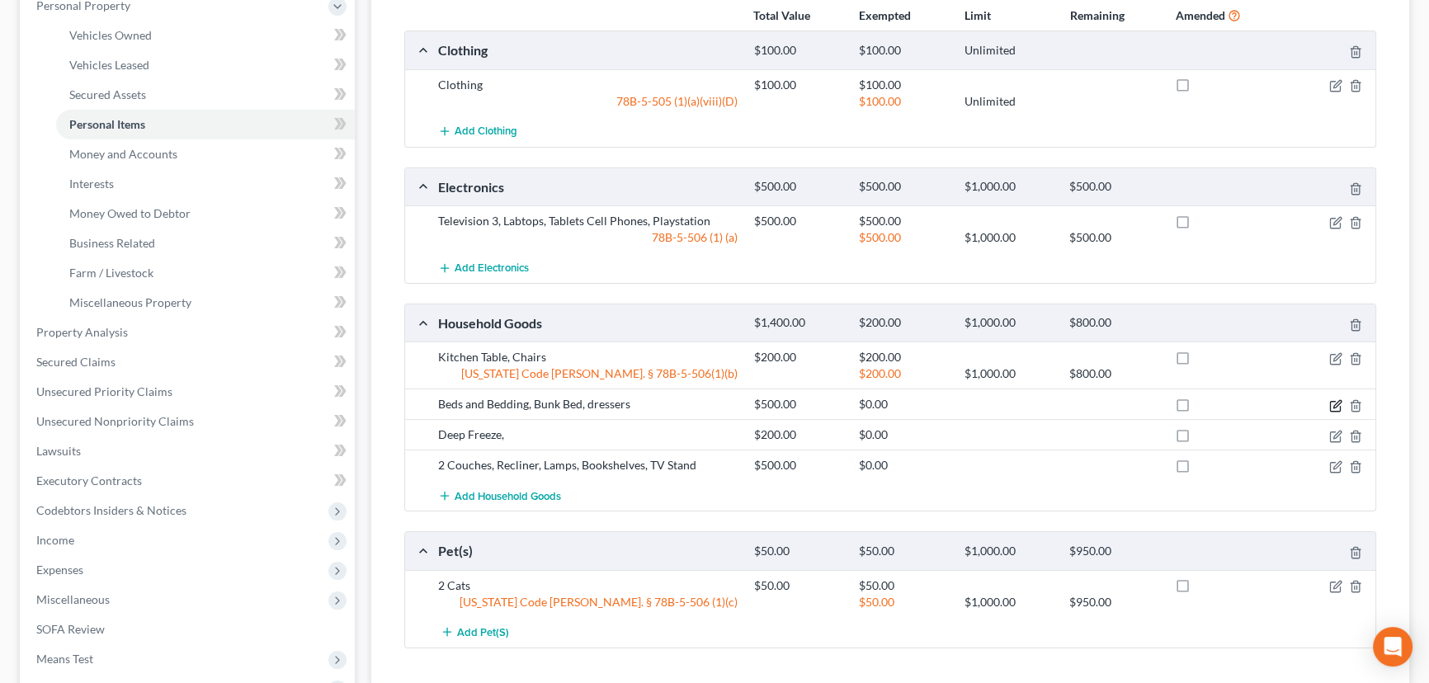
click at [1338, 404] on icon "button" at bounding box center [1336, 405] width 13 height 13
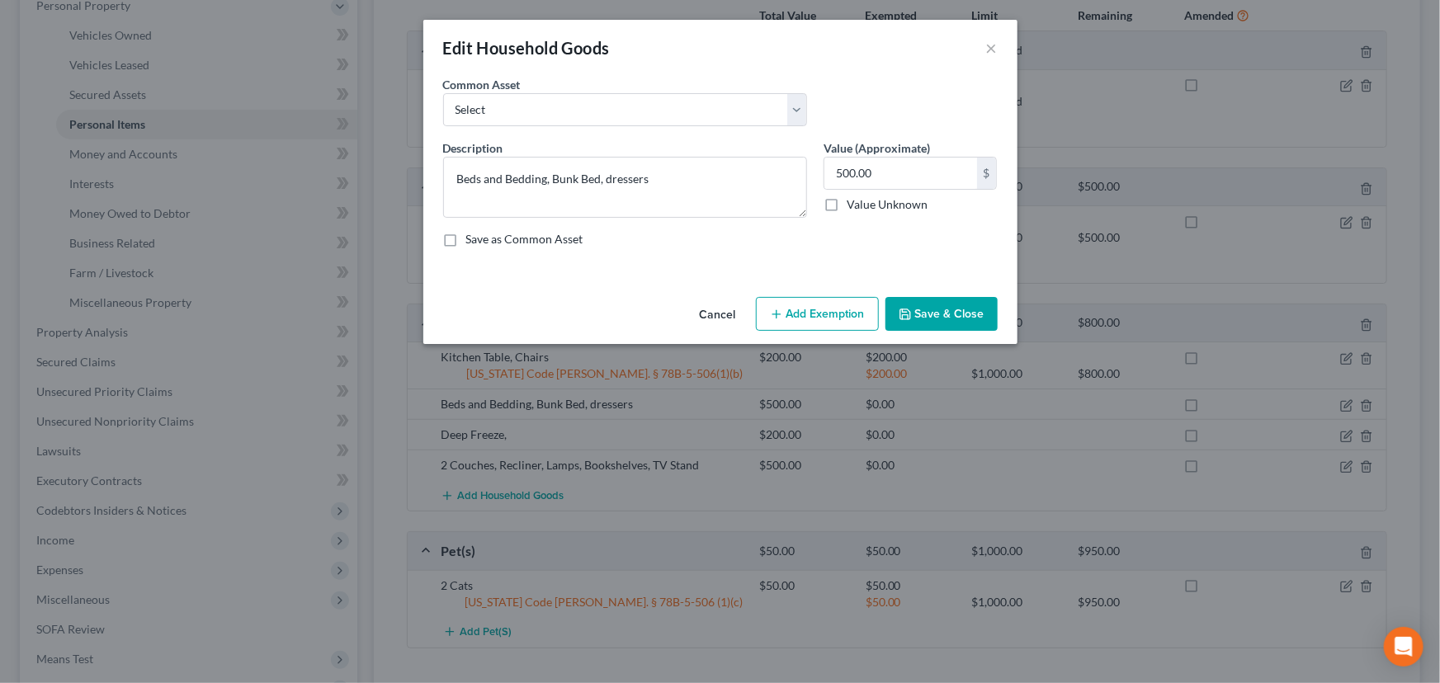
click at [816, 314] on button "Add Exemption" at bounding box center [817, 314] width 123 height 35
select select "2"
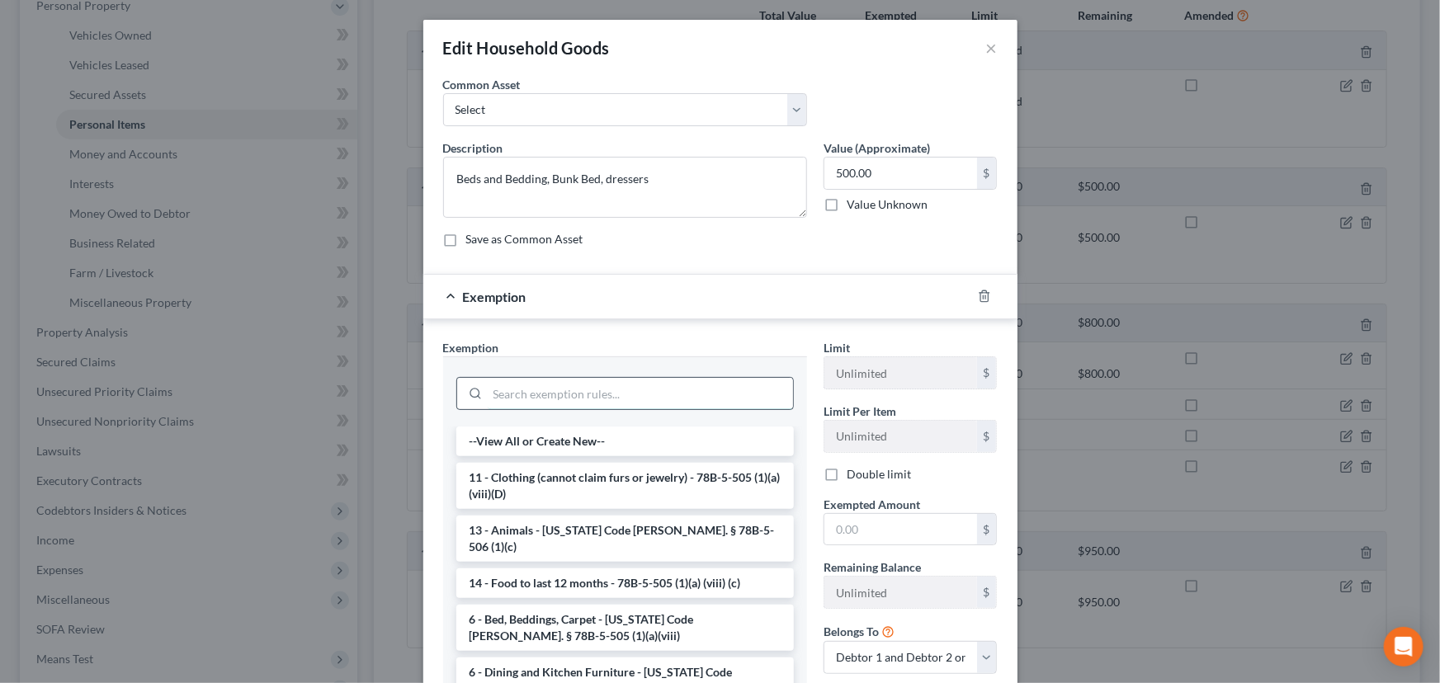
click at [530, 394] on input "search" at bounding box center [640, 393] width 305 height 31
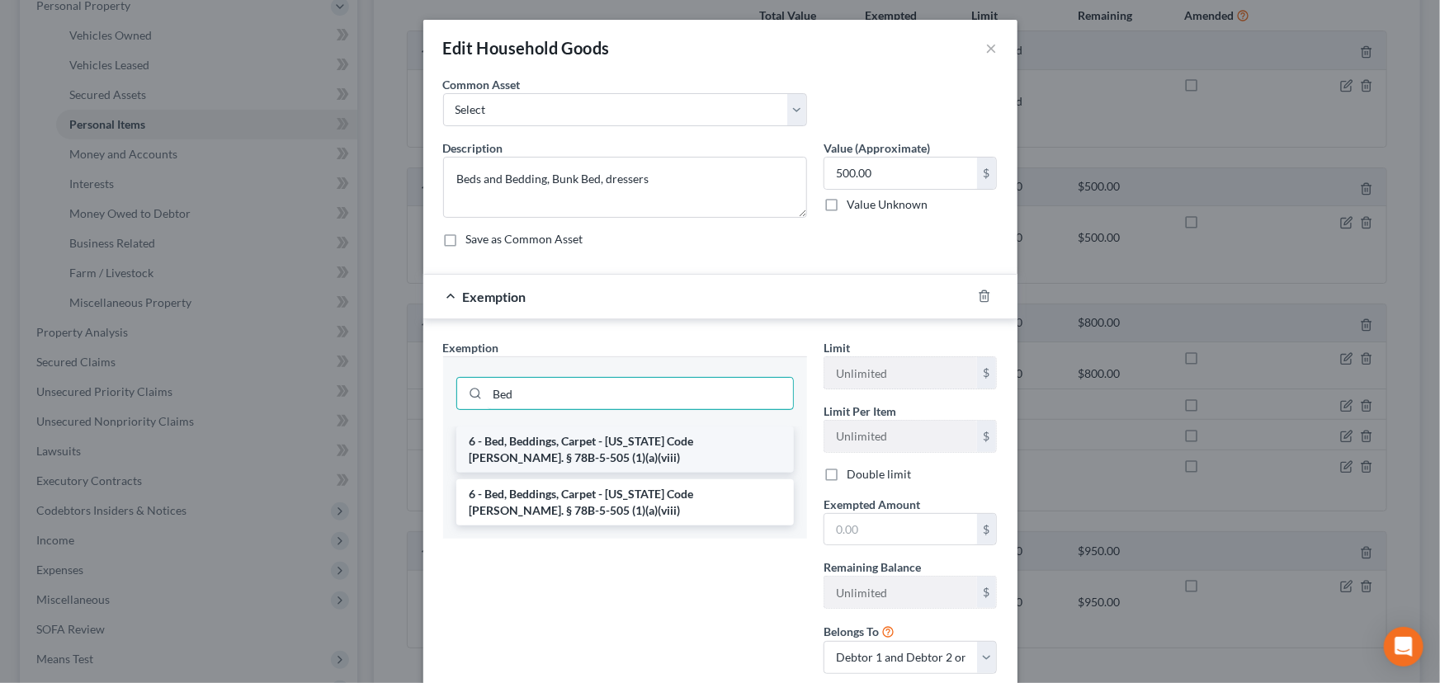
type input "Bed"
click at [544, 451] on li "6 - Bed, Beddings, Carpet - Utah Code Ann. § 78B-5-505 (1)(a)(viii)" at bounding box center [625, 450] width 338 height 46
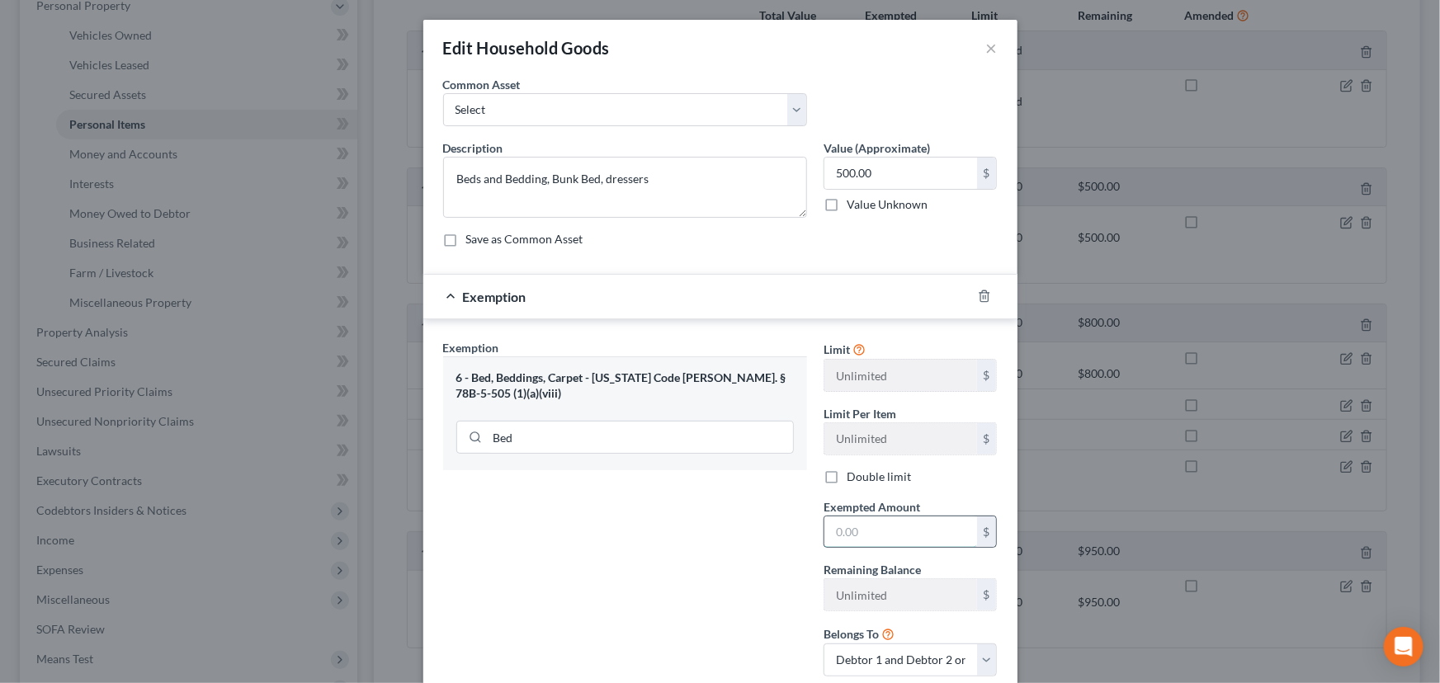
click at [829, 533] on input "text" at bounding box center [900, 532] width 153 height 31
type input "500"
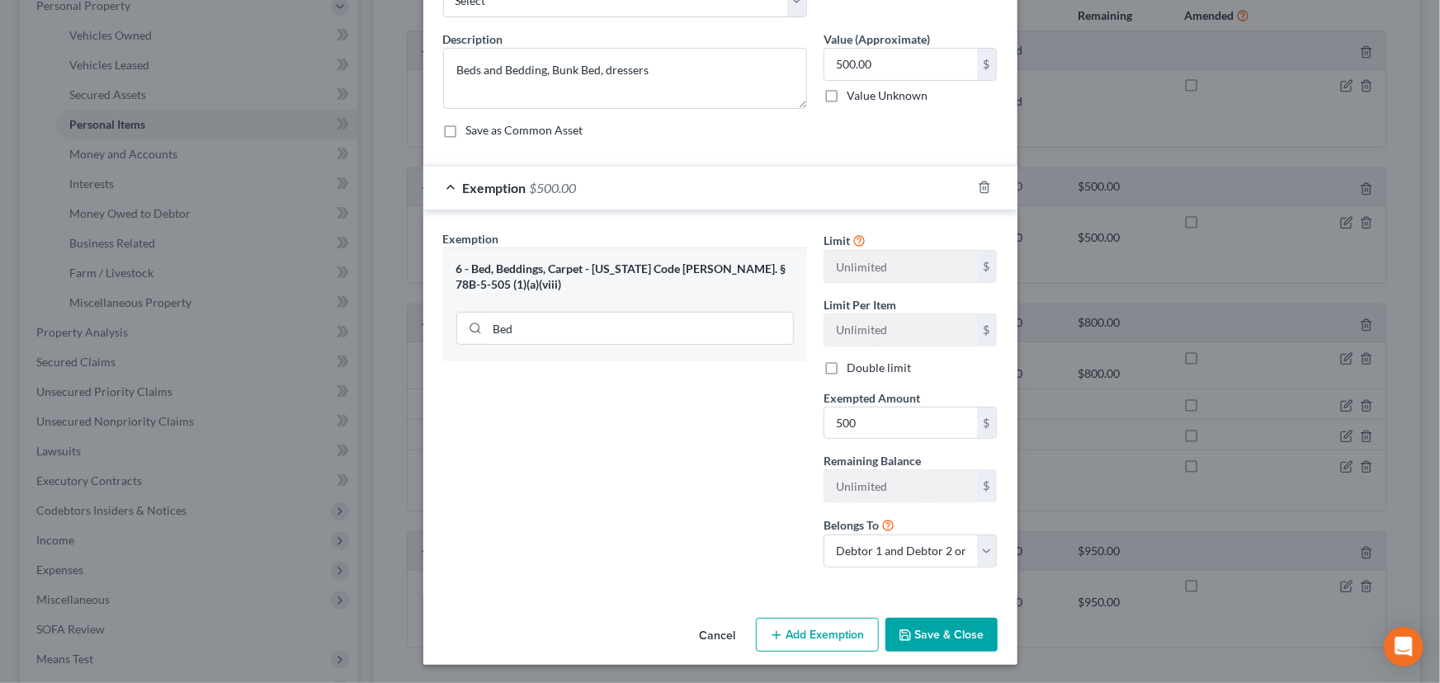
click at [920, 635] on button "Save & Close" at bounding box center [942, 635] width 112 height 35
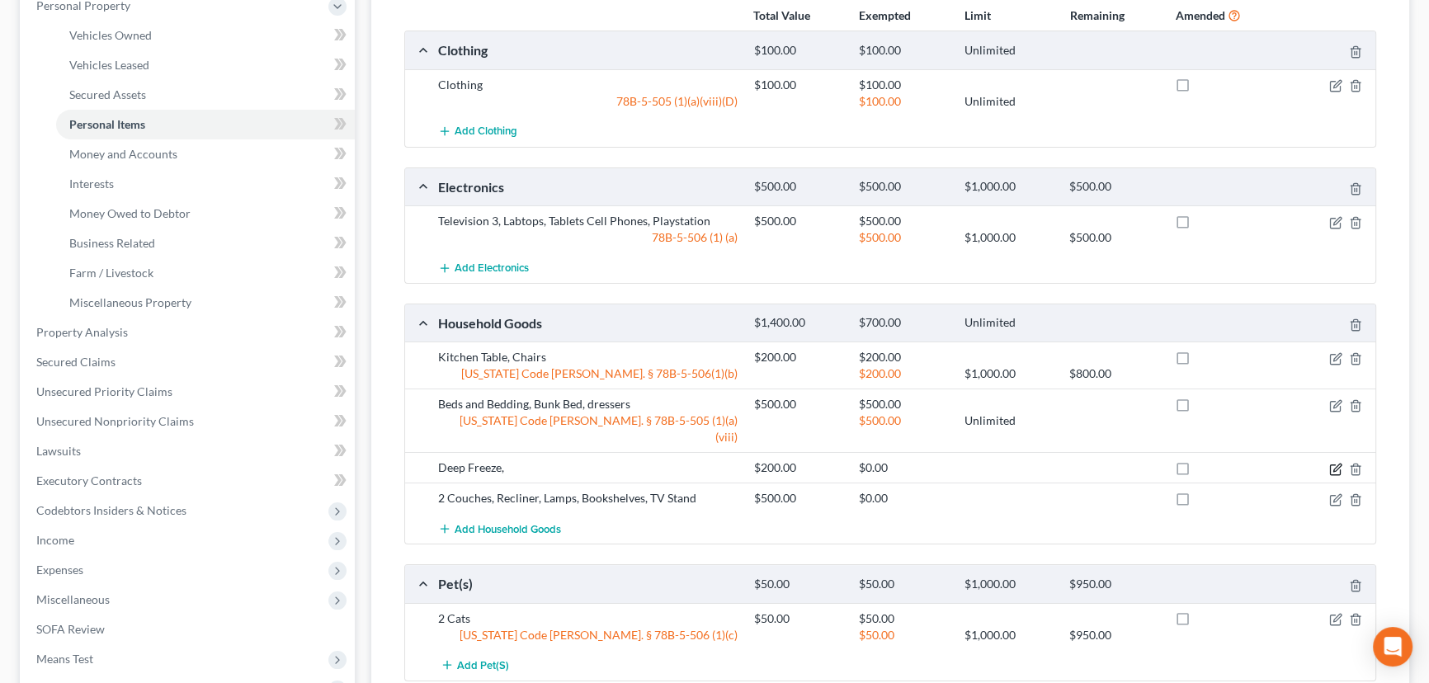
click at [1336, 464] on icon "button" at bounding box center [1337, 467] width 7 height 7
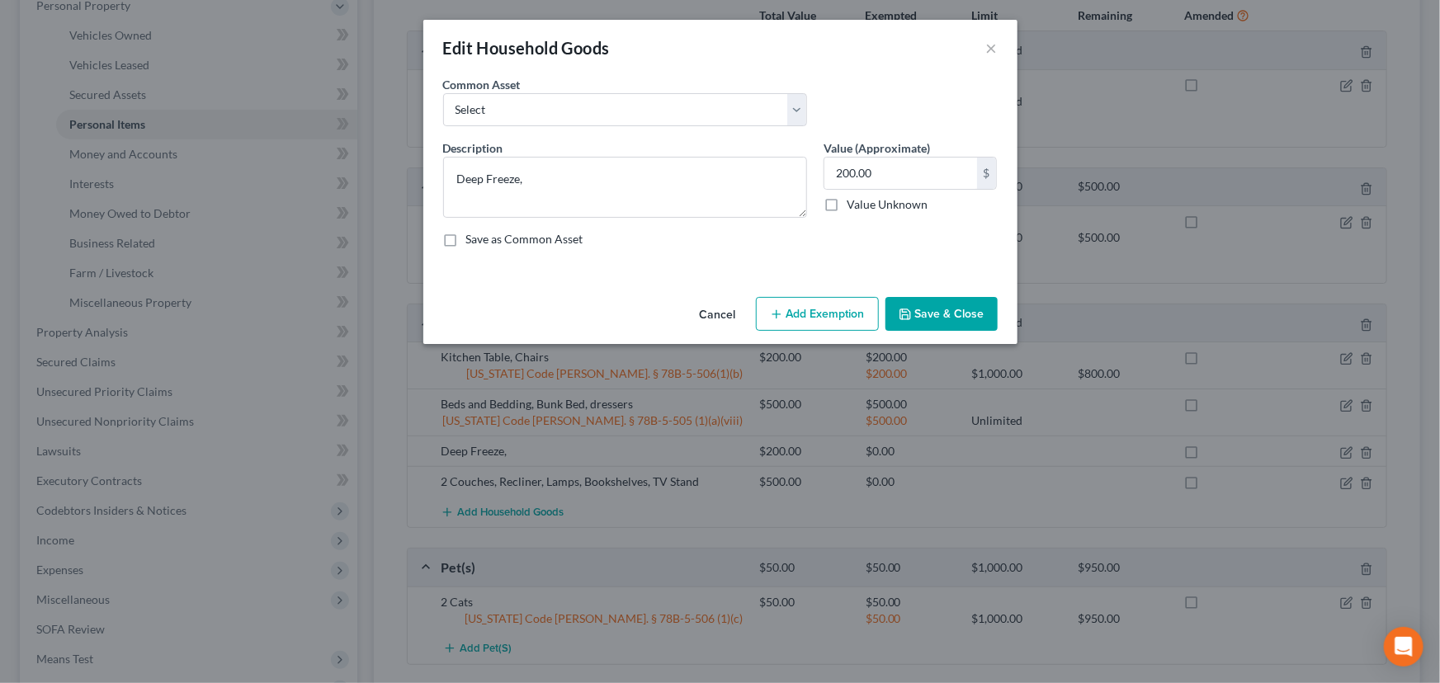
click at [782, 317] on icon "button" at bounding box center [776, 314] width 13 height 13
select select "2"
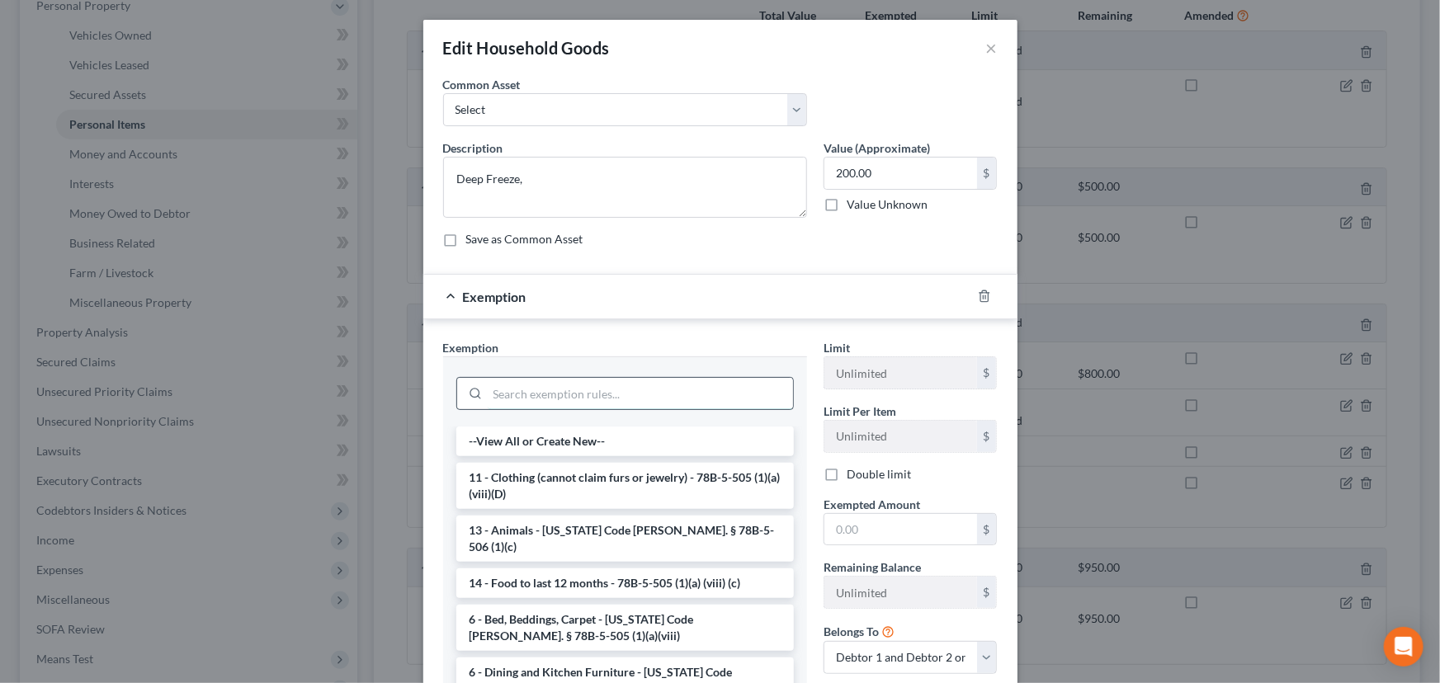
click at [560, 388] on input "search" at bounding box center [640, 393] width 305 height 31
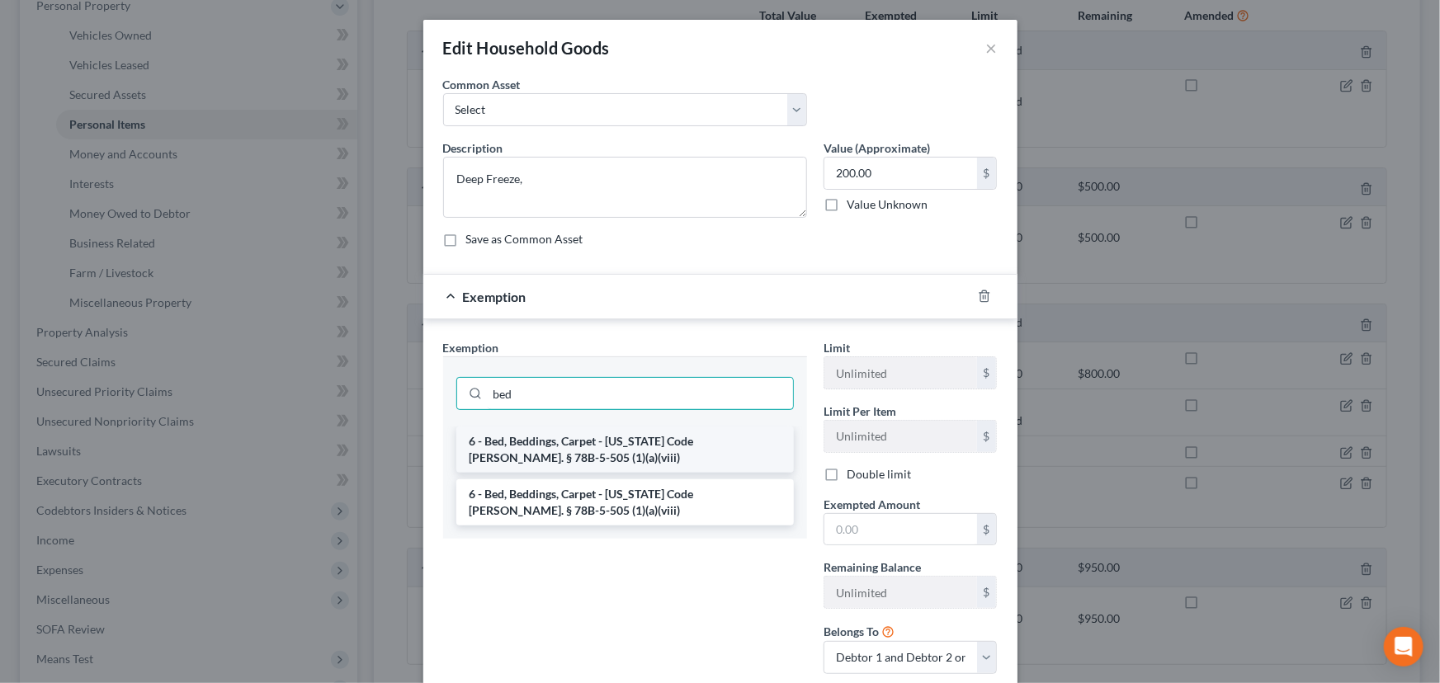
type input "bed"
click at [551, 443] on li "6 - Bed, Beddings, Carpet - Utah Code Ann. § 78B-5-505 (1)(a)(viii)" at bounding box center [625, 450] width 338 height 46
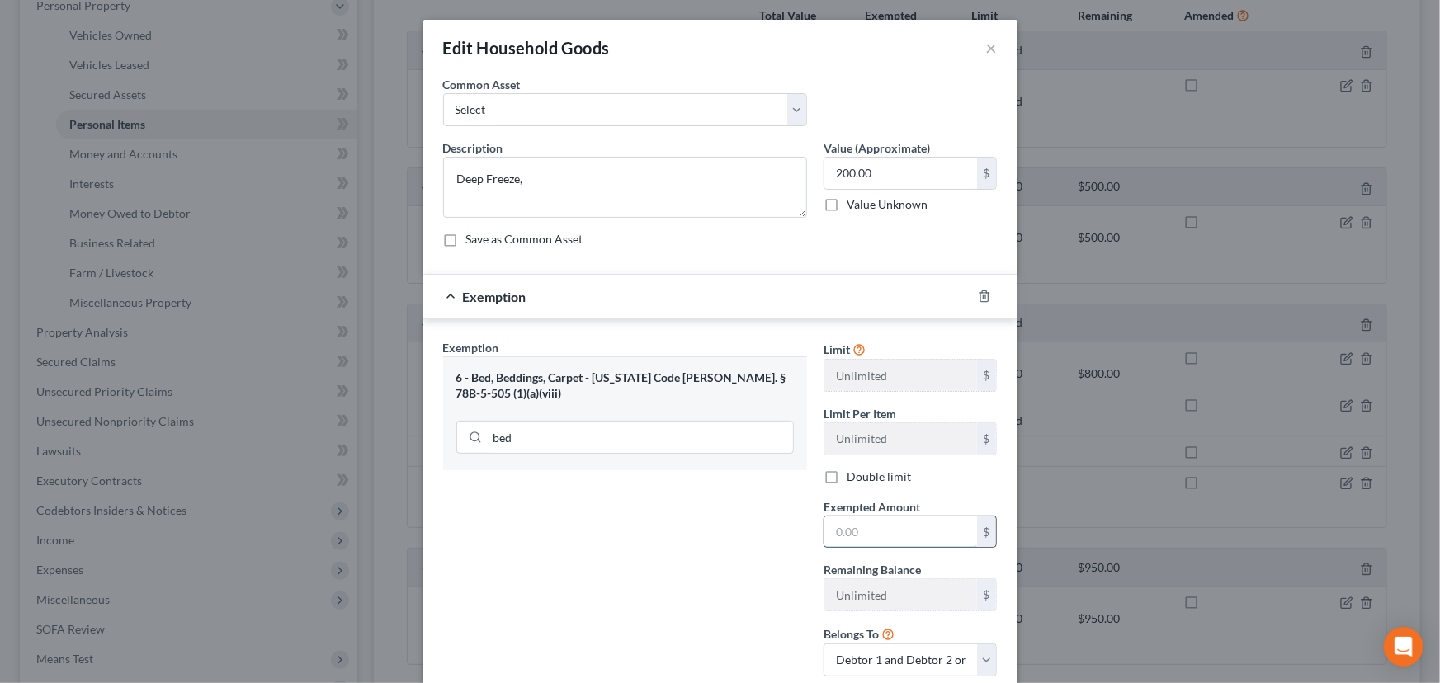
click at [843, 533] on input "text" at bounding box center [900, 532] width 153 height 31
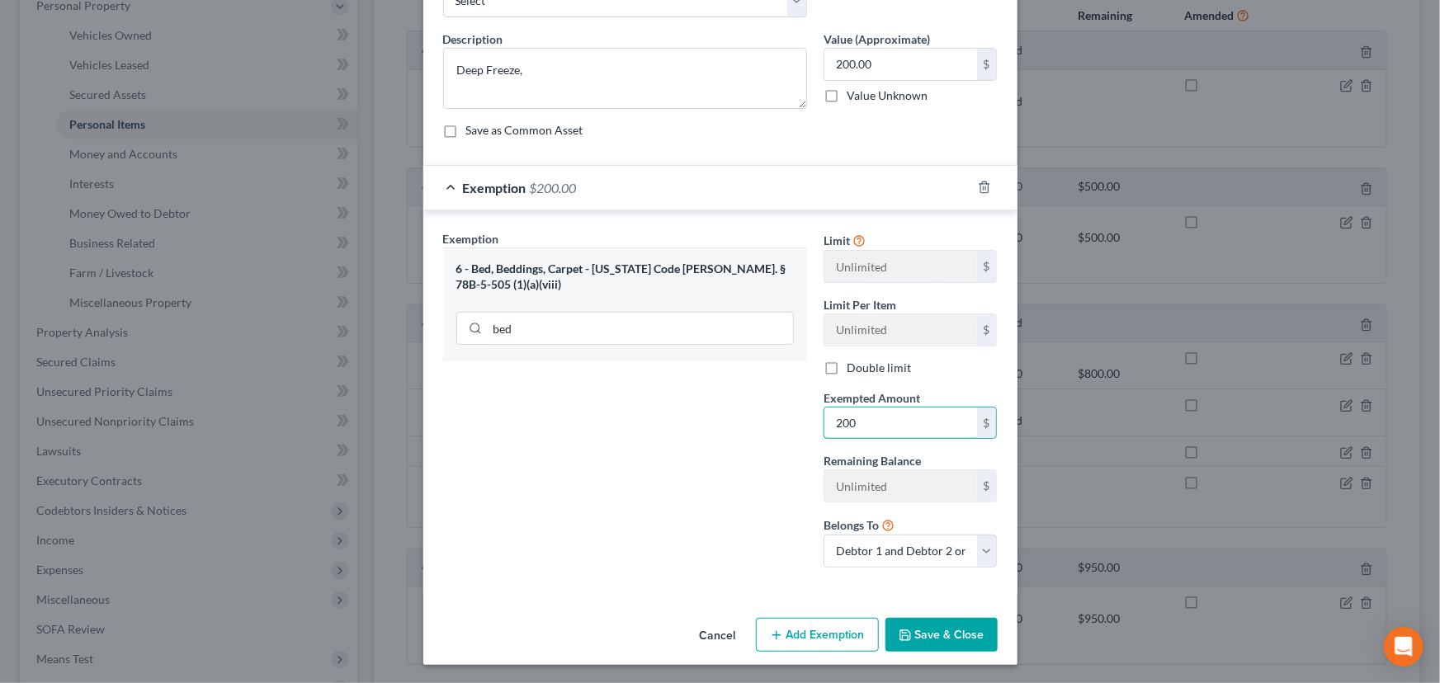
type input "200"
drag, startPoint x: 926, startPoint y: 635, endPoint x: 939, endPoint y: 621, distance: 19.3
click at [926, 635] on button "Save & Close" at bounding box center [942, 635] width 112 height 35
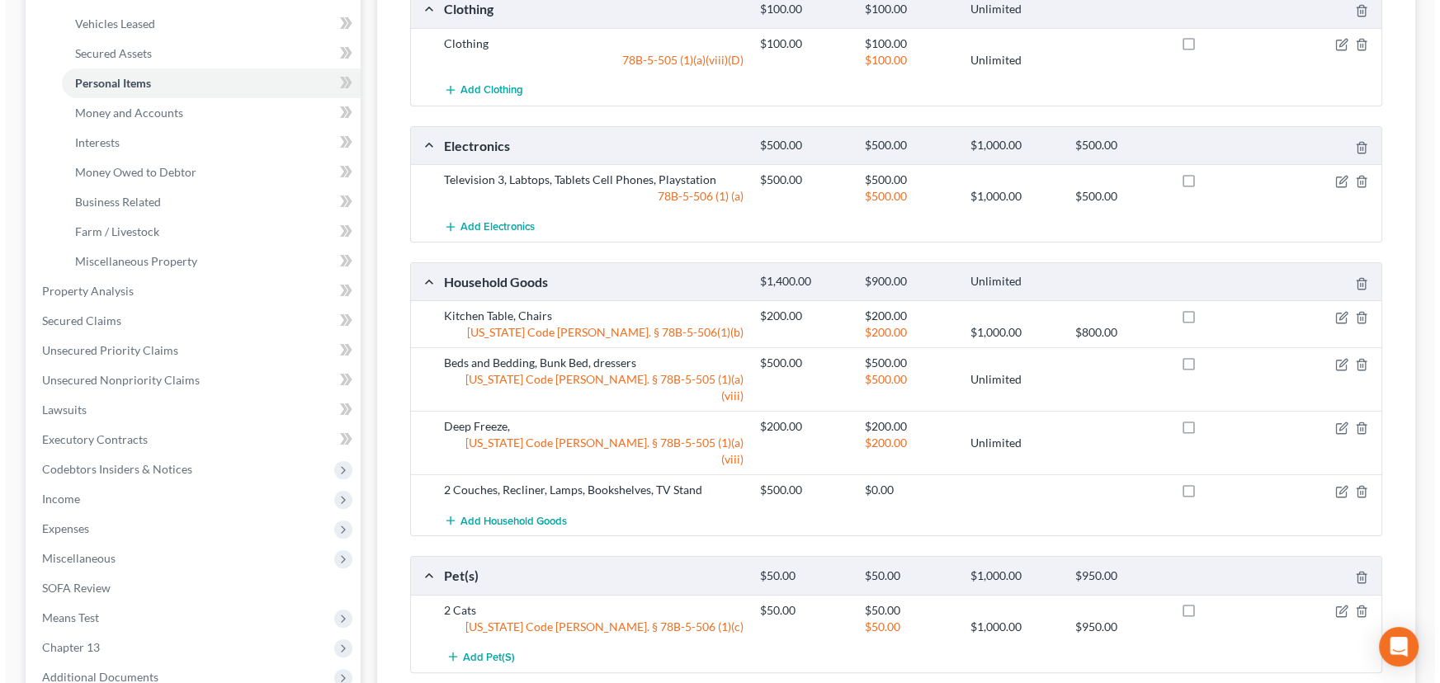
scroll to position [518, 0]
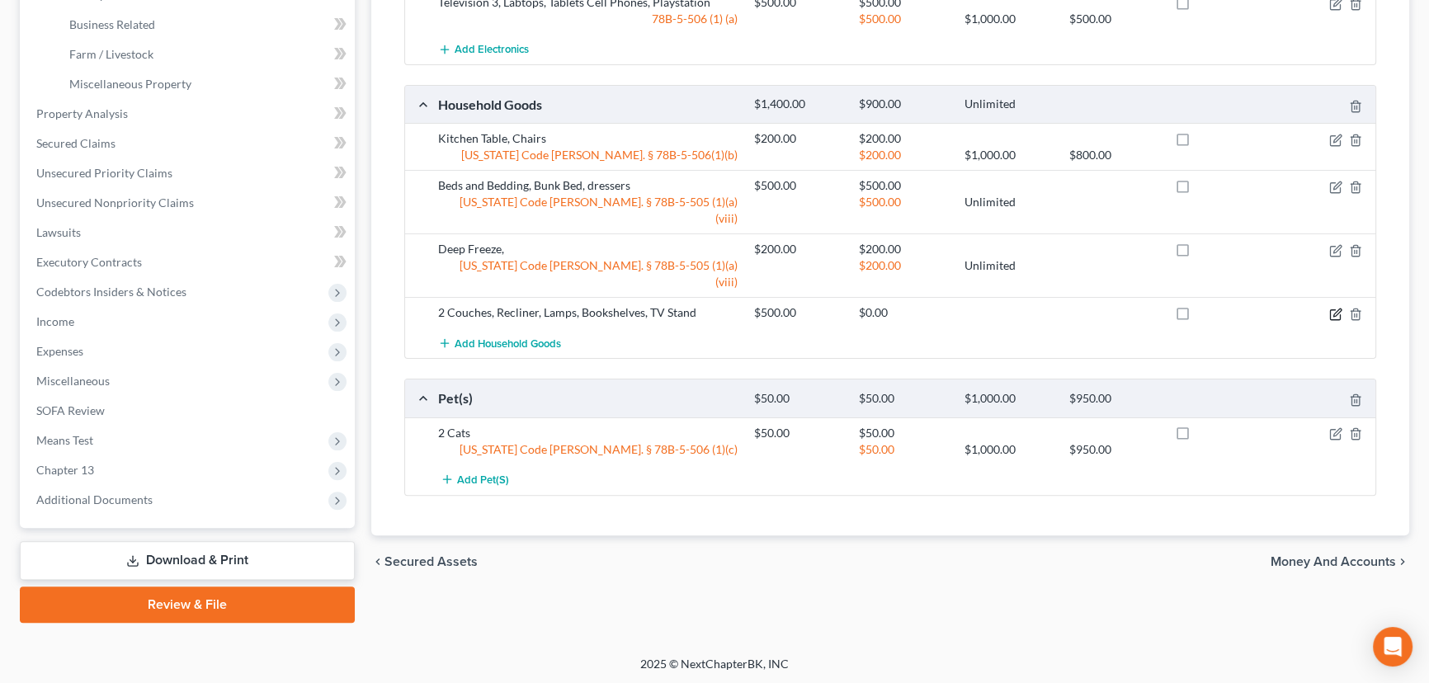
click at [1339, 310] on icon "button" at bounding box center [1335, 315] width 10 height 10
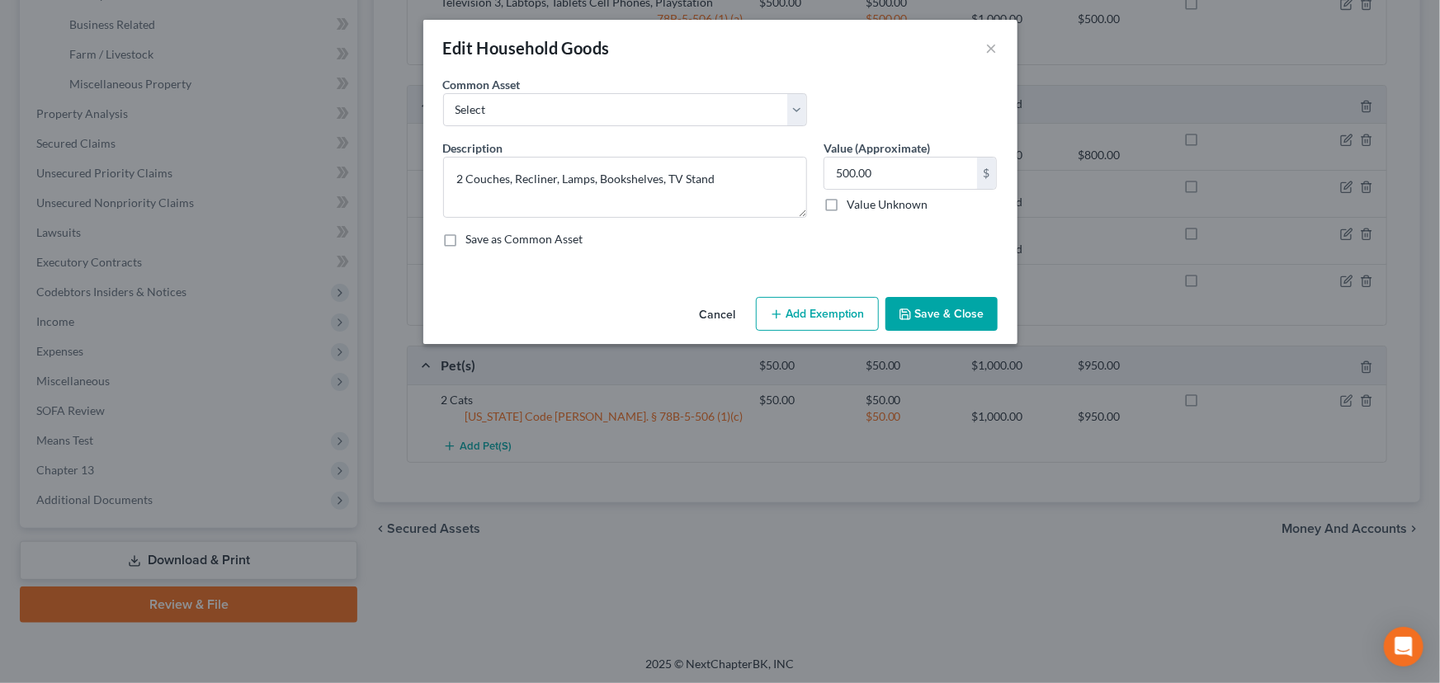
click at [800, 316] on button "Add Exemption" at bounding box center [817, 314] width 123 height 35
select select "2"
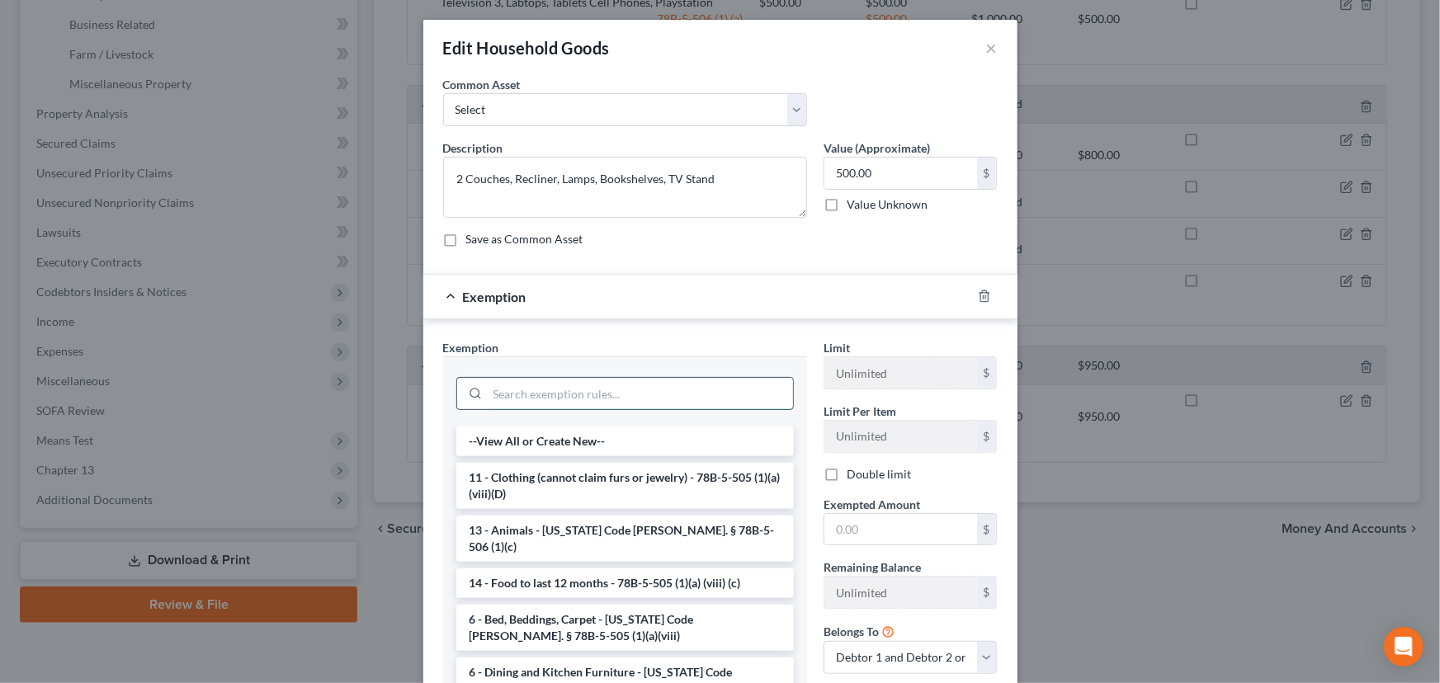
click at [510, 399] on input "search" at bounding box center [640, 393] width 305 height 31
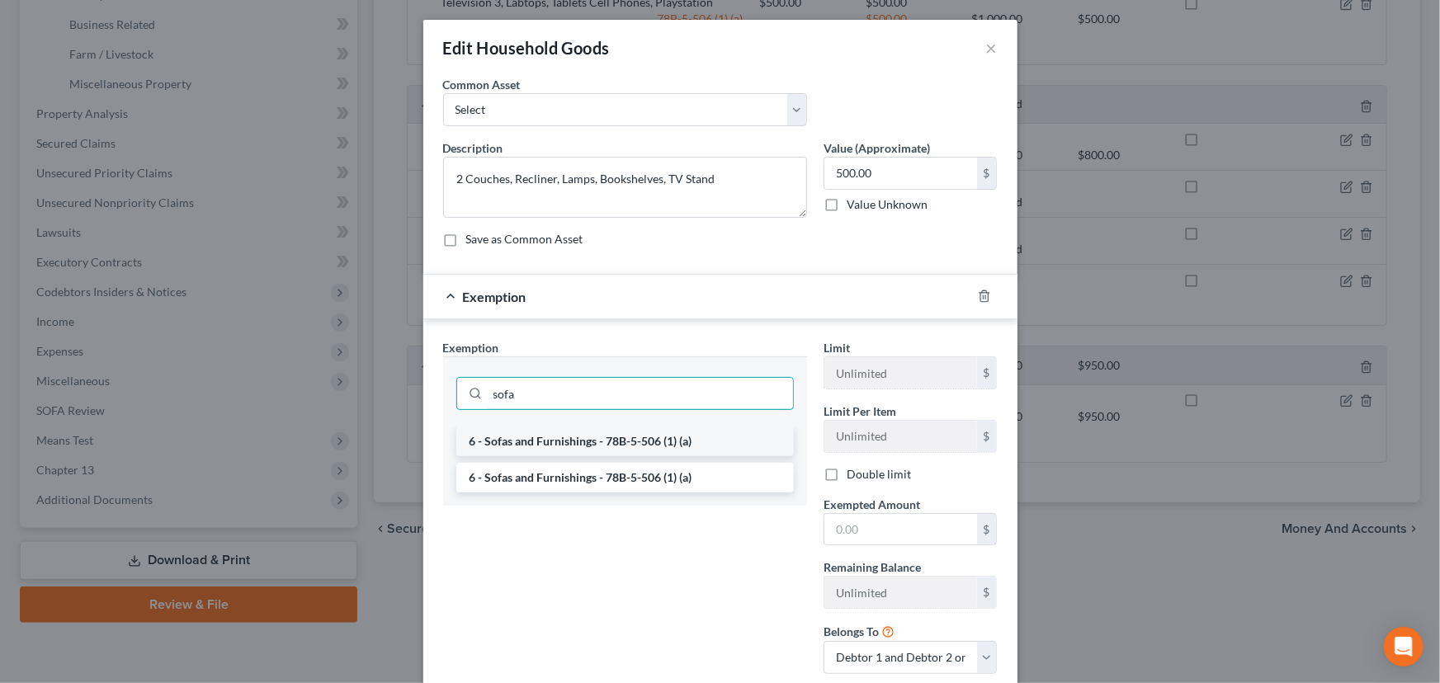
type input "sofa"
click at [527, 444] on li "6 - Sofas and Furnishings - 78B-5-506 (1) (a)" at bounding box center [625, 442] width 338 height 30
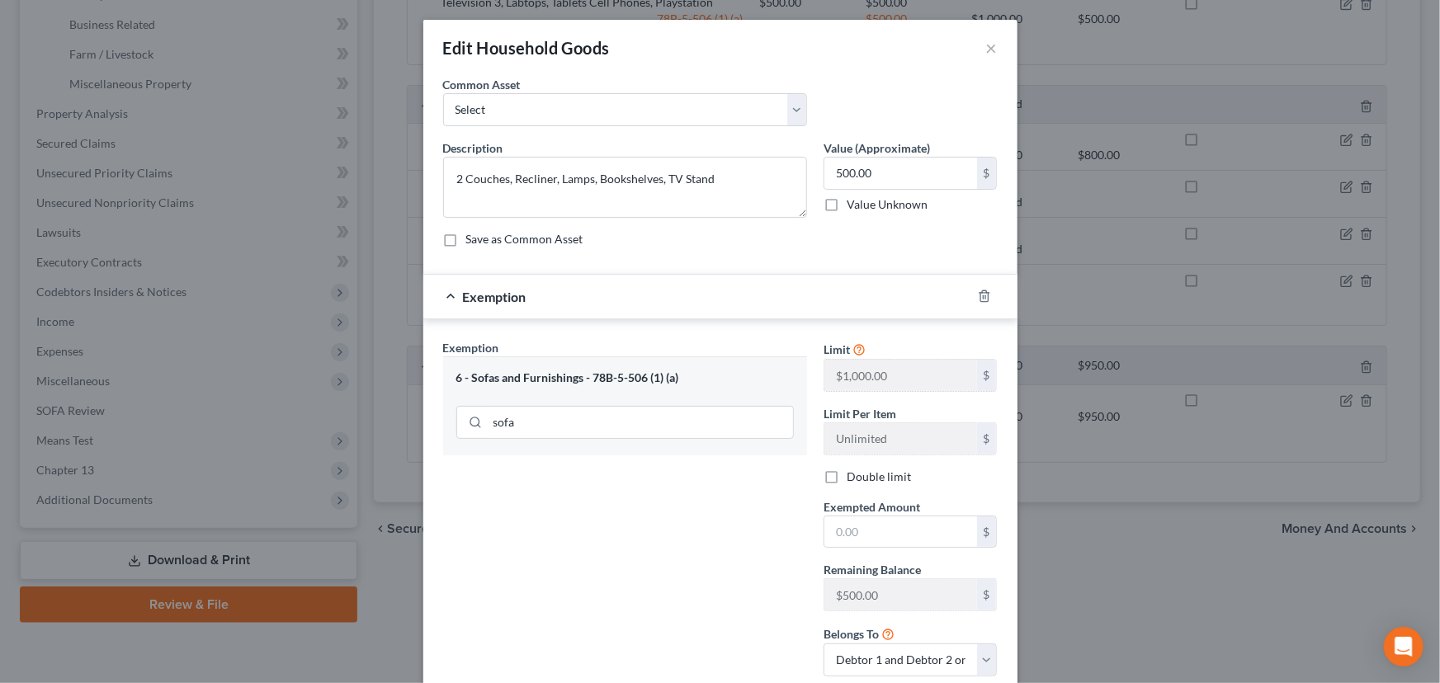
click at [816, 522] on div "Exempted Amount * $" at bounding box center [910, 523] width 191 height 50
drag, startPoint x: 830, startPoint y: 534, endPoint x: 841, endPoint y: 538, distance: 11.5
click at [830, 534] on input "text" at bounding box center [900, 532] width 153 height 31
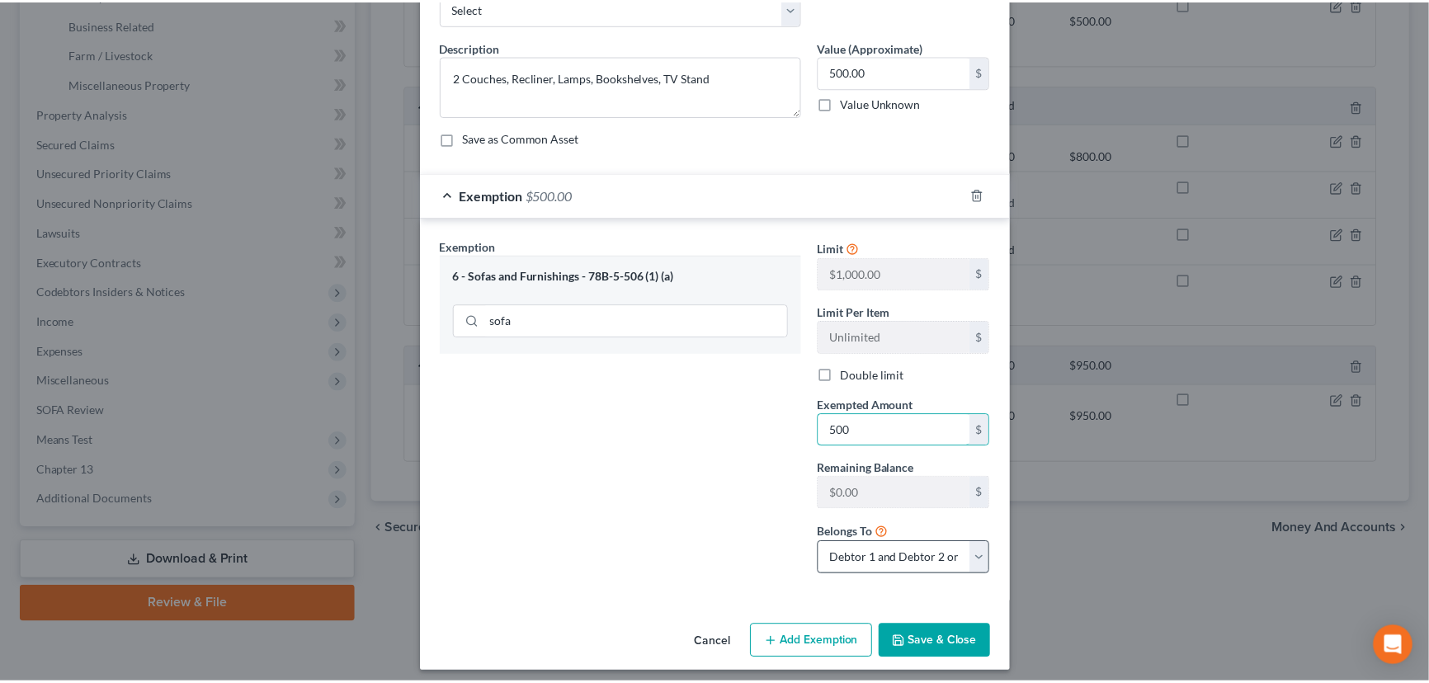
scroll to position [109, 0]
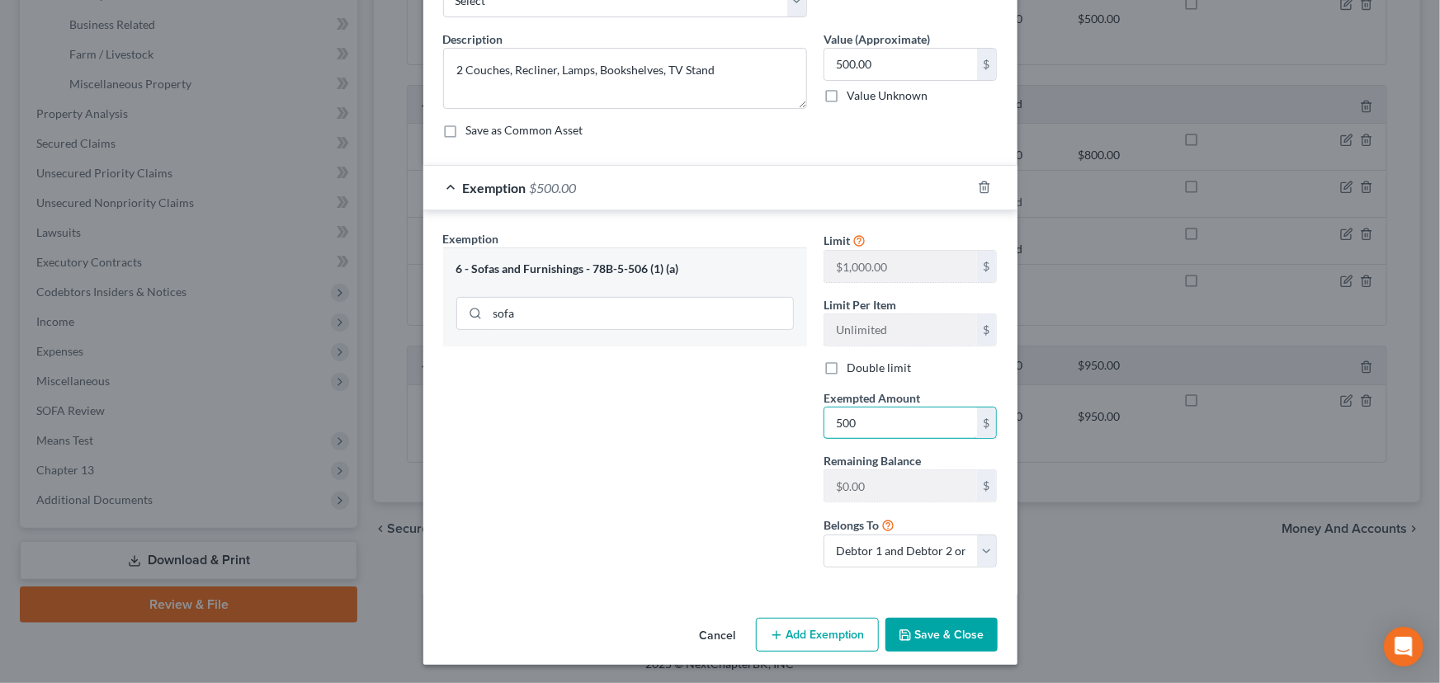
type input "500"
click at [928, 632] on button "Save & Close" at bounding box center [942, 635] width 112 height 35
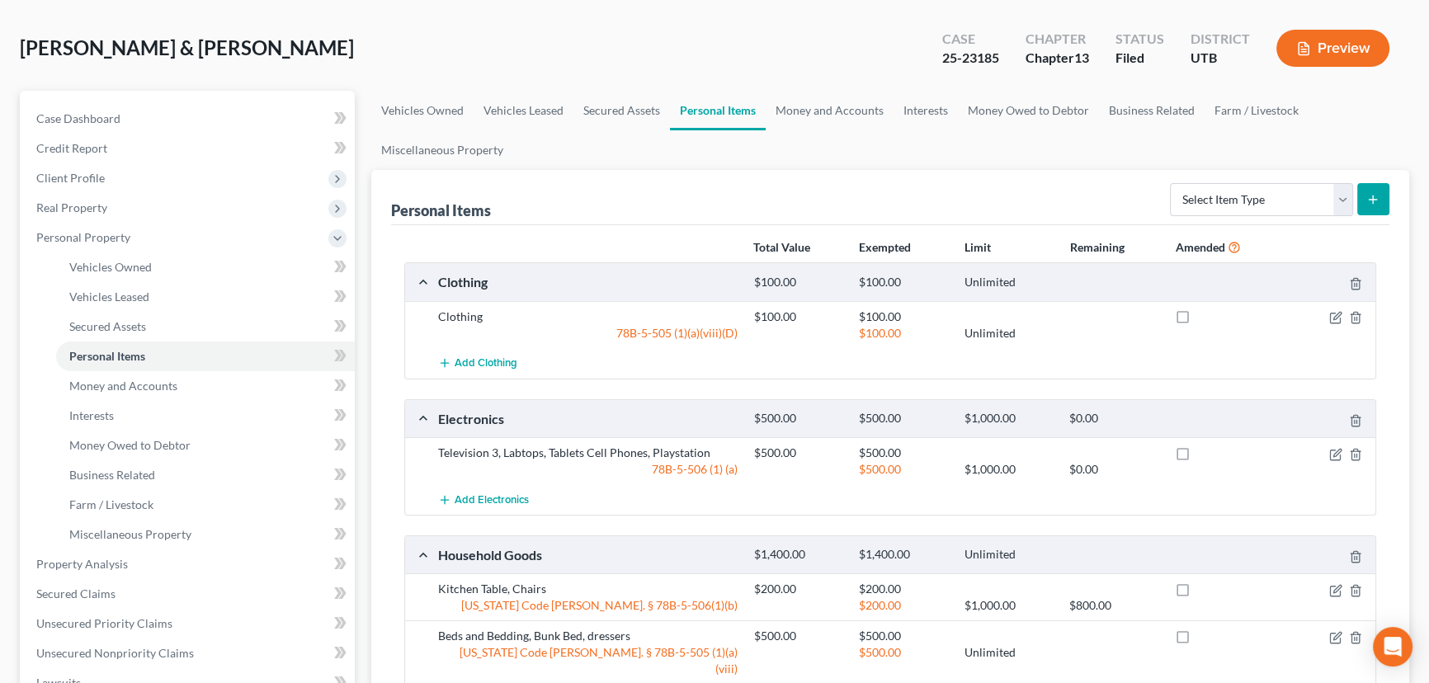
scroll to position [143, 0]
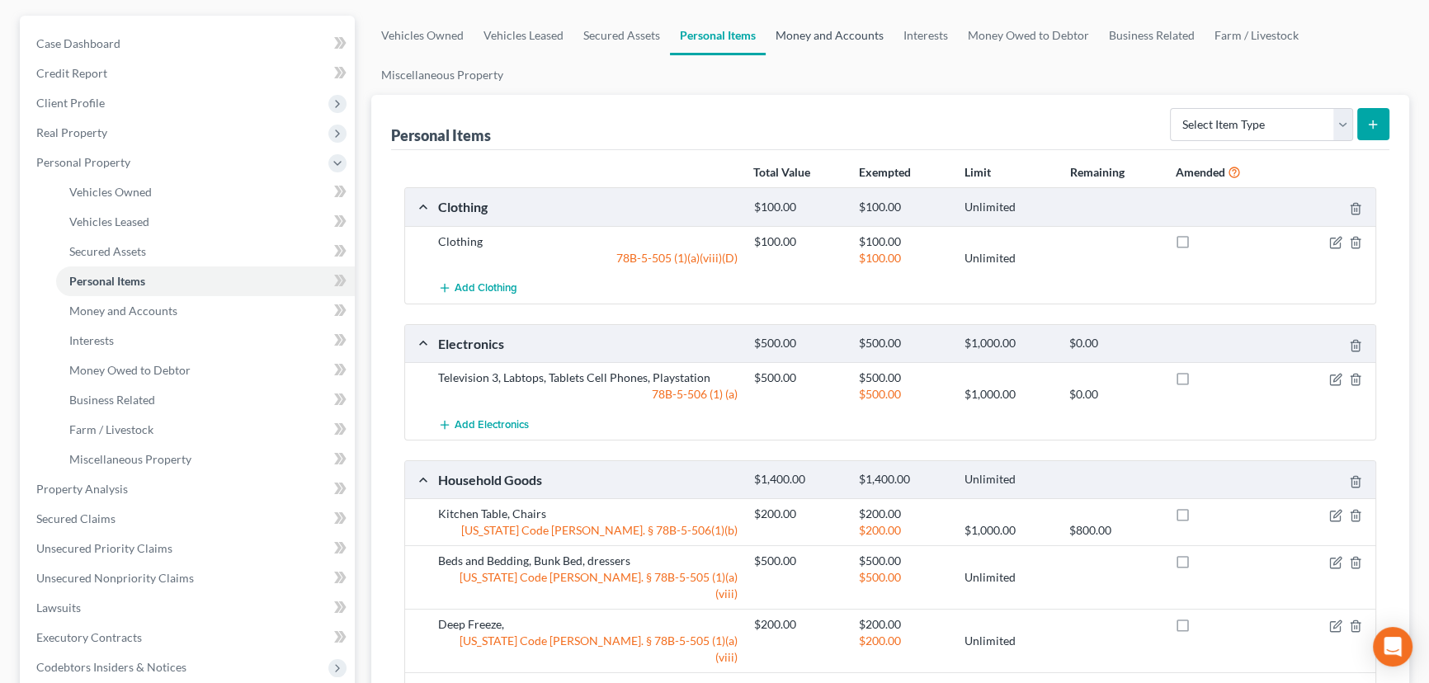
click at [814, 24] on link "Money and Accounts" at bounding box center [830, 36] width 128 height 40
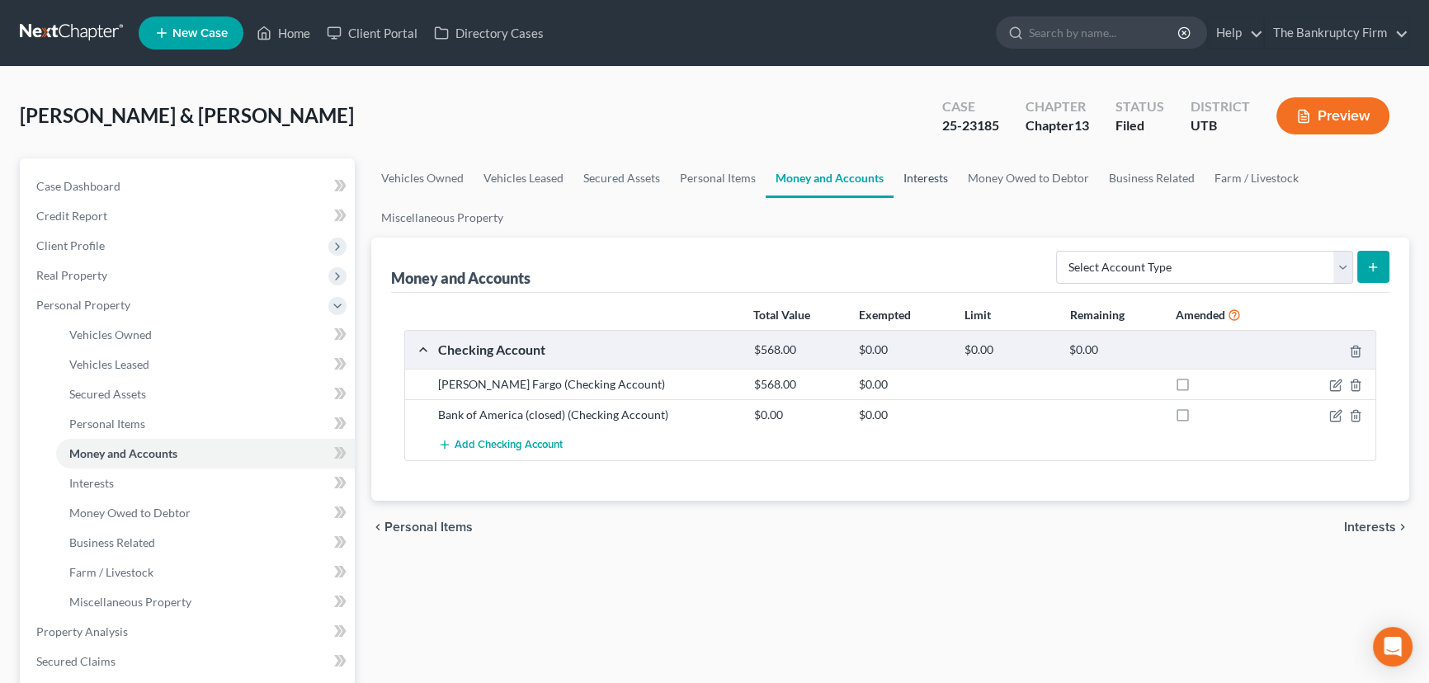
click at [923, 175] on link "Interests" at bounding box center [926, 178] width 64 height 40
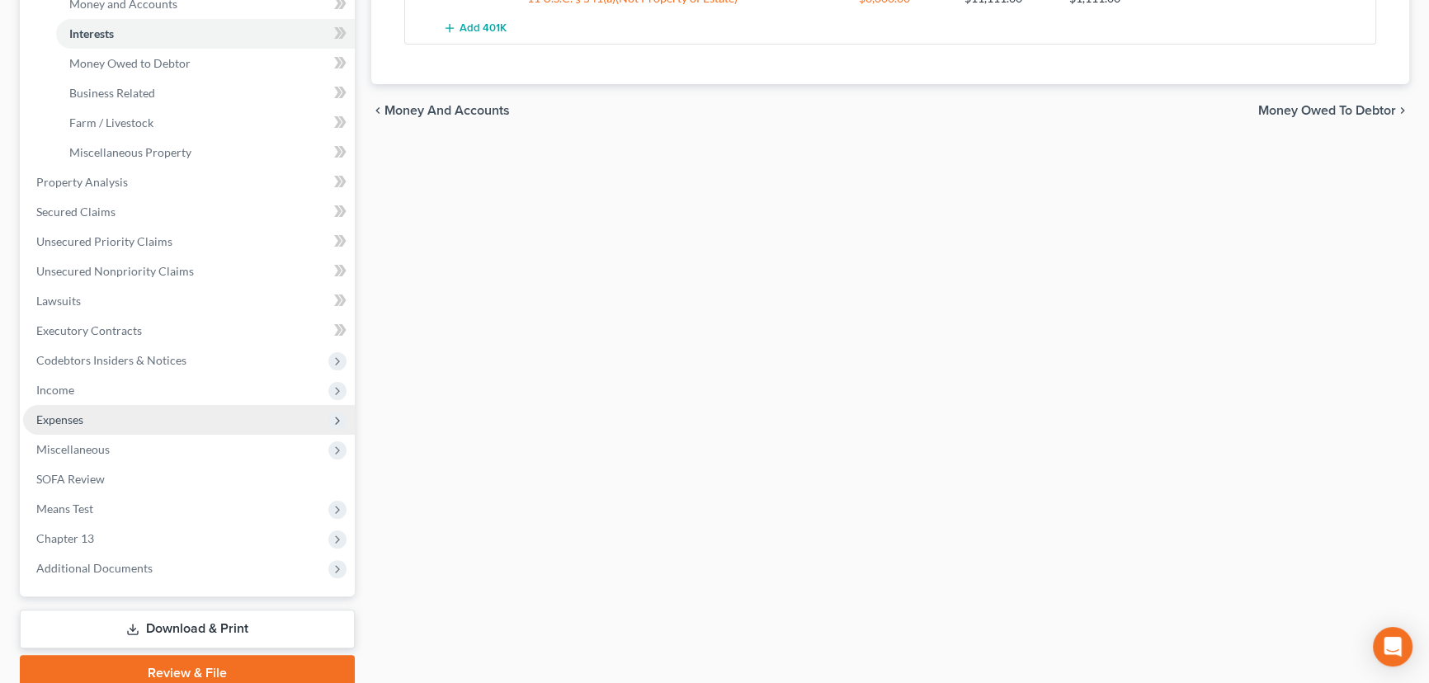
scroll to position [518, 0]
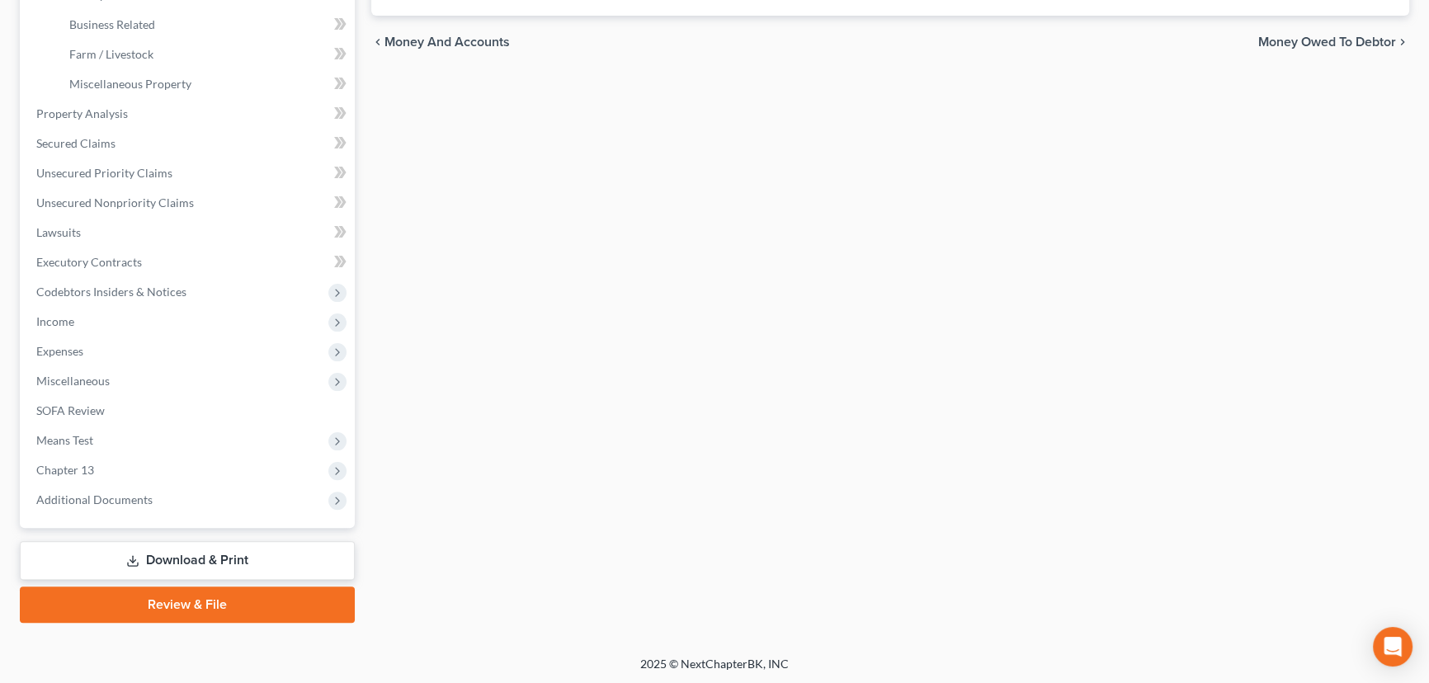
click at [183, 558] on link "Download & Print" at bounding box center [187, 560] width 335 height 39
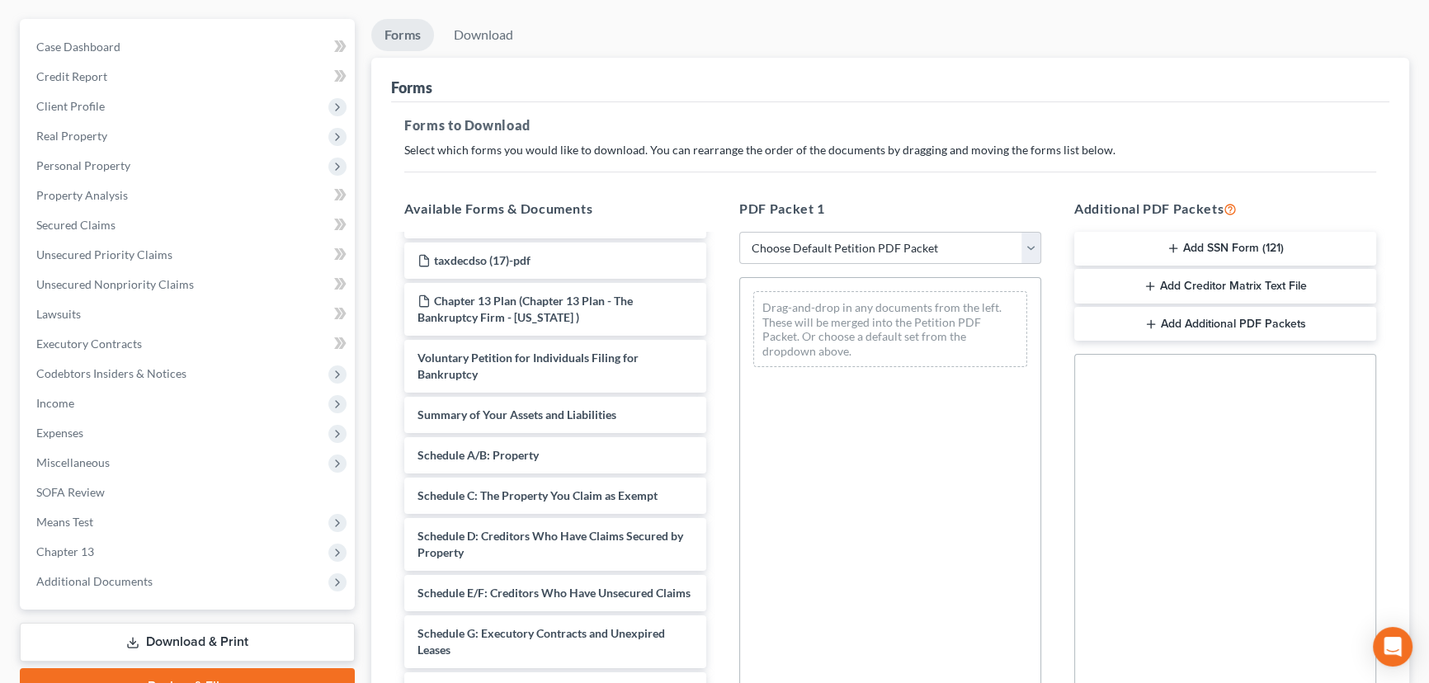
scroll to position [149, 0]
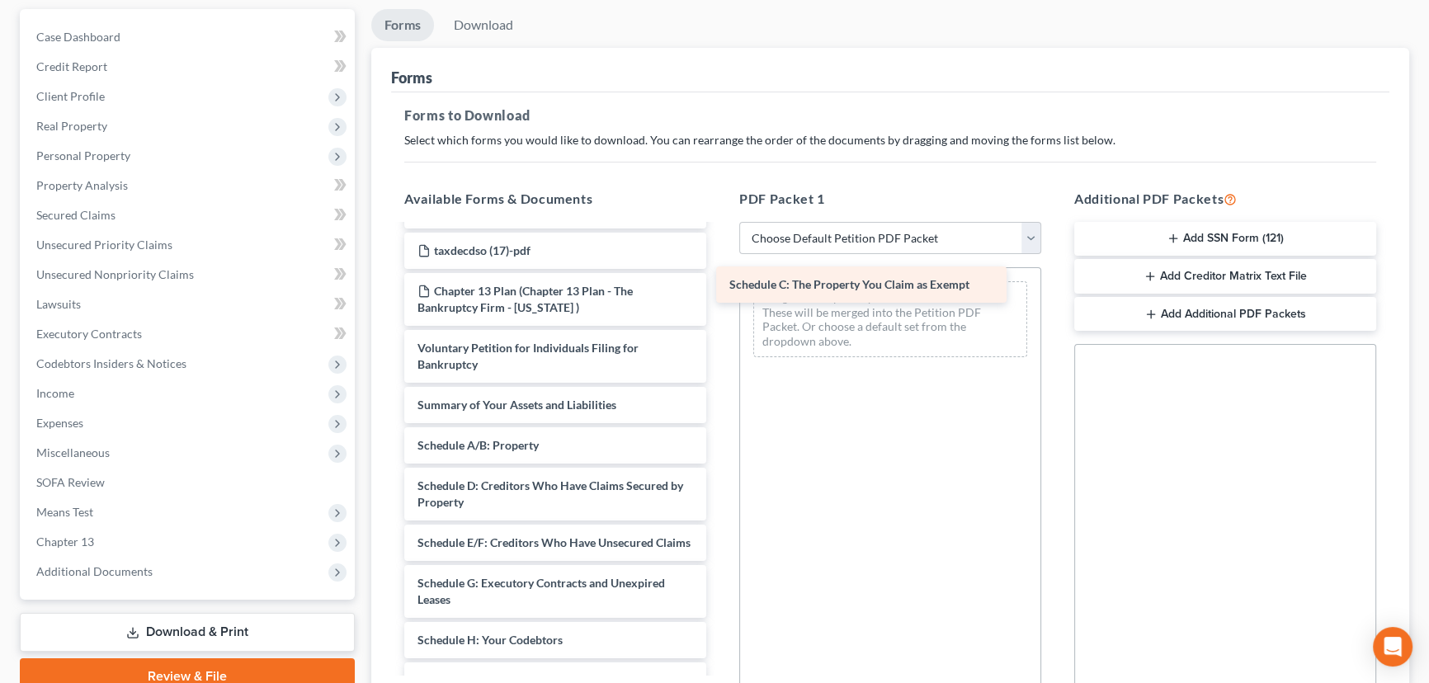
drag, startPoint x: 558, startPoint y: 487, endPoint x: 870, endPoint y: 289, distance: 369.5
click at [720, 289] on div "Schedule C: The Property You Claim as Exempt Abacus_cert (10)-pdf Abacus_cert2 …" at bounding box center [555, 612] width 328 height 920
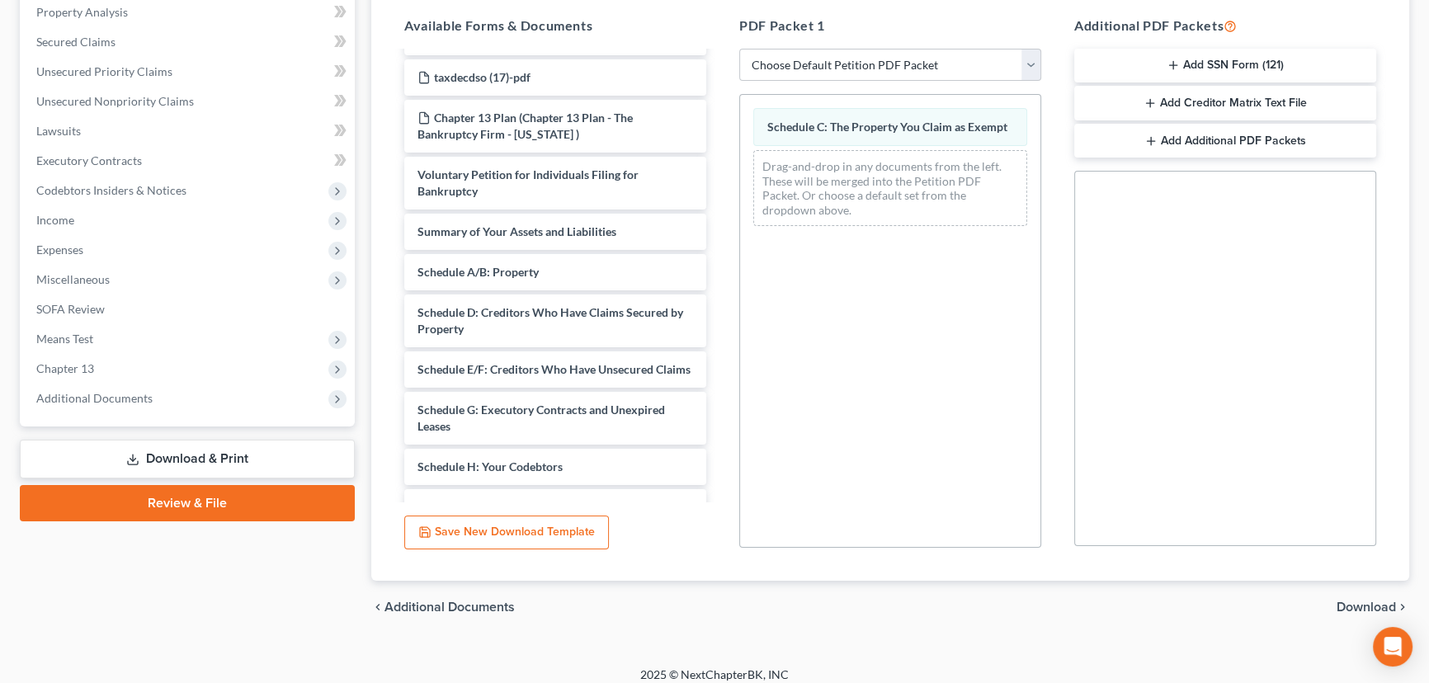
scroll to position [334, 0]
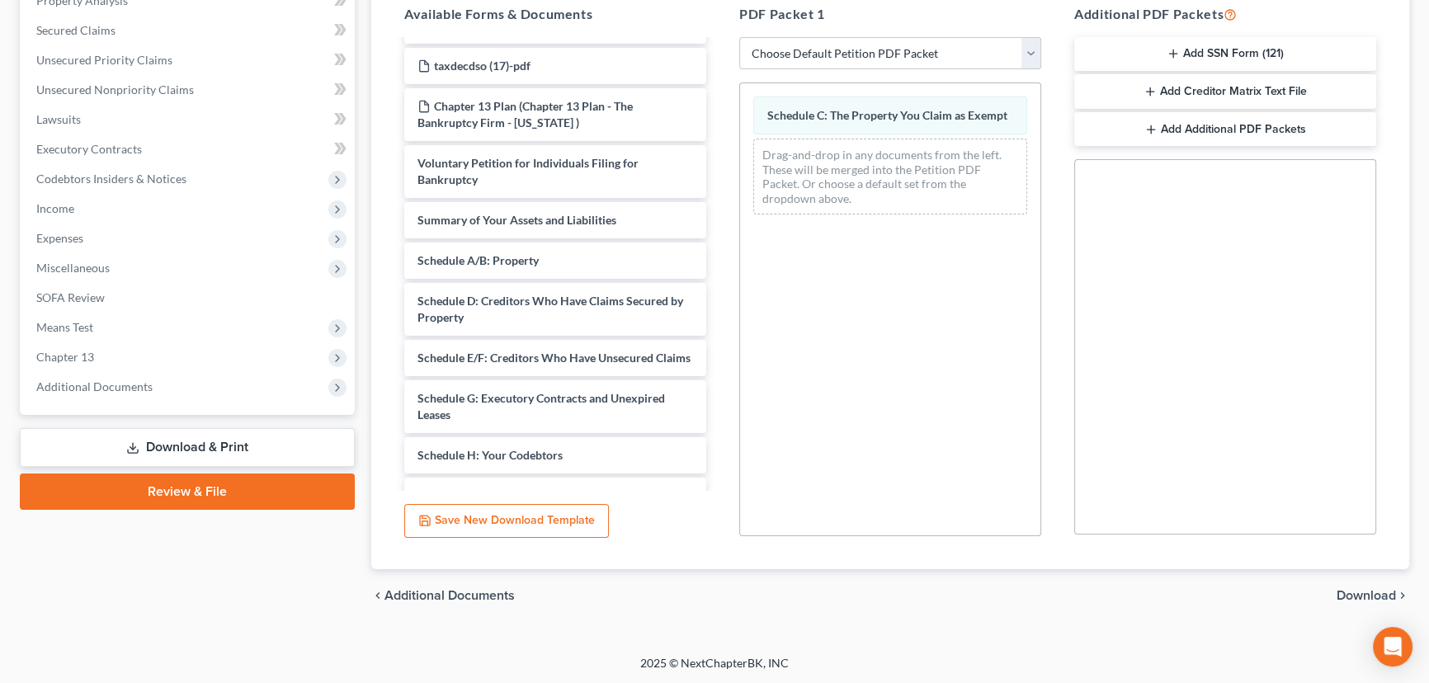
click at [1345, 590] on span "Download" at bounding box center [1366, 595] width 59 height 13
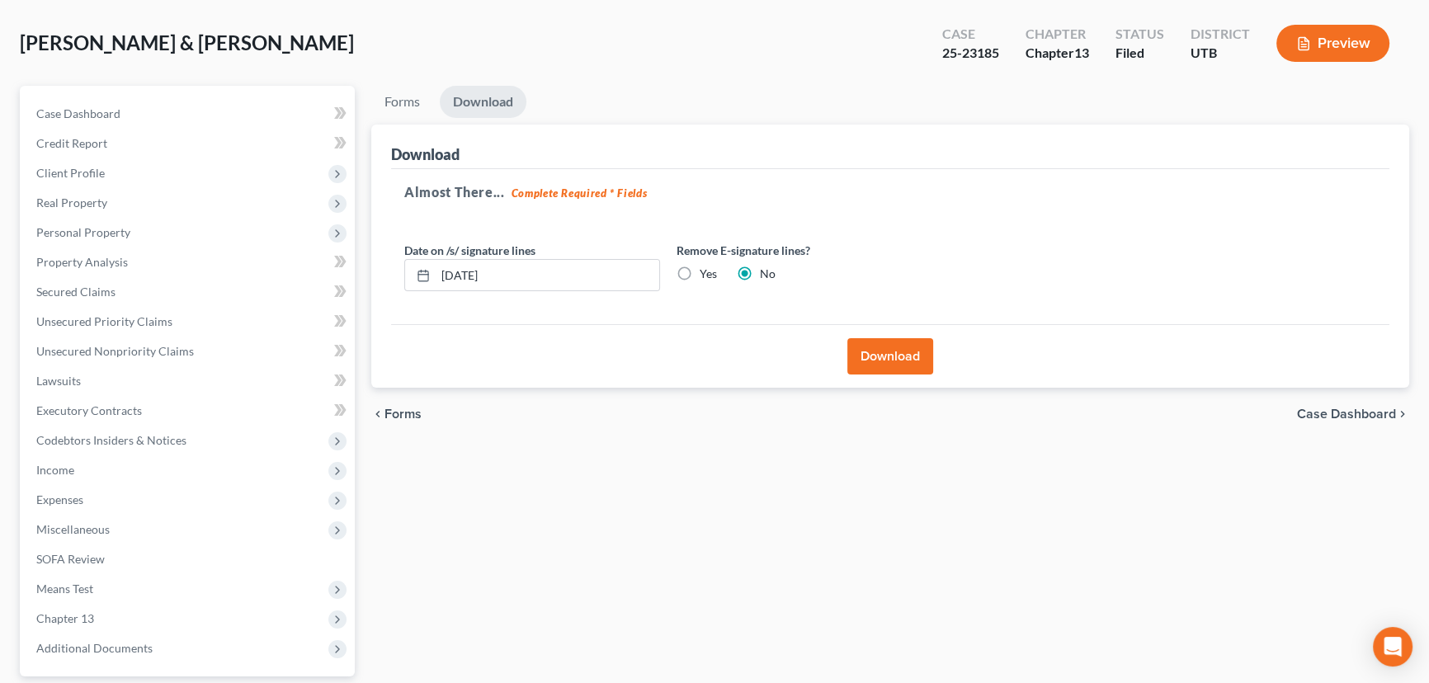
scroll to position [71, 0]
click at [870, 353] on button "Download" at bounding box center [891, 358] width 86 height 36
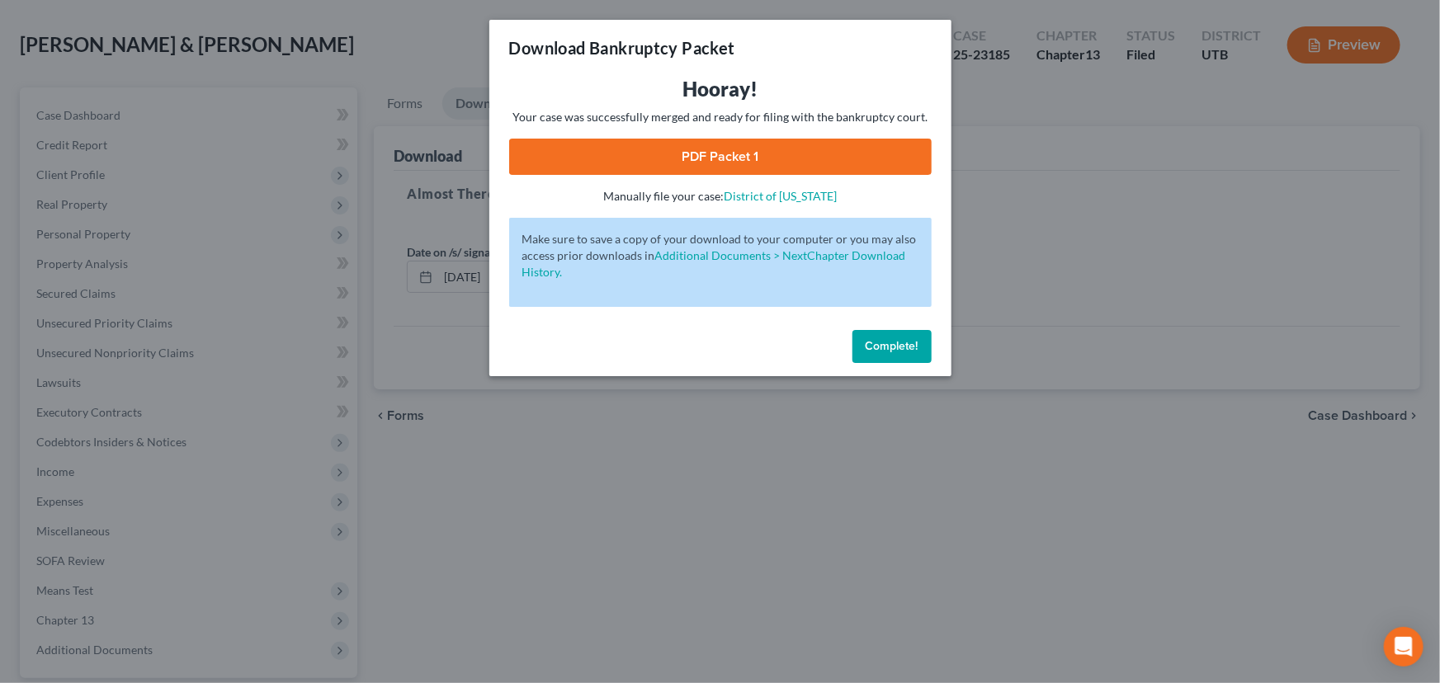
click at [637, 165] on link "PDF Packet 1" at bounding box center [720, 157] width 423 height 36
click at [895, 349] on span "Complete!" at bounding box center [892, 346] width 53 height 14
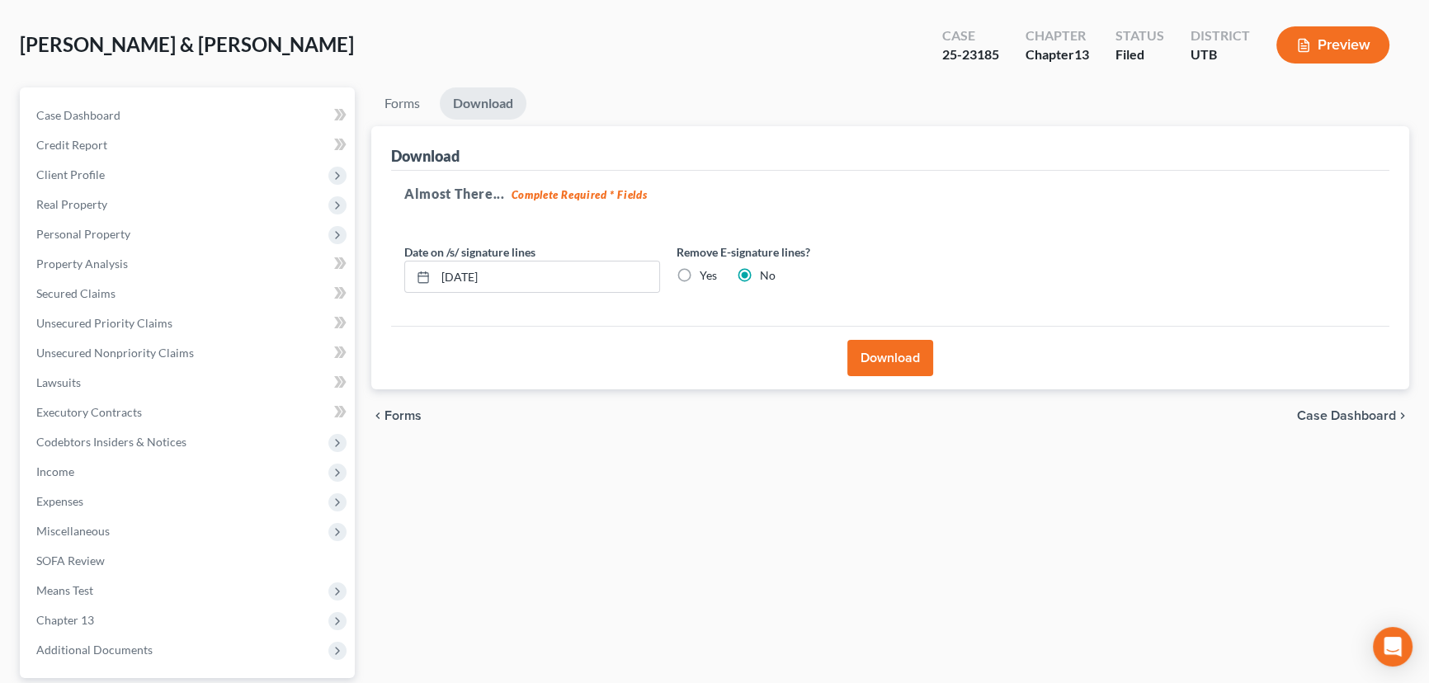
scroll to position [0, 0]
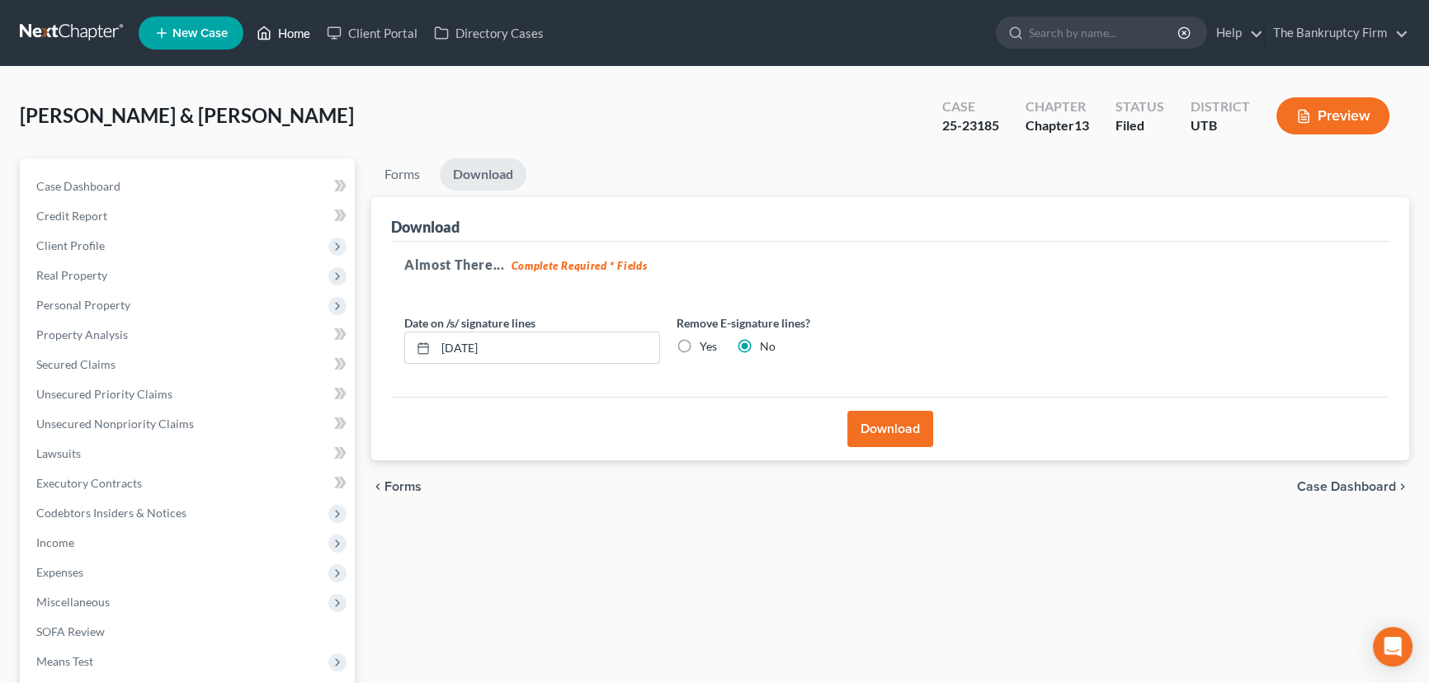
click at [300, 33] on link "Home" at bounding box center [283, 33] width 70 height 30
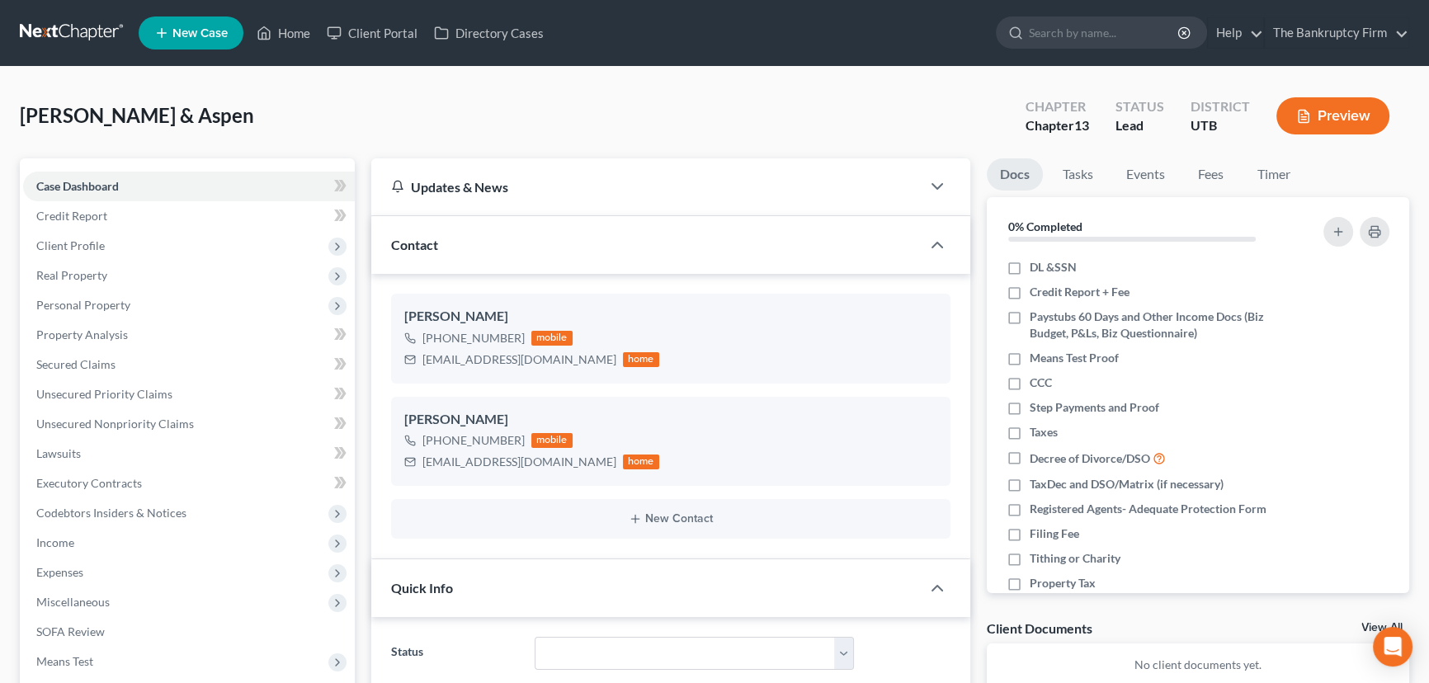
scroll to position [130, 0]
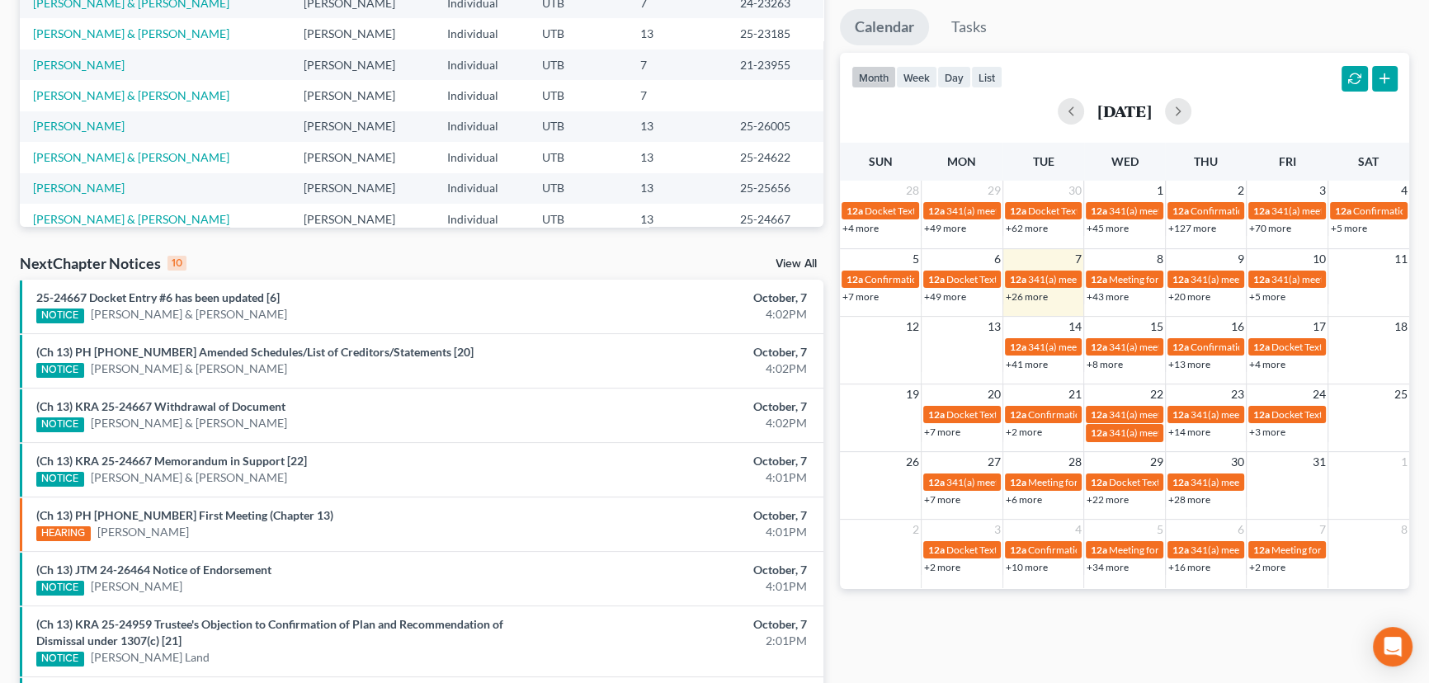
scroll to position [300, 0]
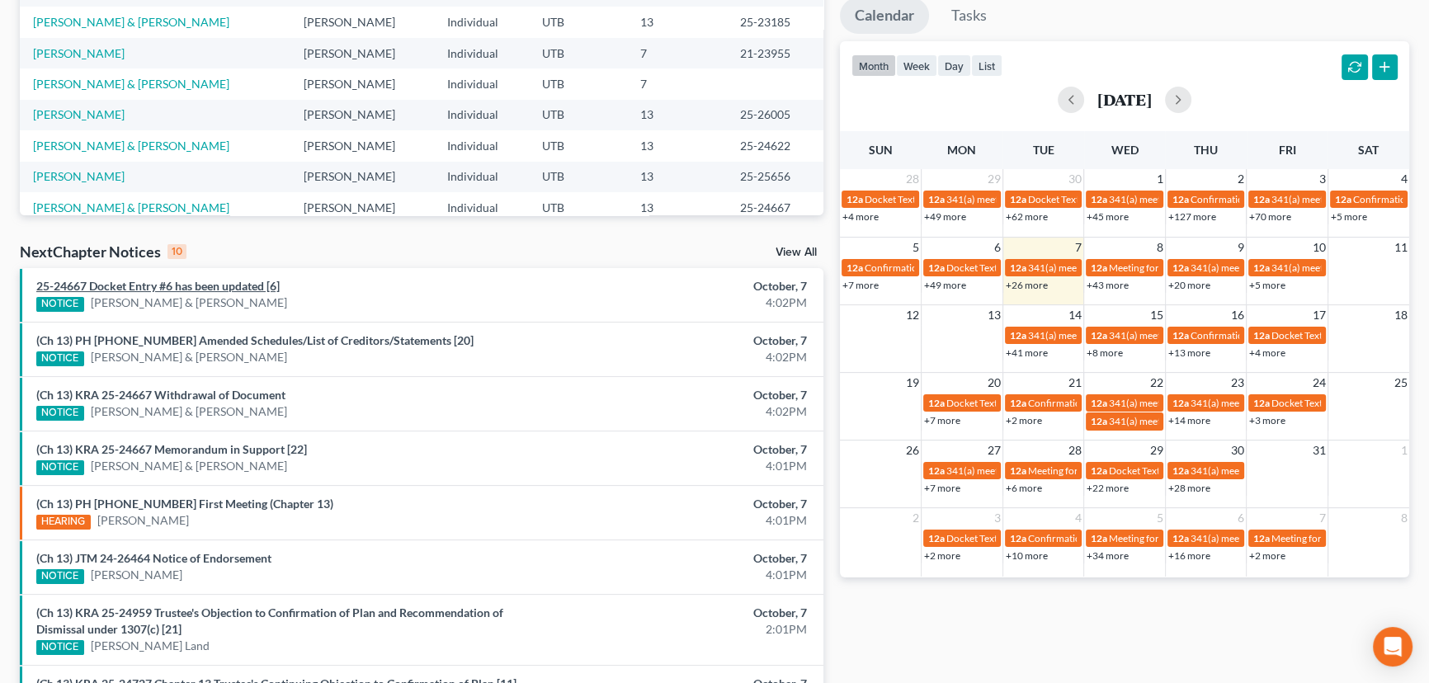
click at [223, 285] on link "25-24667 Docket Entry #6 has been updated [6]" at bounding box center [157, 286] width 243 height 14
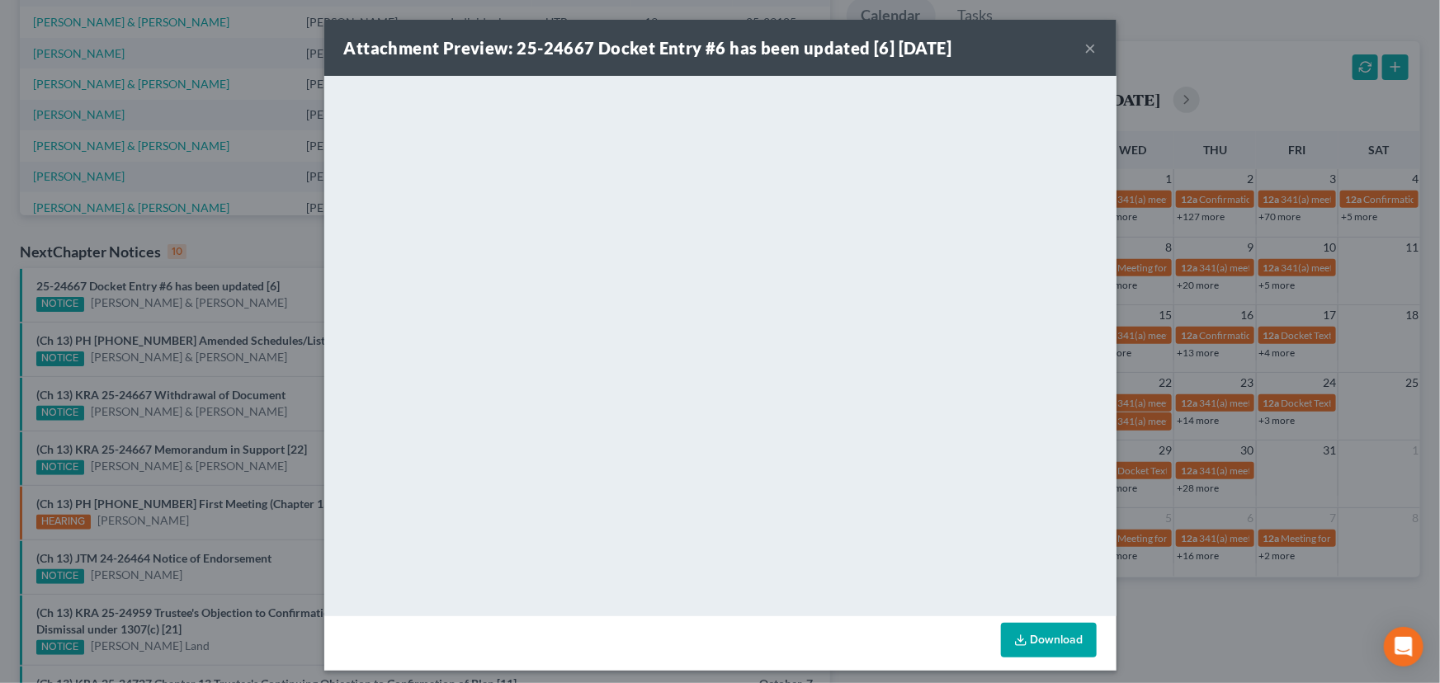
click at [289, 277] on div "Attachment Preview: 25-24667 Docket Entry #6 has been updated [6] [DATE] × Down…" at bounding box center [720, 341] width 1440 height 683
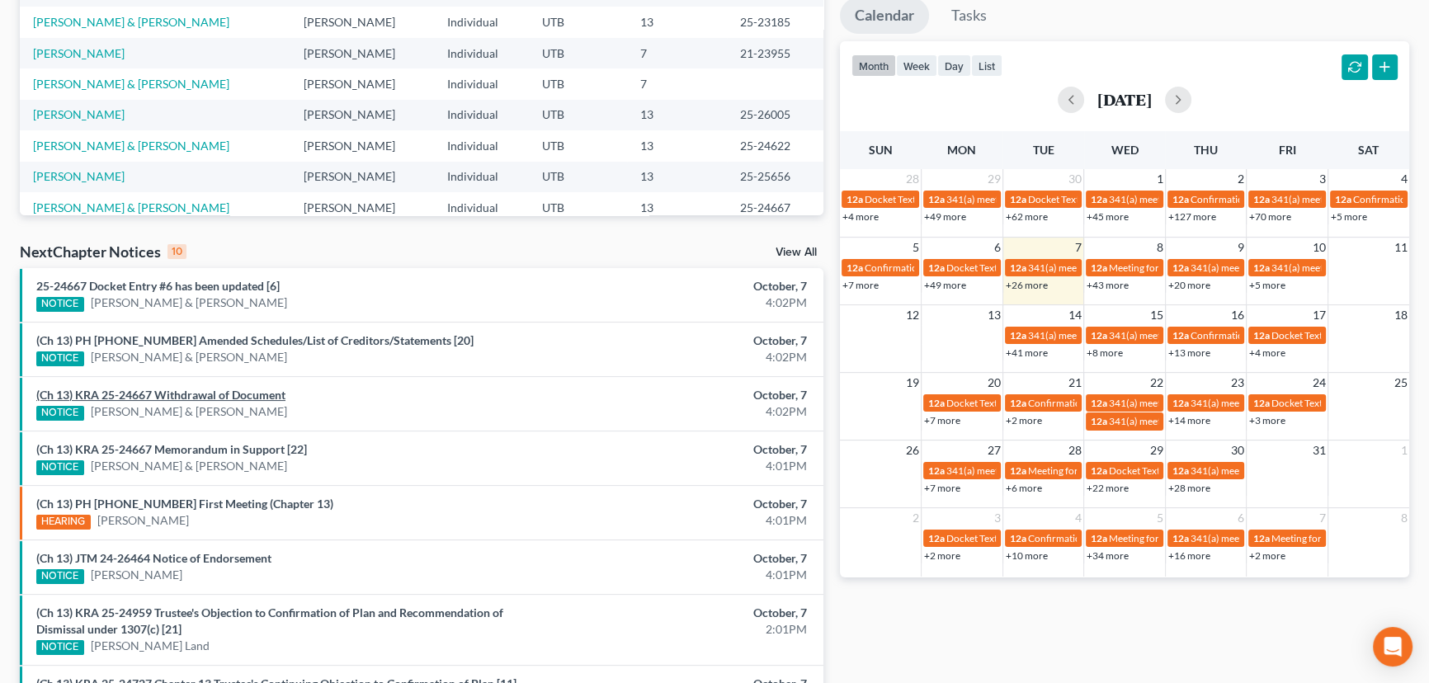
click at [194, 397] on link "(Ch 13) KRA 25-24667 Withdrawal of Document" at bounding box center [160, 395] width 249 height 14
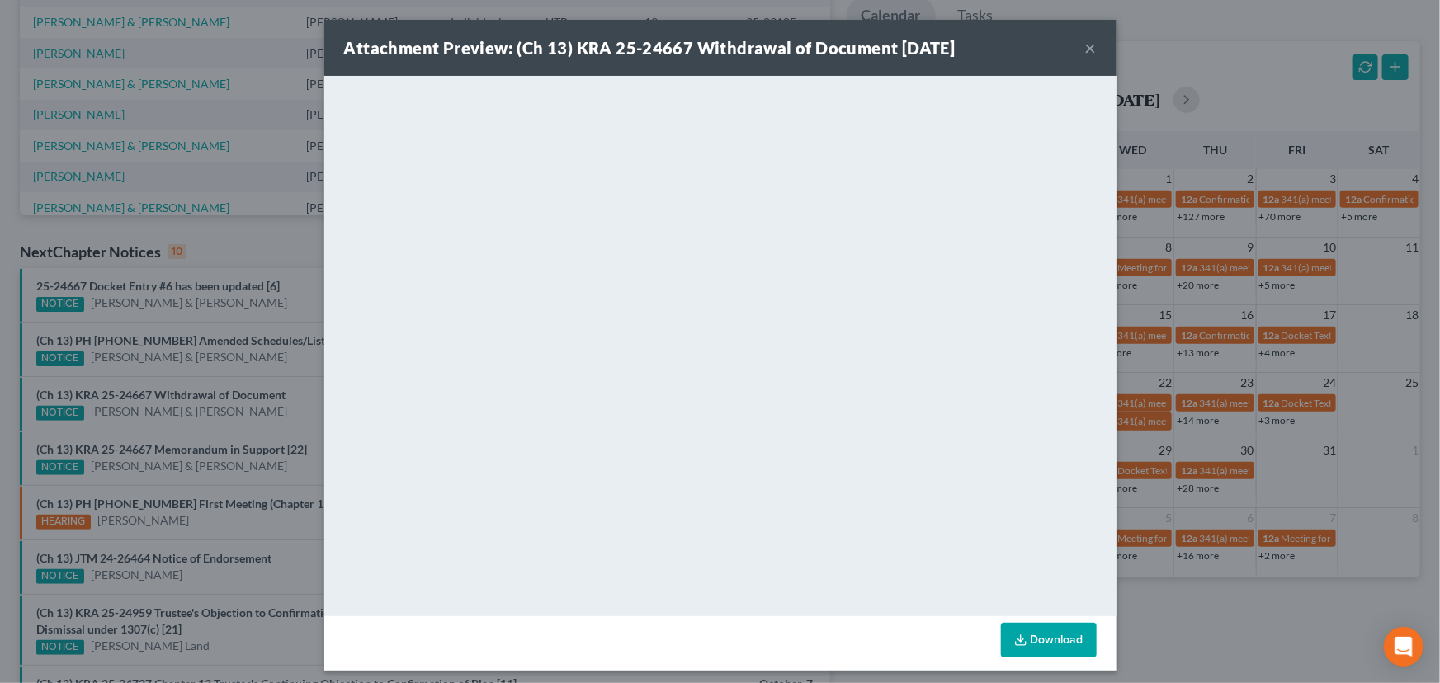
click at [242, 339] on div "Attachment Preview: (Ch 13) KRA 25-24667 Withdrawal of Document 10/07/2025 × <o…" at bounding box center [720, 341] width 1440 height 683
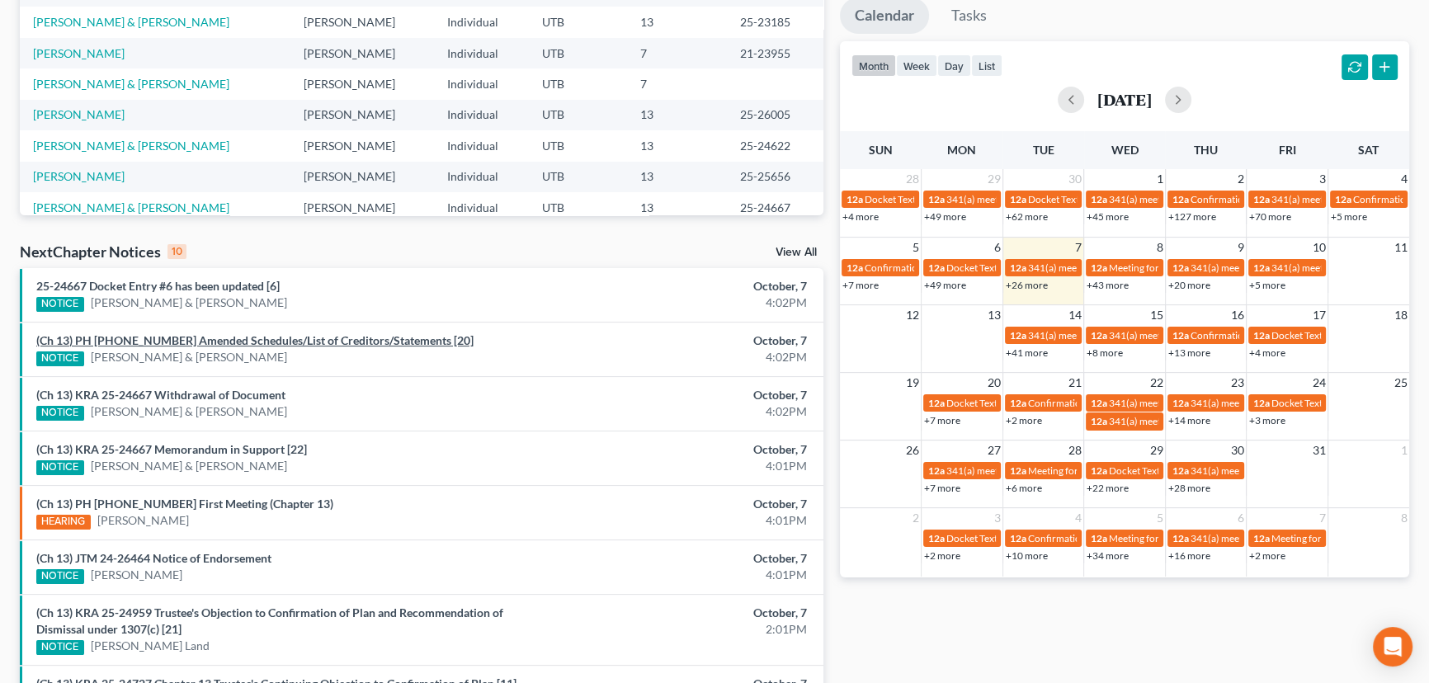
click at [254, 341] on link "(Ch 13) PH 25-23185 Amended Schedules/List of Creditors/Statements [20]" at bounding box center [254, 340] width 437 height 14
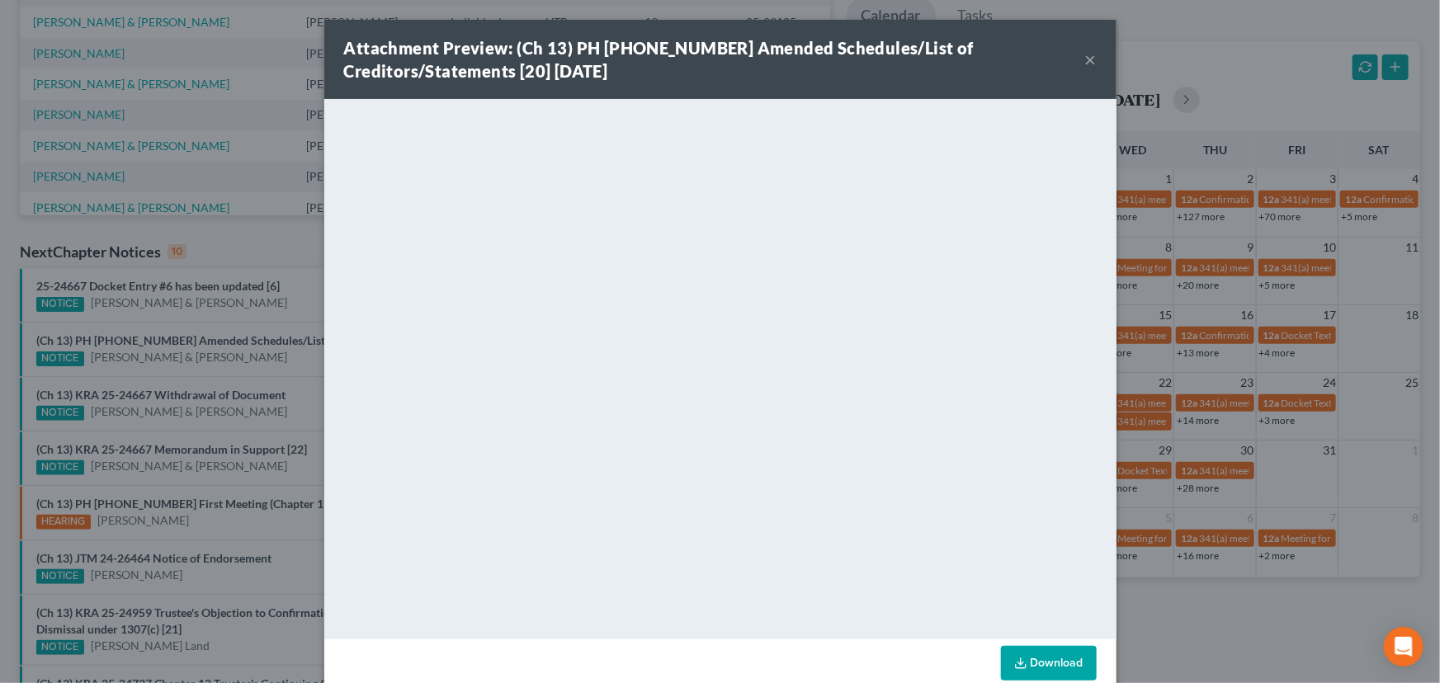
click at [256, 365] on div "Attachment Preview: (Ch 13) PH 25-23185 Amended Schedules/List of Creditors/Sta…" at bounding box center [720, 341] width 1440 height 683
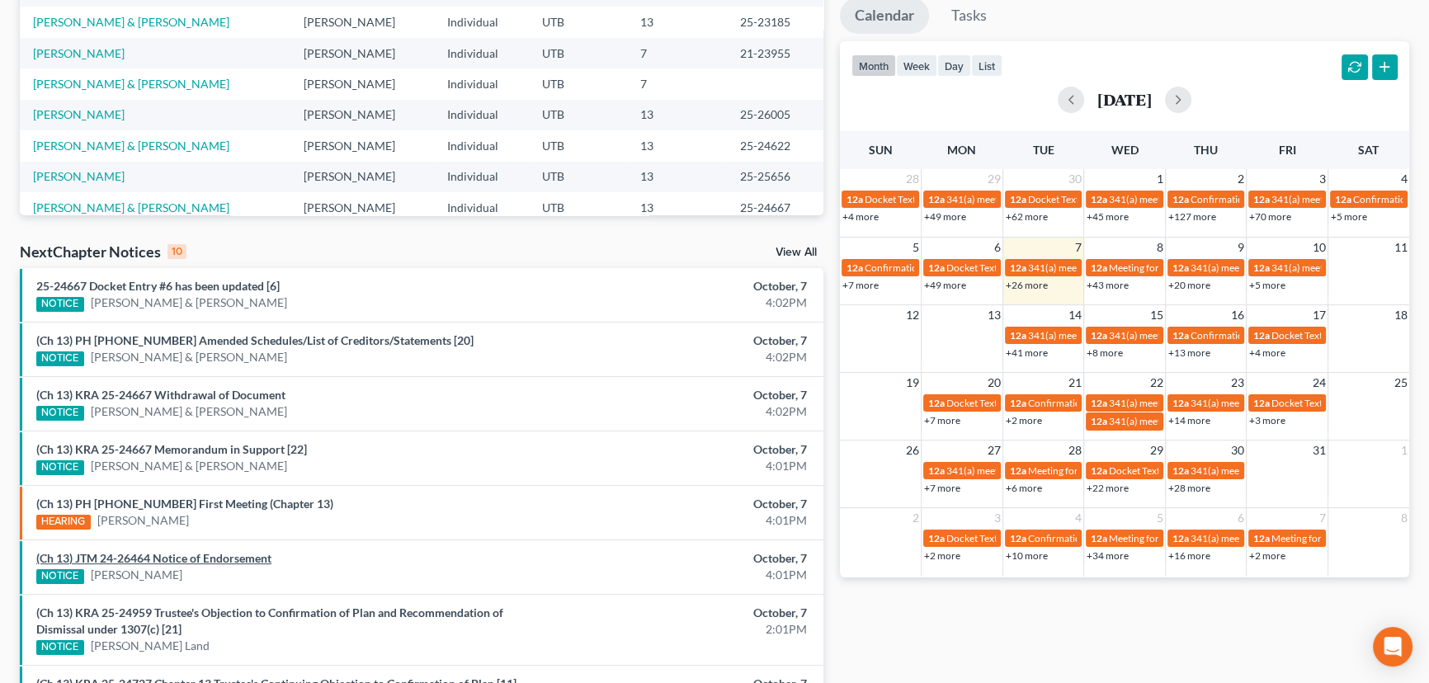
click at [212, 556] on link "(Ch 13) JTM 24-26464 Notice of Endorsement" at bounding box center [153, 558] width 235 height 14
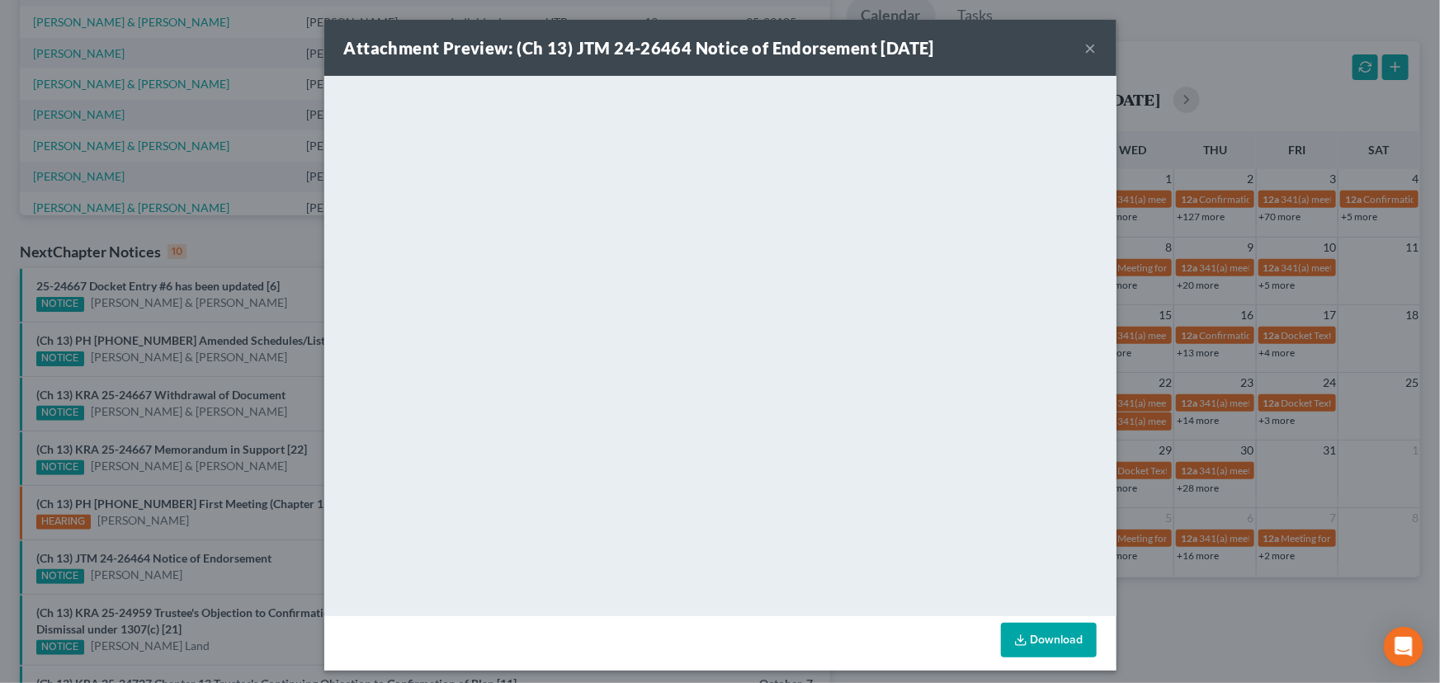
click at [213, 572] on div "Attachment Preview: (Ch 13) JTM 24-26464 Notice of Endorsement 10/07/2025 × <ob…" at bounding box center [720, 341] width 1440 height 683
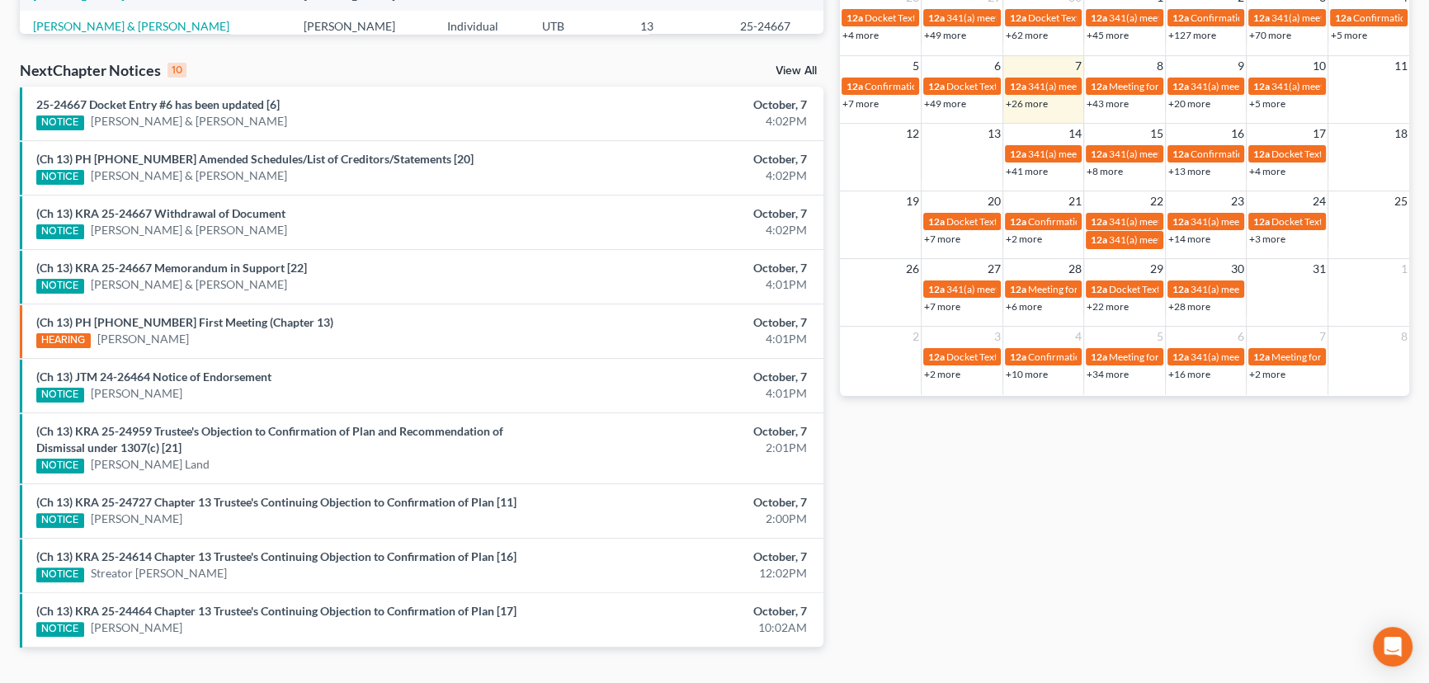
scroll to position [517, 0]
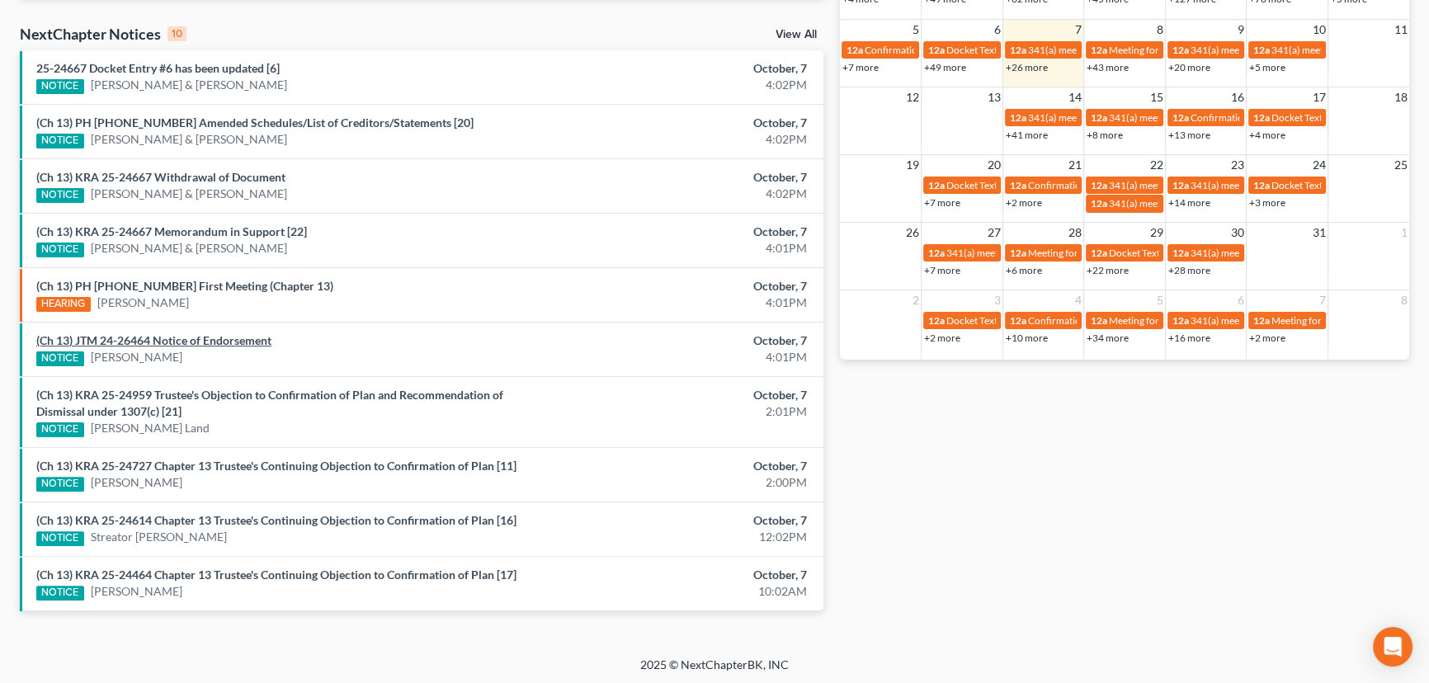
click at [199, 337] on link "(Ch 13) JTM 24-26464 Notice of Endorsement" at bounding box center [153, 340] width 235 height 14
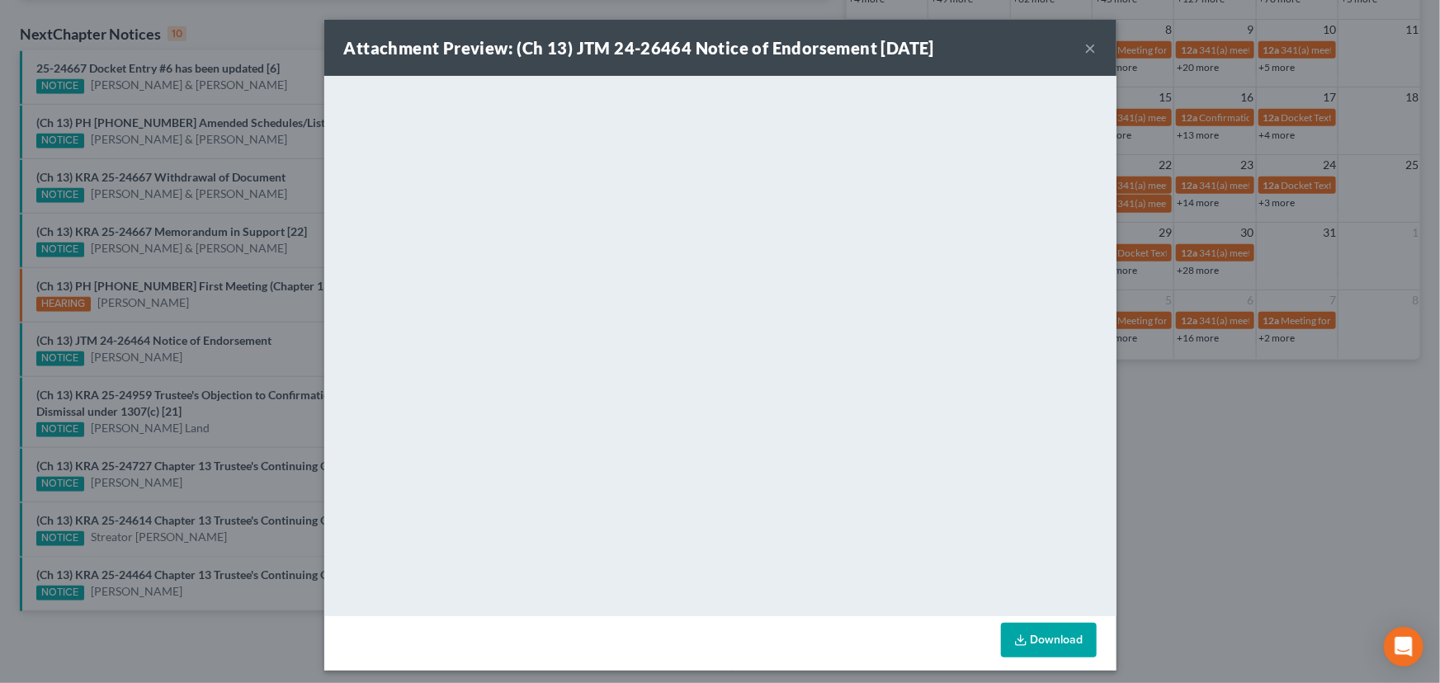
click at [225, 360] on div "Attachment Preview: (Ch 13) JTM 24-26464 Notice of Endorsement 10/07/2025 × <ob…" at bounding box center [720, 341] width 1440 height 683
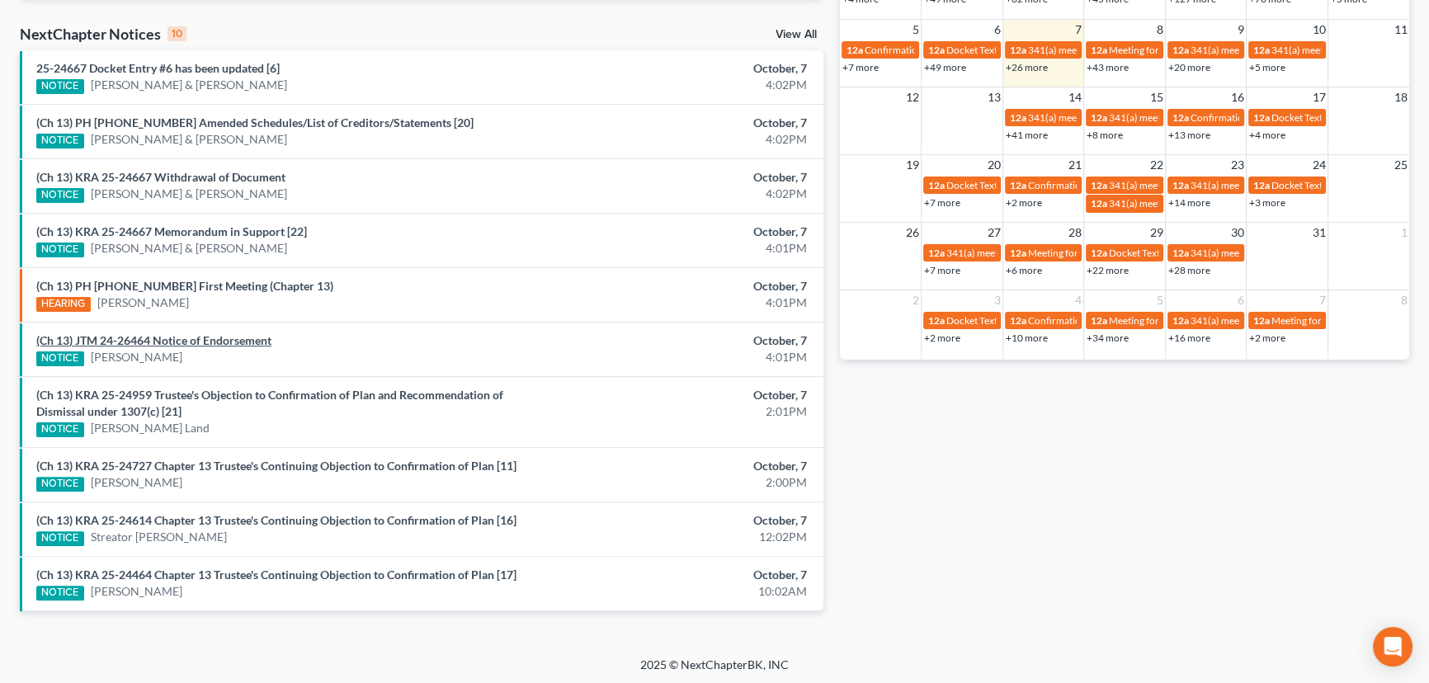
click at [196, 338] on link "(Ch 13) JTM 24-26464 Notice of Endorsement" at bounding box center [153, 340] width 235 height 14
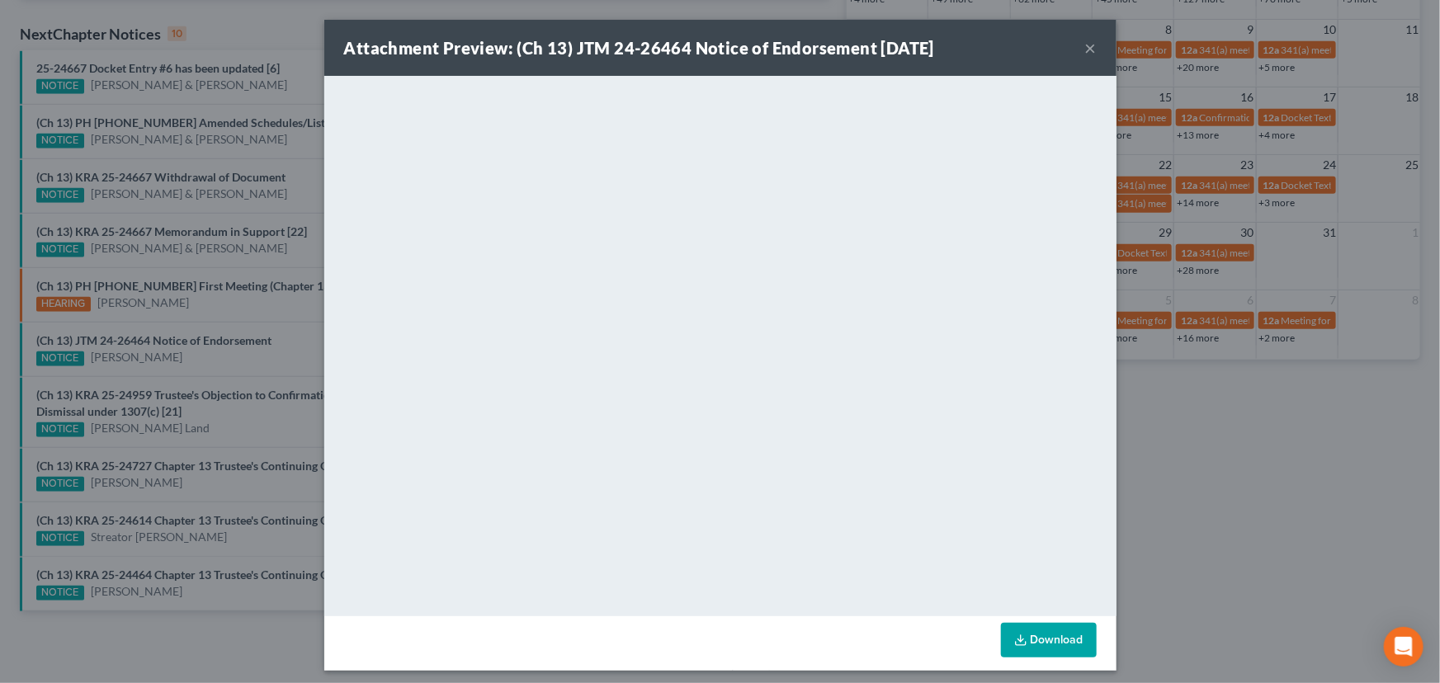
drag, startPoint x: 179, startPoint y: 318, endPoint x: 193, endPoint y: 301, distance: 21.7
click at [179, 317] on div "Attachment Preview: (Ch 13) JTM 24-26464 Notice of Endorsement 10/07/2025 × <ob…" at bounding box center [720, 341] width 1440 height 683
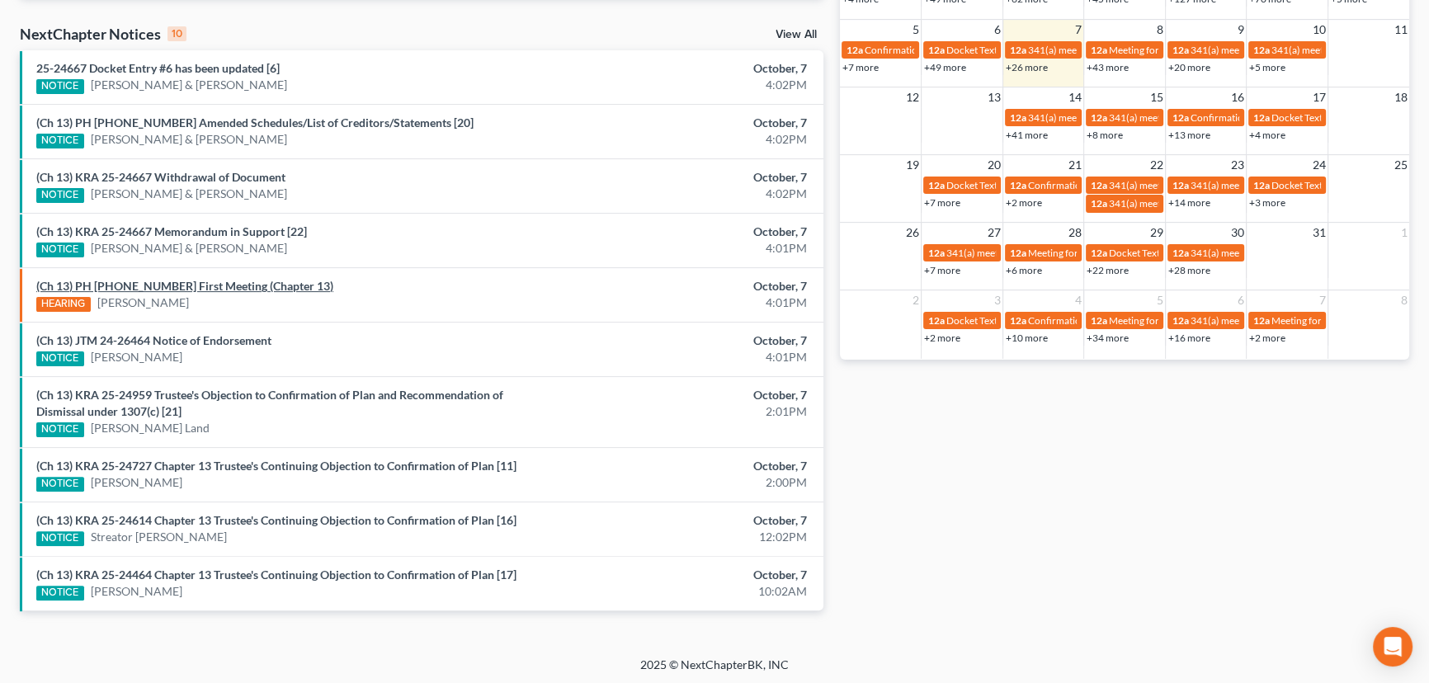
click at [199, 287] on link "(Ch 13) PH 25-26005 First Meeting (Chapter 13)" at bounding box center [184, 286] width 297 height 14
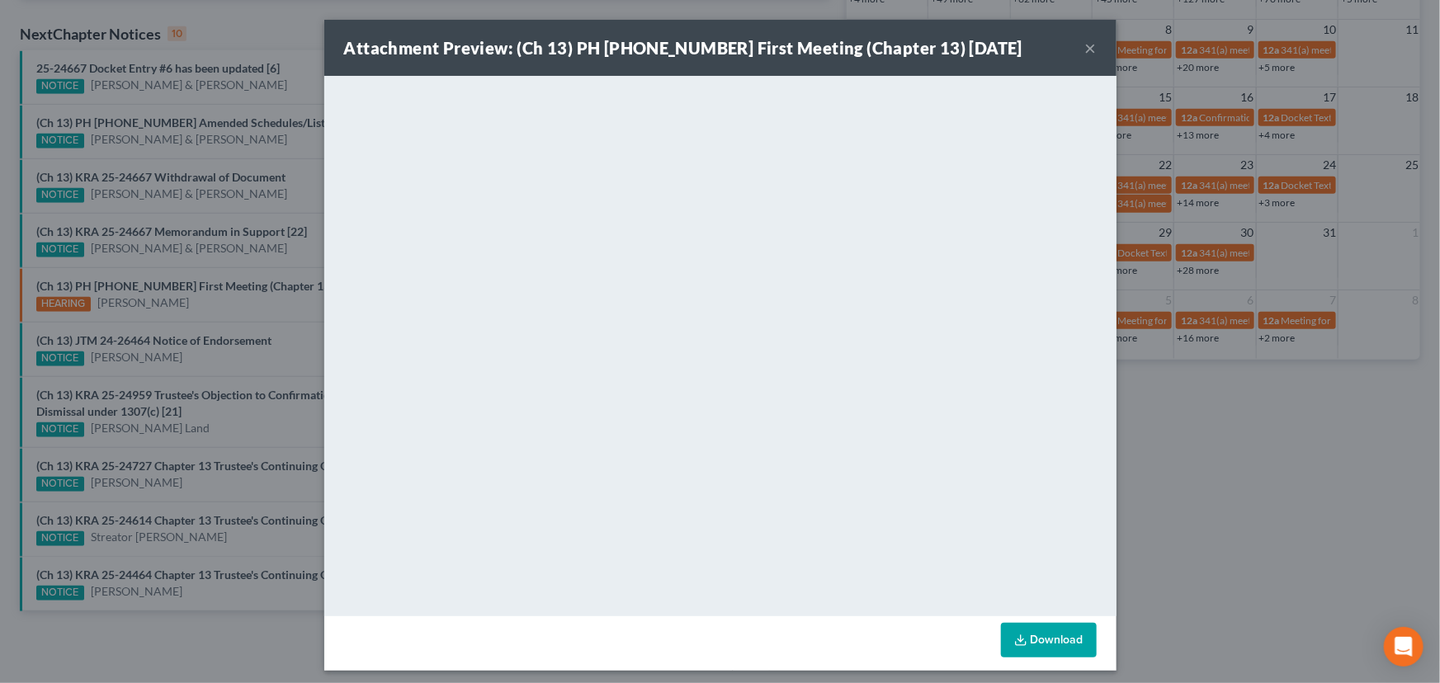
drag, startPoint x: 213, startPoint y: 314, endPoint x: 262, endPoint y: 245, distance: 85.2
click at [224, 311] on div "Attachment Preview: (Ch 13) PH 25-26005 First Meeting (Chapter 13) 10/07/2025 ×…" at bounding box center [720, 341] width 1440 height 683
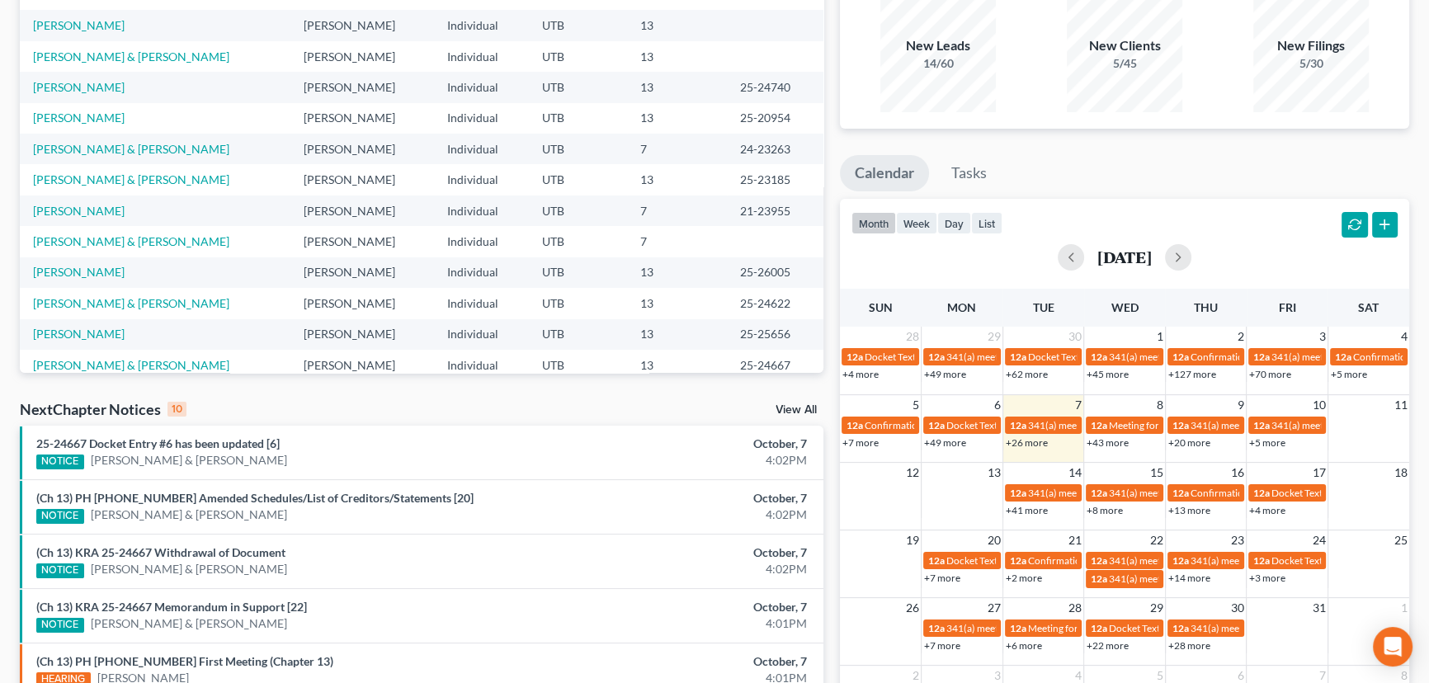
scroll to position [0, 0]
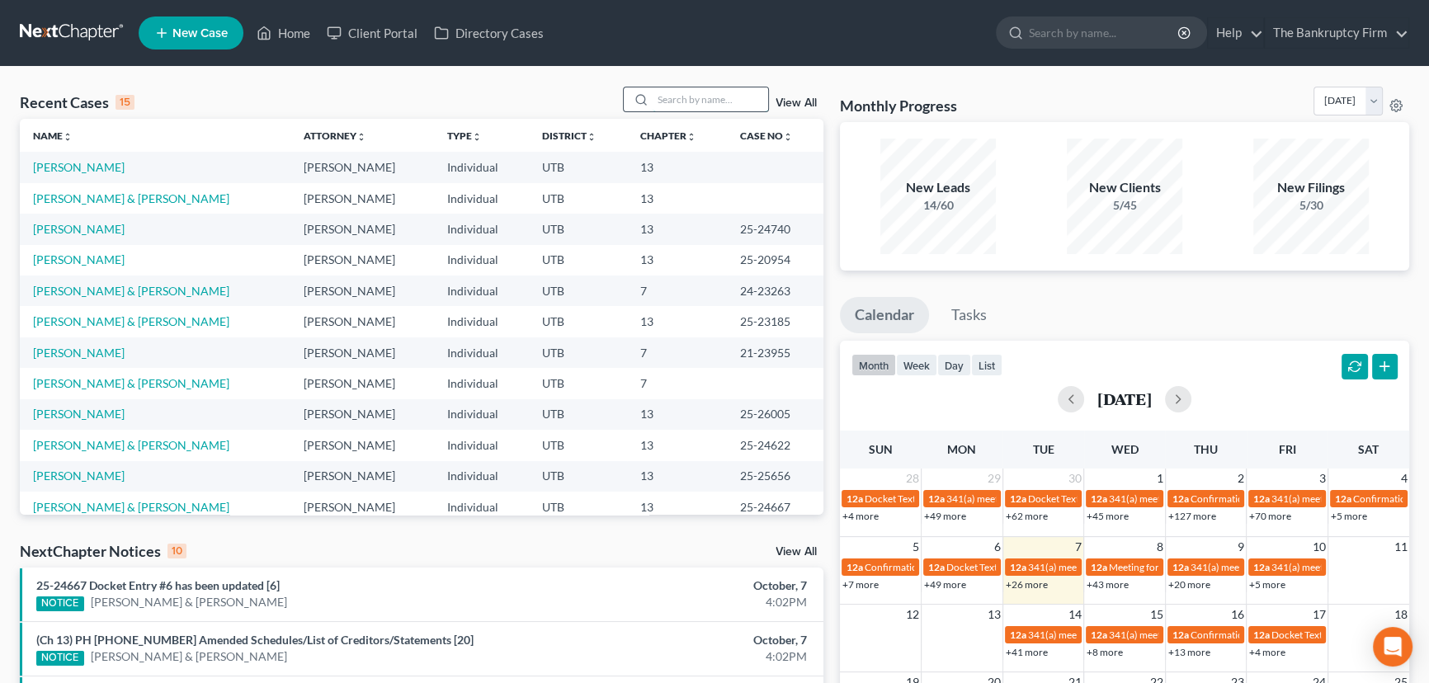
click at [656, 100] on input "search" at bounding box center [711, 99] width 116 height 24
type input "hardy"
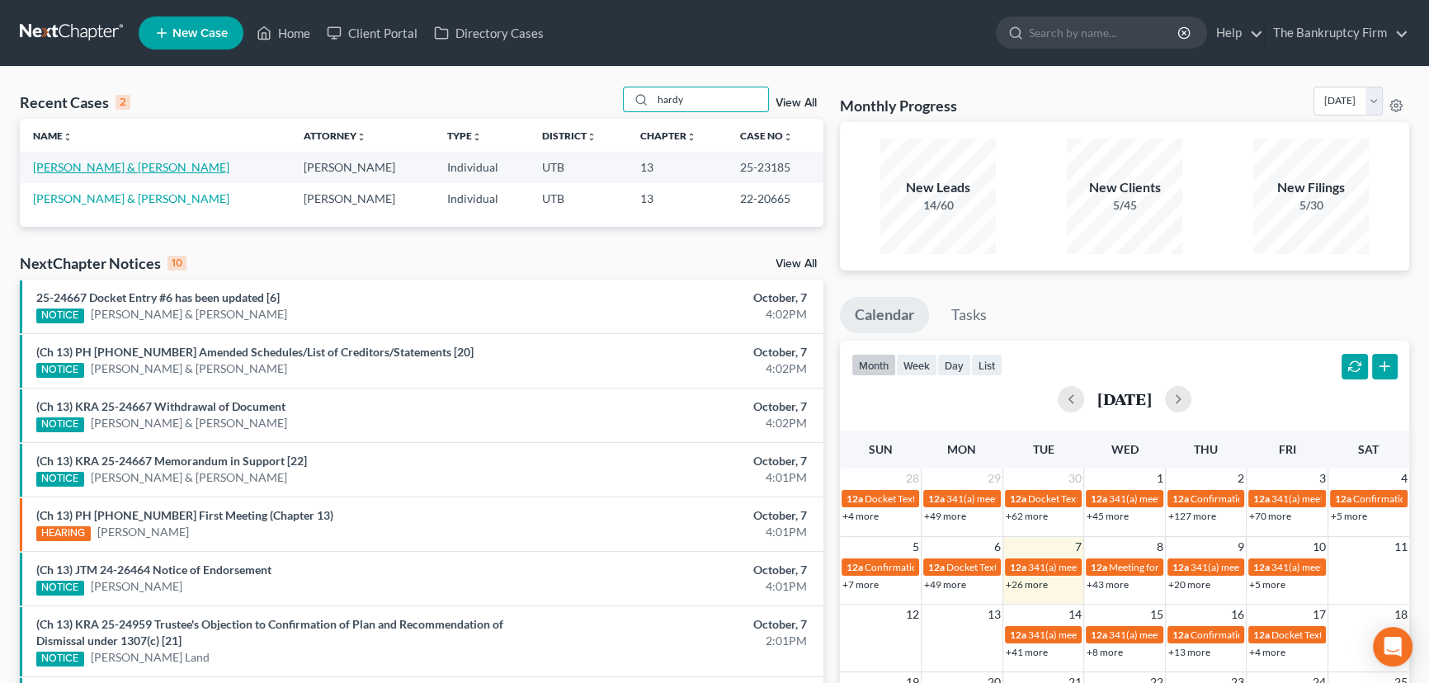
click at [69, 168] on link "[PERSON_NAME] & [PERSON_NAME]" at bounding box center [131, 167] width 196 height 14
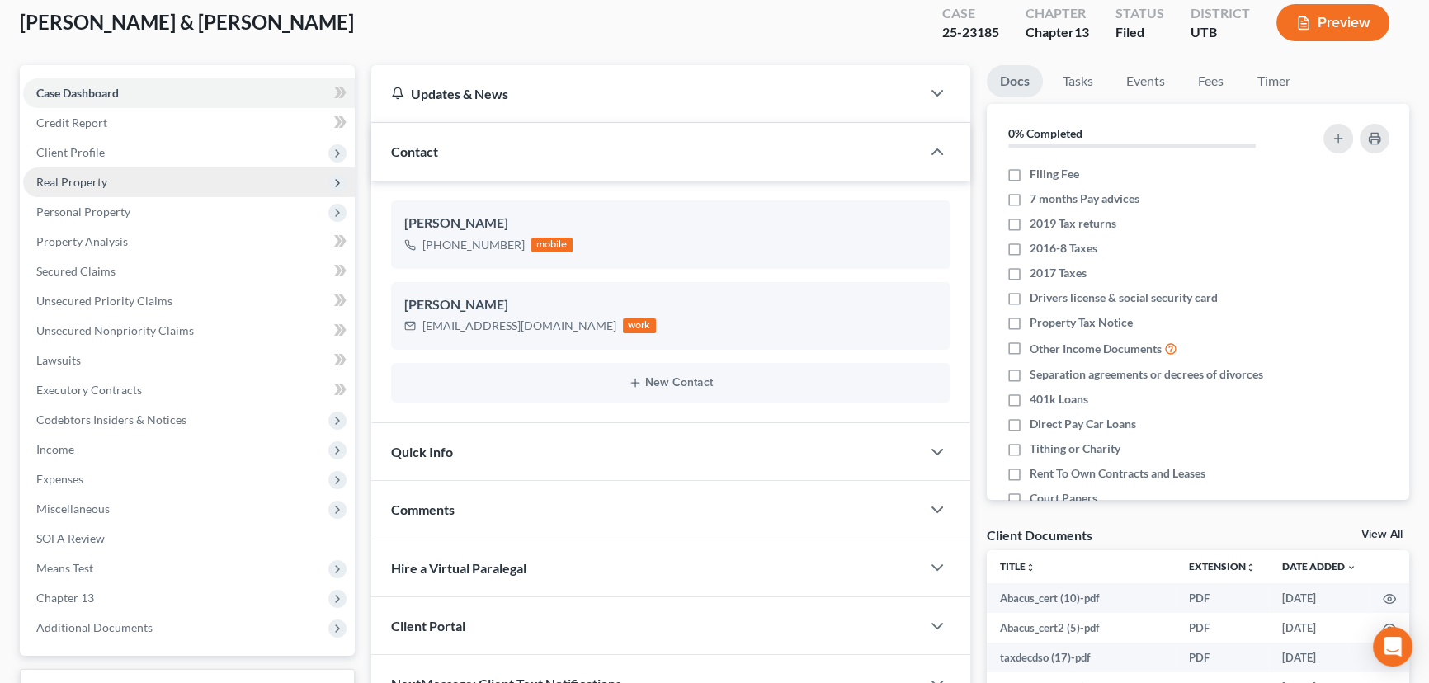
scroll to position [228, 0]
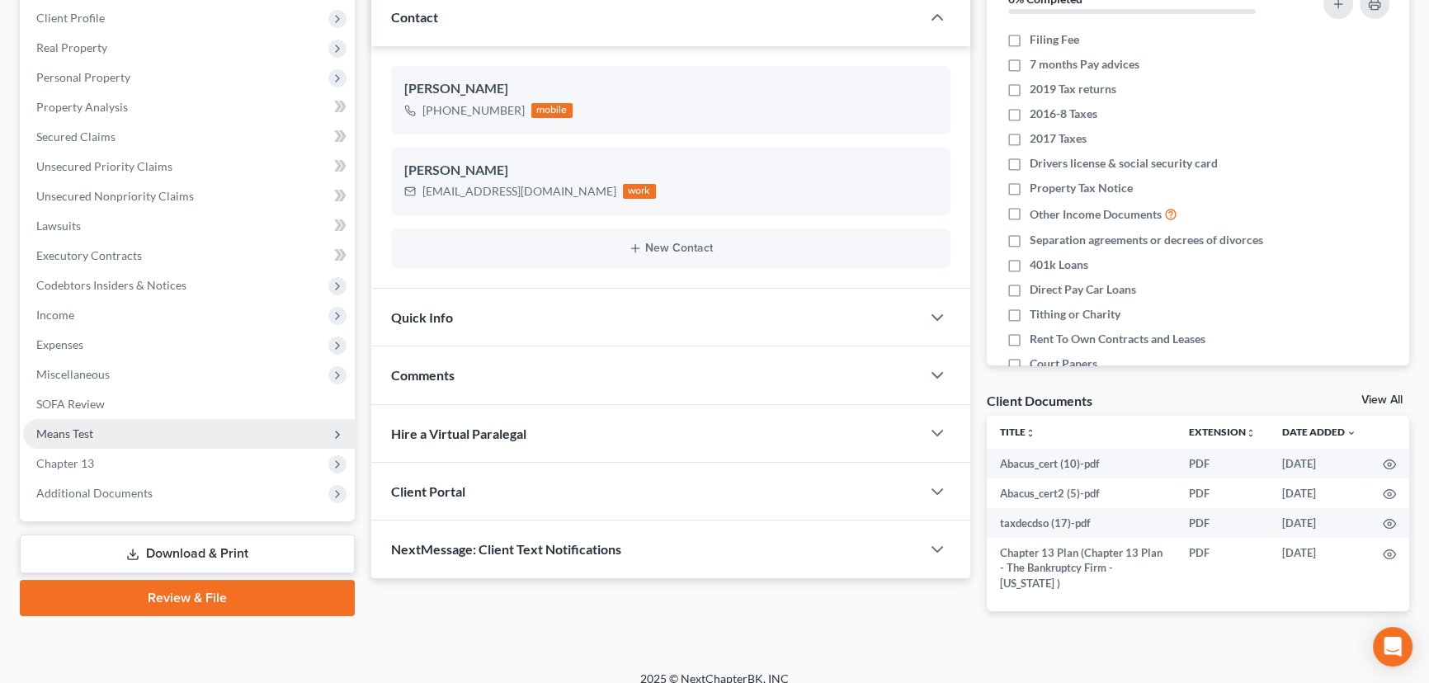
click at [69, 429] on span "Means Test" at bounding box center [64, 434] width 57 height 14
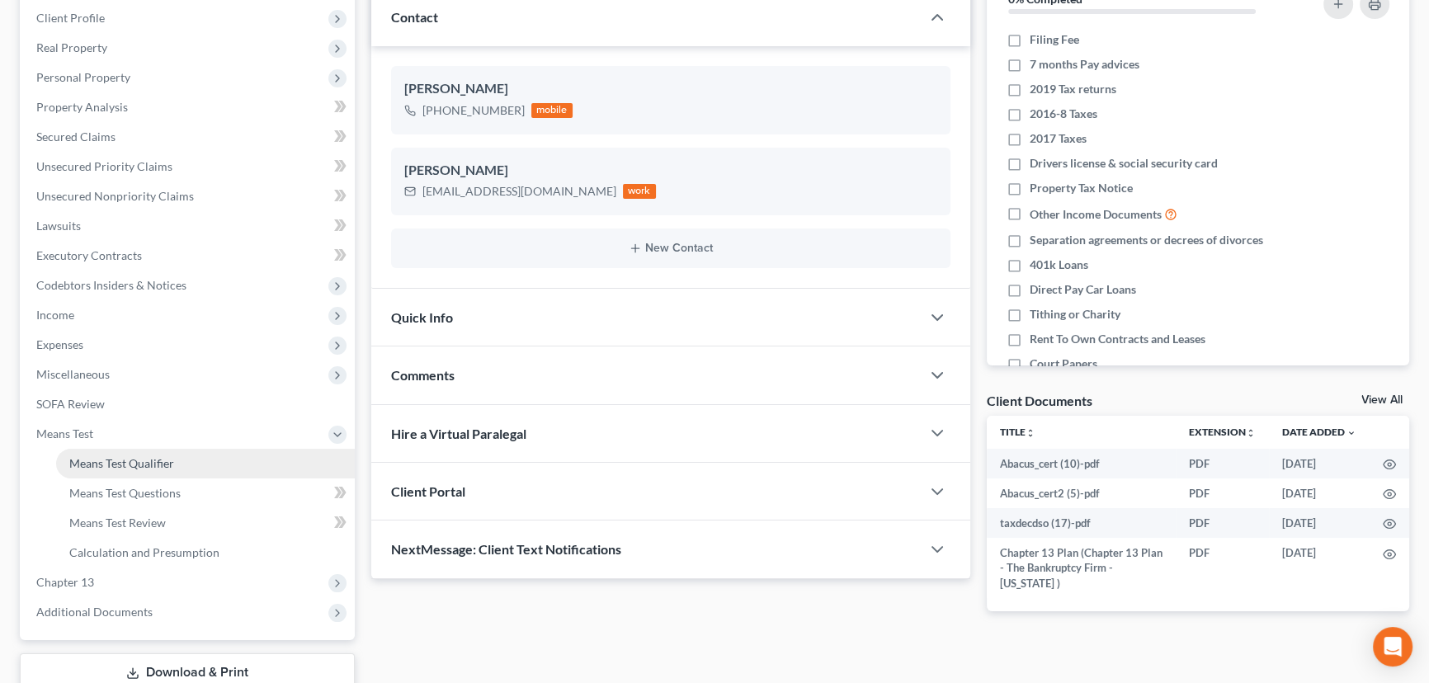
click at [126, 459] on span "Means Test Qualifier" at bounding box center [121, 463] width 105 height 14
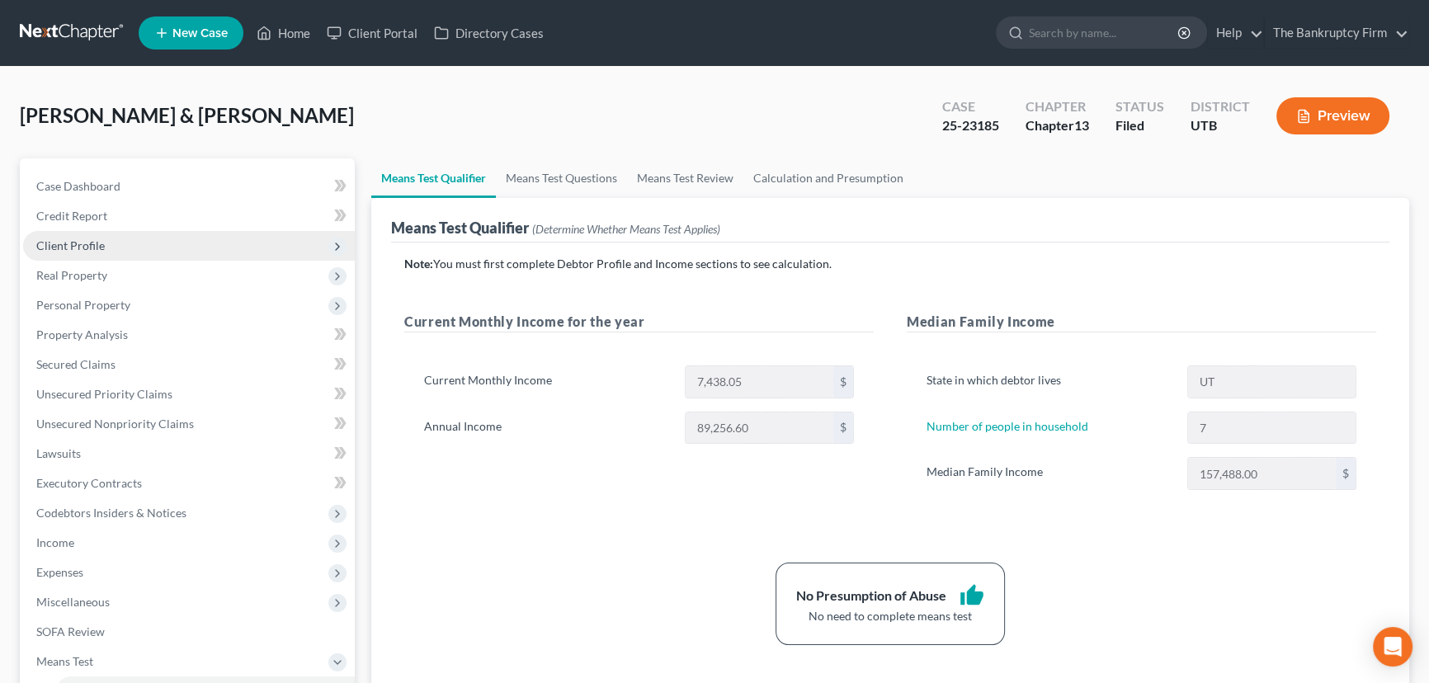
click at [78, 246] on span "Client Profile" at bounding box center [70, 246] width 69 height 14
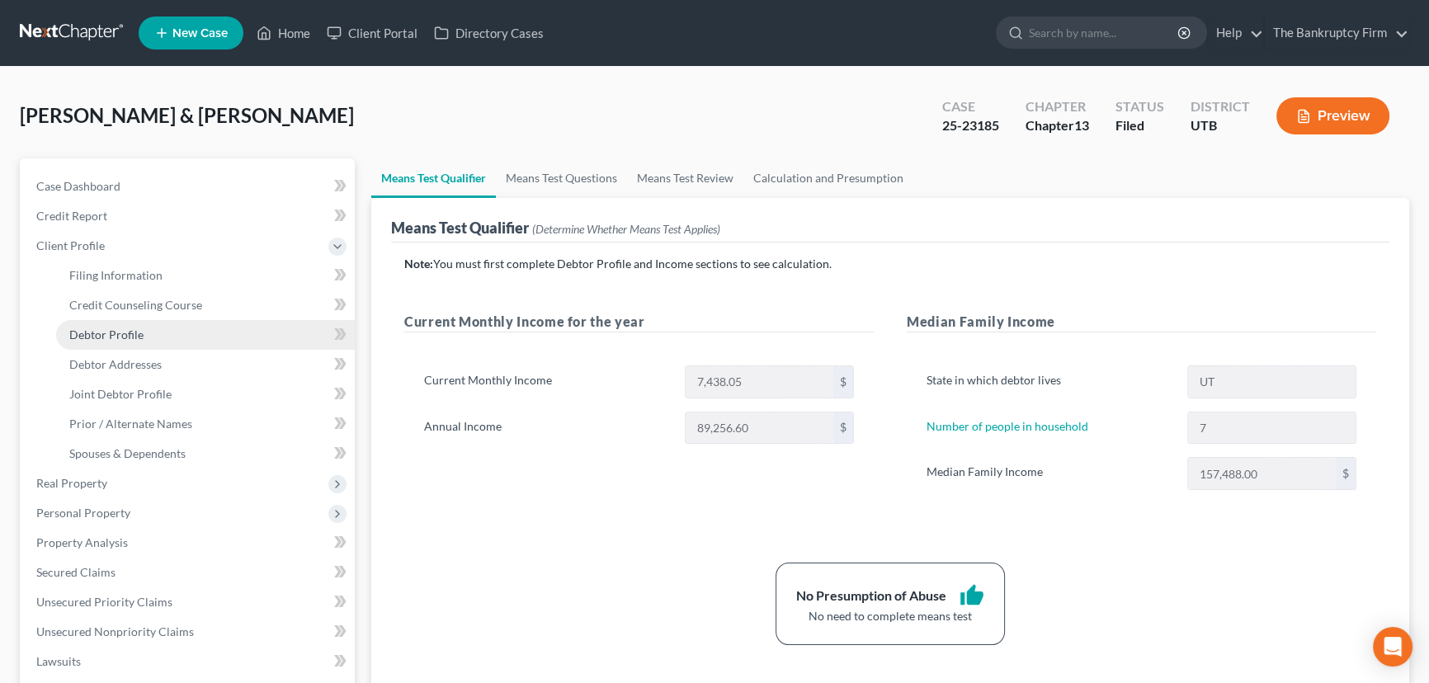
click at [120, 337] on span "Debtor Profile" at bounding box center [106, 335] width 74 height 14
select select "1"
select select "6"
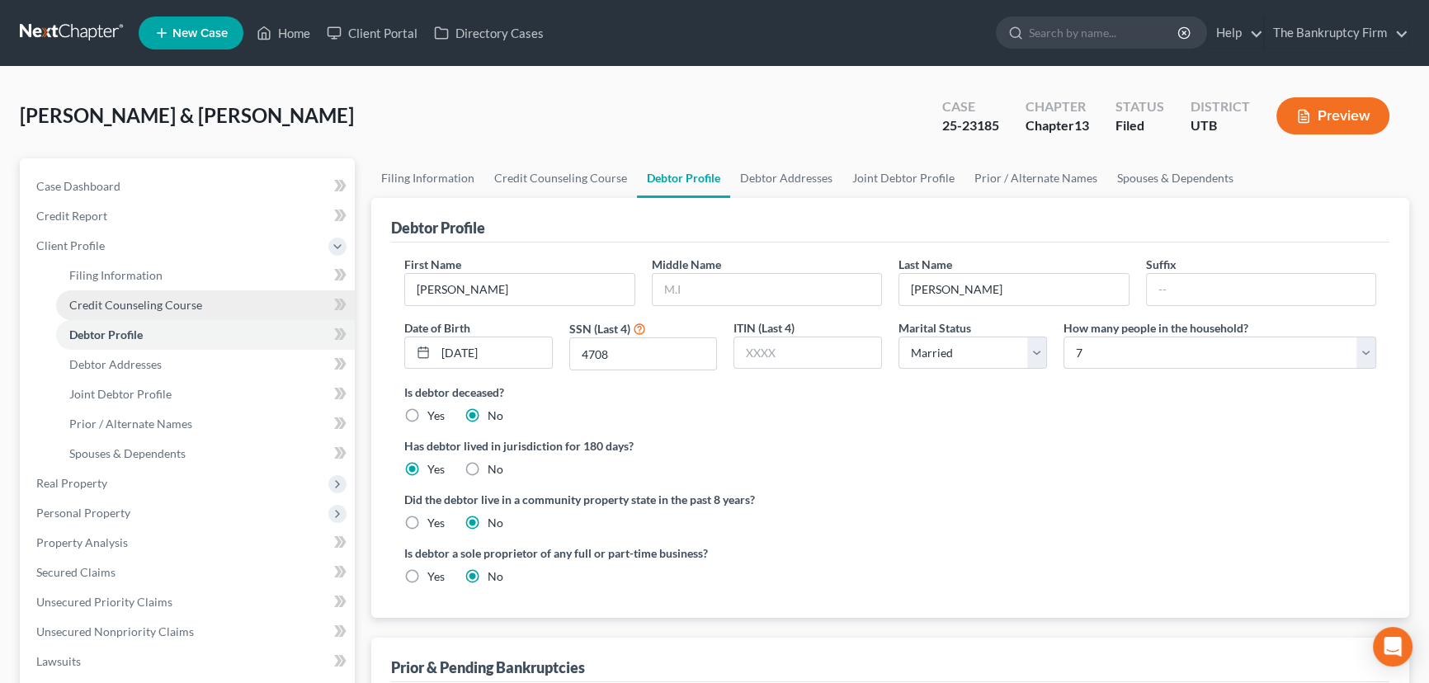
radio input "true"
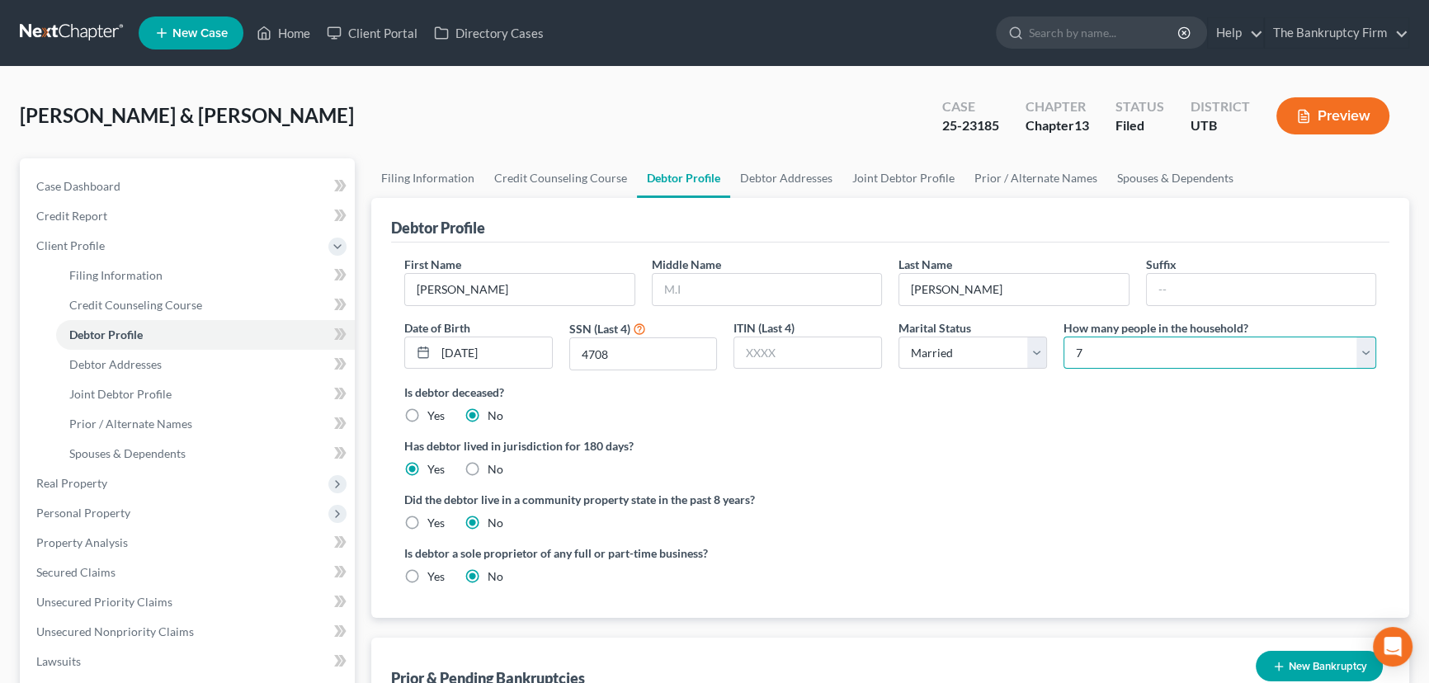
click at [1081, 347] on select "Select 1 2 3 4 5 6 7 8 9 10 11 12 13 14 15 16 17 18 19 20" at bounding box center [1220, 353] width 313 height 33
drag, startPoint x: 1027, startPoint y: 451, endPoint x: 1019, endPoint y: 430, distance: 22.7
click at [1027, 451] on label "Has debtor lived in jurisdiction for 180 days?" at bounding box center [890, 445] width 972 height 17
click at [1161, 178] on link "Spouses & Dependents" at bounding box center [1176, 178] width 136 height 40
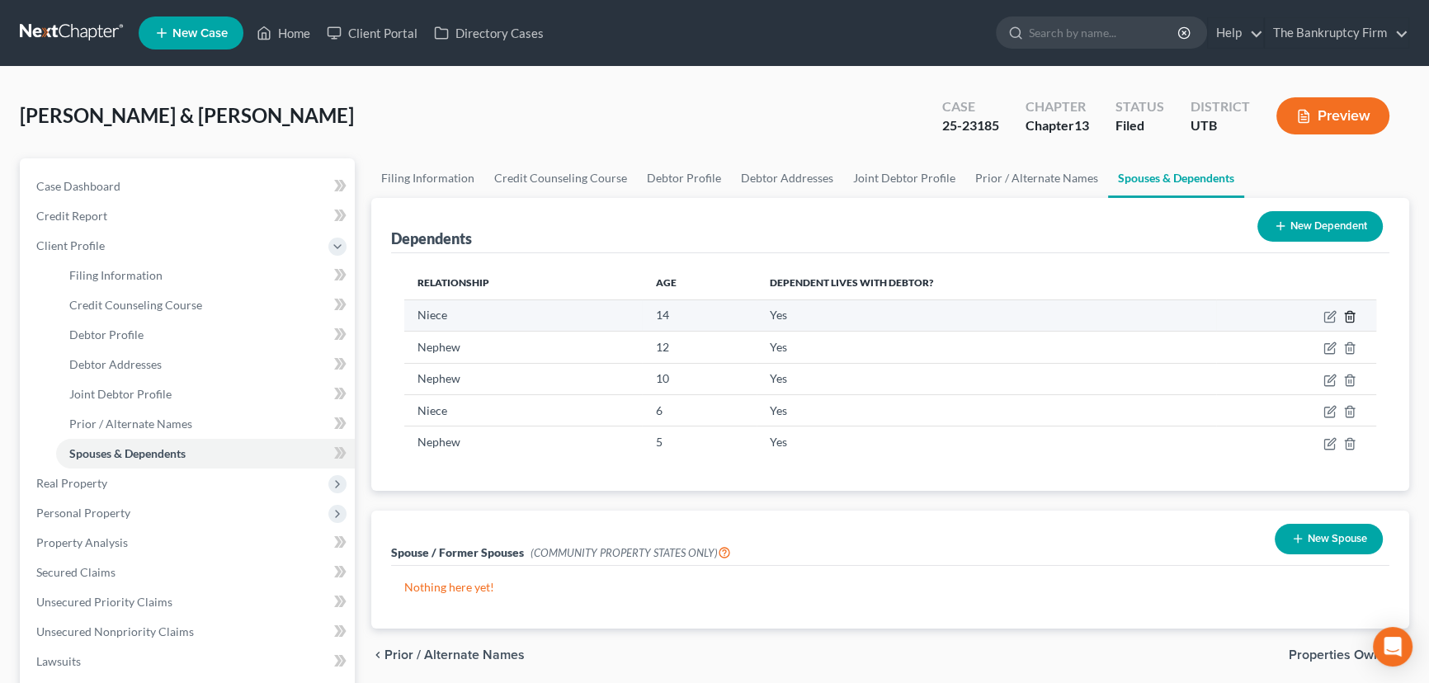
click at [1352, 314] on icon "button" at bounding box center [1350, 316] width 13 height 13
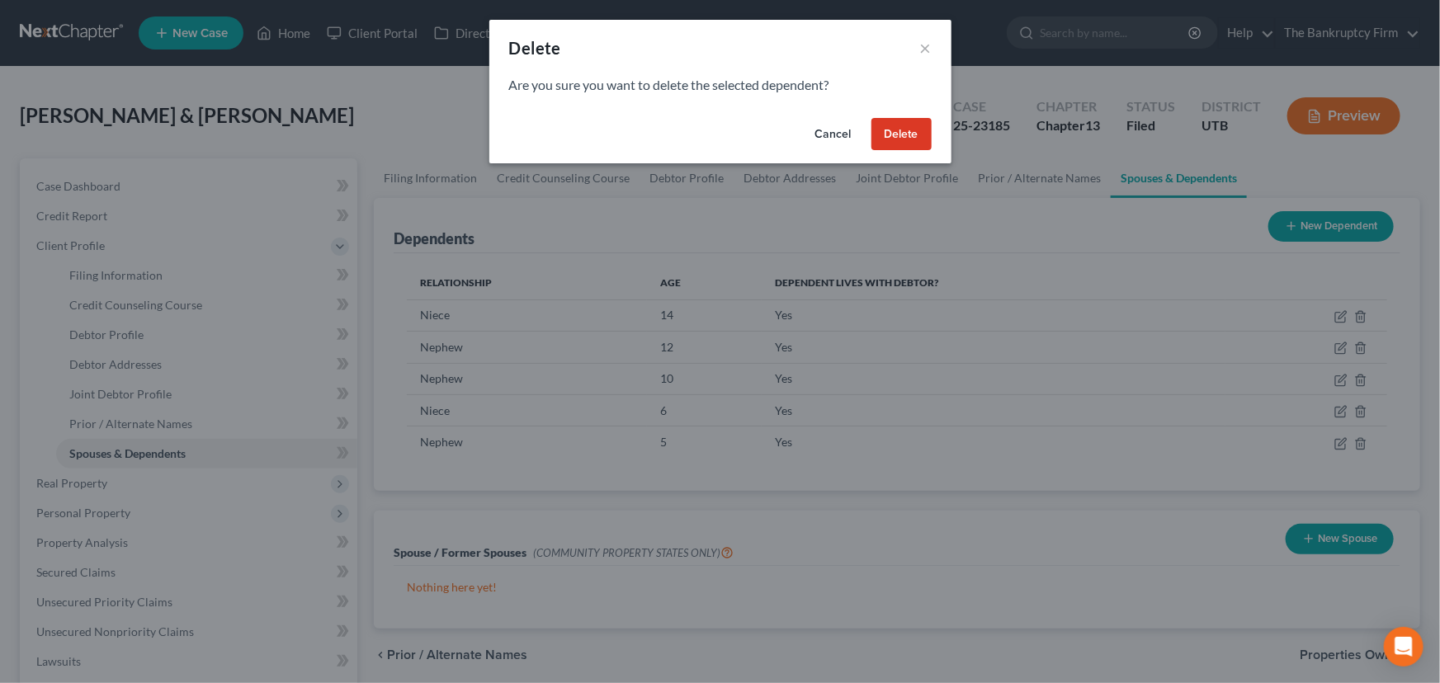
click at [902, 132] on button "Delete" at bounding box center [902, 134] width 60 height 33
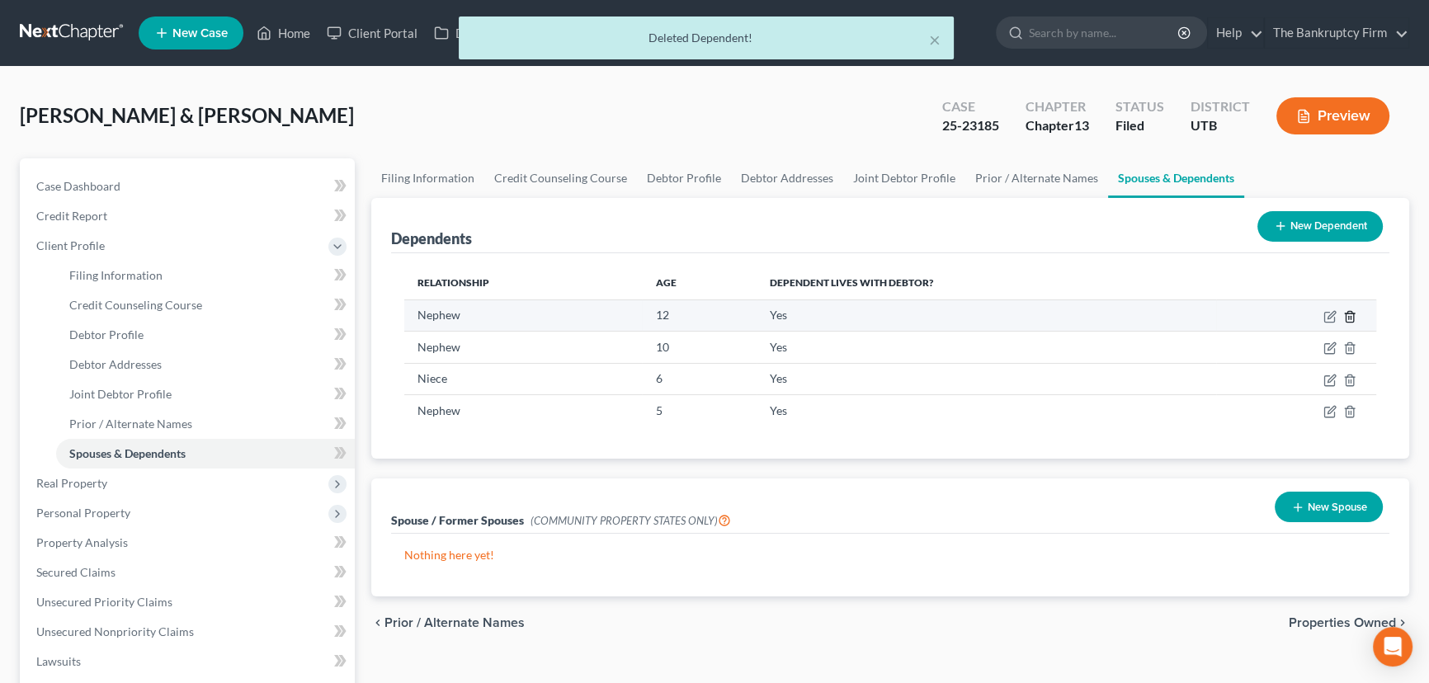
click at [1352, 314] on icon "button" at bounding box center [1350, 316] width 13 height 13
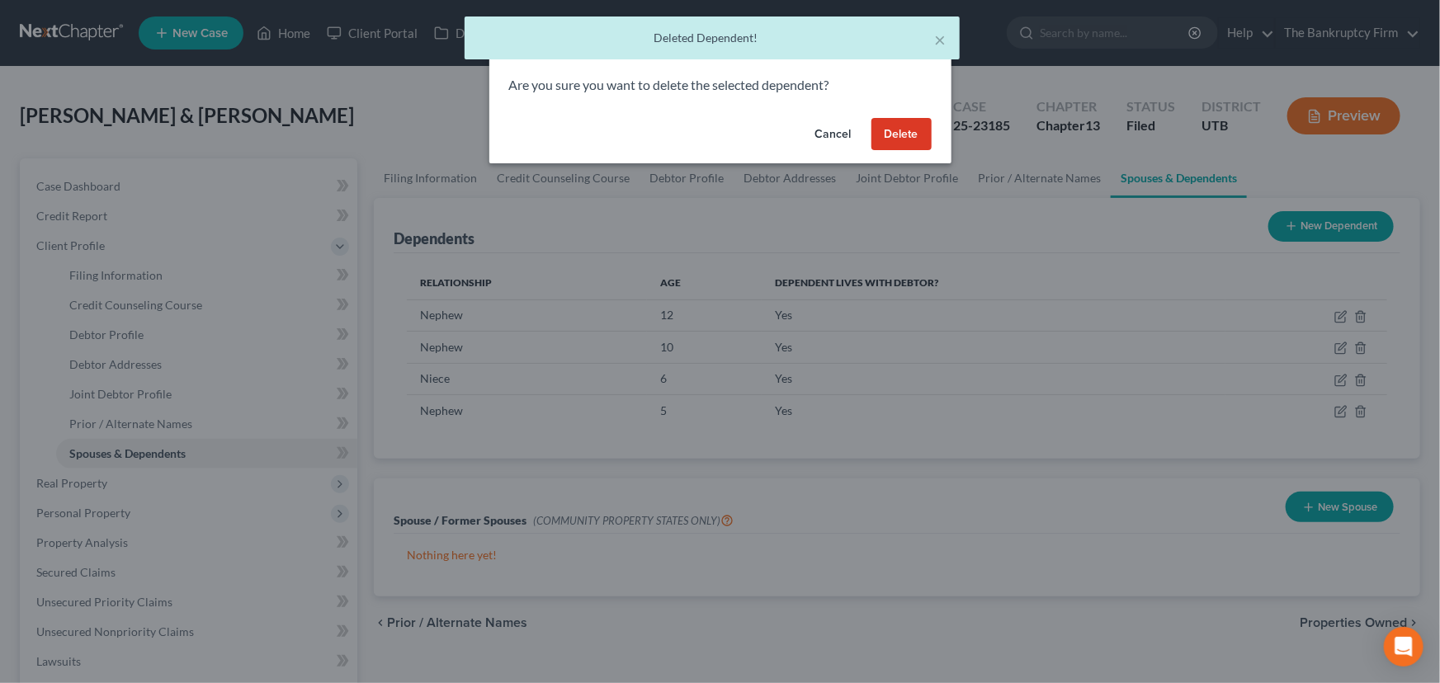
click at [911, 135] on button "Delete" at bounding box center [902, 134] width 60 height 33
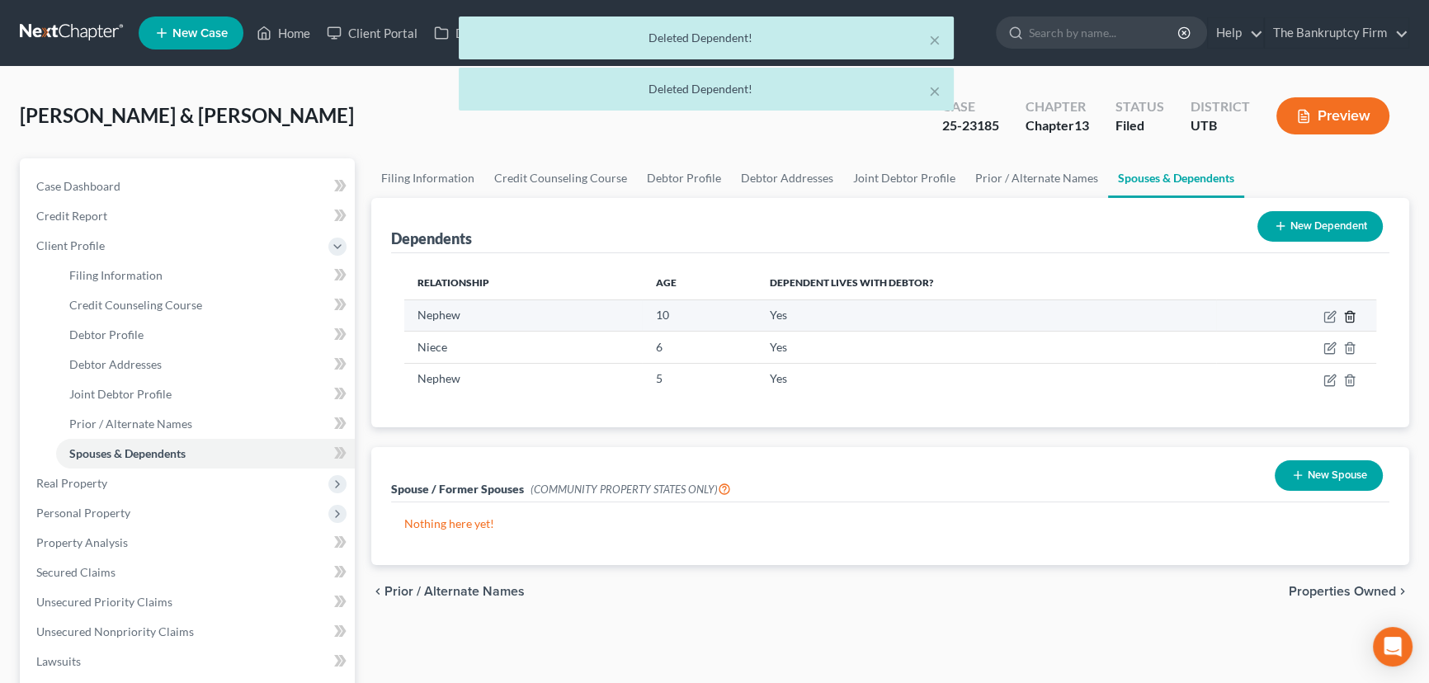
click at [1346, 314] on icon "button" at bounding box center [1349, 316] width 7 height 11
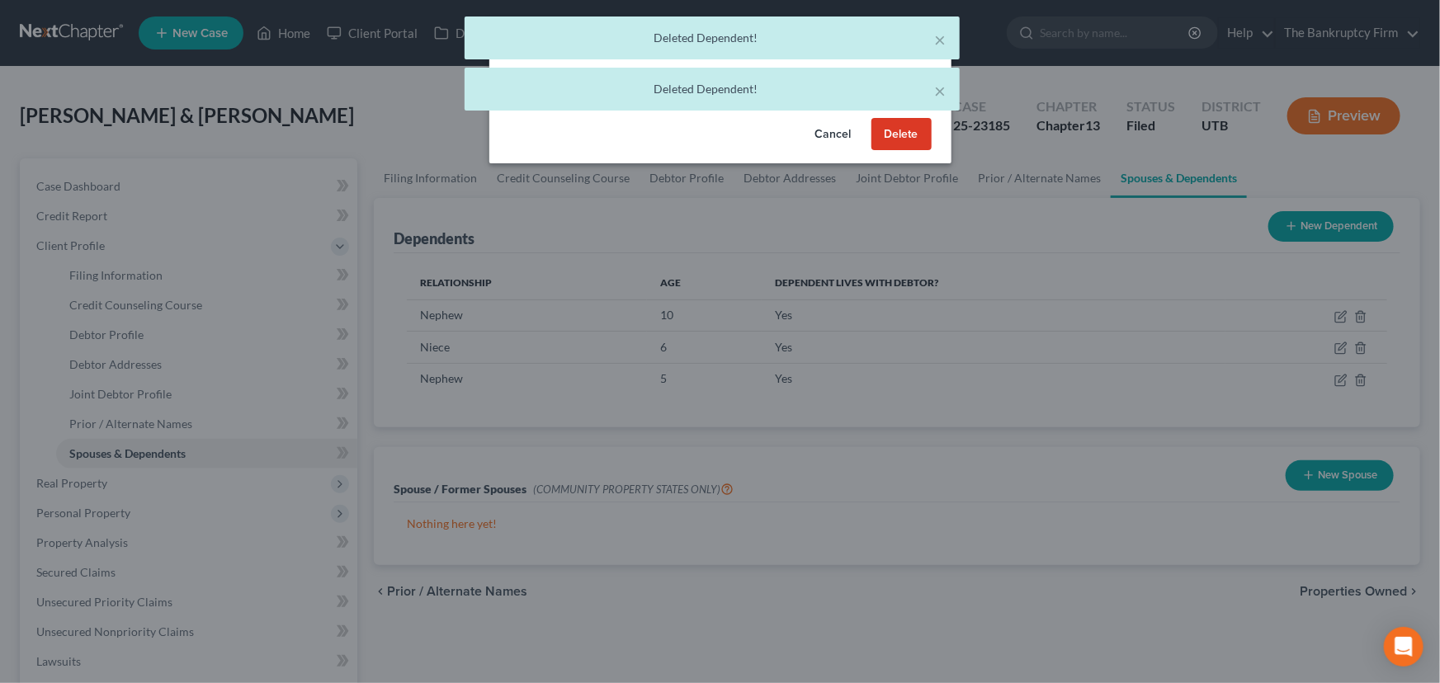
click at [886, 131] on button "Delete" at bounding box center [902, 134] width 60 height 33
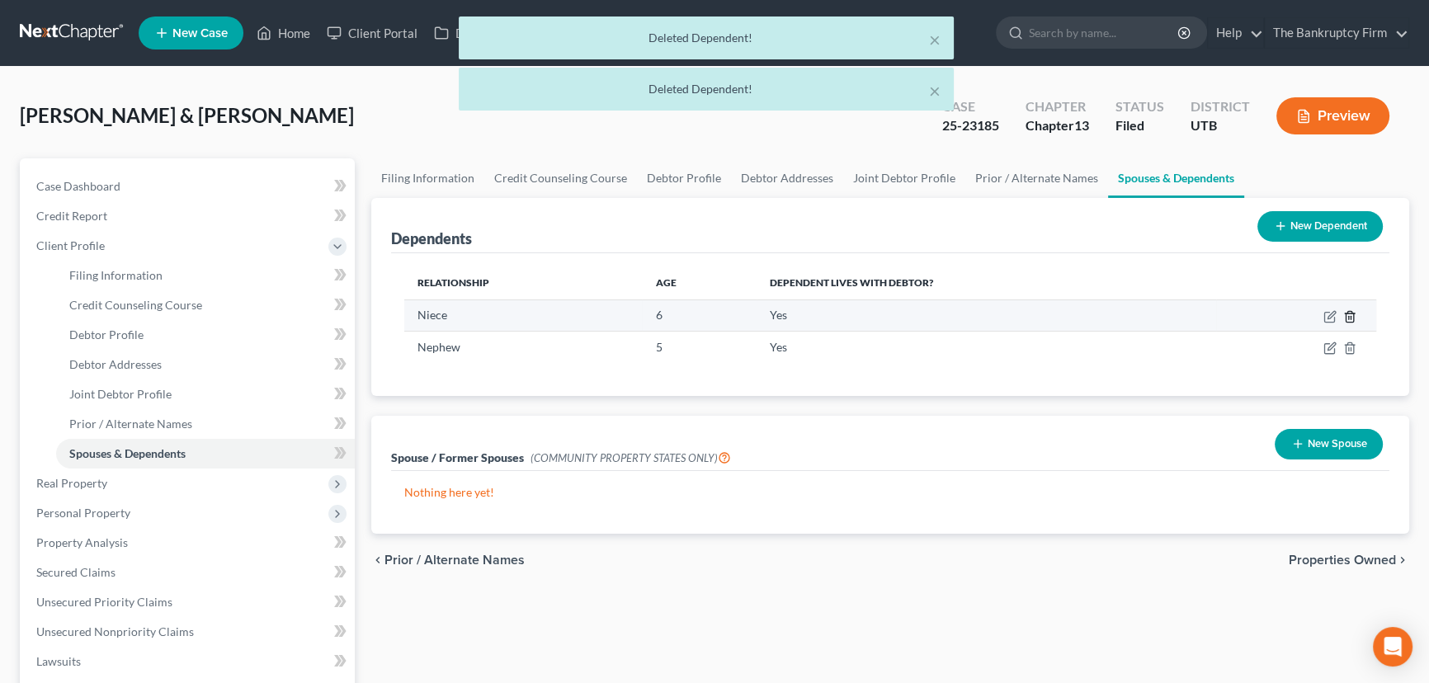
click at [1348, 314] on icon "button" at bounding box center [1350, 316] width 13 height 13
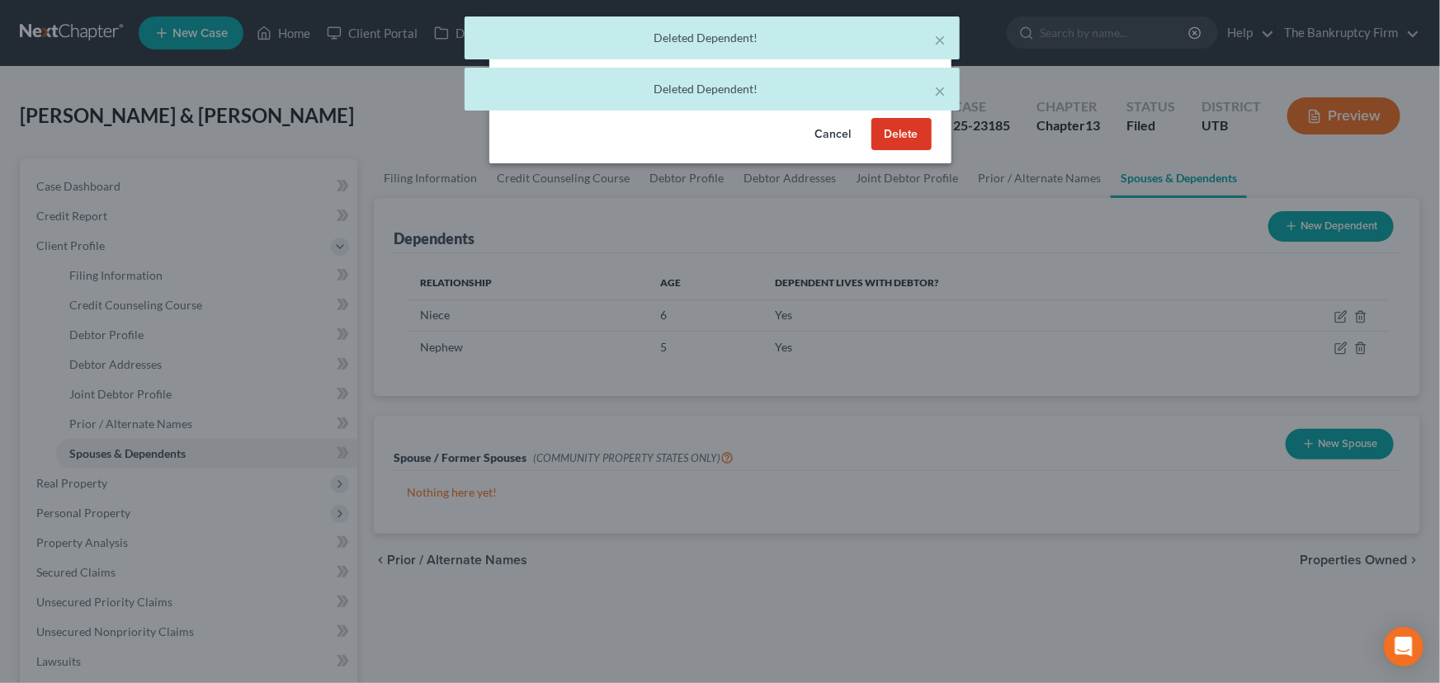
click at [911, 133] on button "Delete" at bounding box center [902, 134] width 60 height 33
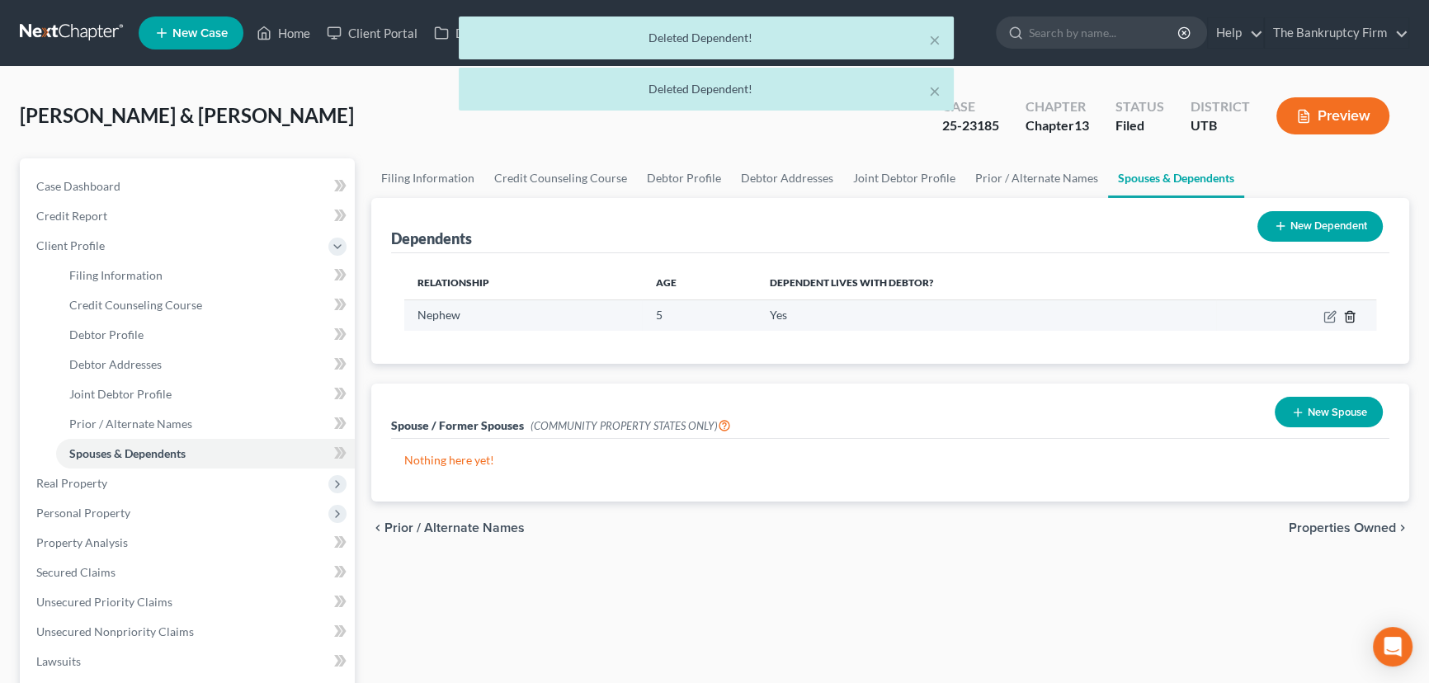
click at [1349, 318] on line "button" at bounding box center [1349, 317] width 0 height 3
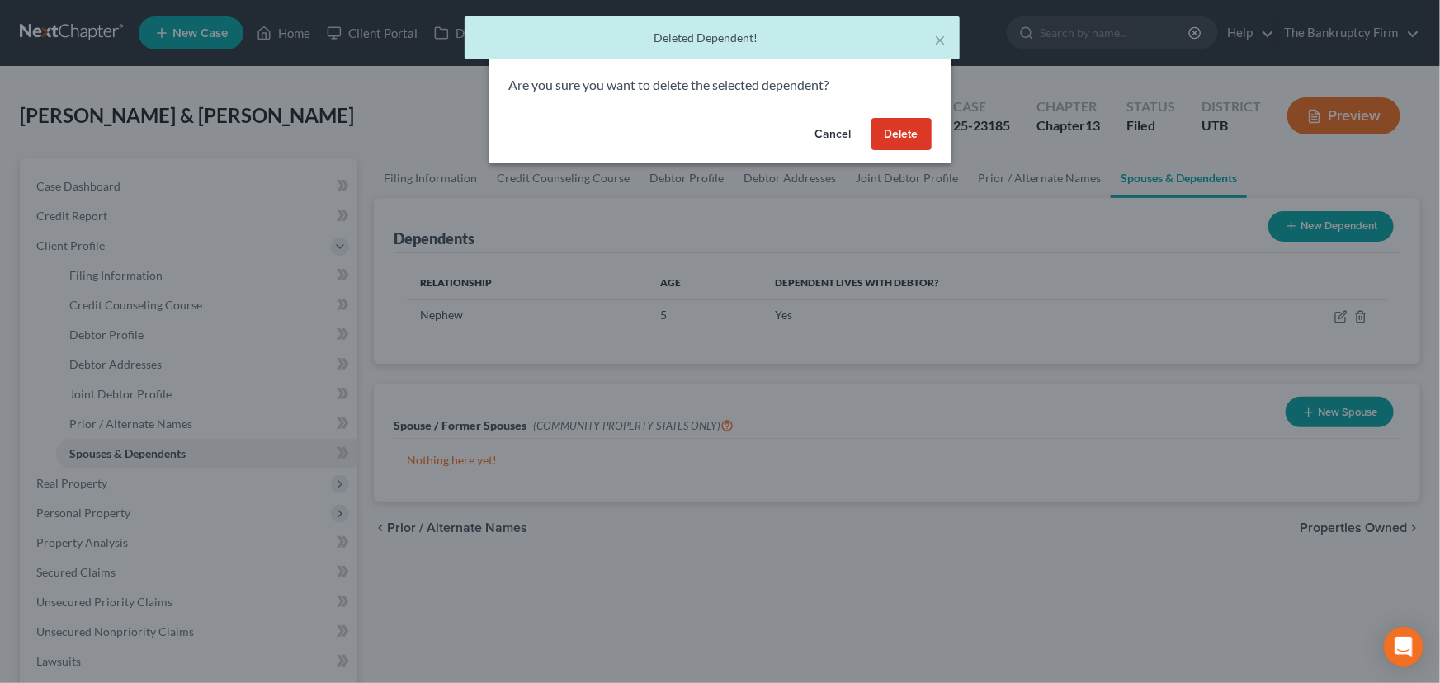
click at [900, 137] on button "Delete" at bounding box center [902, 134] width 60 height 33
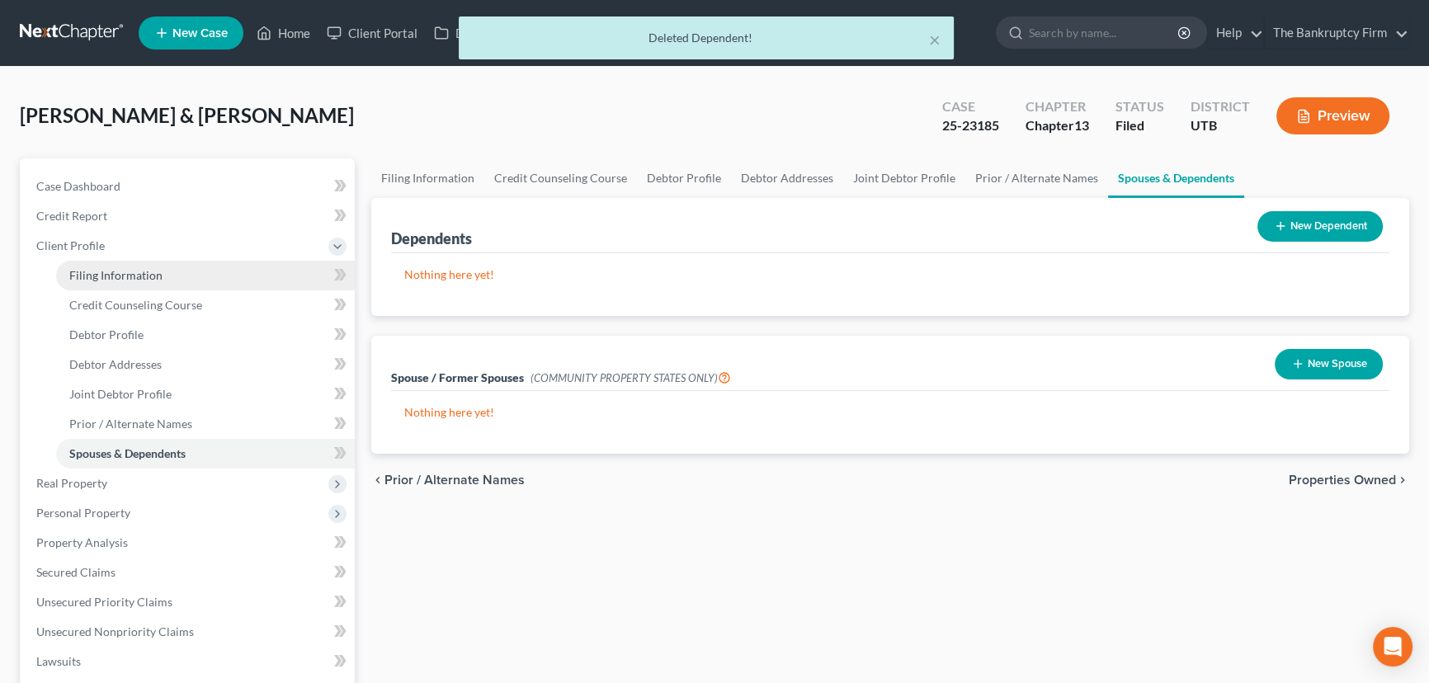
click at [106, 272] on span "Filing Information" at bounding box center [115, 275] width 93 height 14
select select "1"
select select "3"
select select "46"
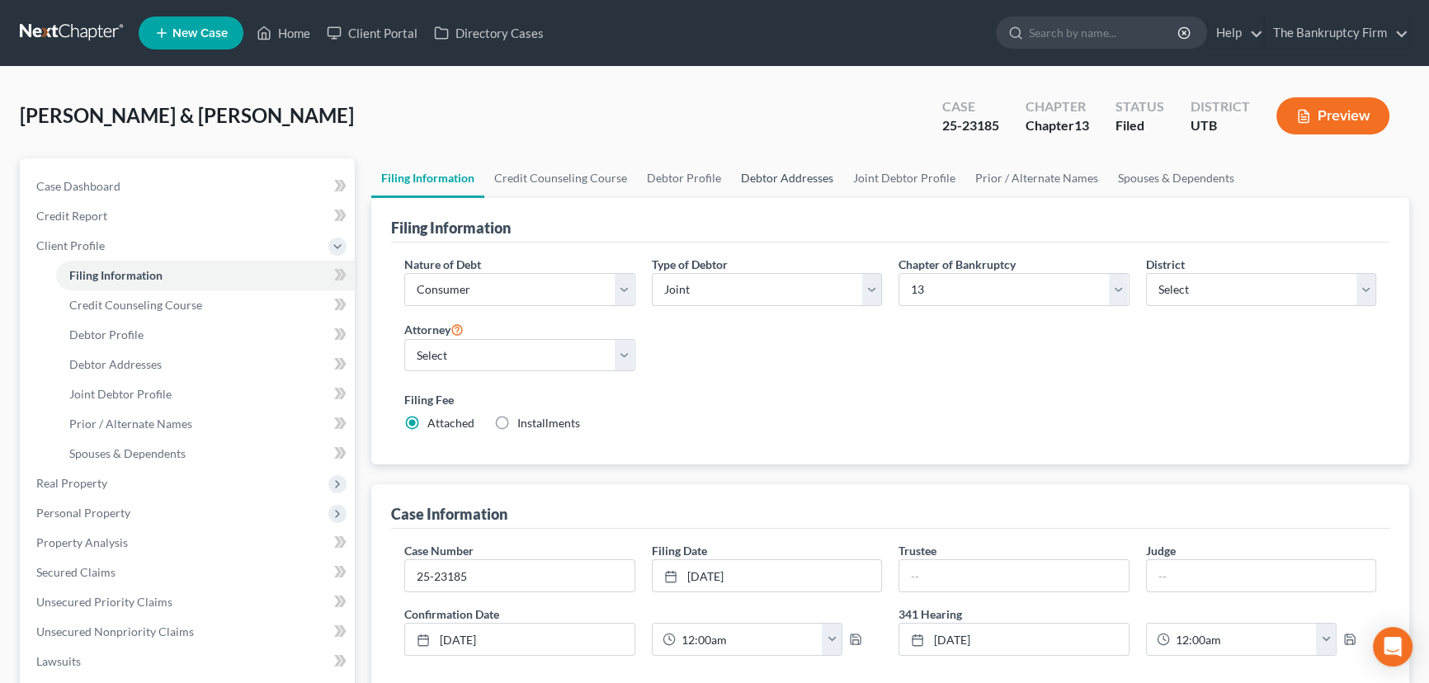
click at [799, 181] on link "Debtor Addresses" at bounding box center [787, 178] width 112 height 40
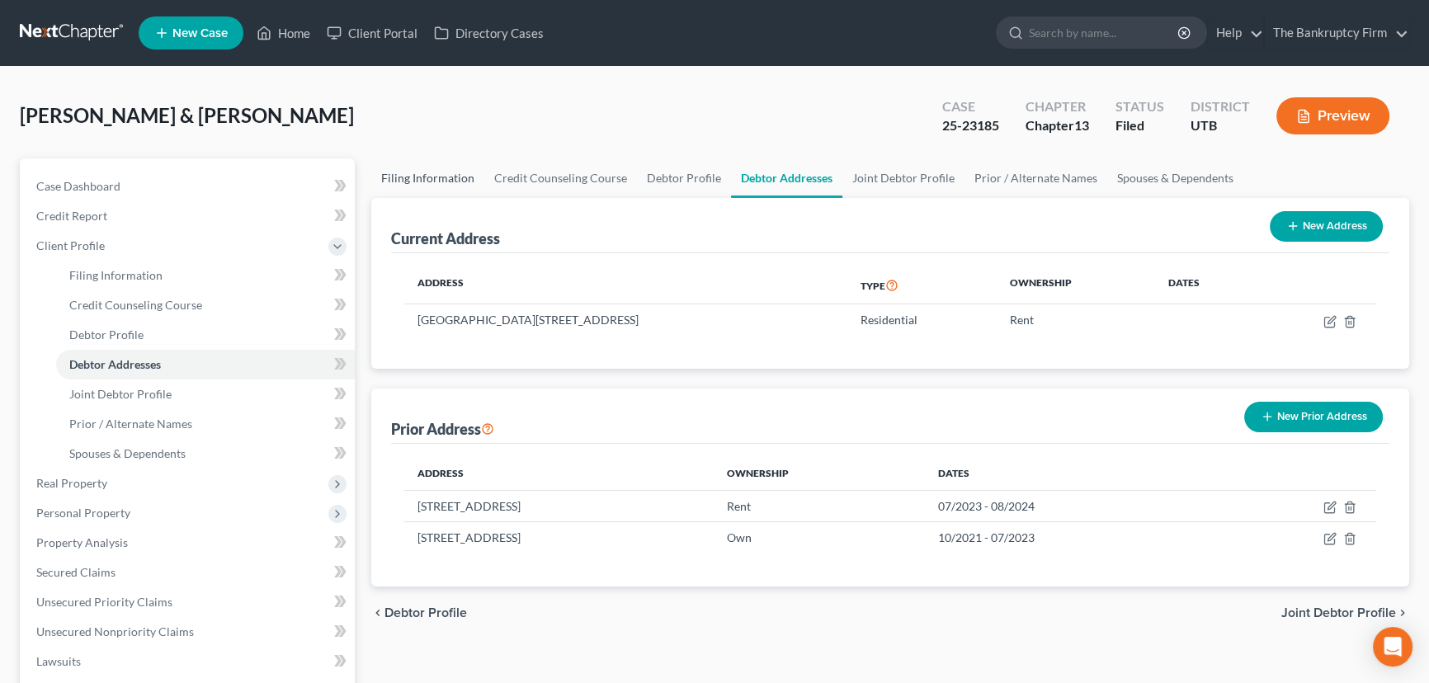
click at [443, 175] on link "Filing Information" at bounding box center [427, 178] width 113 height 40
select select "1"
select select "3"
select select "81"
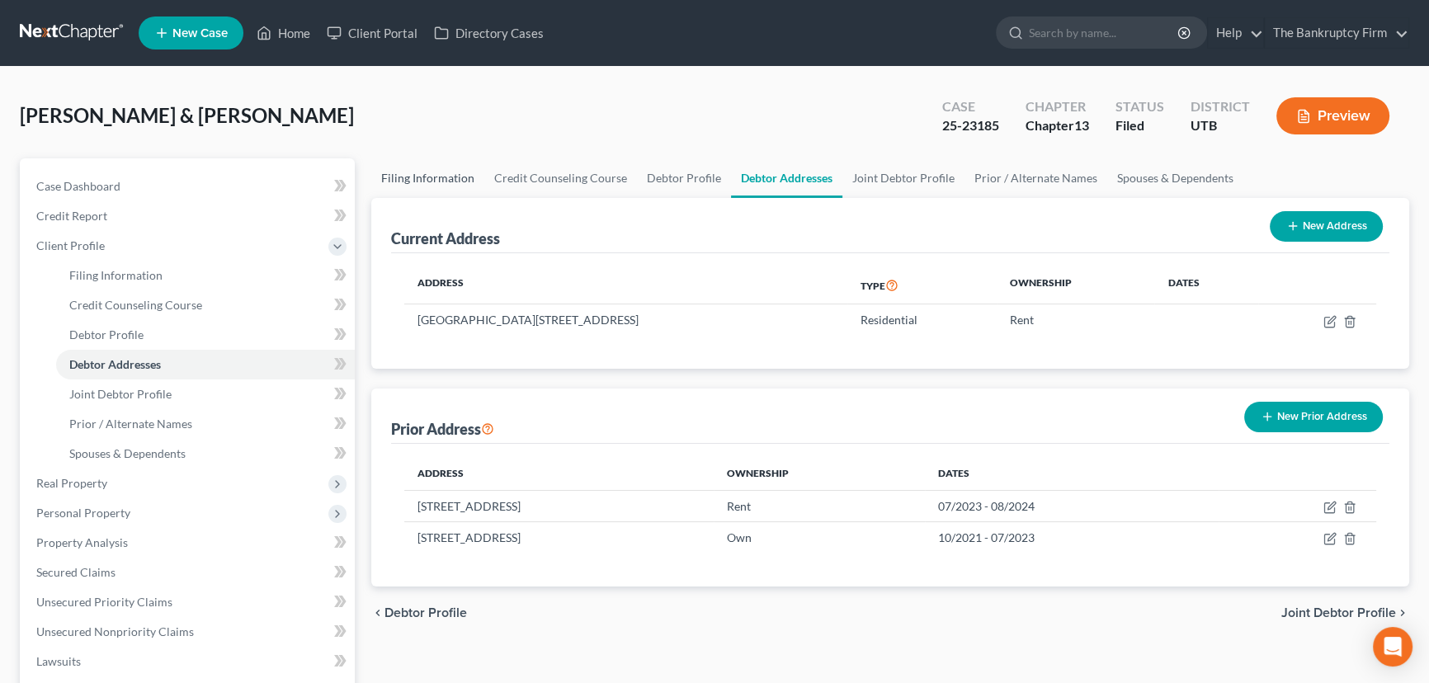
select select "0"
select select "46"
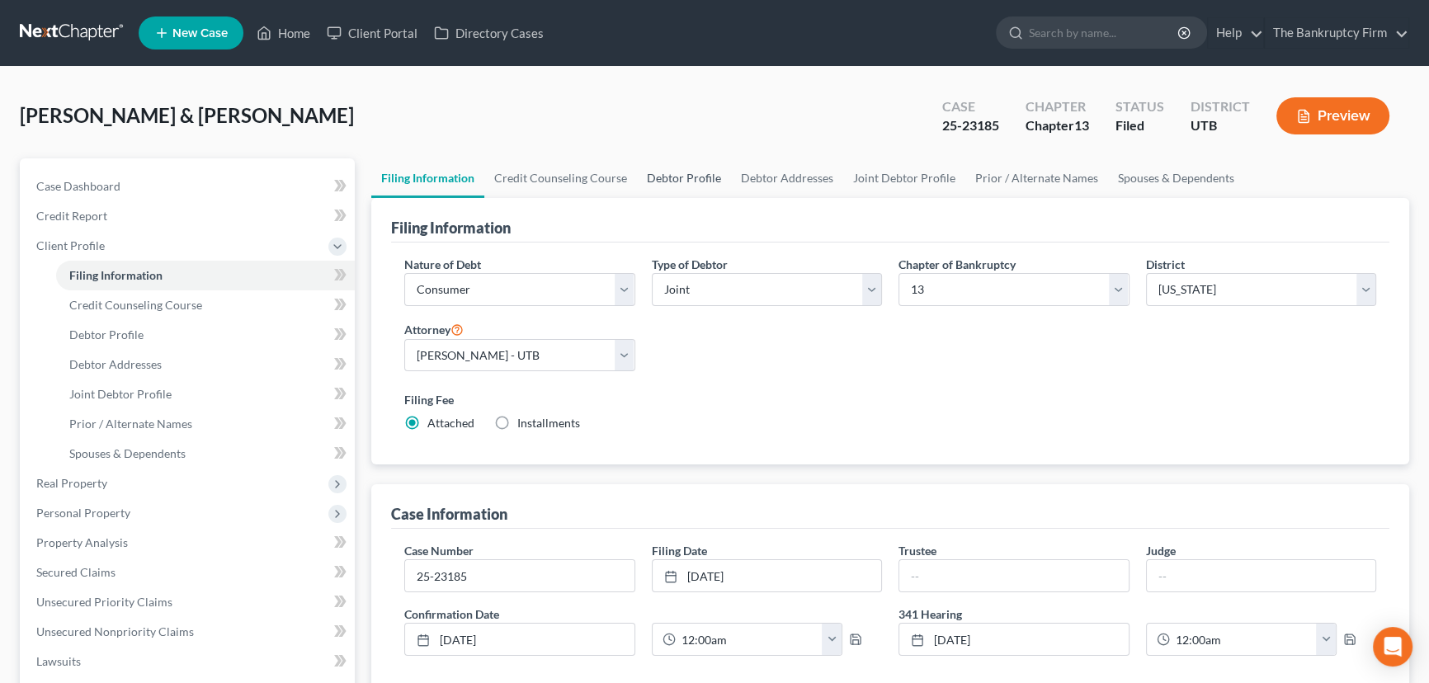
click at [669, 180] on link "Debtor Profile" at bounding box center [684, 178] width 94 height 40
select select "1"
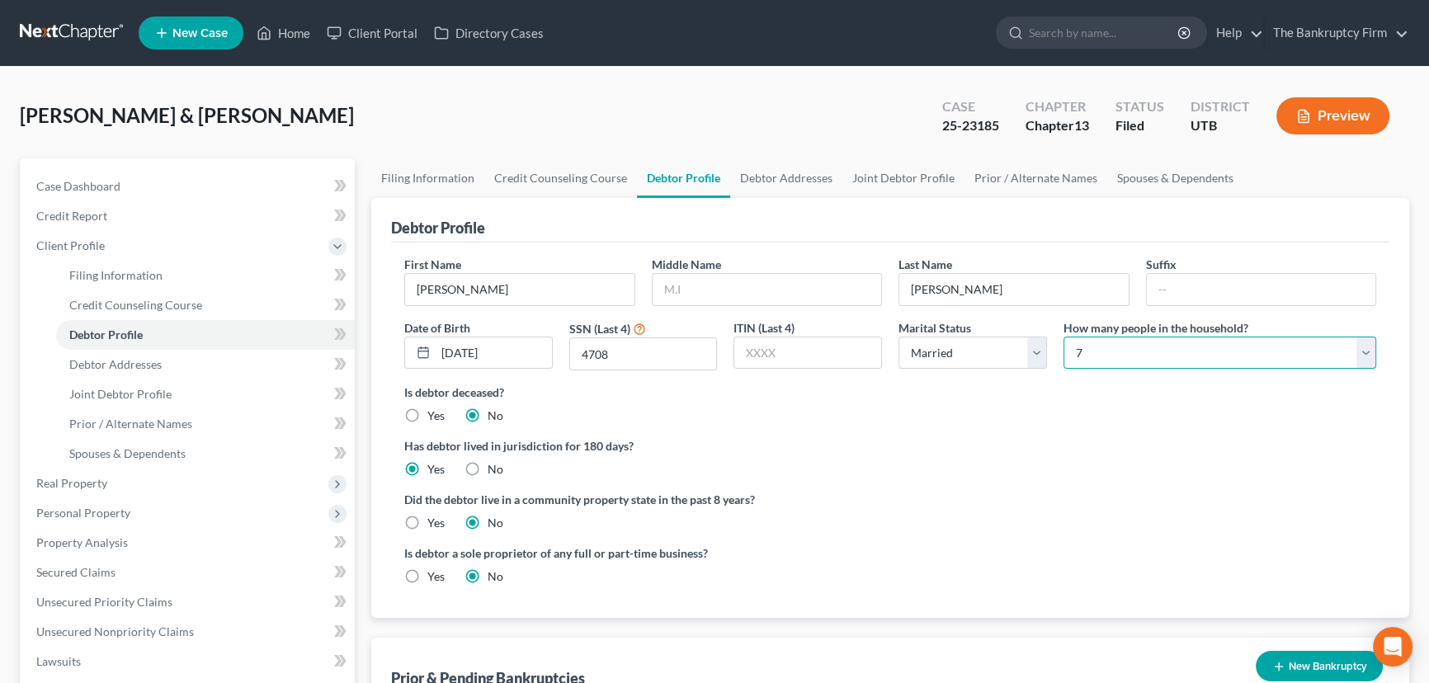
click at [1175, 366] on select "Select 1 2 3 4 5 6 7 8 9 10 11 12 13 14 15 16 17 18 19 20" at bounding box center [1220, 353] width 313 height 33
select select "1"
click at [1064, 337] on select "Select 1 2 3 4 5 6 7 8 9 10 11 12 13 14 15 16 17 18 19 20" at bounding box center [1220, 353] width 313 height 33
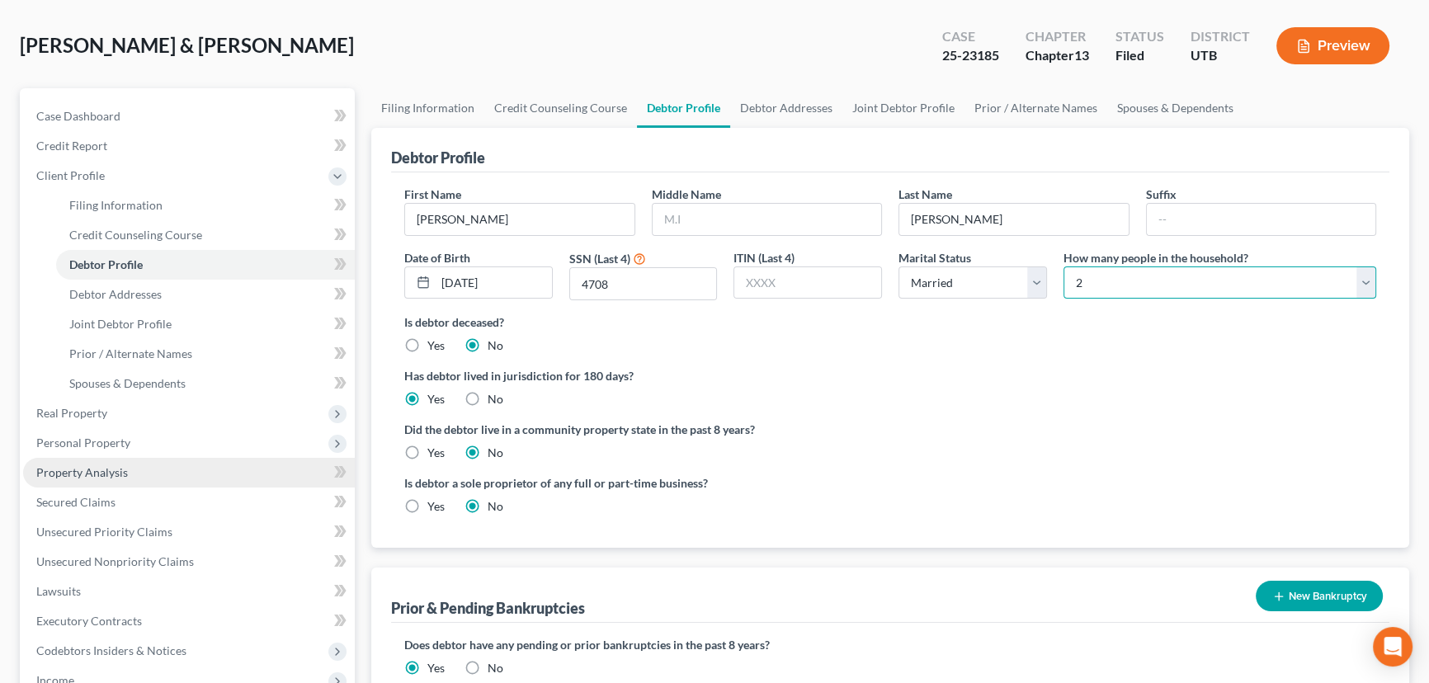
scroll to position [375, 0]
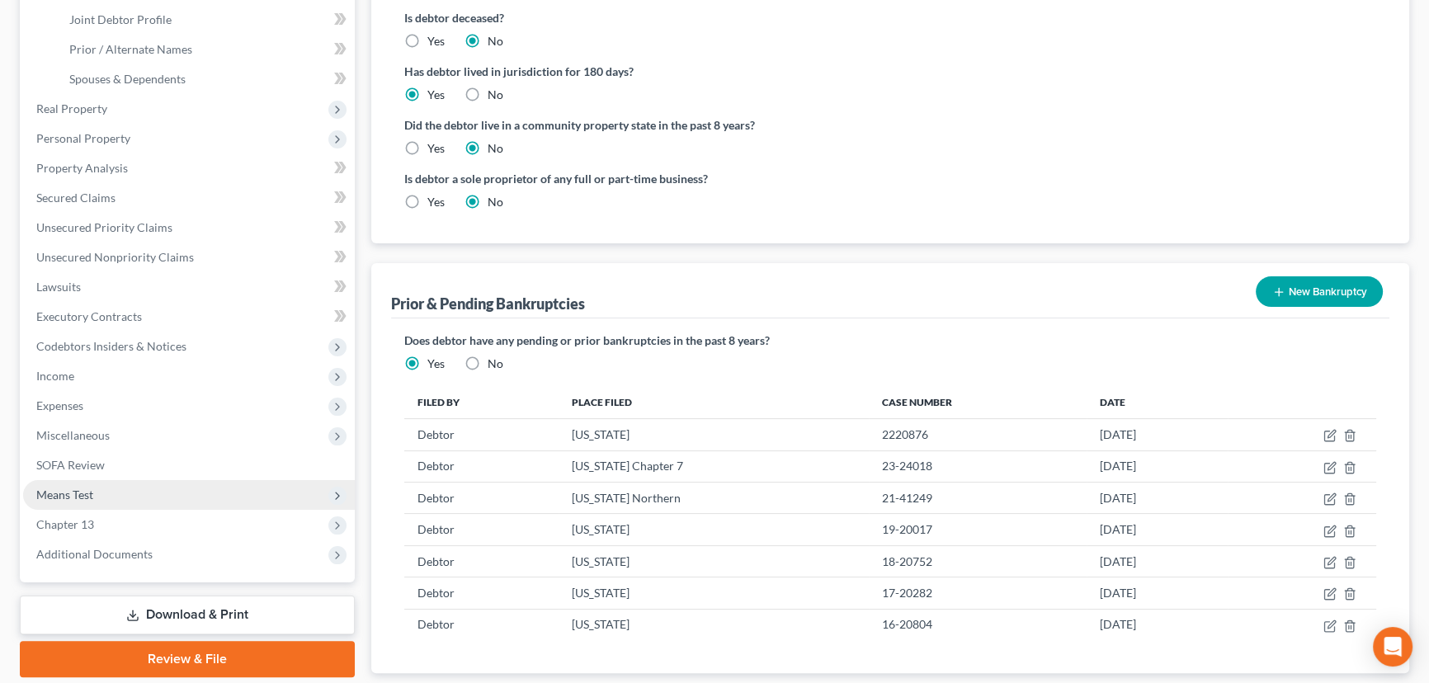
click at [61, 496] on span "Means Test" at bounding box center [64, 495] width 57 height 14
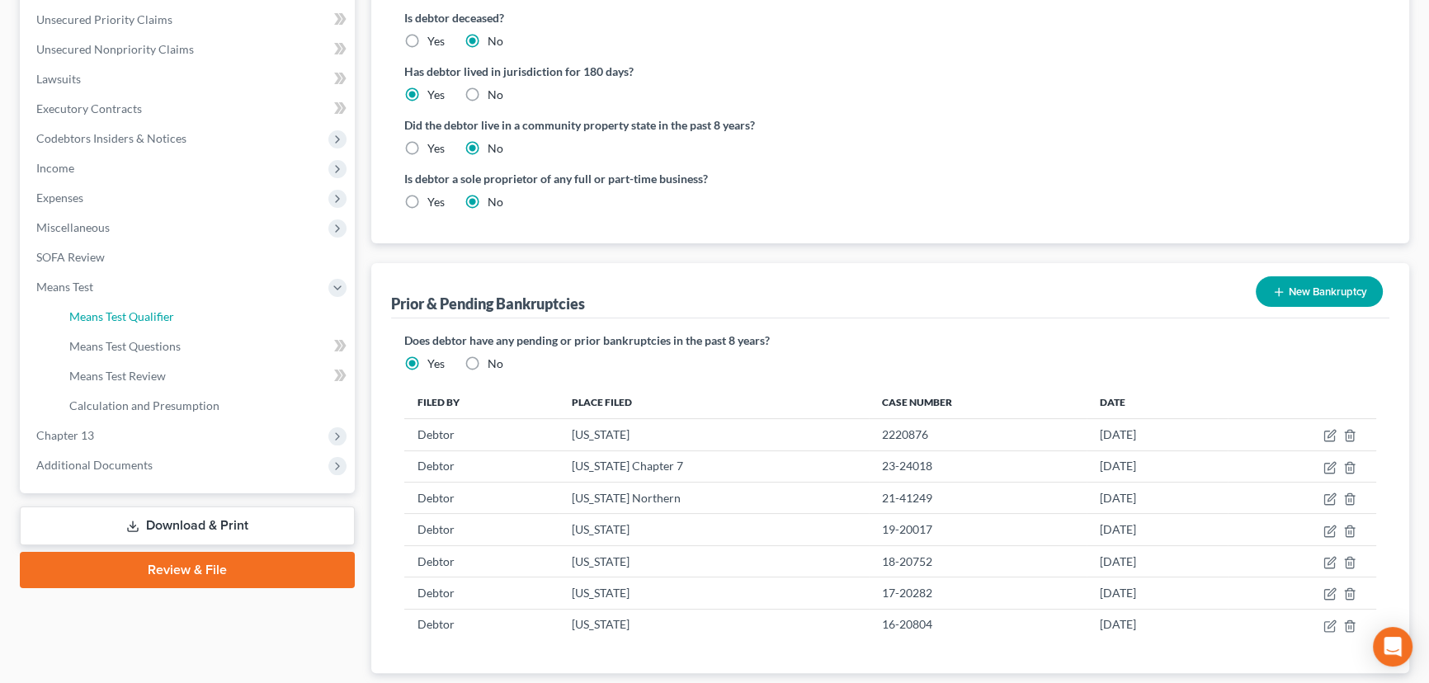
drag, startPoint x: 141, startPoint y: 315, endPoint x: 395, endPoint y: 363, distance: 258.7
click at [141, 315] on span "Means Test Qualifier" at bounding box center [121, 316] width 105 height 14
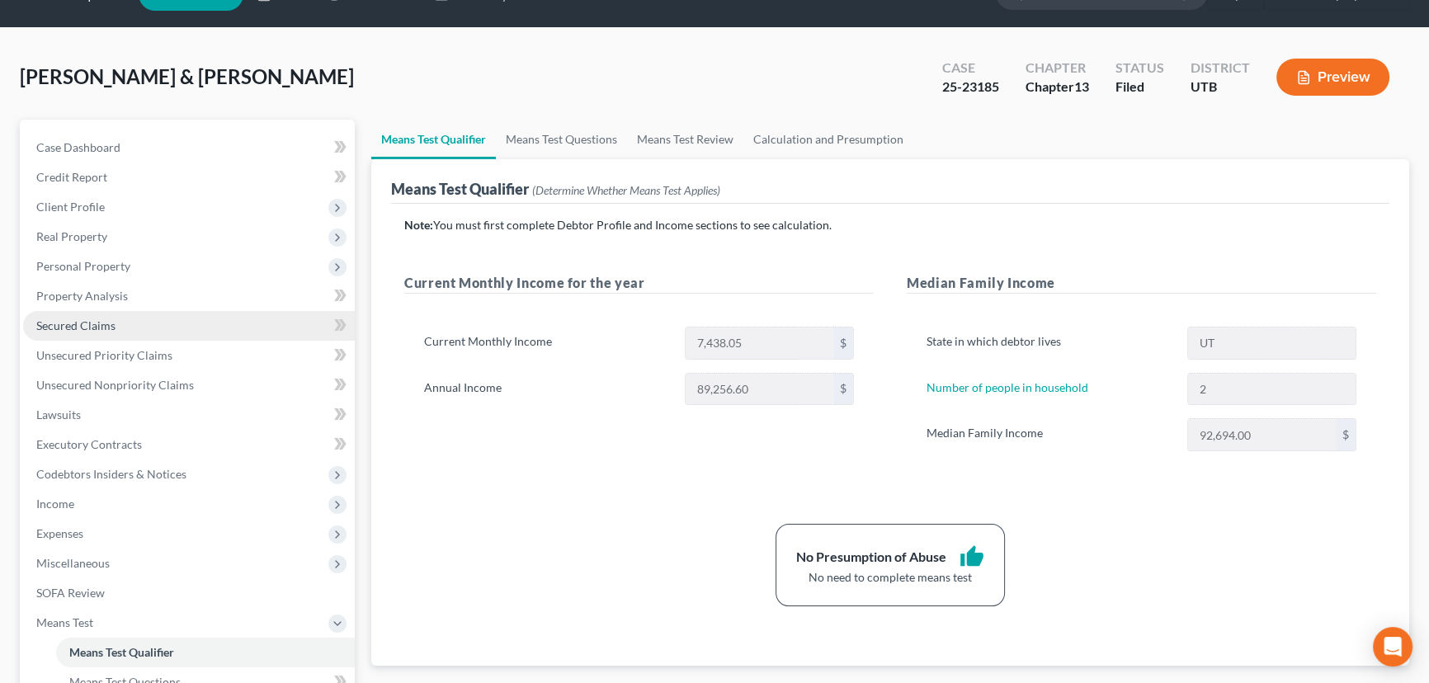
scroll to position [74, 0]
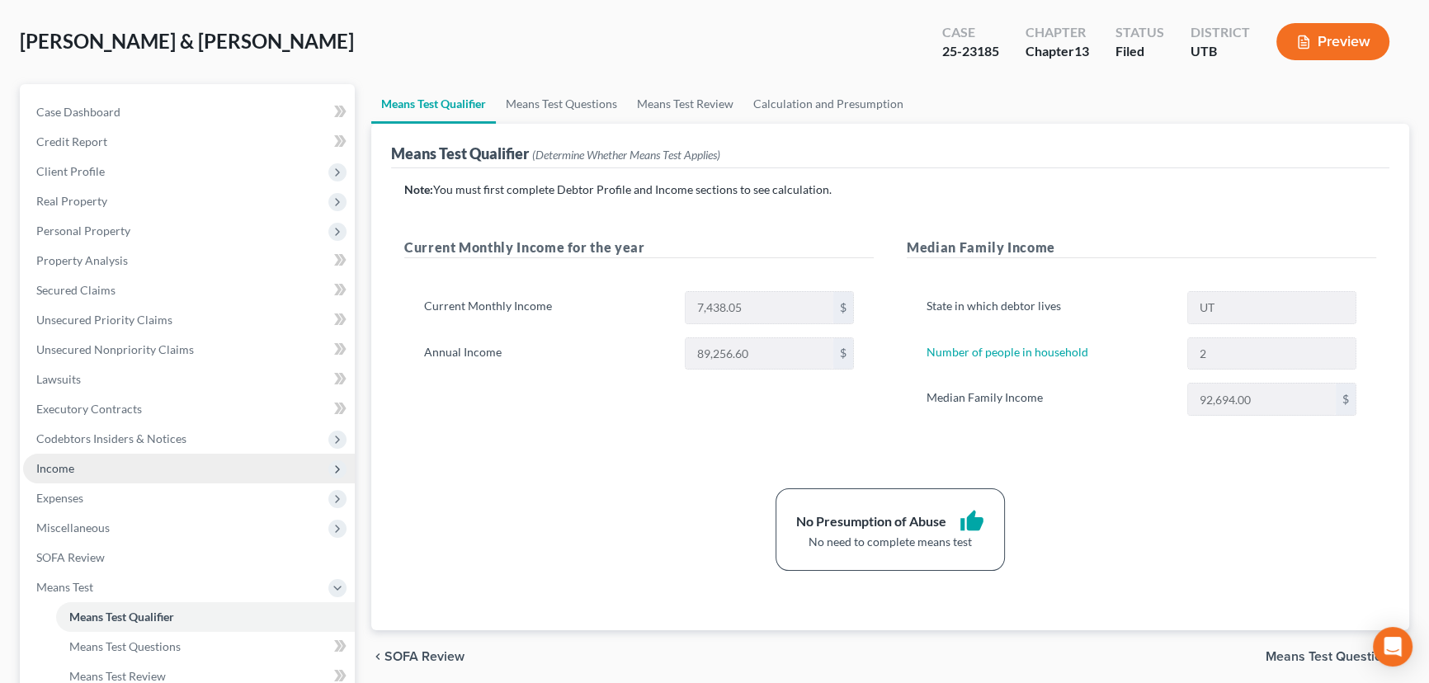
click at [50, 467] on span "Income" at bounding box center [55, 468] width 38 height 14
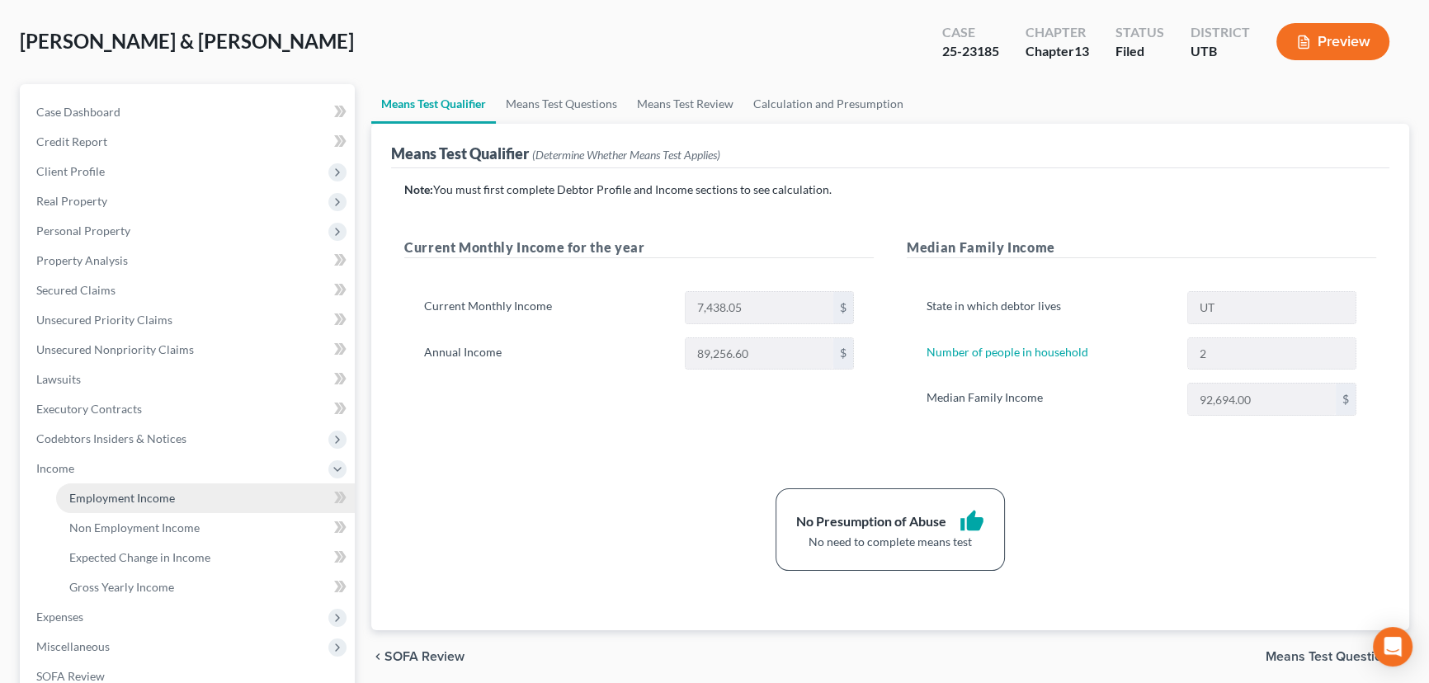
click at [118, 497] on span "Employment Income" at bounding box center [122, 498] width 106 height 14
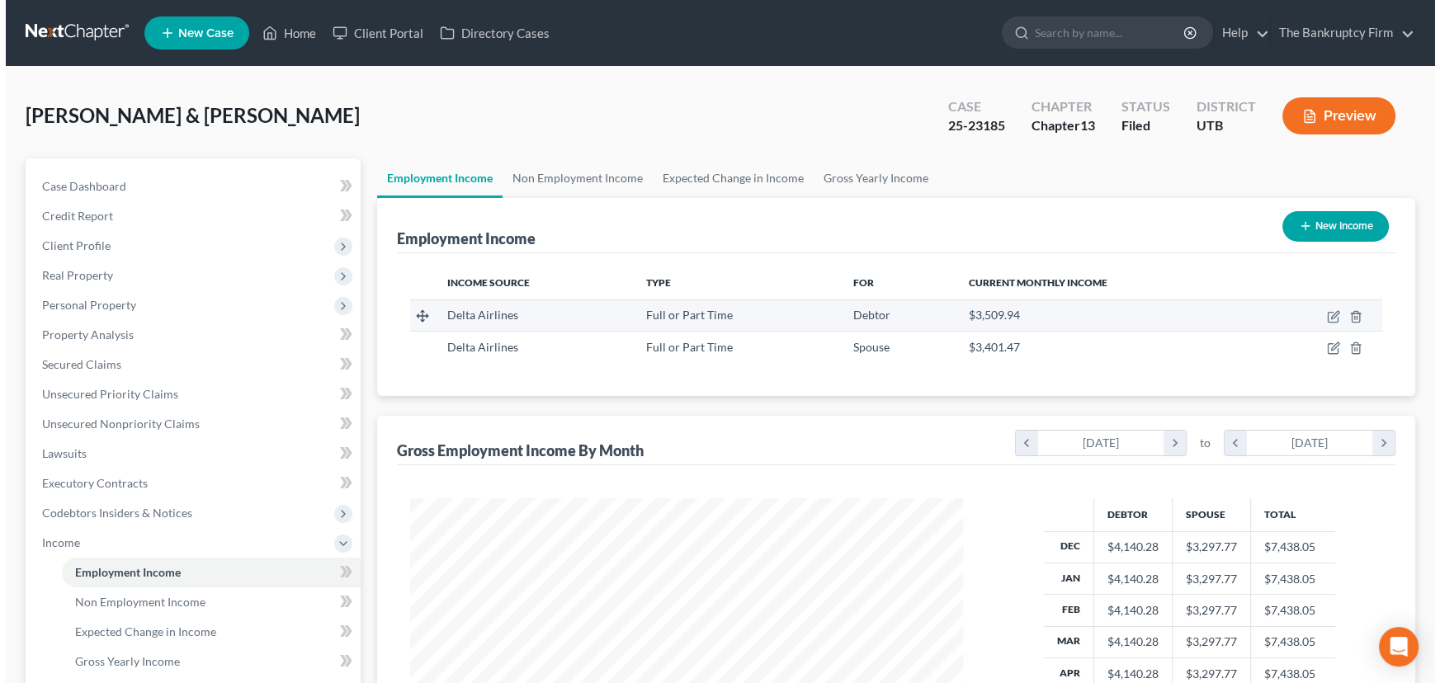
scroll to position [295, 586]
click at [1329, 315] on icon "button" at bounding box center [1327, 316] width 13 height 13
select select "0"
select select "2"
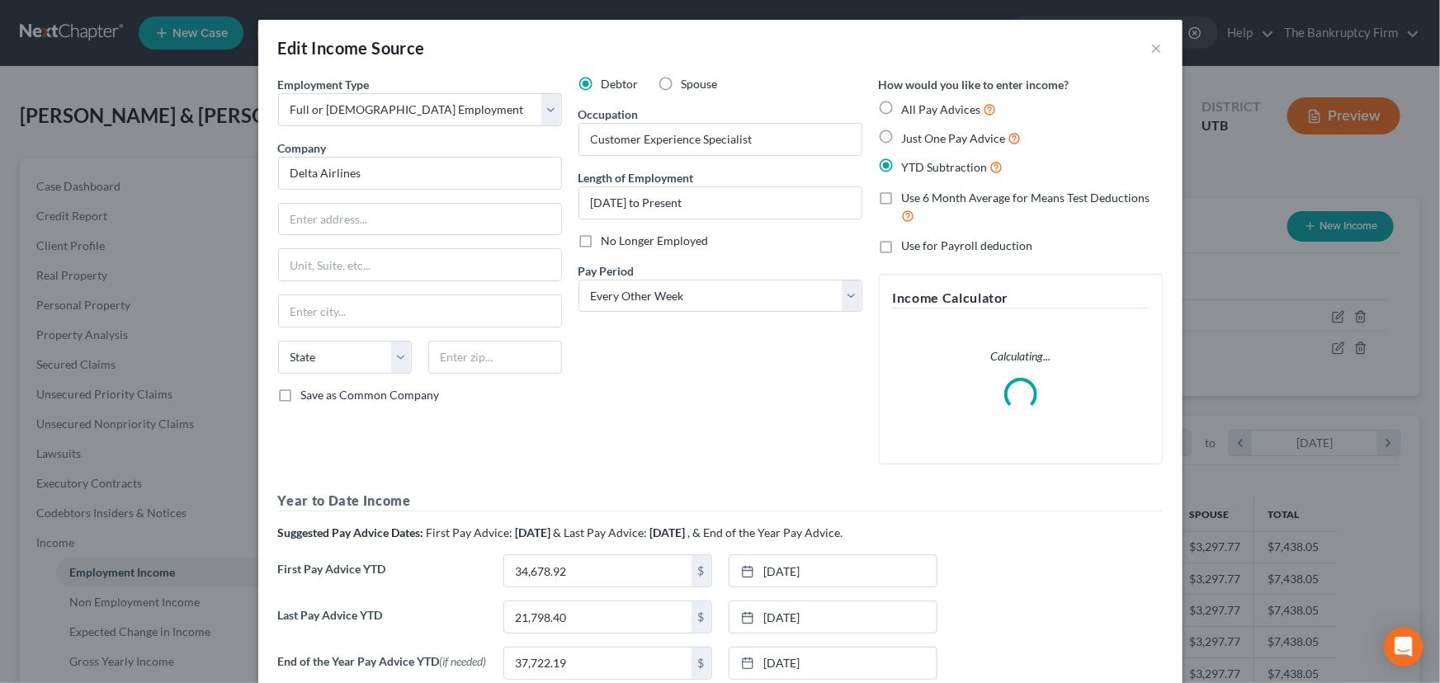
scroll to position [295, 591]
click at [602, 239] on label "No Longer Employed" at bounding box center [655, 241] width 107 height 17
click at [608, 239] on input "No Longer Employed" at bounding box center [613, 238] width 11 height 11
checkbox input "true"
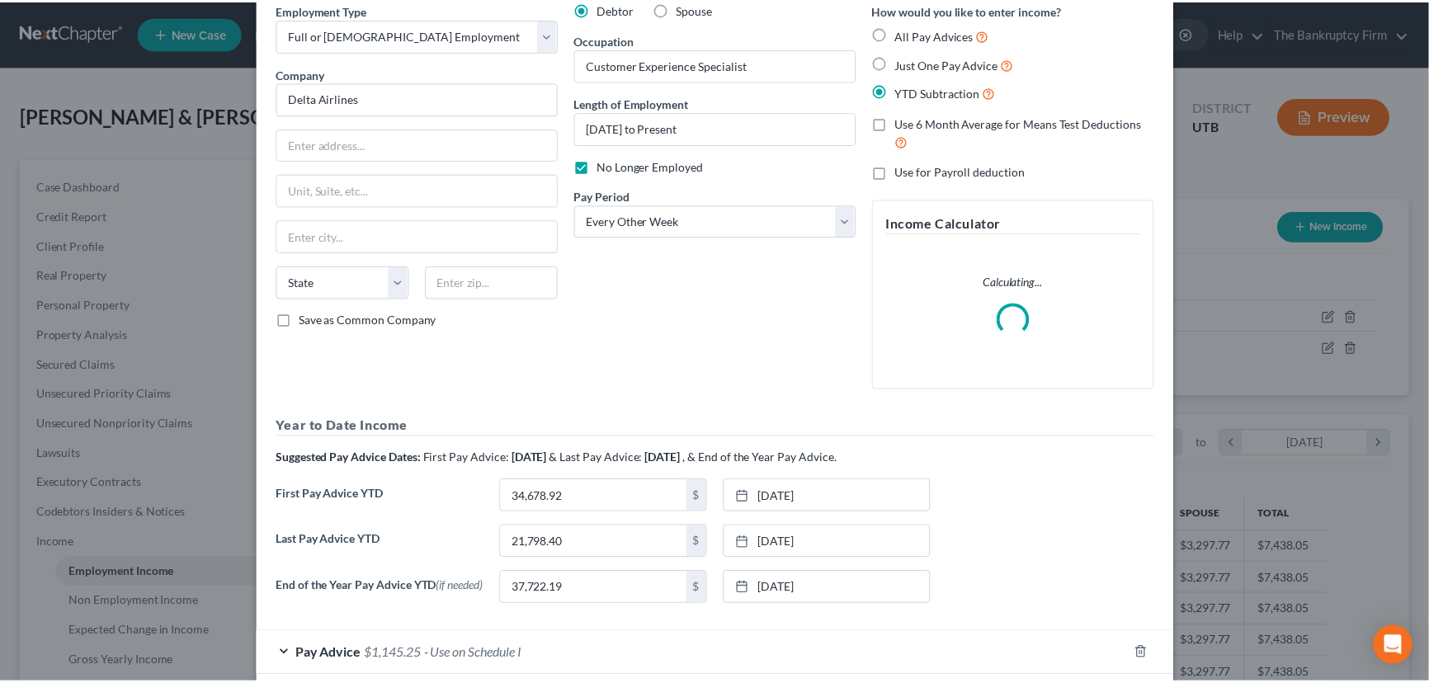
scroll to position [161, 0]
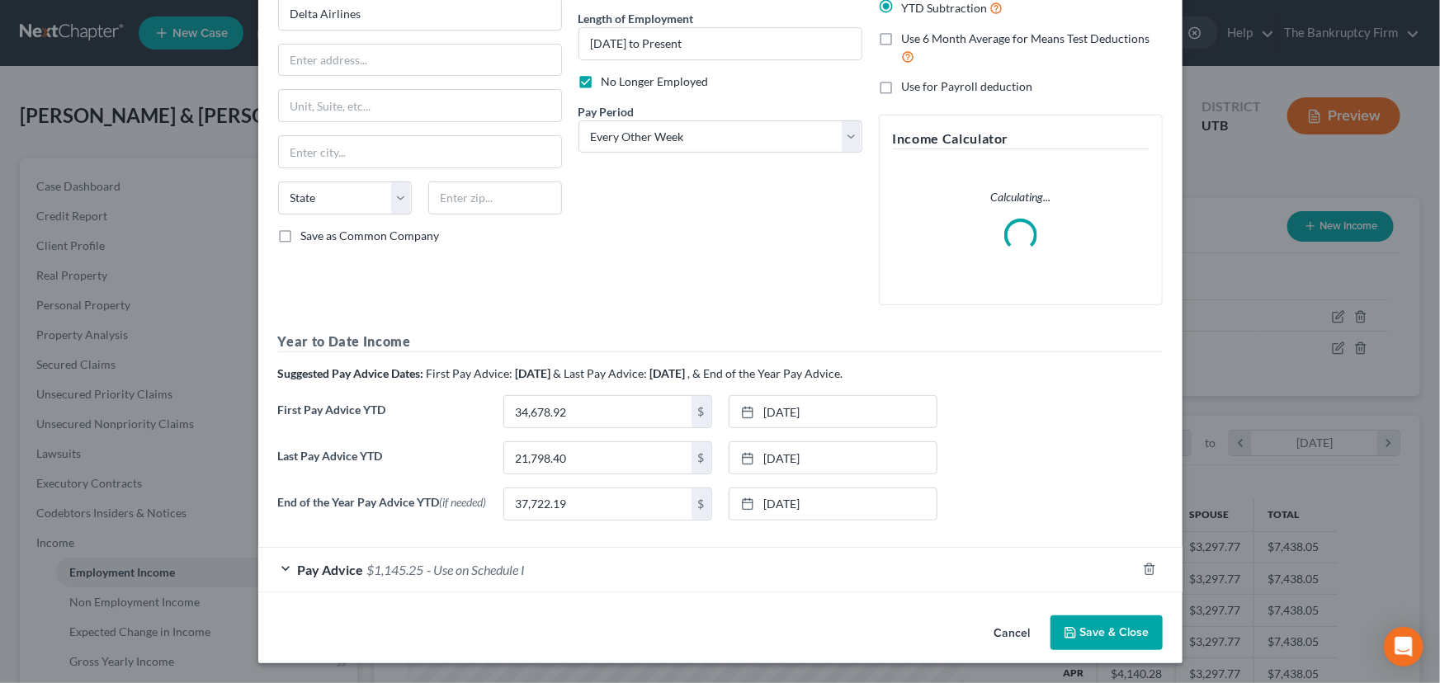
click at [1095, 630] on button "Save & Close" at bounding box center [1107, 633] width 112 height 35
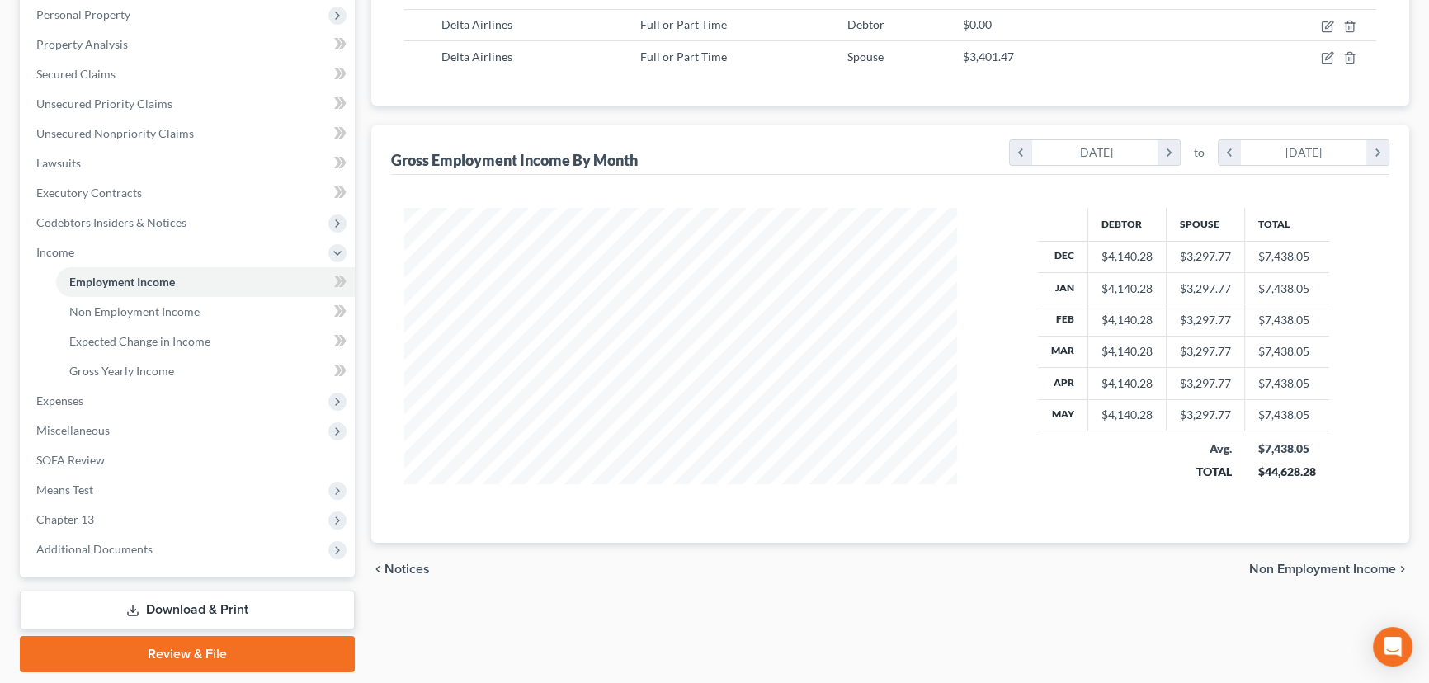
scroll to position [340, 0]
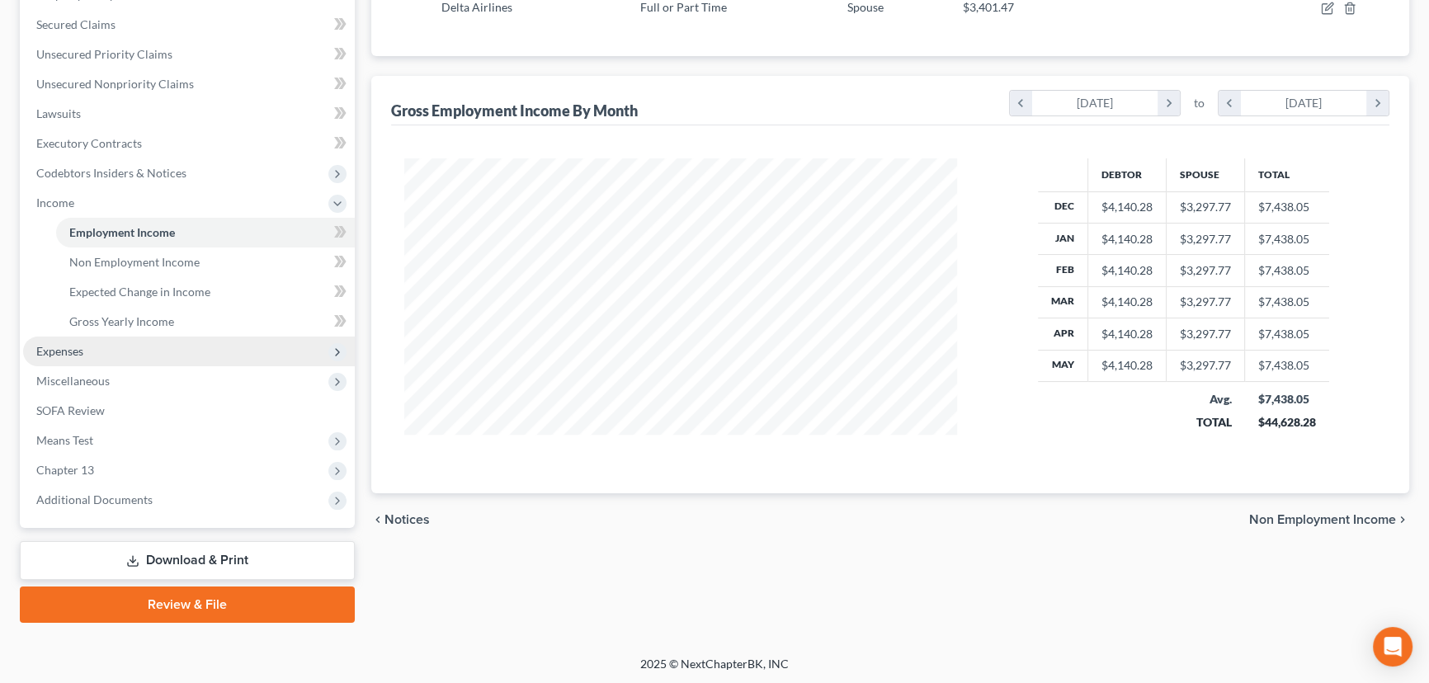
click at [68, 348] on span "Expenses" at bounding box center [59, 351] width 47 height 14
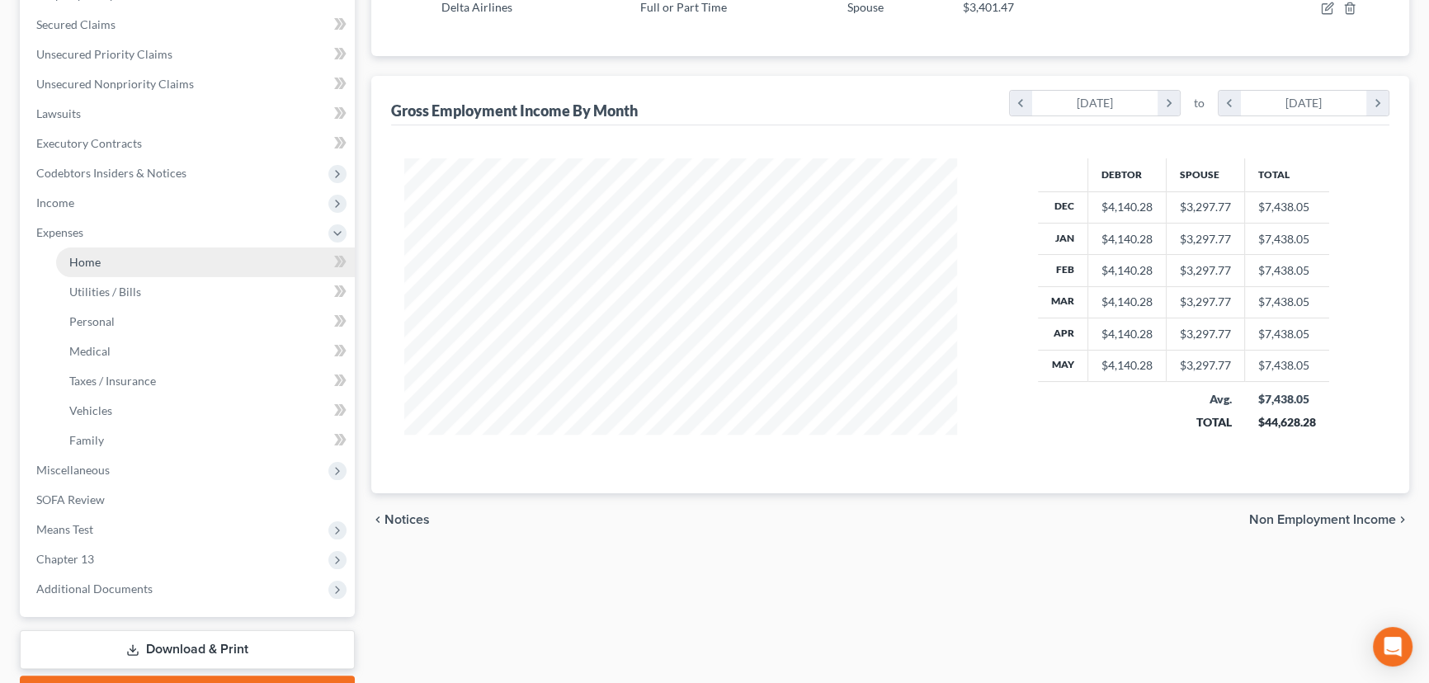
click at [90, 262] on span "Home" at bounding box center [84, 262] width 31 height 14
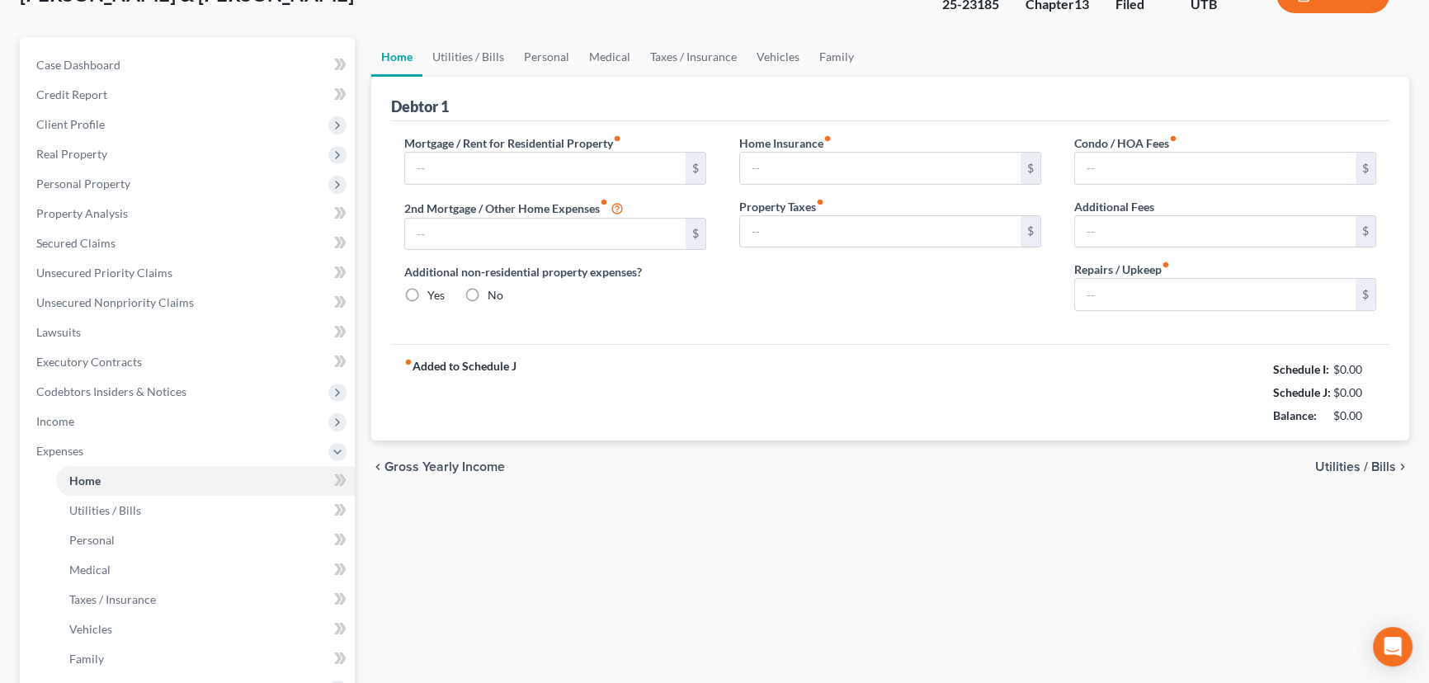
type input "2,235.00"
type input "0.00"
radio input "true"
type input "23.00"
type input "0.00"
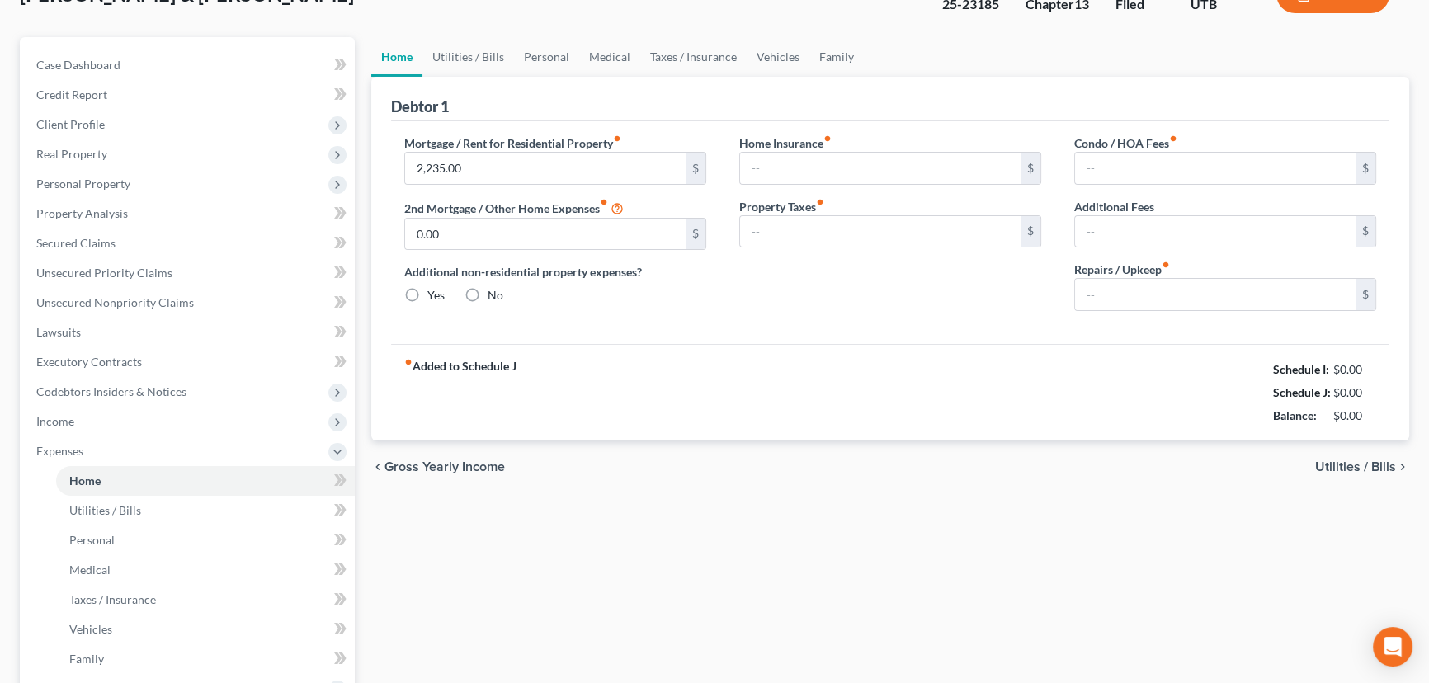
type input "0.00"
type input "72.33"
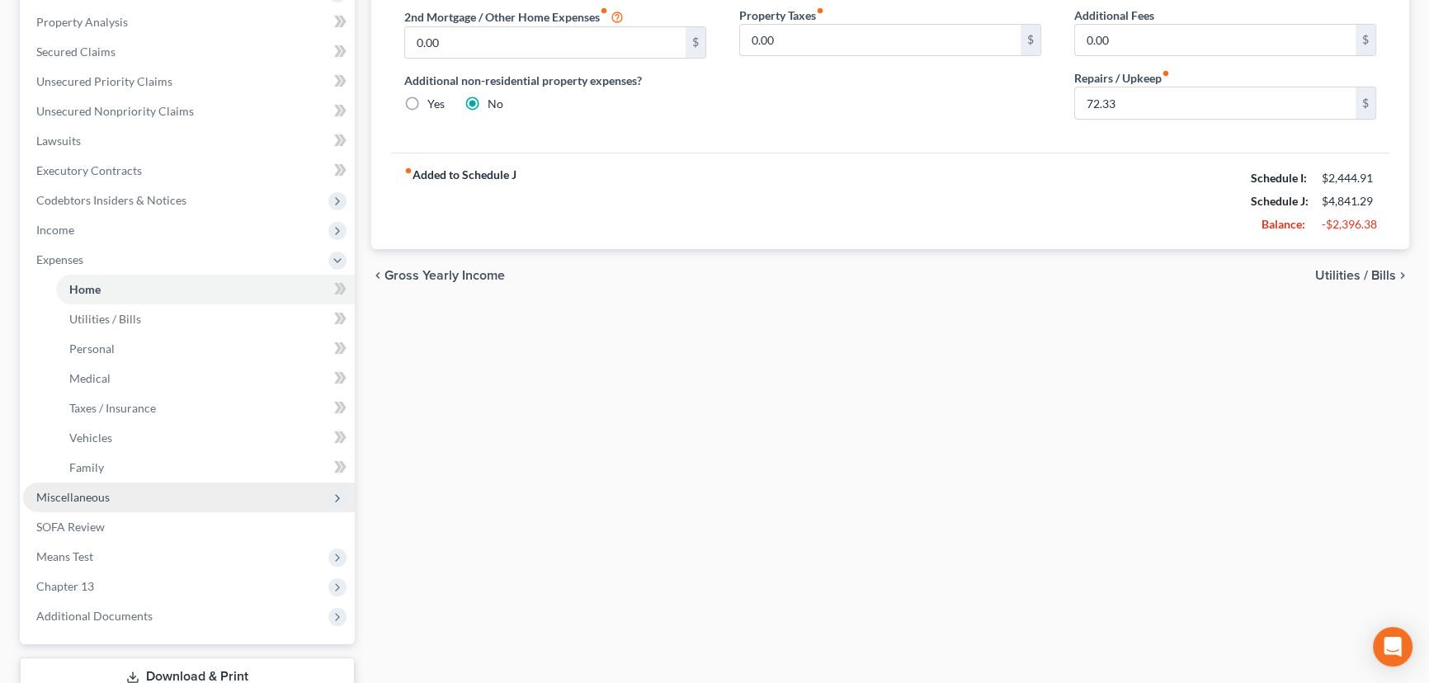
scroll to position [375, 0]
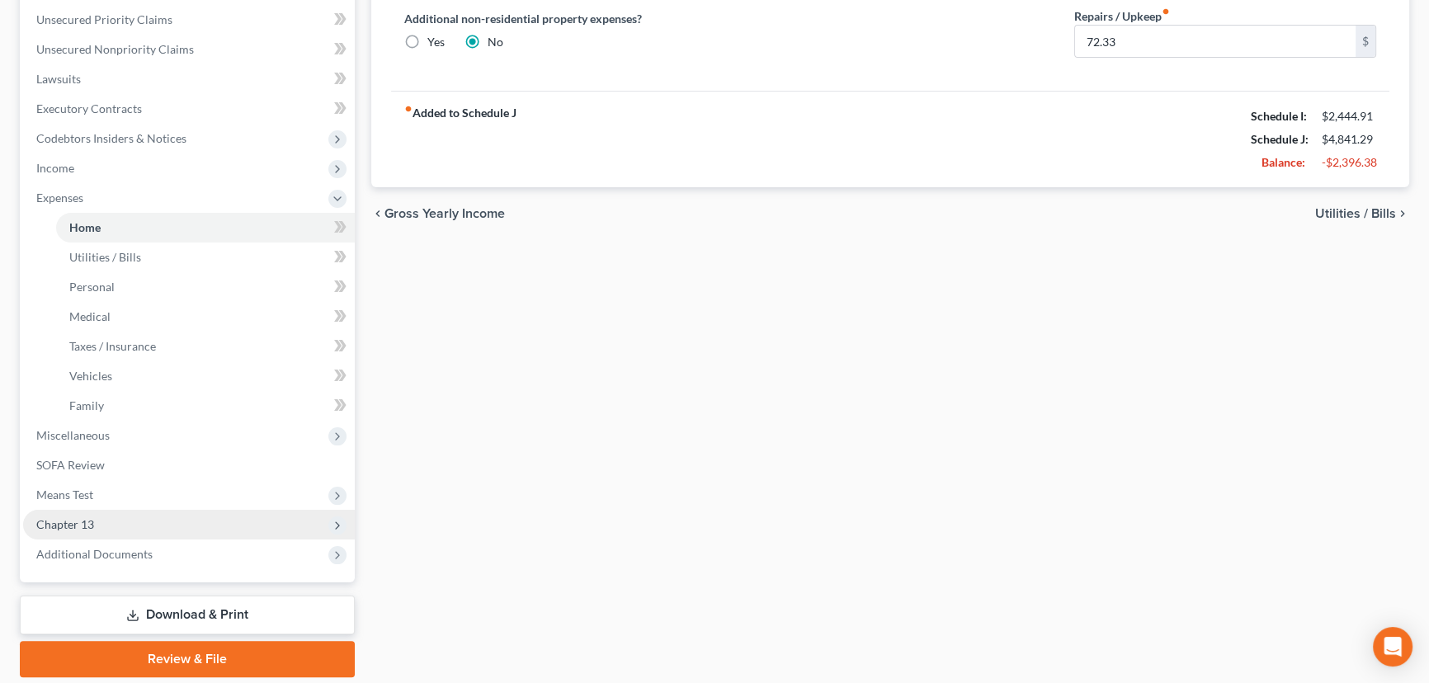
click at [92, 527] on span "Chapter 13" at bounding box center [65, 524] width 58 height 14
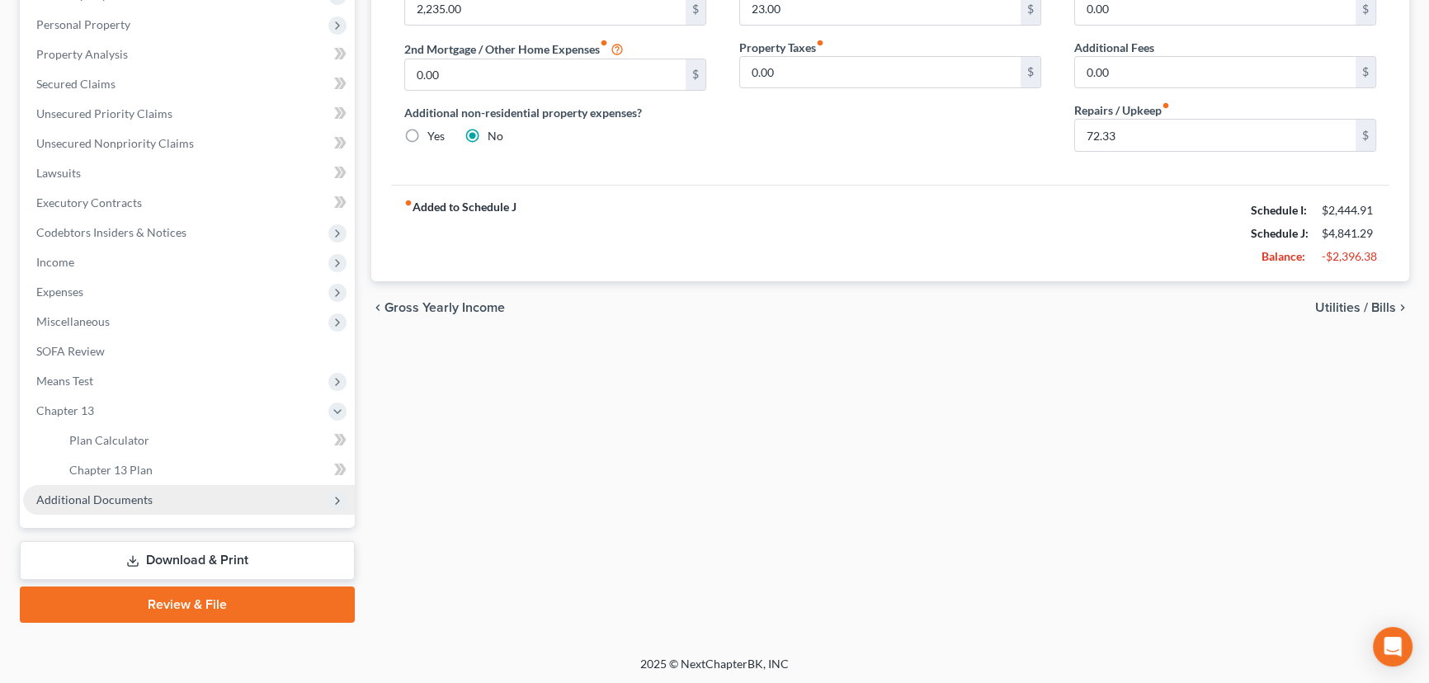
click at [97, 501] on span "Additional Documents" at bounding box center [94, 500] width 116 height 14
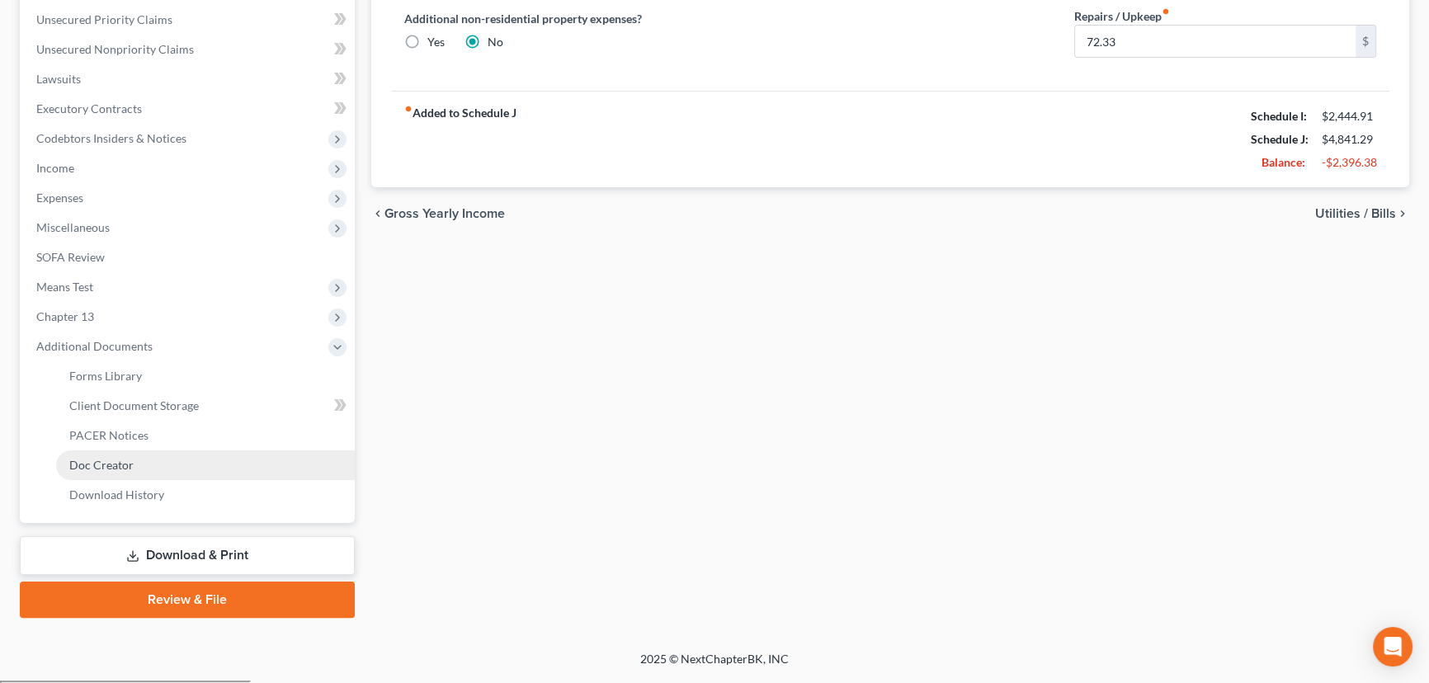
scroll to position [370, 0]
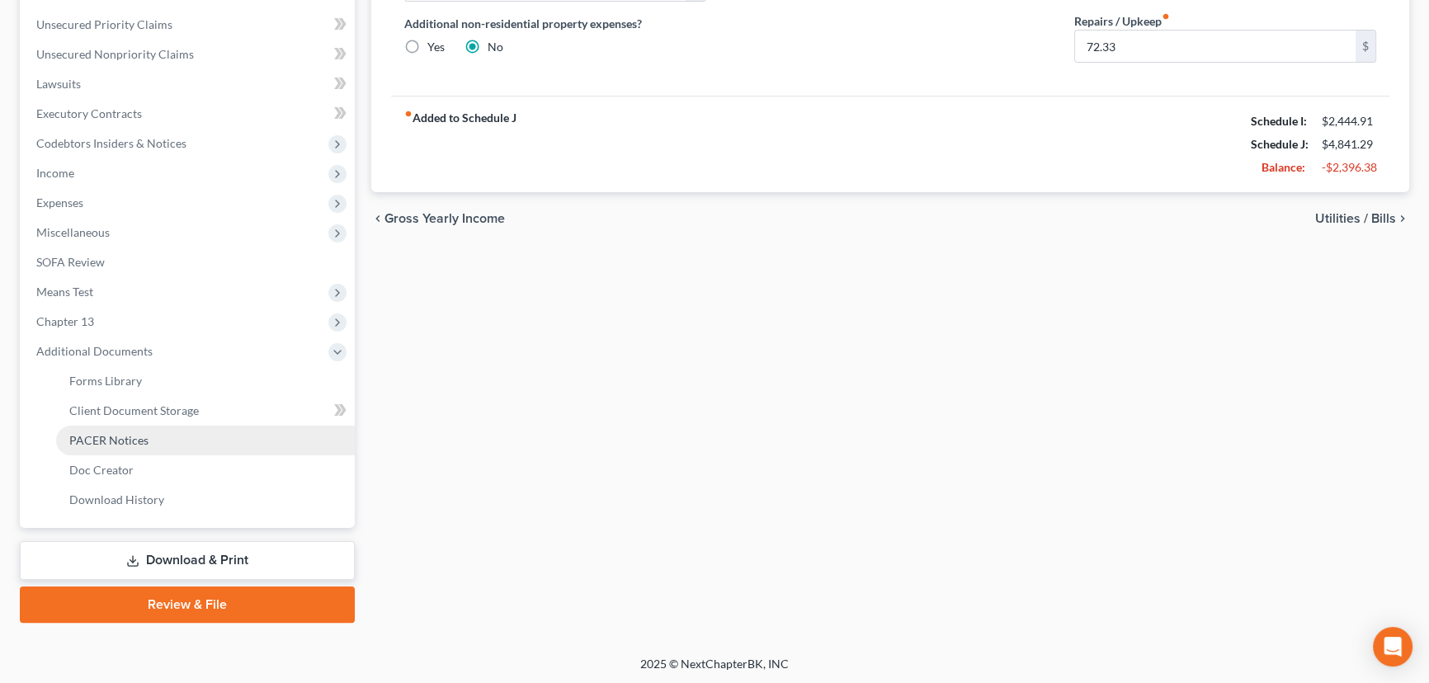
drag, startPoint x: 125, startPoint y: 437, endPoint x: 163, endPoint y: 439, distance: 37.2
click at [125, 437] on span "PACER Notices" at bounding box center [108, 440] width 79 height 14
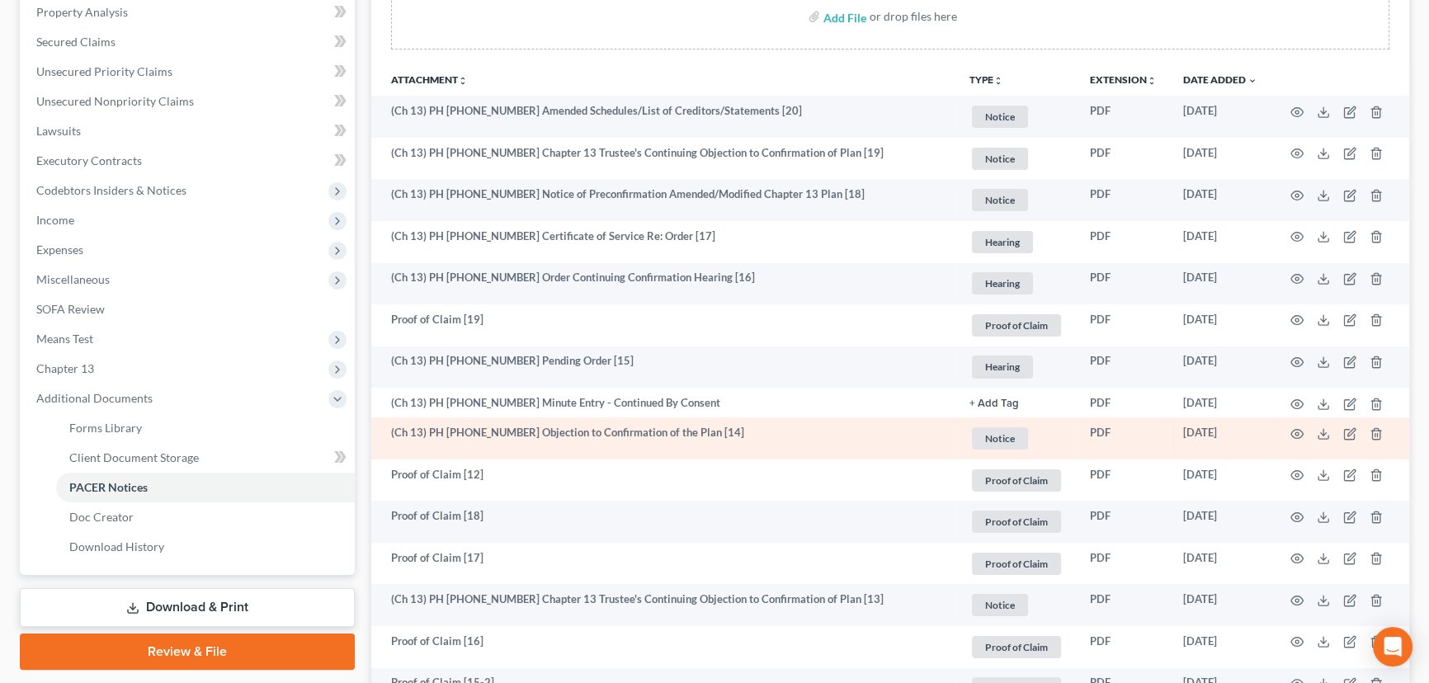
scroll to position [375, 0]
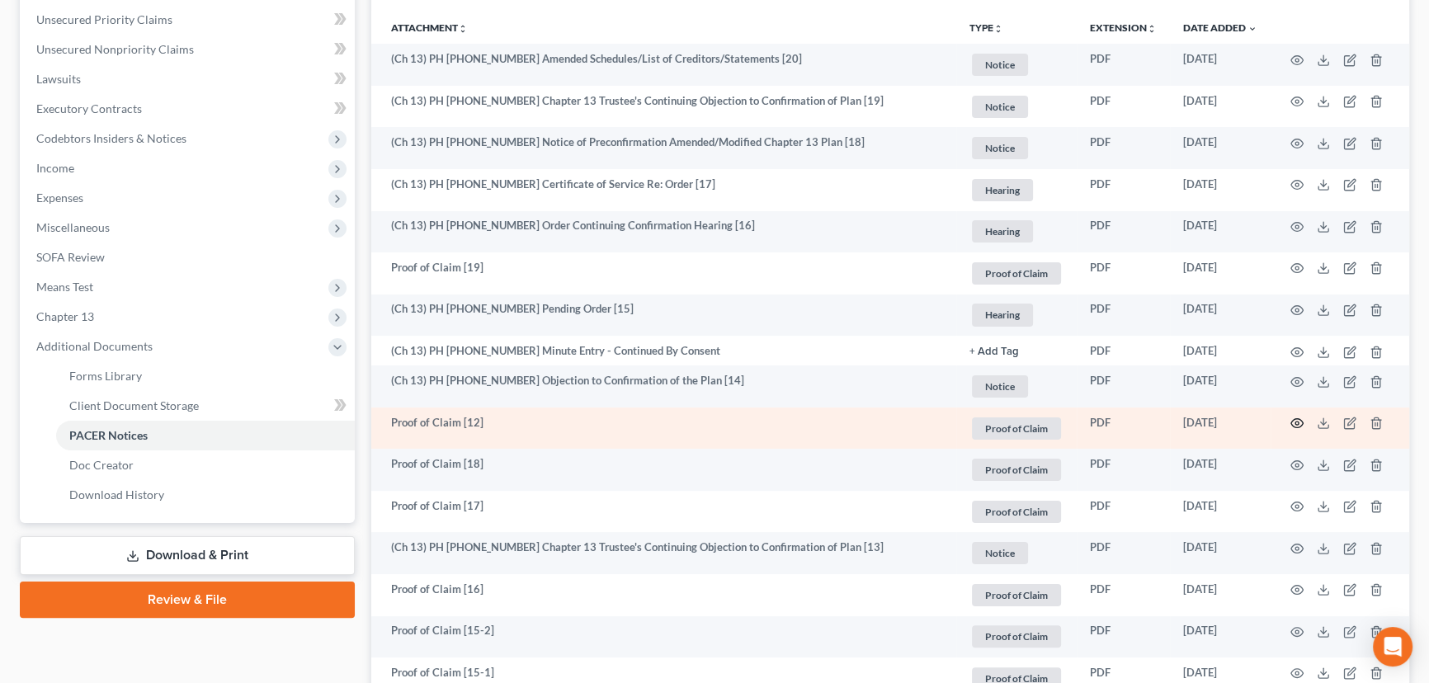
click at [1295, 419] on icon "button" at bounding box center [1298, 423] width 12 height 9
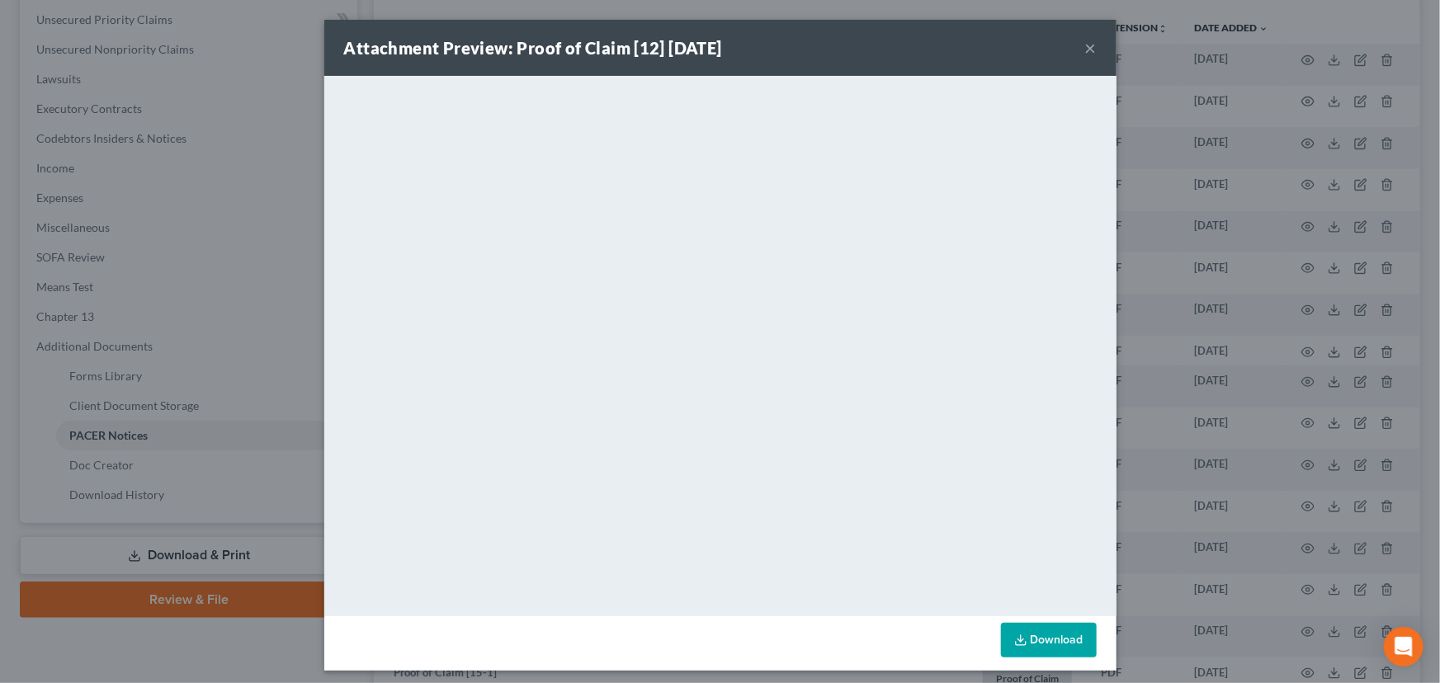
click at [1089, 49] on button "×" at bounding box center [1091, 48] width 12 height 20
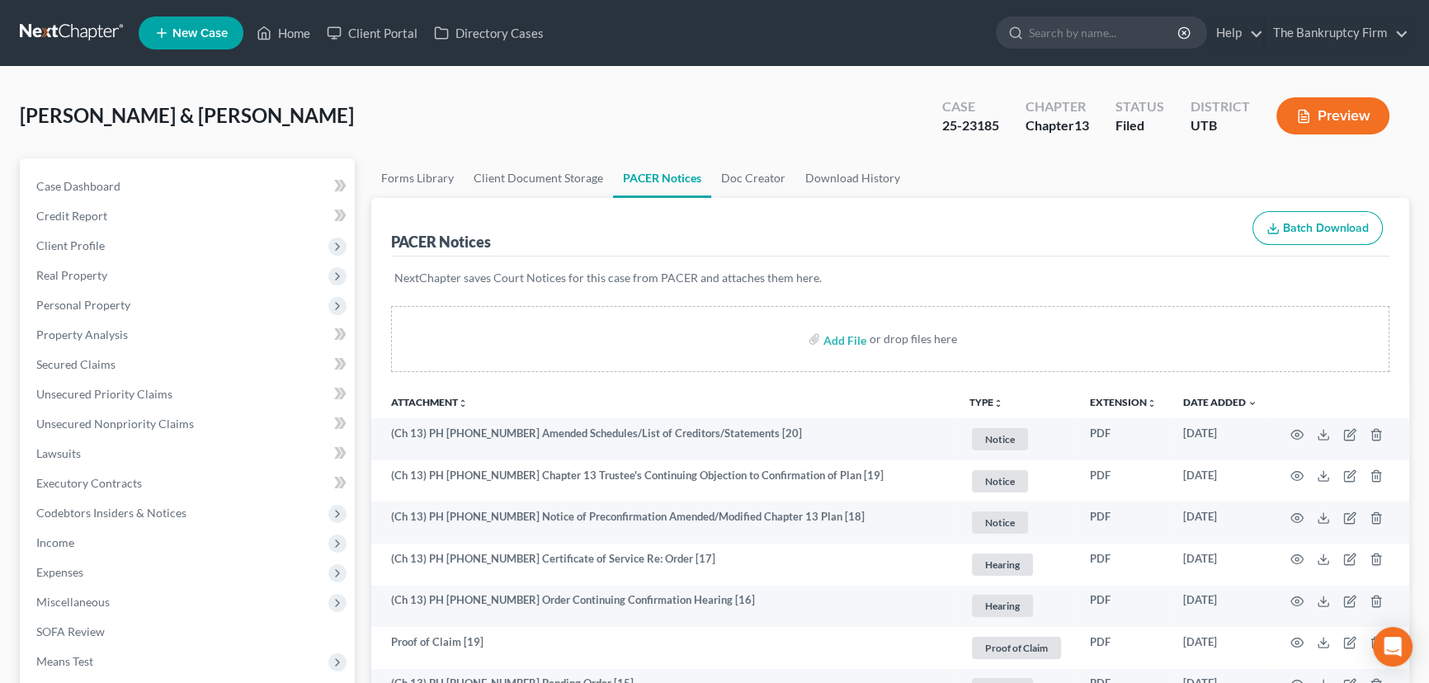
scroll to position [450, 0]
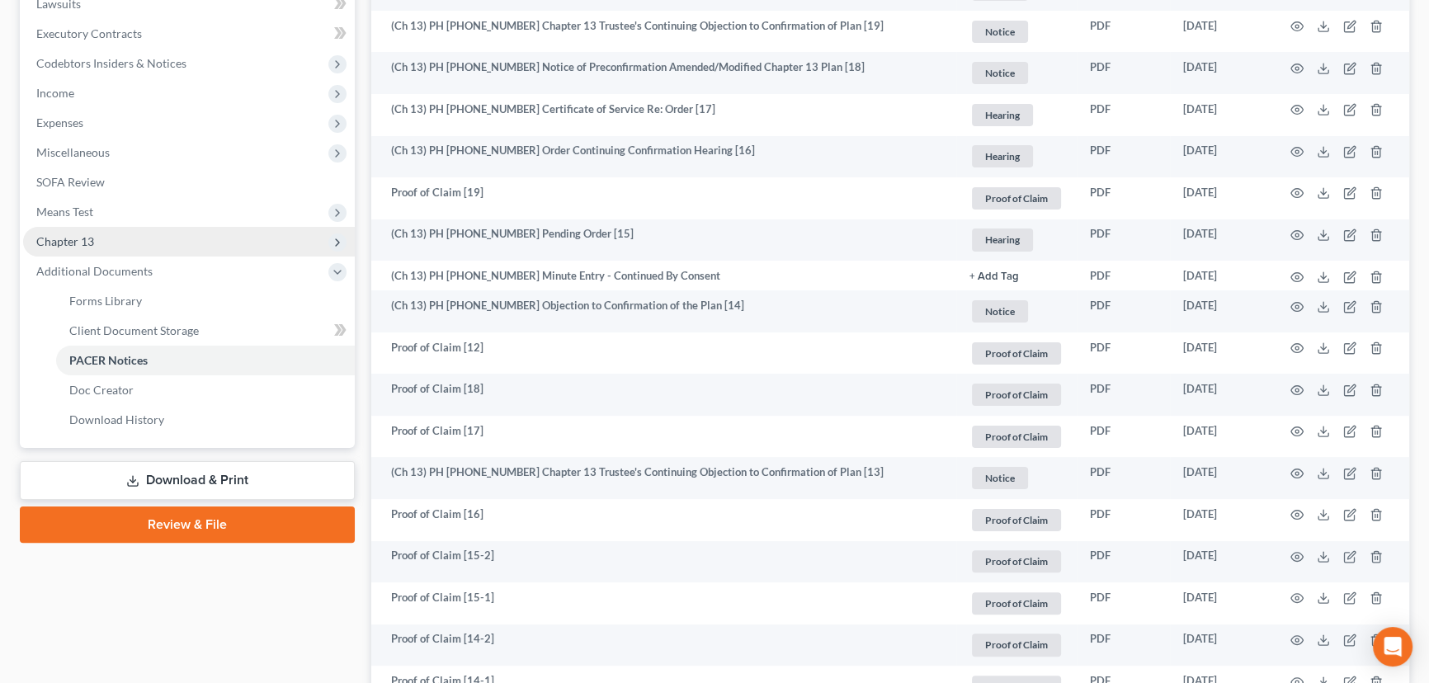
click at [97, 247] on span "Chapter 13" at bounding box center [189, 242] width 332 height 30
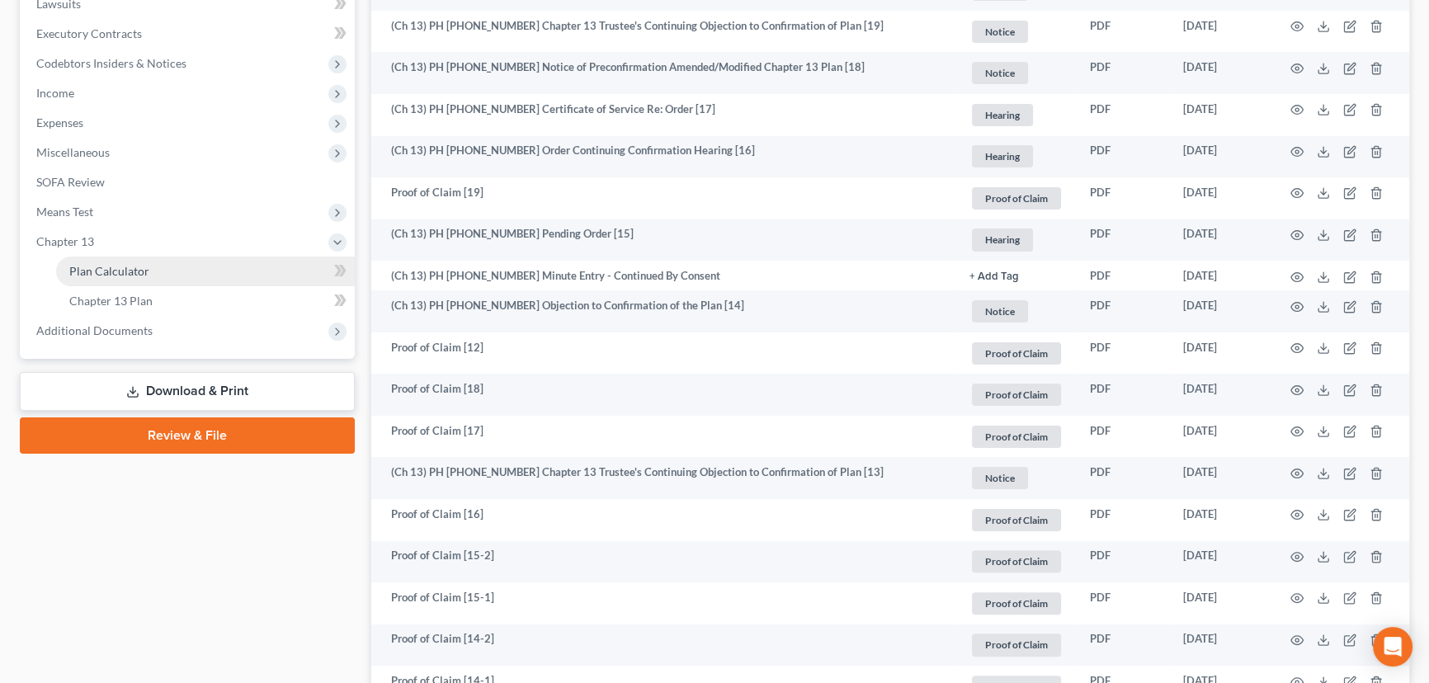
click at [114, 269] on span "Plan Calculator" at bounding box center [109, 271] width 80 height 14
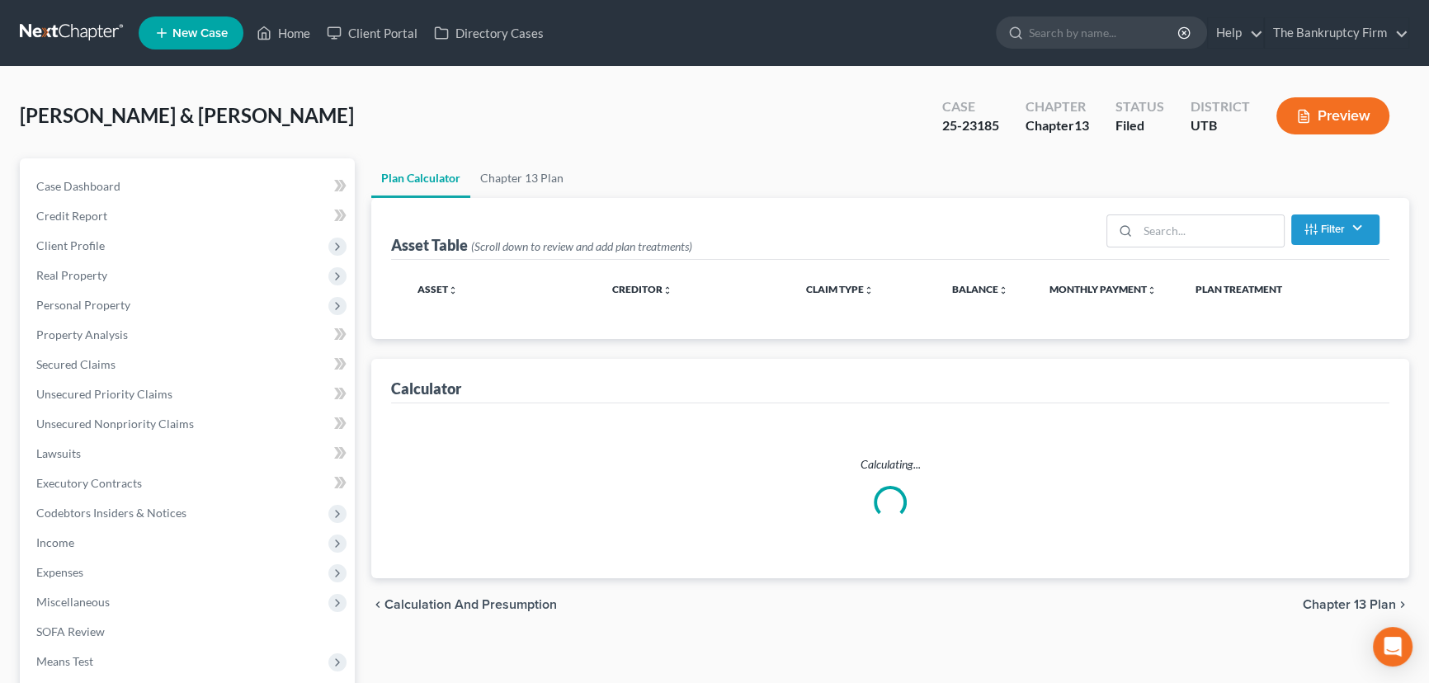
select select "59"
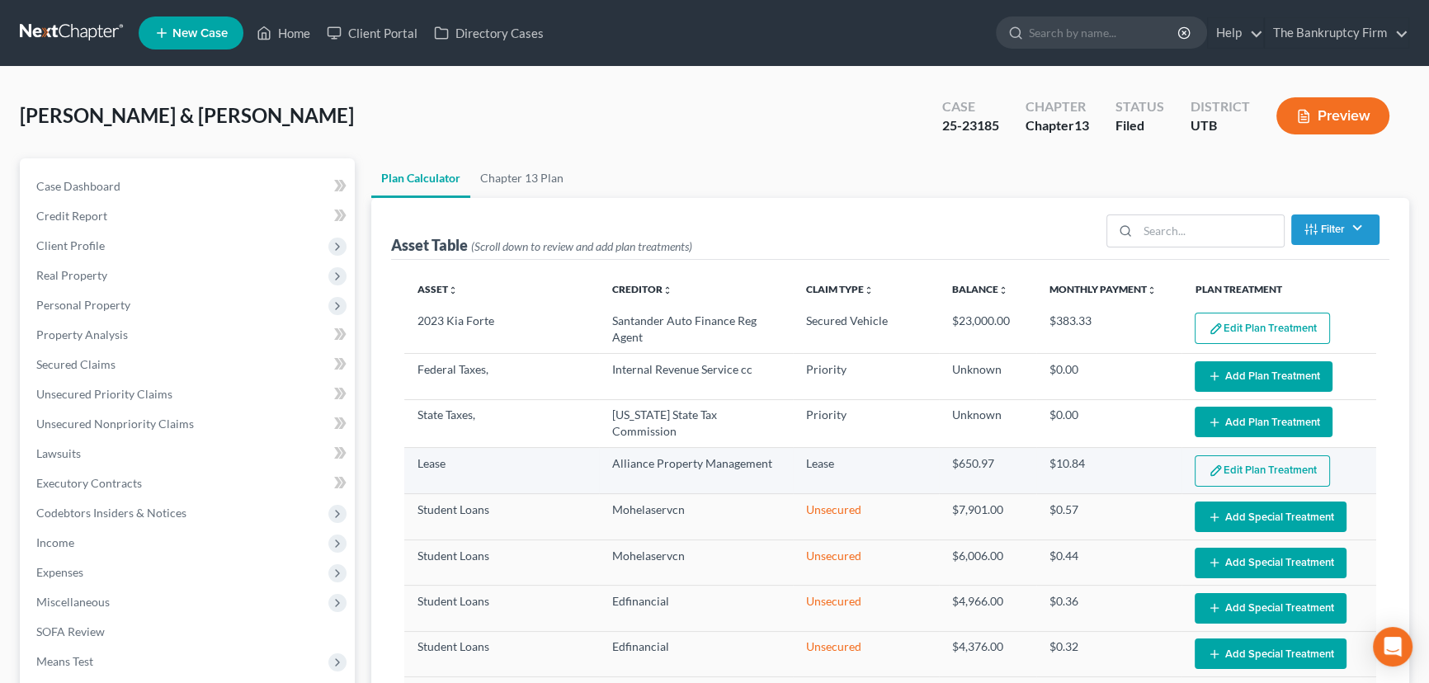
select select "59"
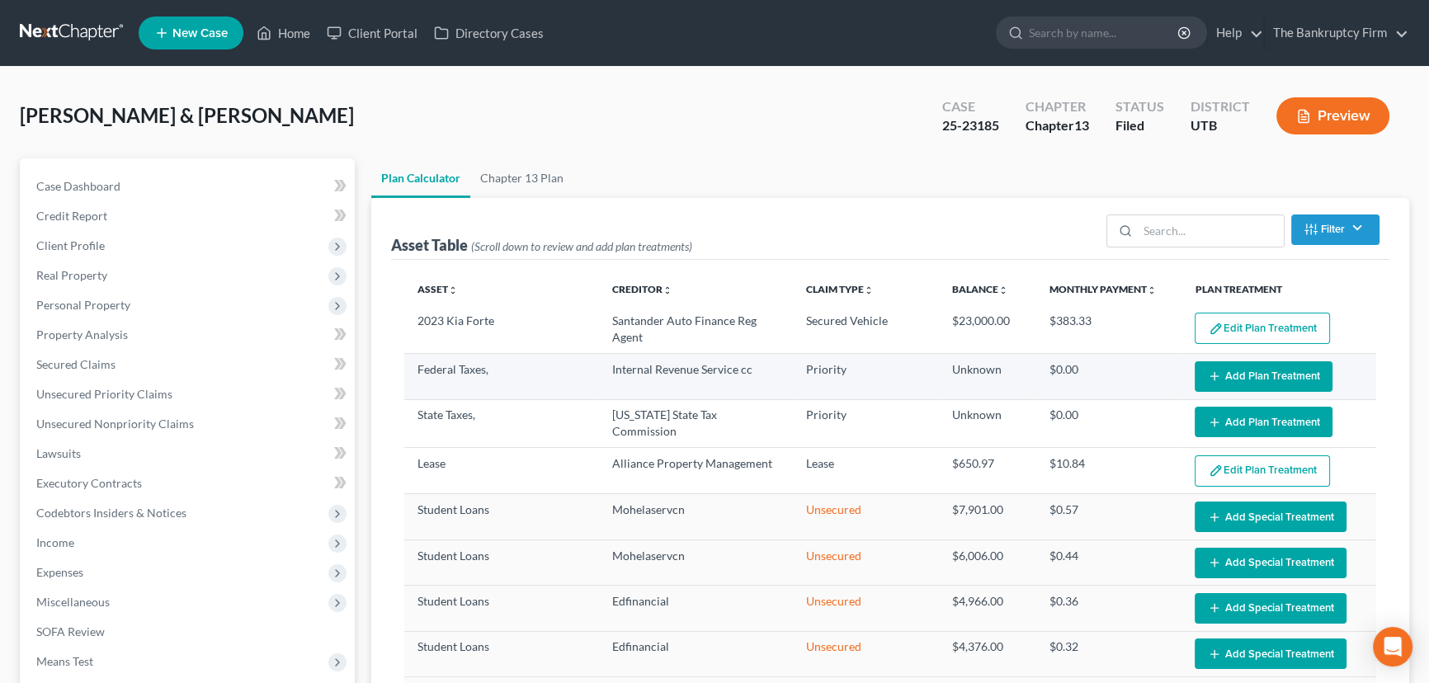
click at [1250, 376] on button "Add Plan Treatment" at bounding box center [1264, 376] width 138 height 31
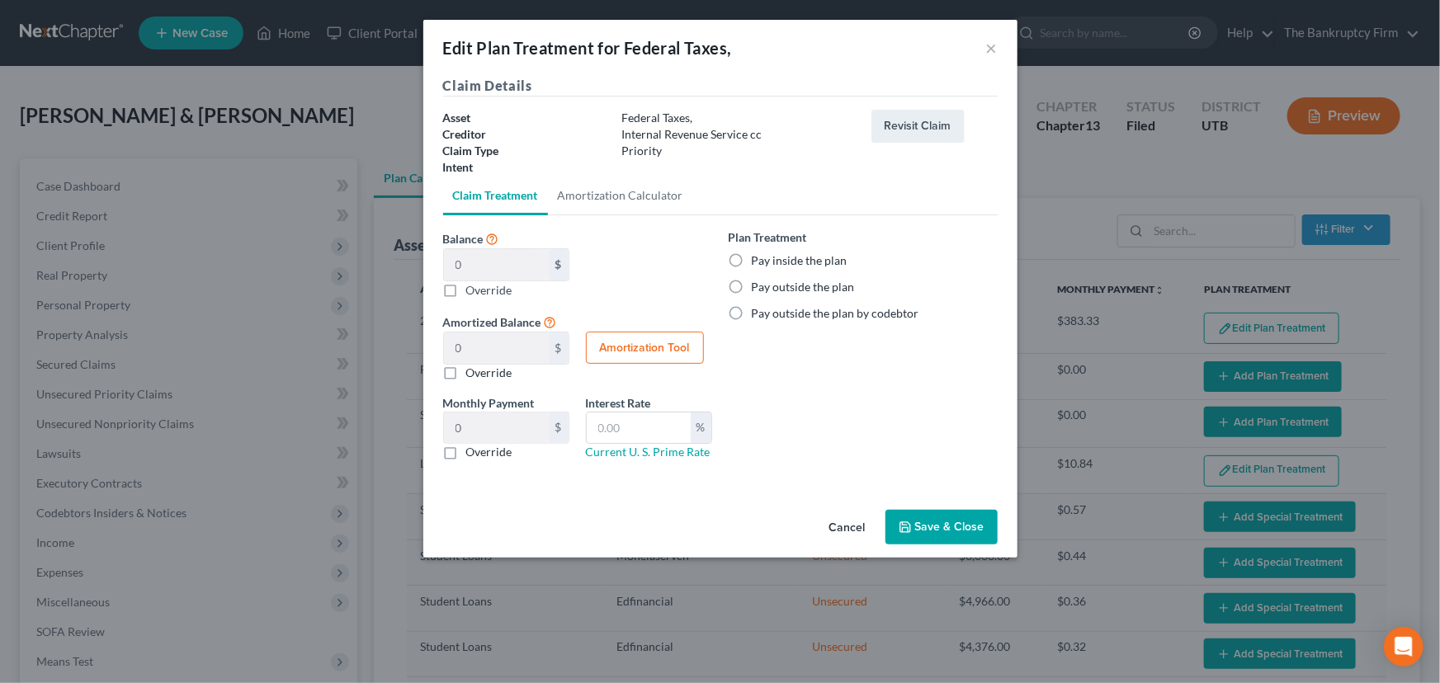
click at [752, 258] on label "Pay inside the plan" at bounding box center [800, 261] width 96 height 17
click at [758, 258] on input "Pay inside the plan" at bounding box center [763, 258] width 11 height 11
radio input "true"
click at [466, 290] on label "Override" at bounding box center [489, 289] width 46 height 17
click at [473, 290] on input "Balance 0 $ $ Override" at bounding box center [478, 286] width 11 height 11
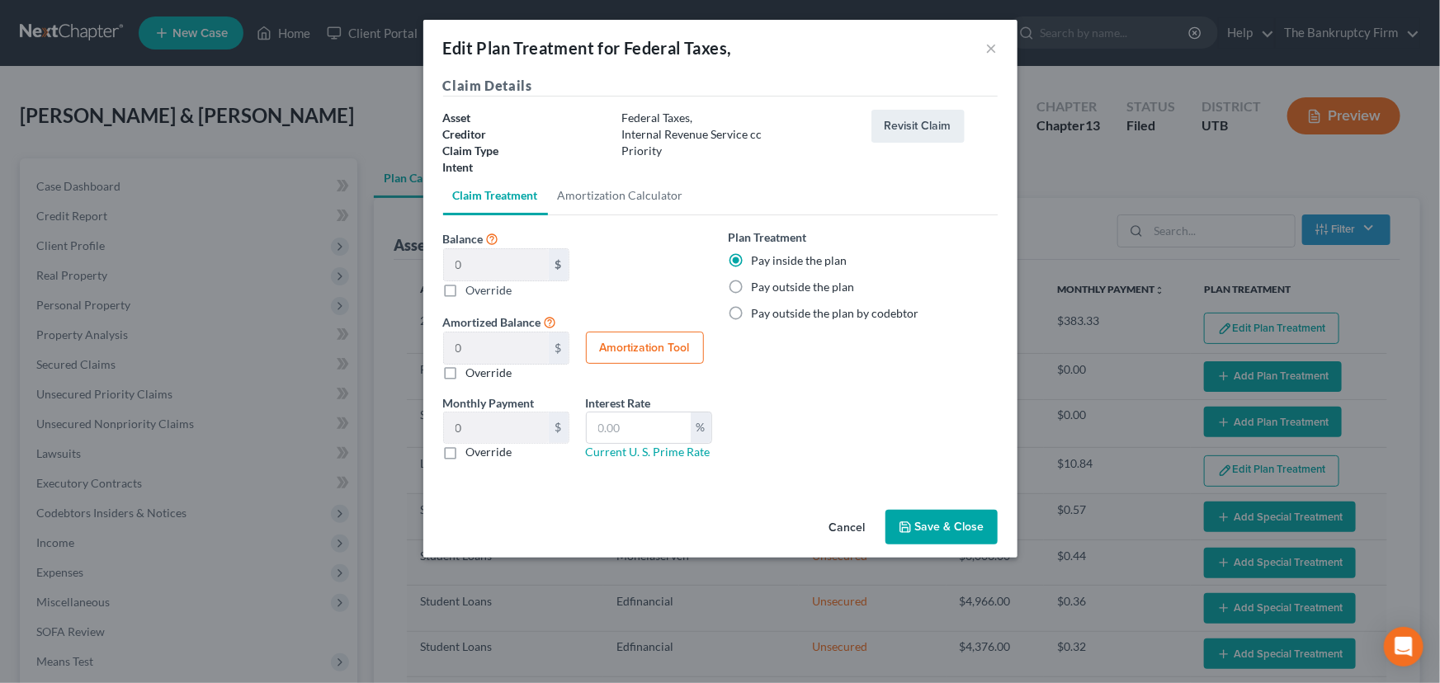
checkbox input "true"
click at [453, 264] on input "Balance 0 $ $ Override" at bounding box center [496, 264] width 105 height 31
type input "3"
type input "3.00"
type input "0.05"
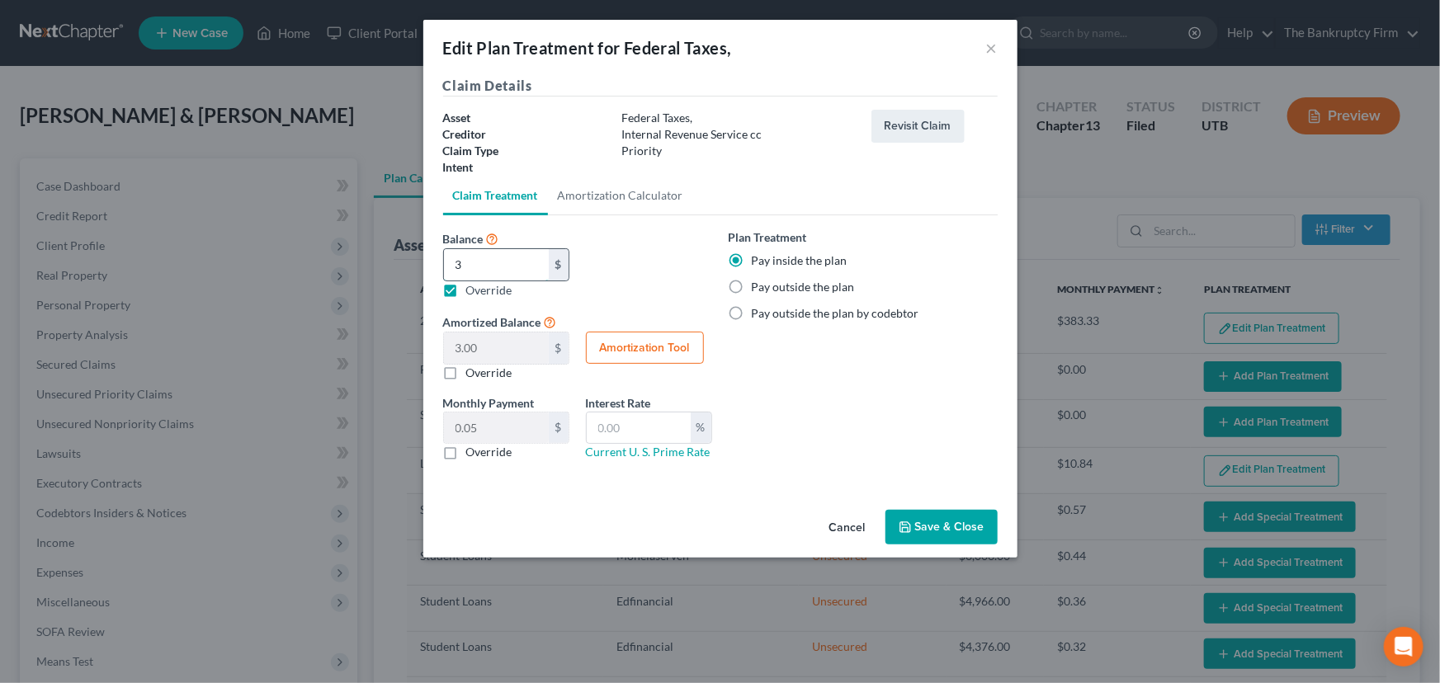
type input "30"
type input "30.00"
type input "0.50"
type input "303"
type input "303.00"
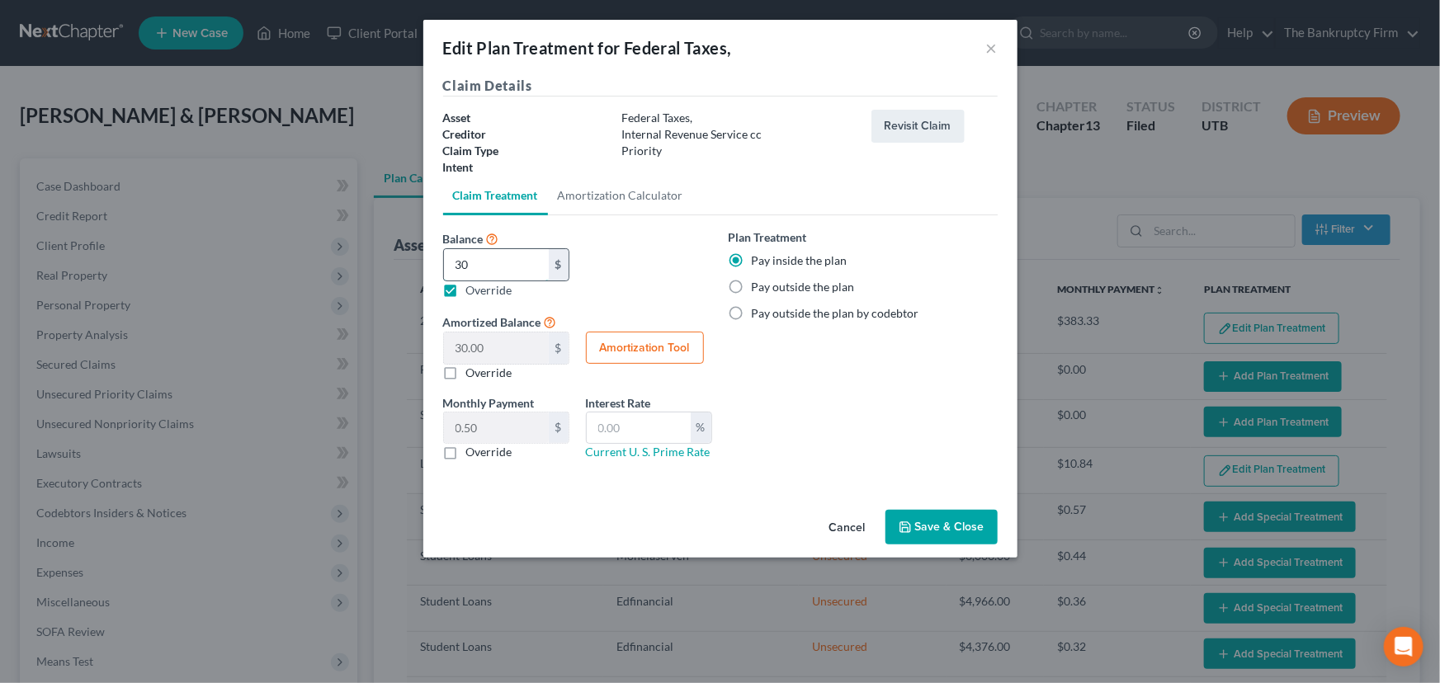
type input "5.05"
type input "3036"
type input "3,036.00"
type input "50.60"
type input "3,036.9"
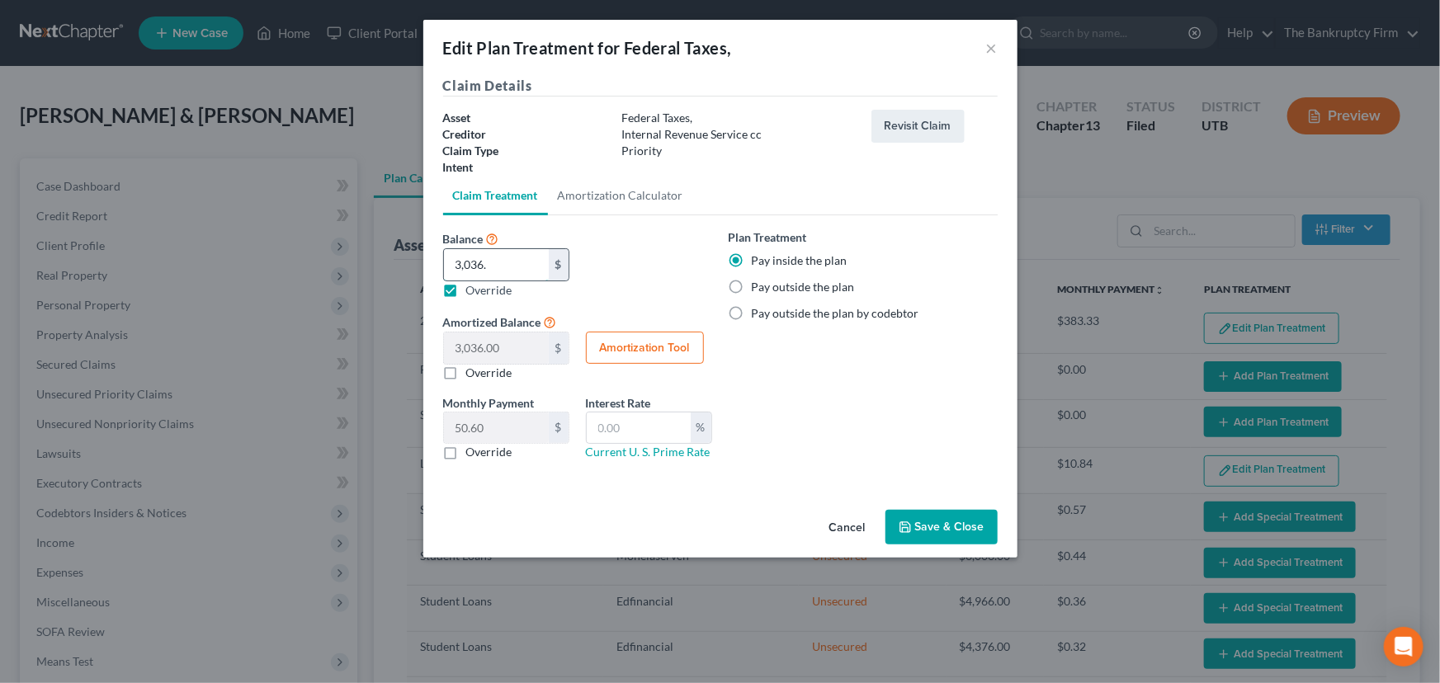
type input "3,036.90"
type input "50.61"
type input "3,036.98"
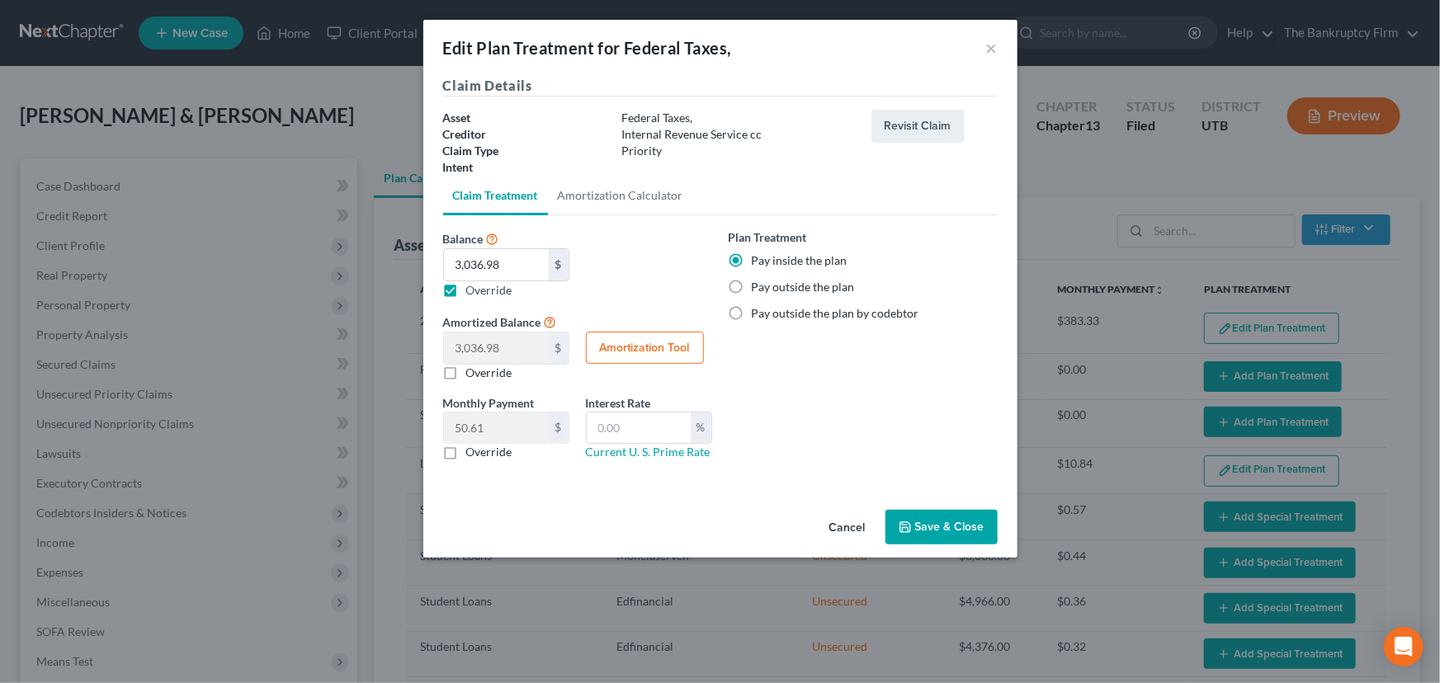
click at [924, 529] on button "Save & Close" at bounding box center [942, 527] width 112 height 35
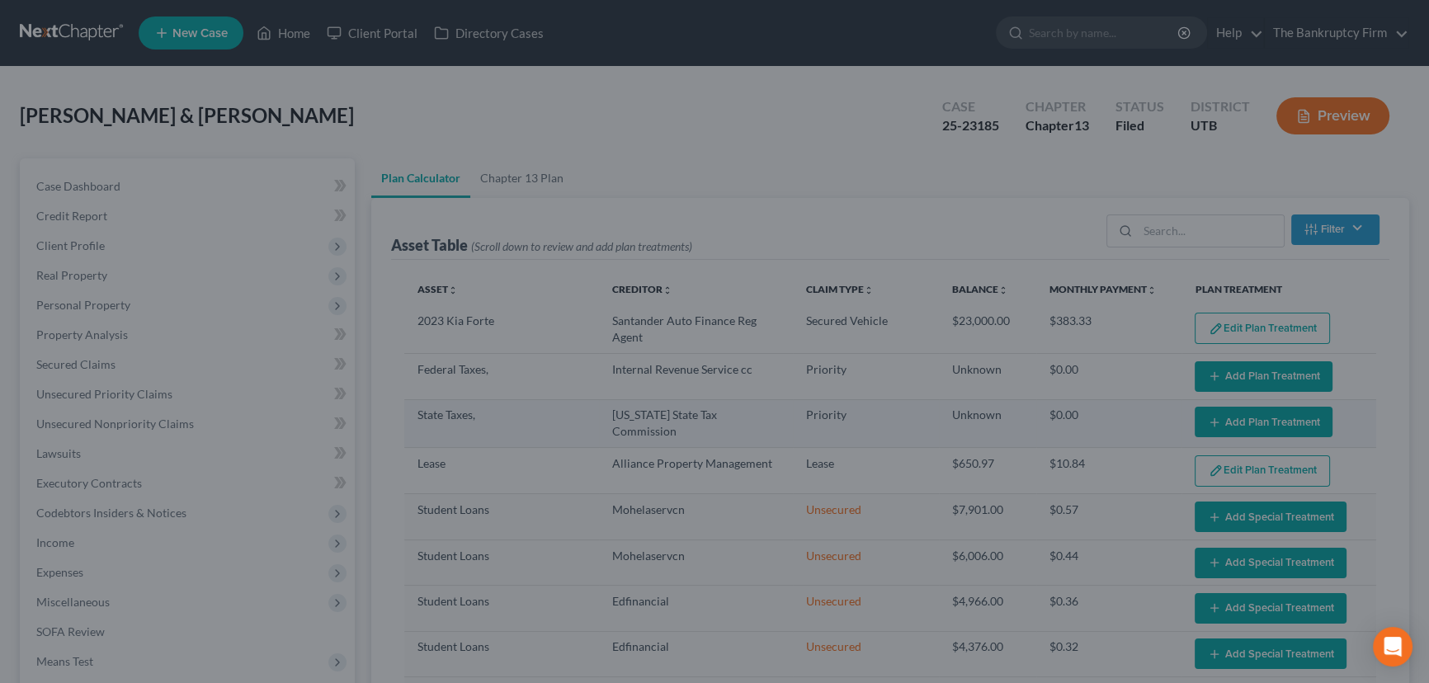
select select "59"
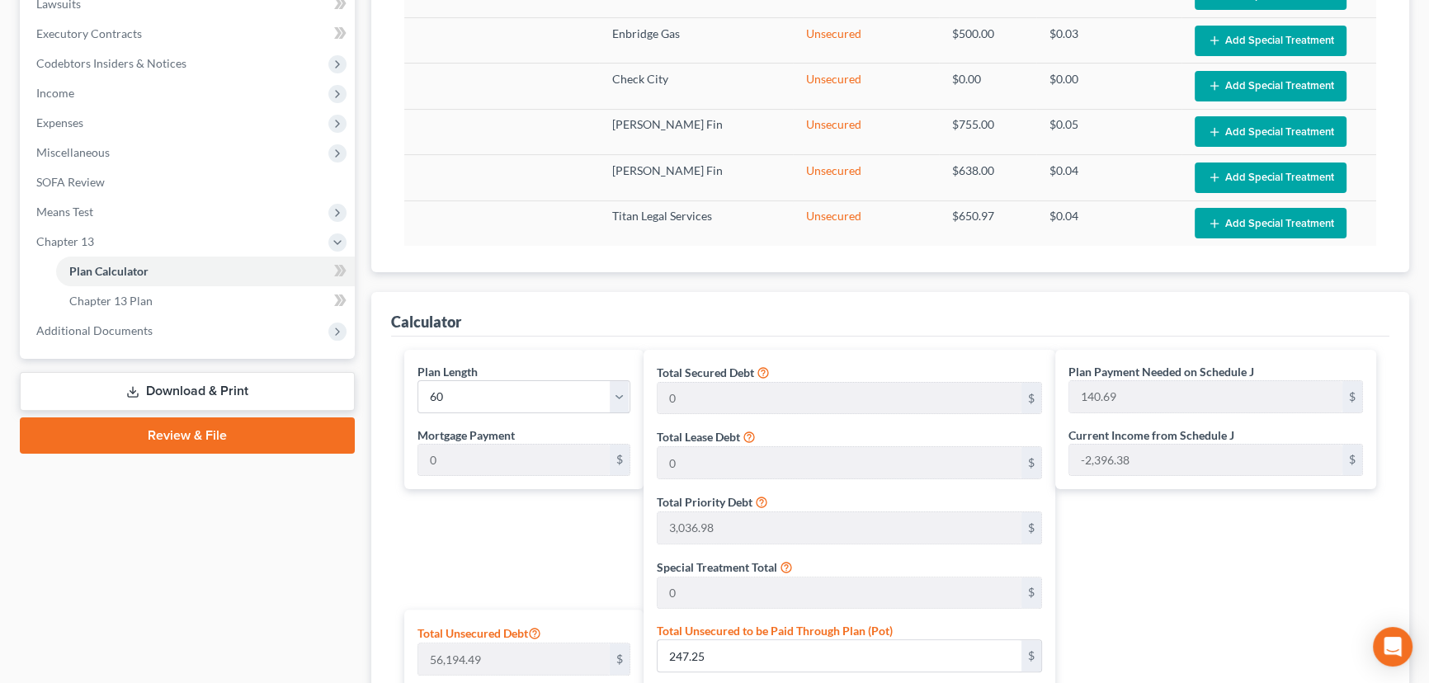
scroll to position [825, 0]
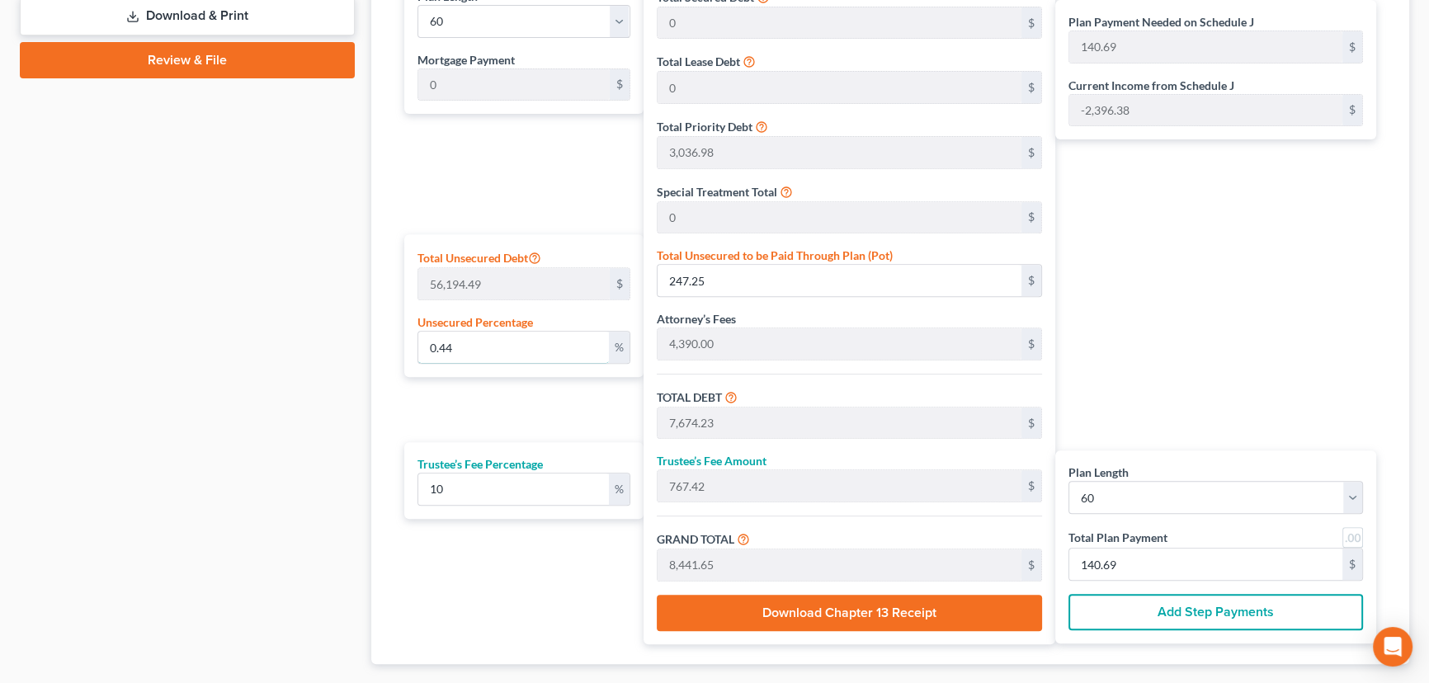
click at [400, 347] on div "Plan Length 1 2 3 4 5 6 7 8 9 10 11 12 13 14 15 16 17 18 19 20 21 22 23 24 25 2…" at bounding box center [520, 309] width 248 height 670
type input "0"
type input "7,426.98"
type input "742.69"
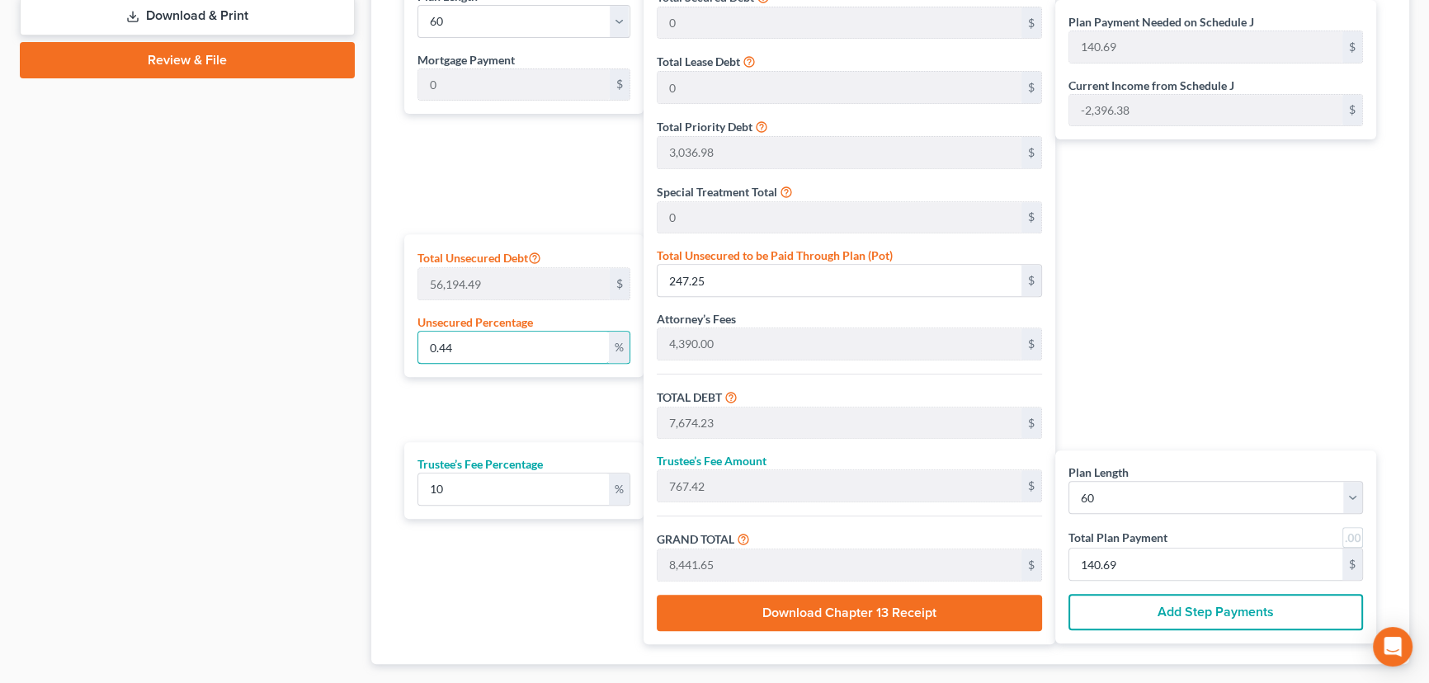
type input "8,169.67"
type input "136.16"
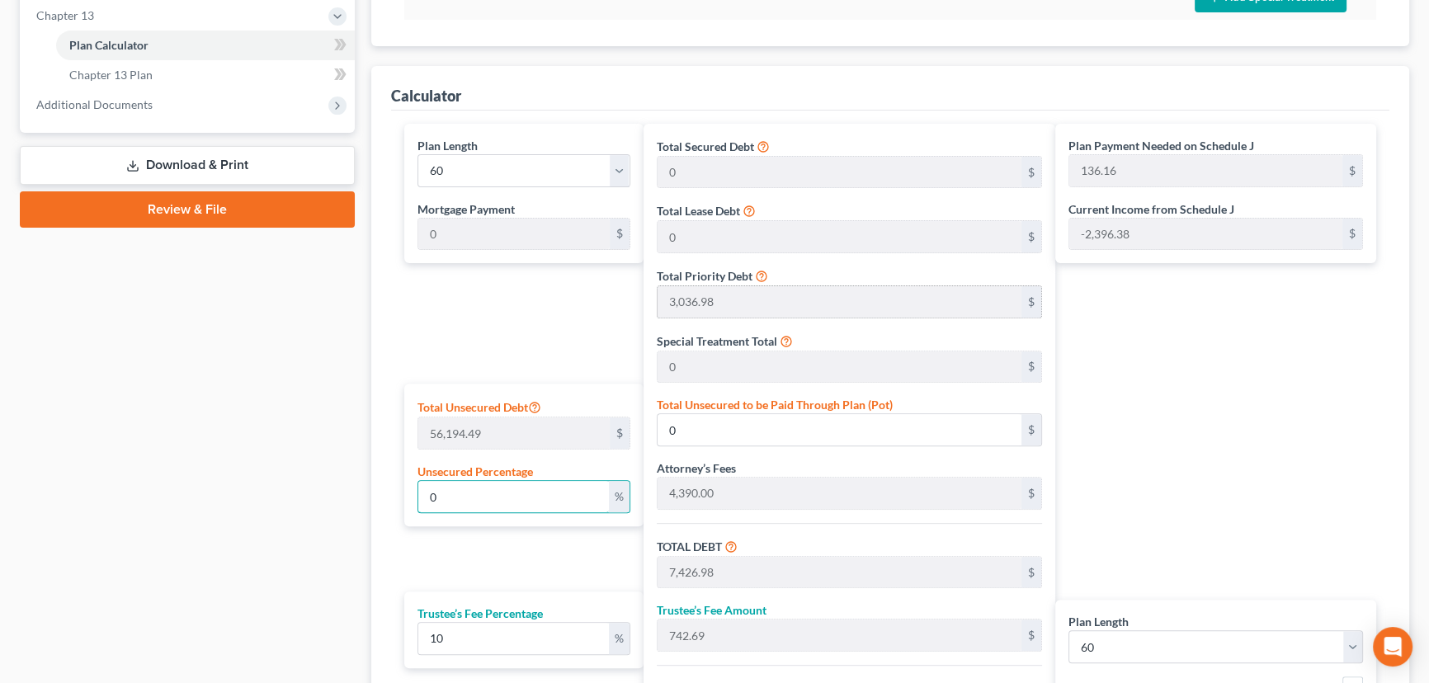
scroll to position [375, 0]
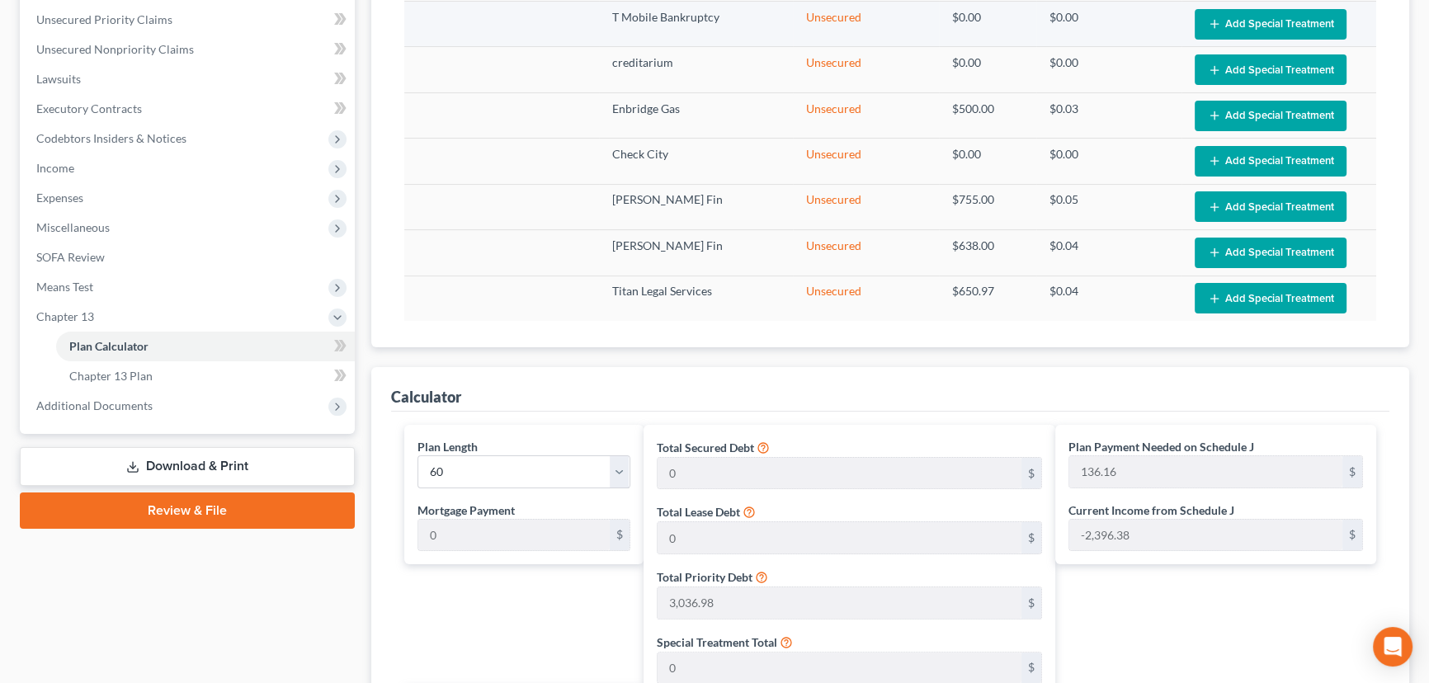
type input "0"
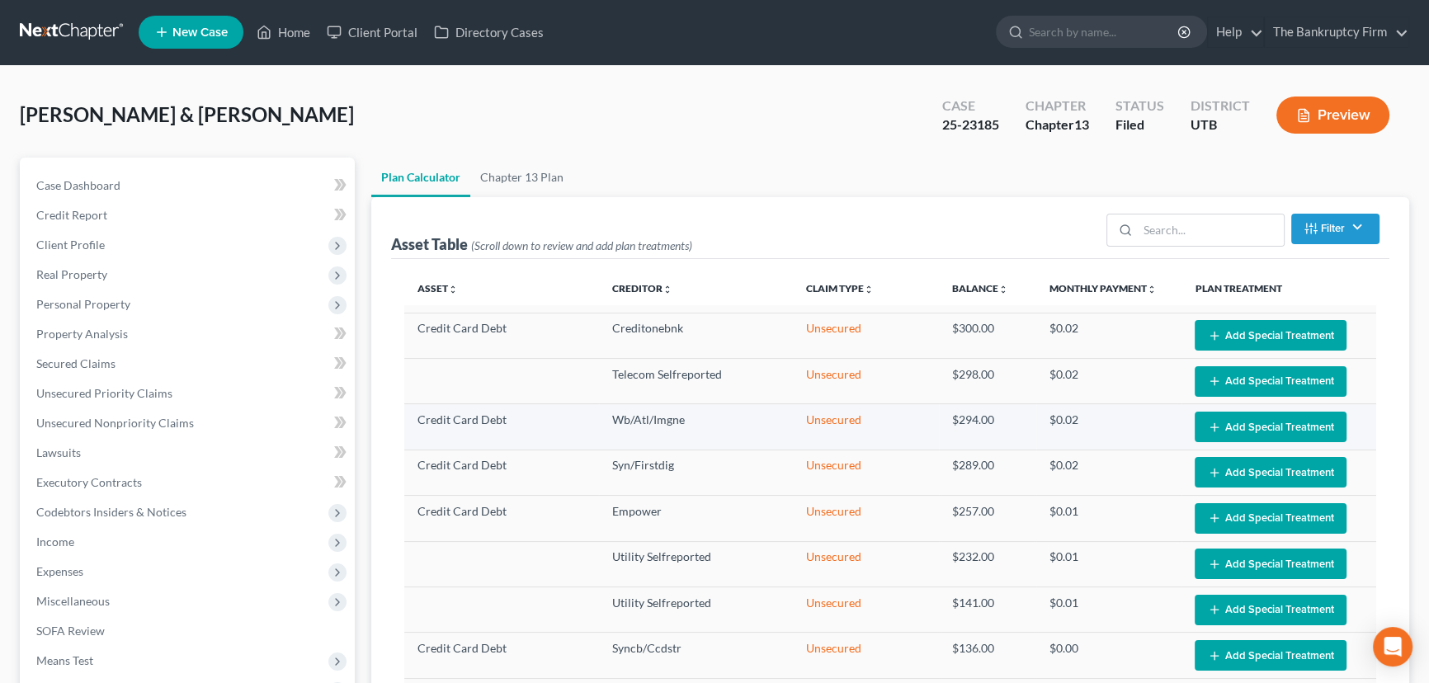
scroll to position [0, 0]
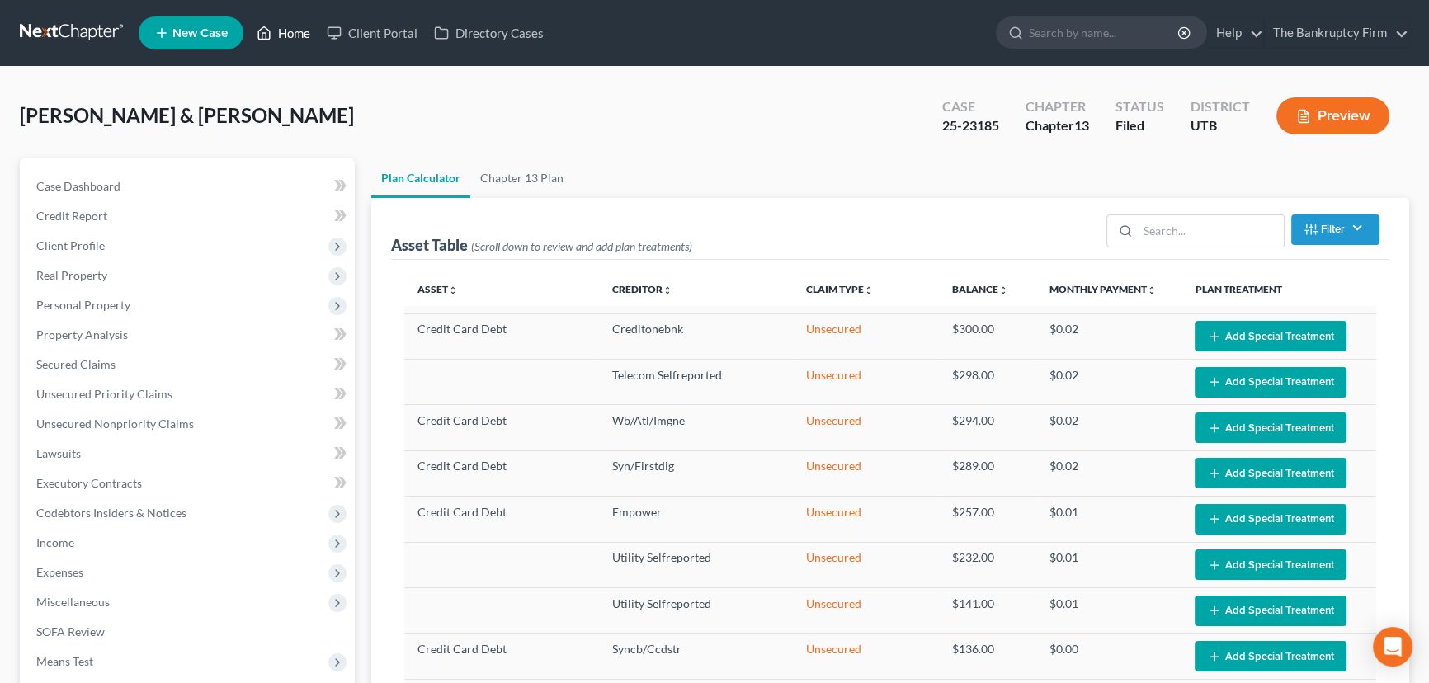
click at [297, 31] on link "Home" at bounding box center [283, 33] width 70 height 30
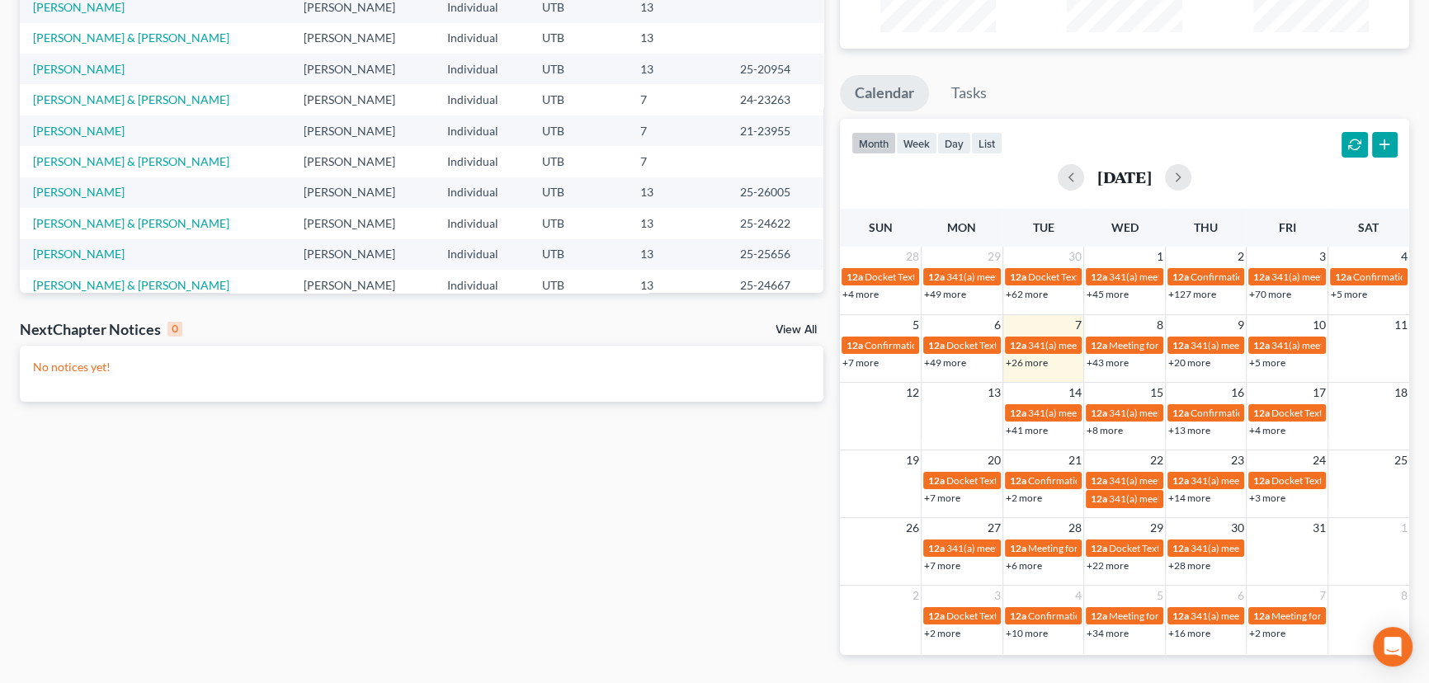
scroll to position [224, 0]
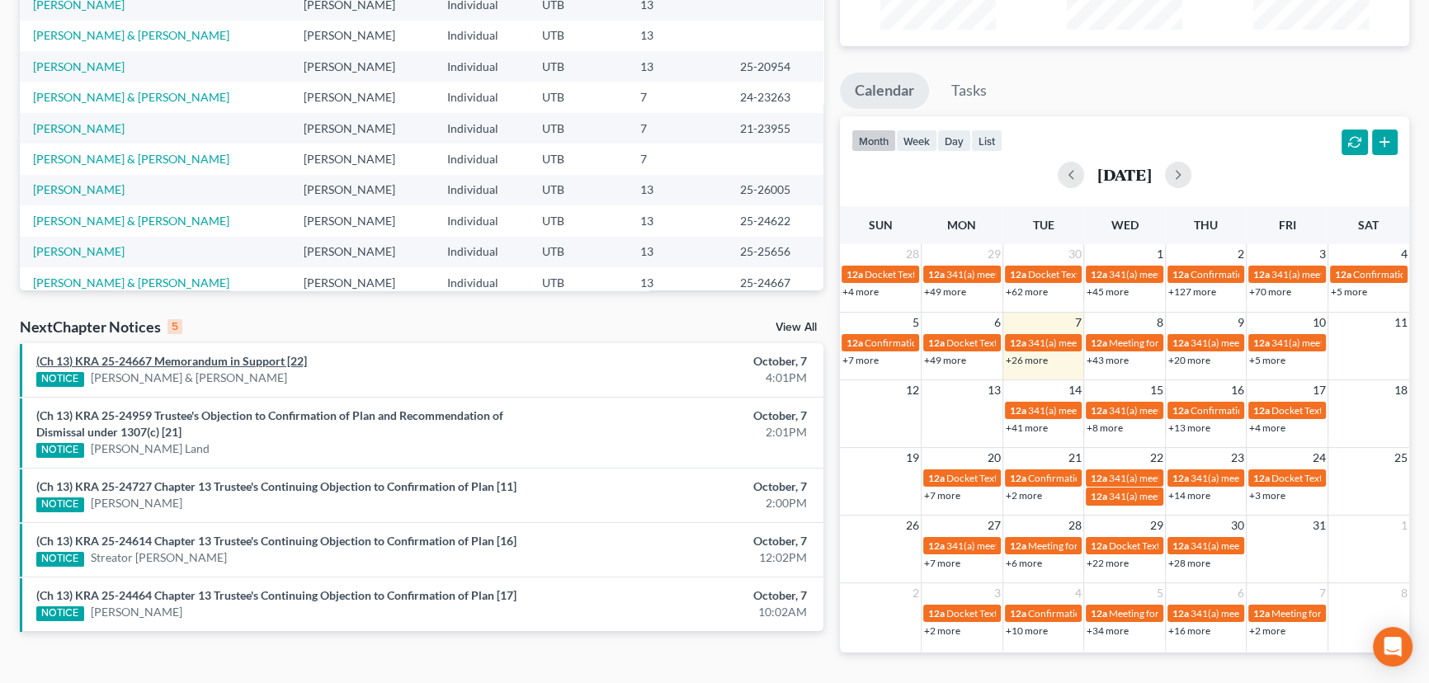
click at [248, 361] on link "(Ch 13) KRA 25-24667 Memorandum in Support [22]" at bounding box center [171, 361] width 271 height 14
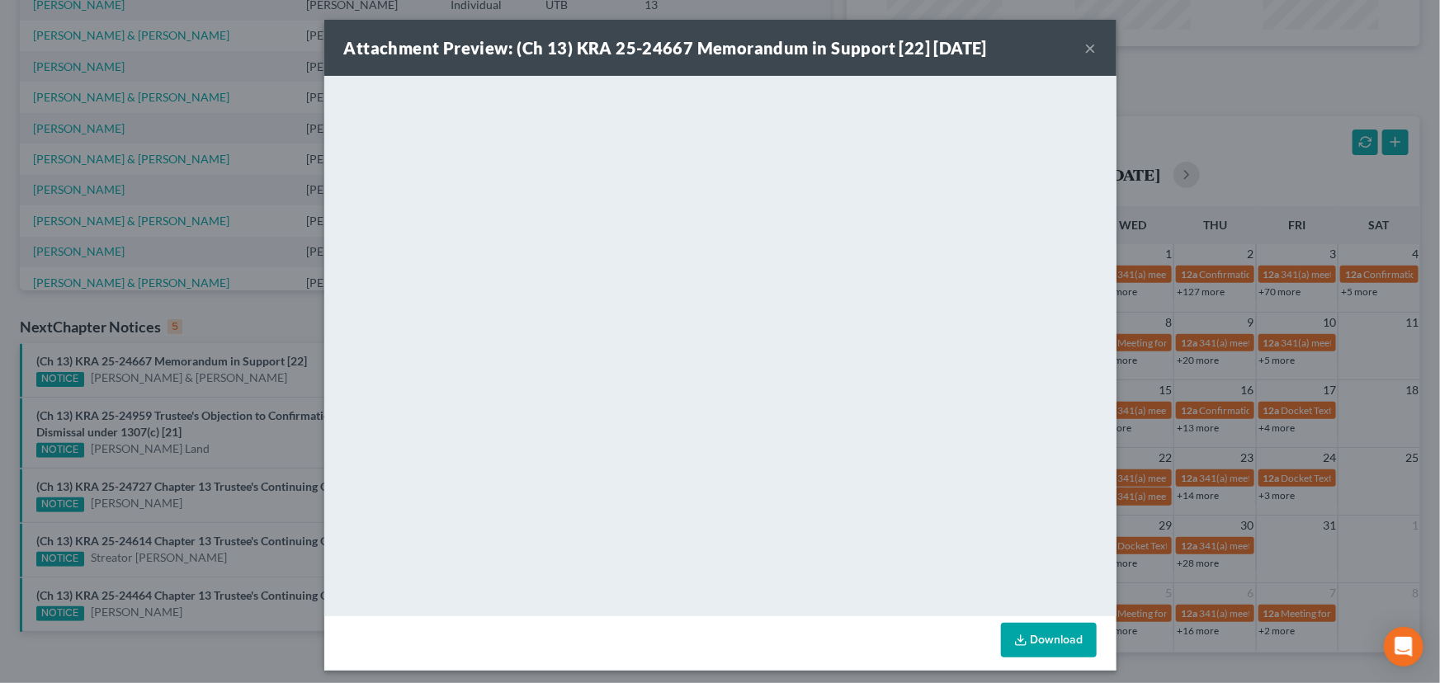
click at [1085, 48] on button "×" at bounding box center [1091, 48] width 12 height 20
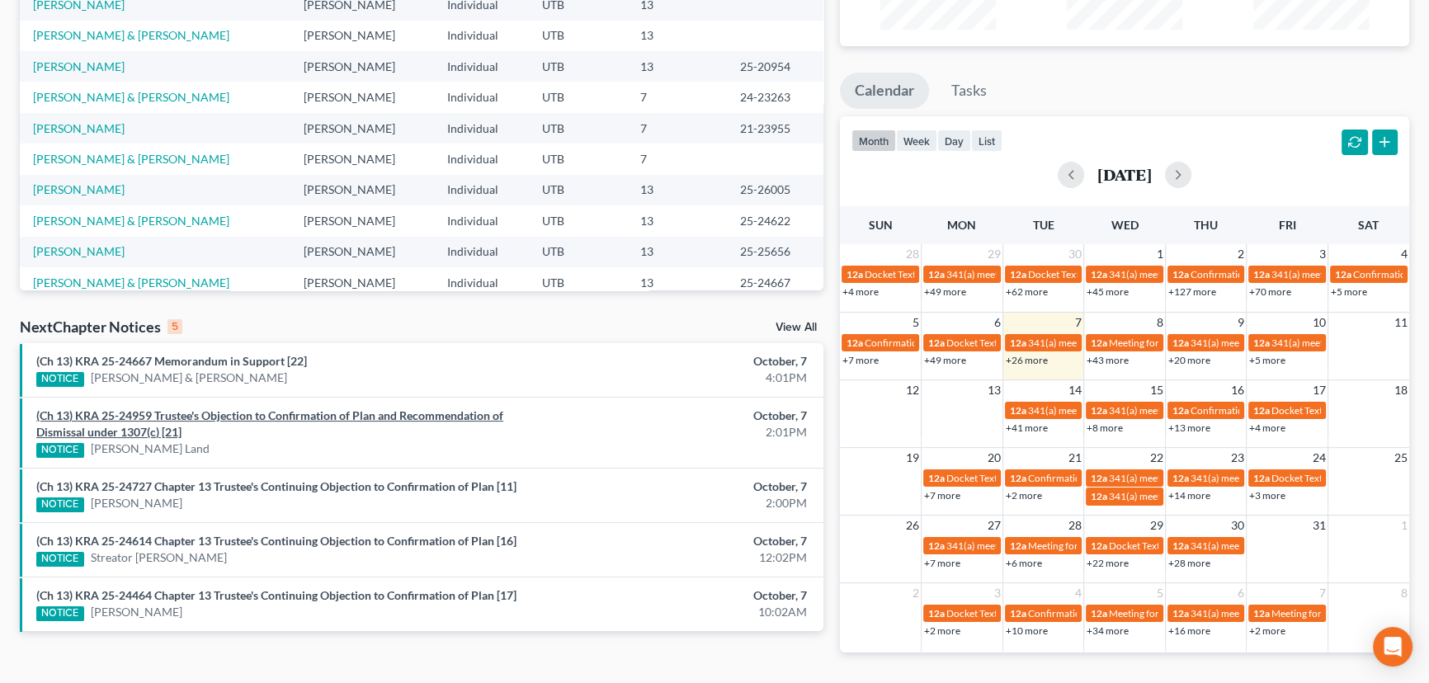
click at [297, 418] on link "(Ch 13) KRA 25-24959 Trustee's Objection to Confirmation of Plan and Recommenda…" at bounding box center [269, 424] width 467 height 31
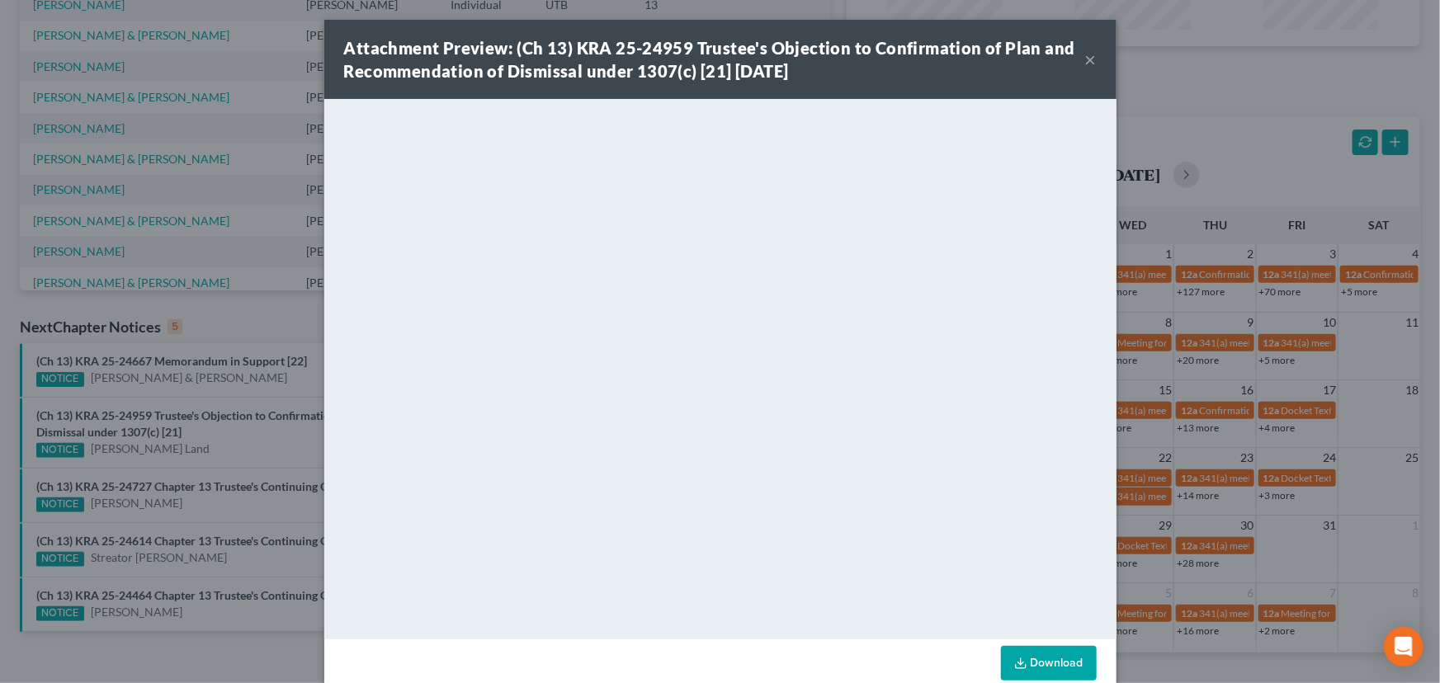
click at [183, 487] on div "Attachment Preview: (Ch 13) KRA 25-24959 Trustee's Objection to Confirmation of…" at bounding box center [720, 341] width 1440 height 683
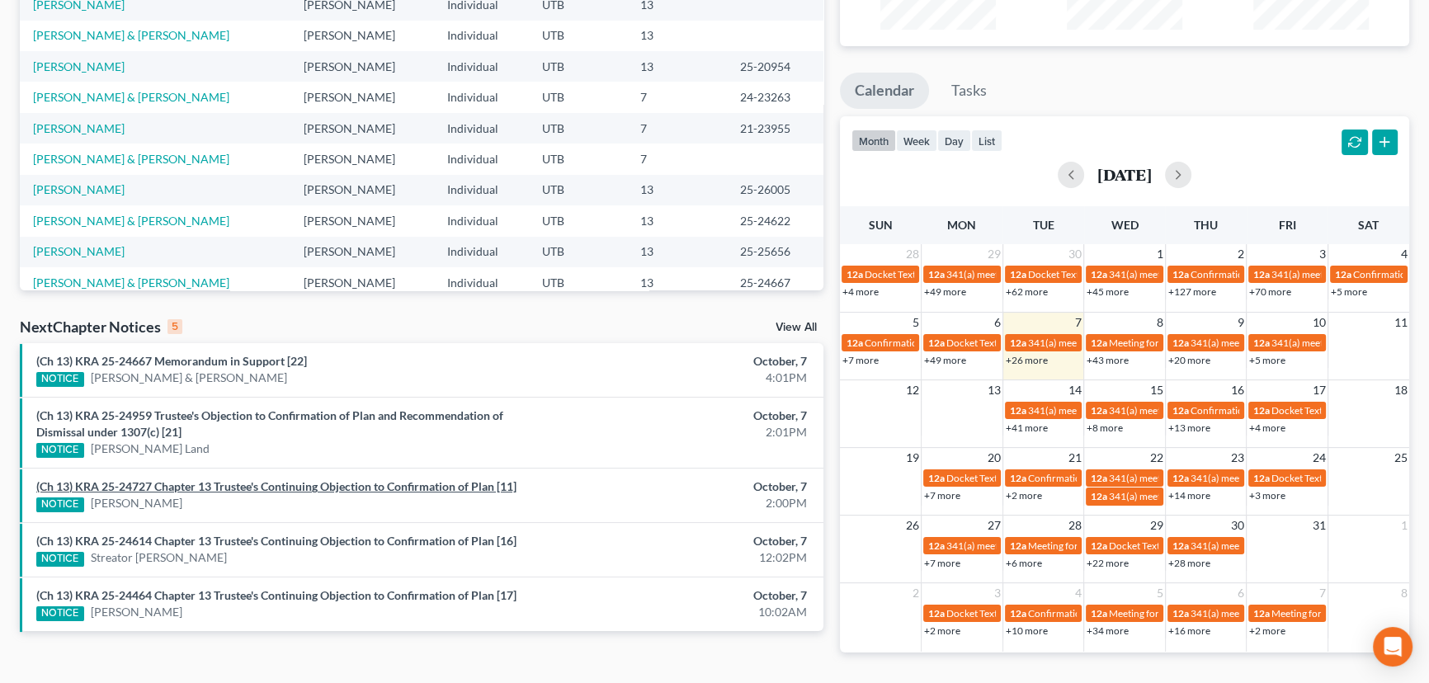
click at [183, 487] on link "(Ch 13) KRA 25-24727 Chapter 13 Trustee's Continuing Objection to Confirmation …" at bounding box center [276, 487] width 480 height 14
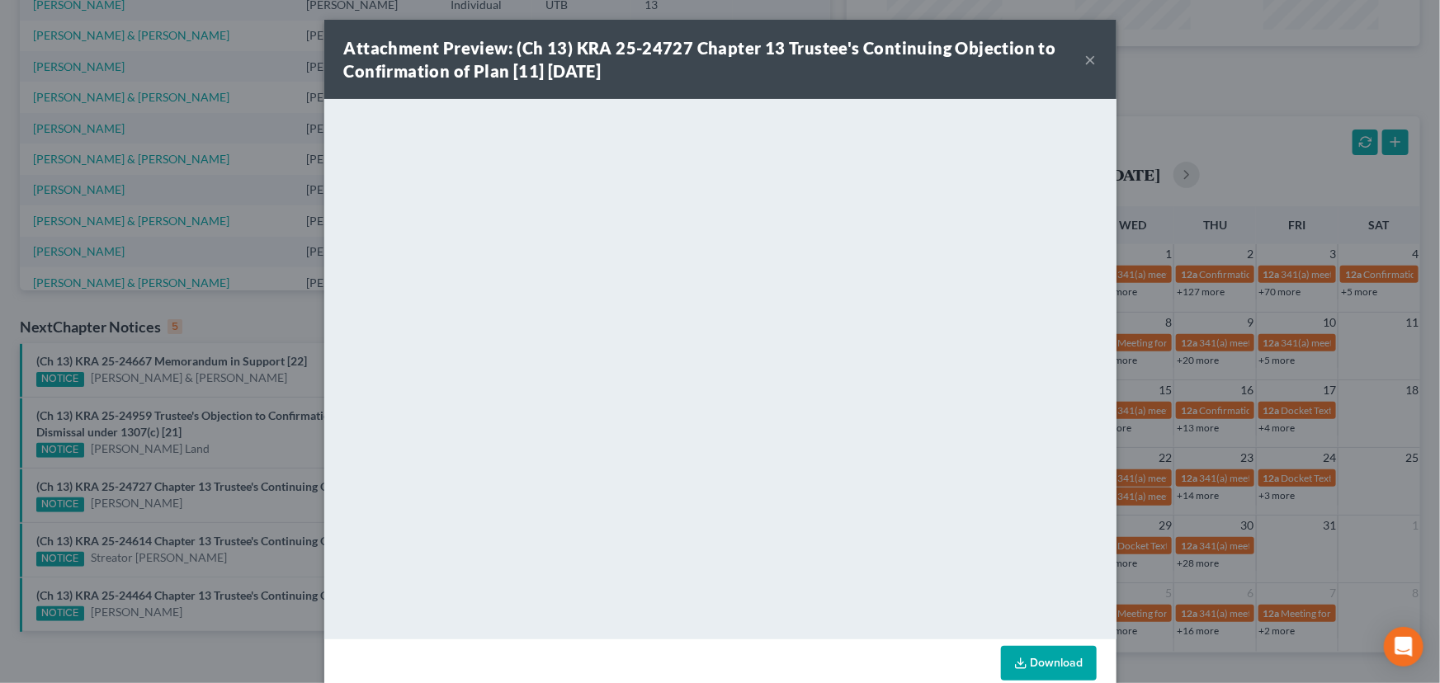
click at [187, 539] on div "Attachment Preview: (Ch 13) KRA 25-24727 Chapter 13 Trustee's Continuing Object…" at bounding box center [720, 341] width 1440 height 683
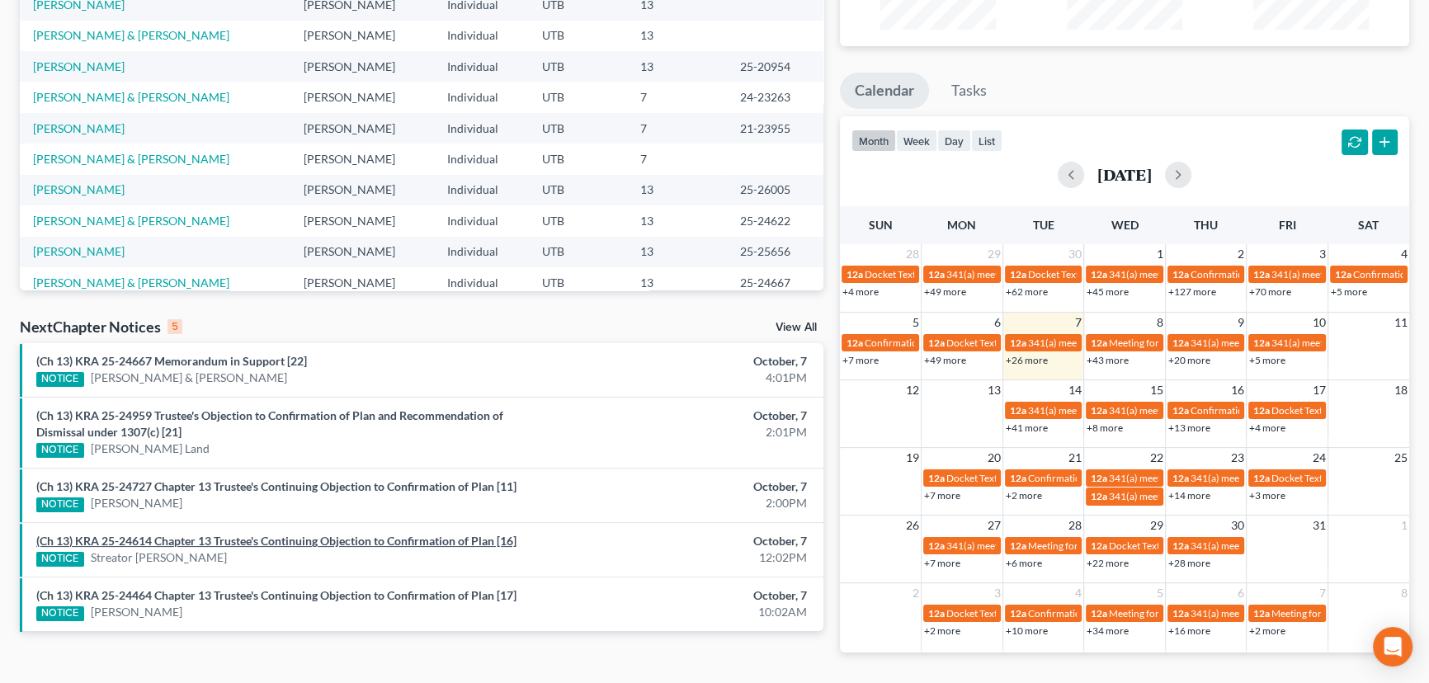
click at [187, 539] on link "(Ch 13) KRA 25-24614 Chapter 13 Trustee's Continuing Objection to Confirmation …" at bounding box center [276, 541] width 480 height 14
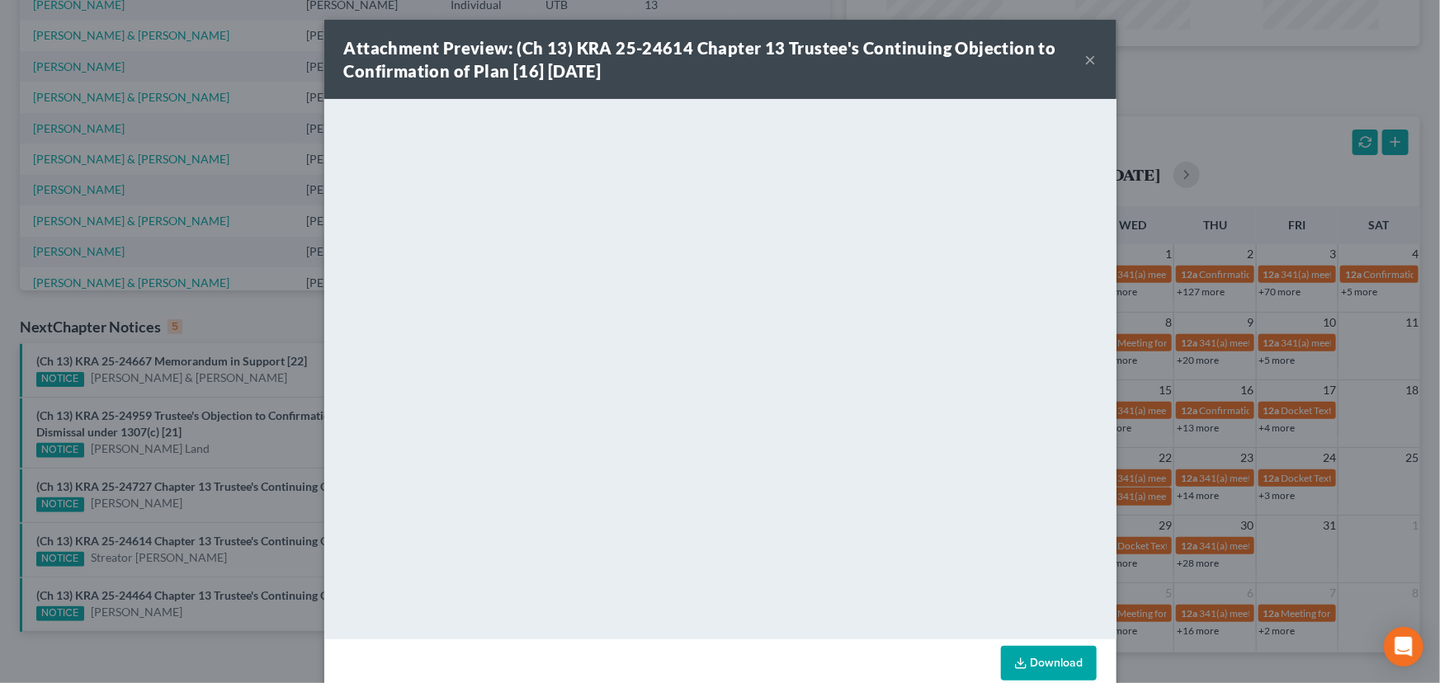
click at [210, 589] on div "Attachment Preview: (Ch 13) KRA 25-24614 Chapter 13 Trustee's Continuing Object…" at bounding box center [720, 341] width 1440 height 683
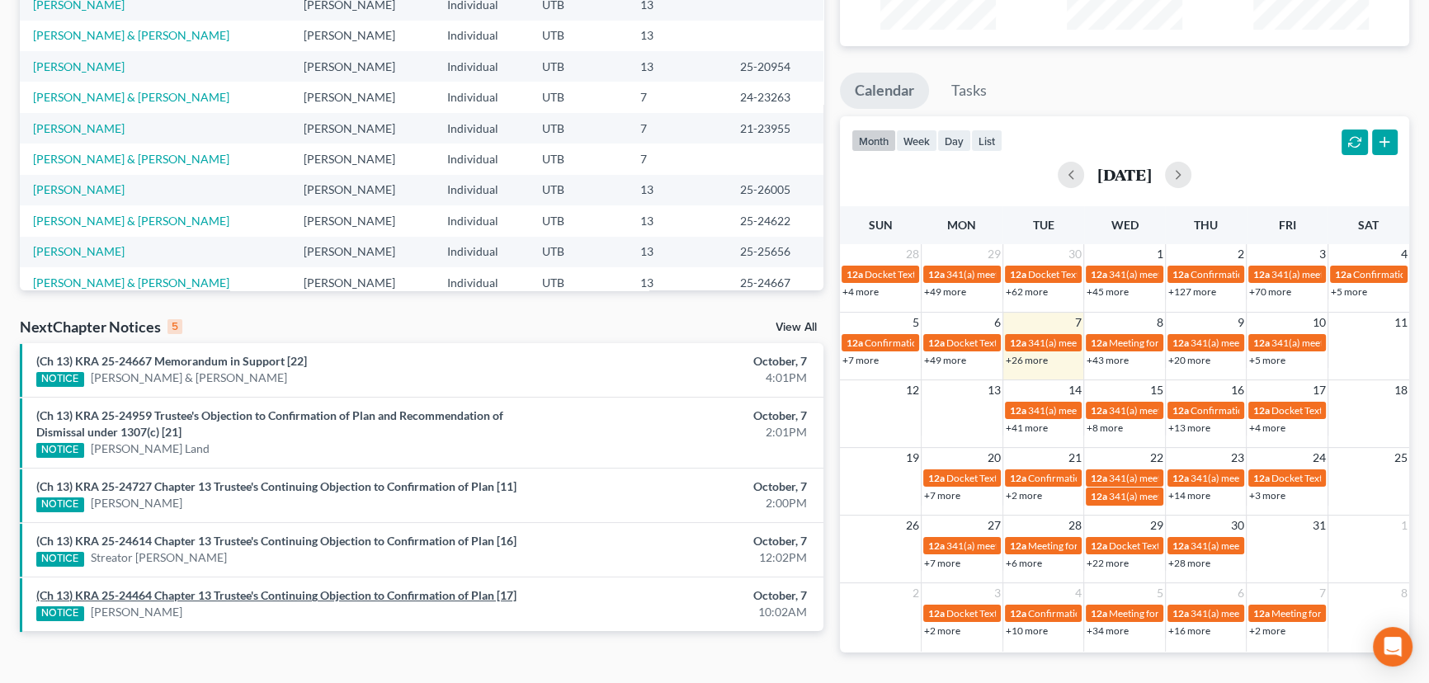
click at [209, 593] on link "(Ch 13) KRA 25-24464 Chapter 13 Trustee's Continuing Objection to Confirmation …" at bounding box center [276, 595] width 480 height 14
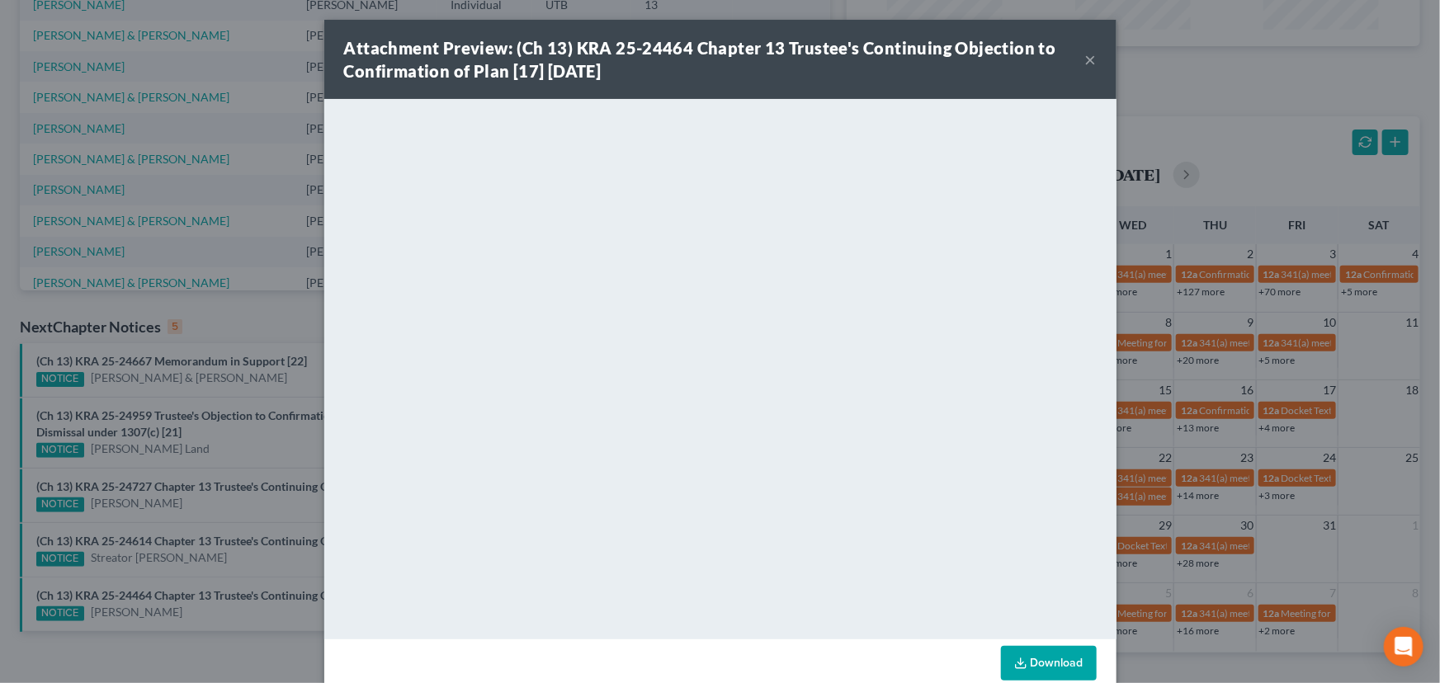
click at [1089, 62] on button "×" at bounding box center [1091, 60] width 12 height 20
